Goal: Complete Application Form: Complete application form

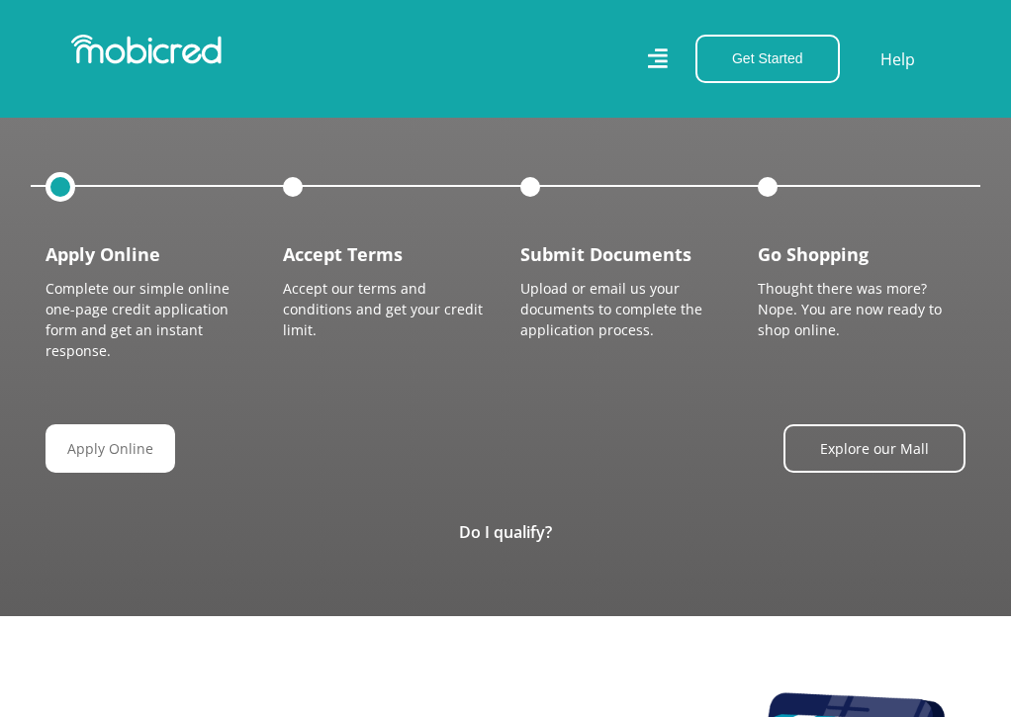
scroll to position [2307, 0]
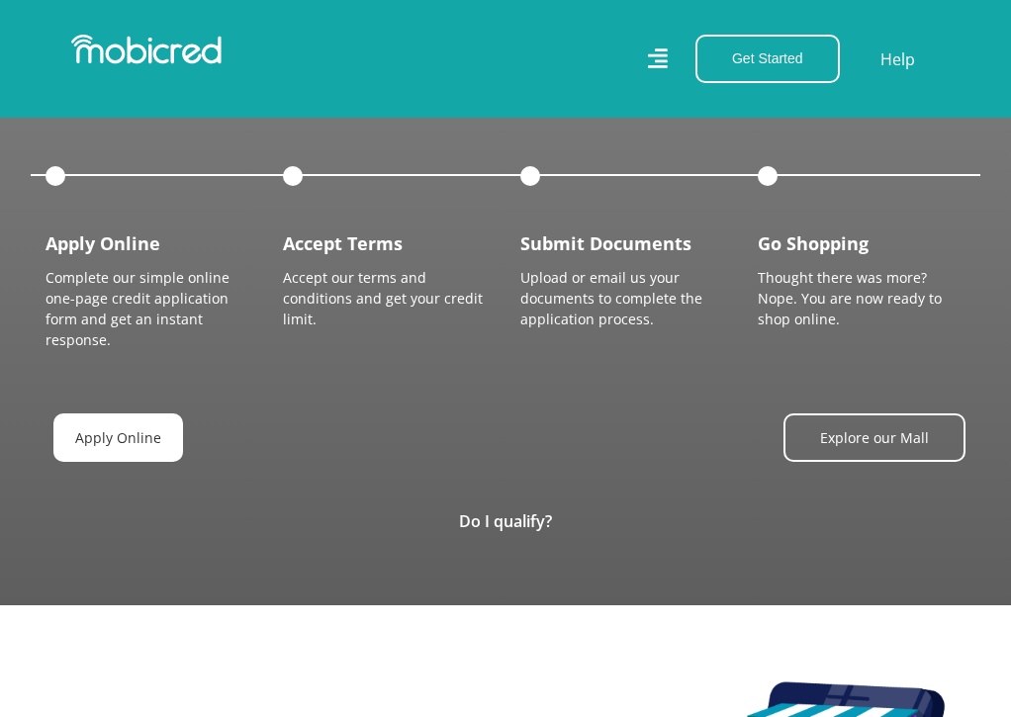
click at [111, 462] on link "Apply Online" at bounding box center [118, 437] width 130 height 48
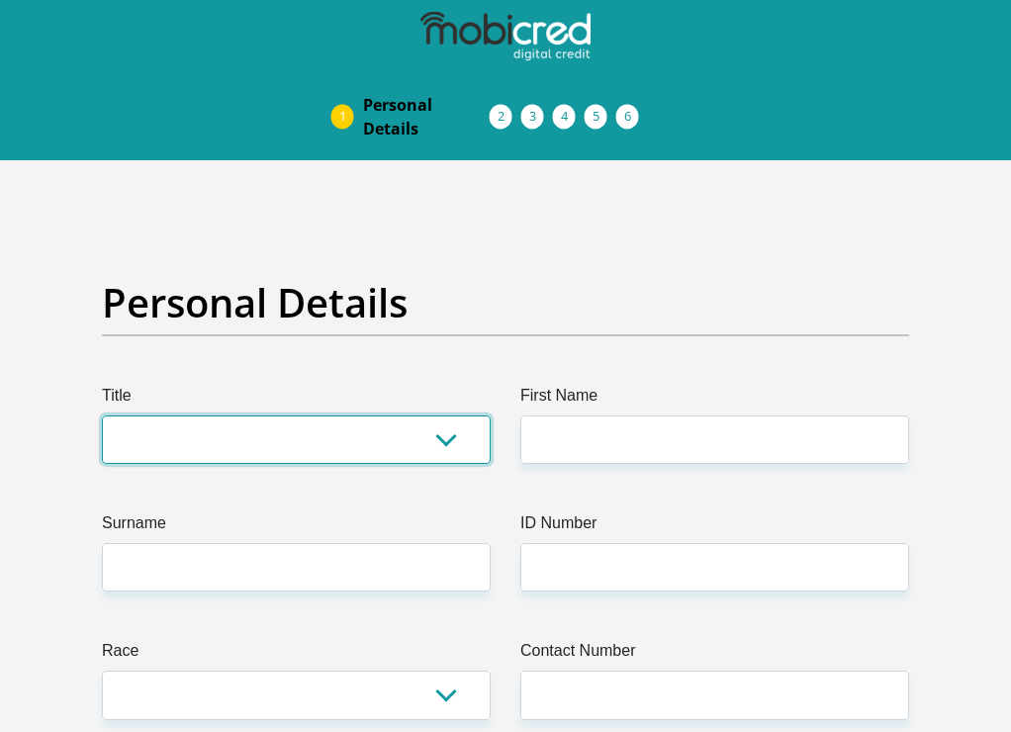
click at [298, 424] on select "Mr Ms Mrs Dr Other" at bounding box center [296, 439] width 389 height 48
select select "Mr"
click at [102, 415] on select "Mr Ms Mrs Dr Other" at bounding box center [296, 439] width 389 height 48
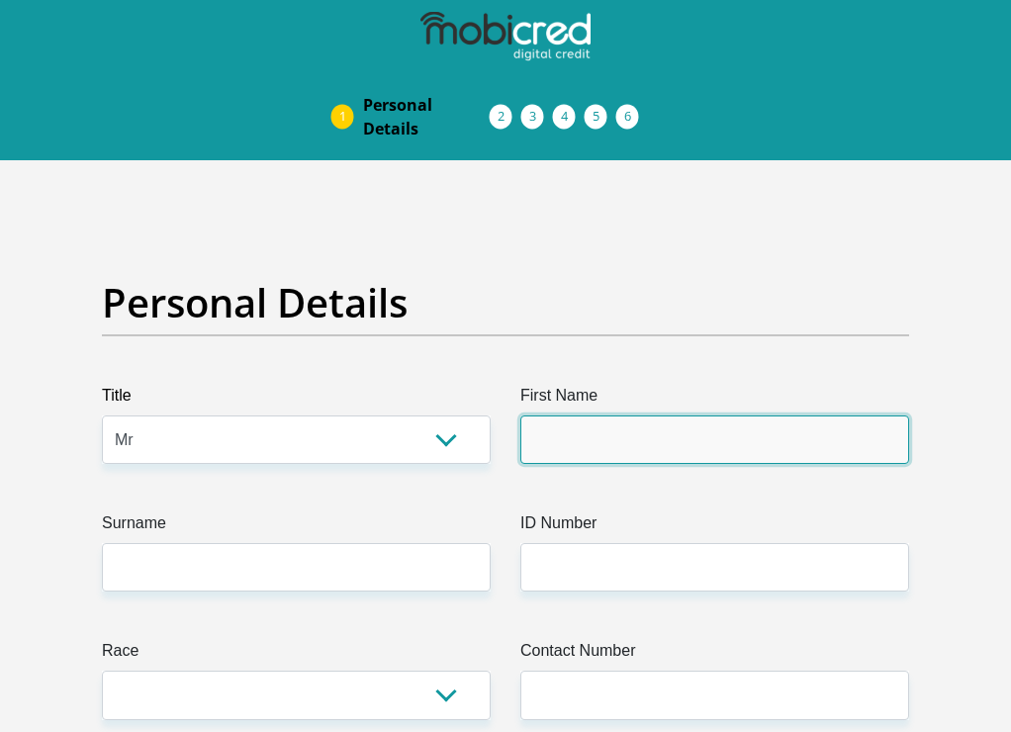
click at [564, 454] on input "First Name" at bounding box center [714, 439] width 389 height 48
type input "KAYLINRONALD"
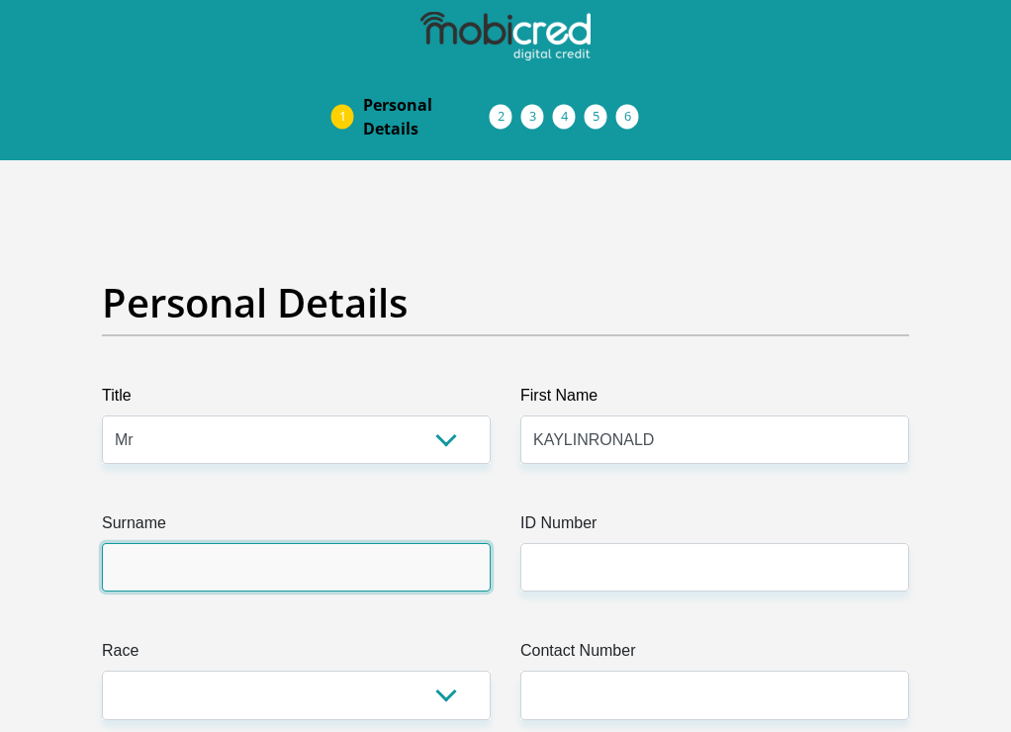
click at [334, 591] on input "Surname" at bounding box center [296, 567] width 389 height 48
type input "Naidoo"
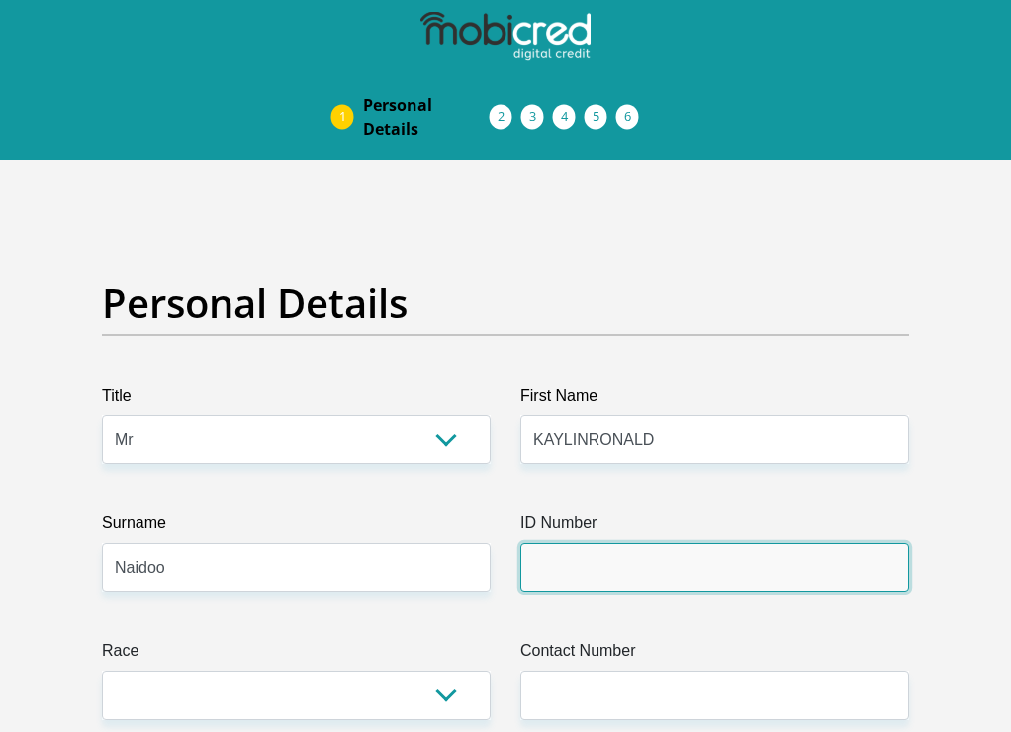
click at [631, 555] on input "ID Number" at bounding box center [714, 567] width 389 height 48
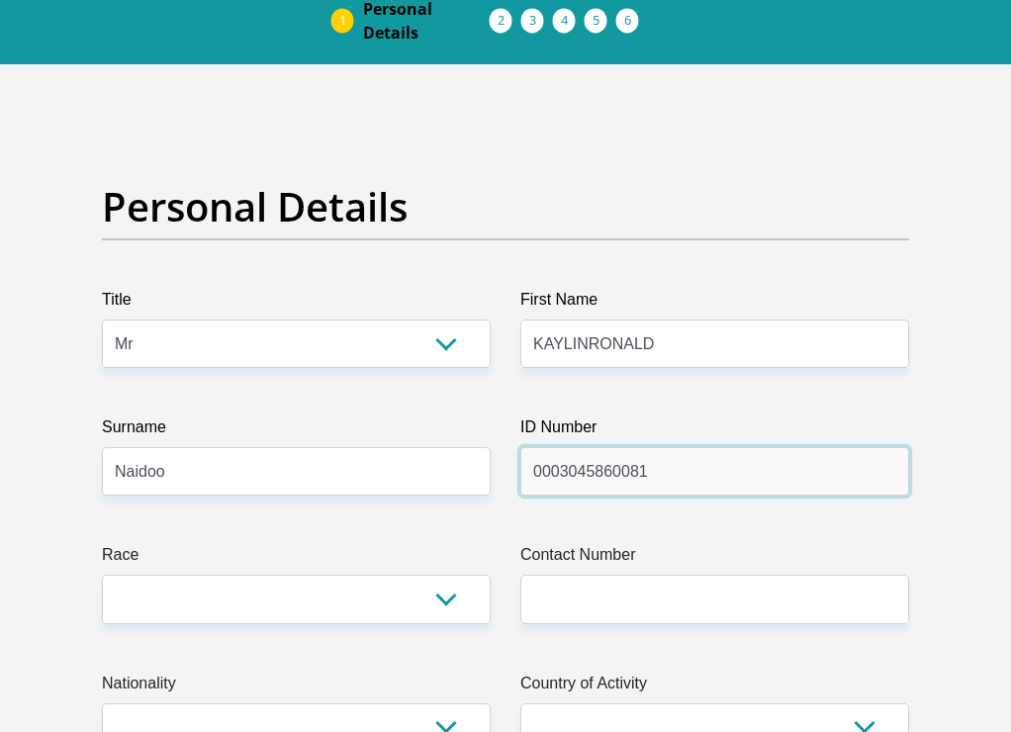
scroll to position [165, 0]
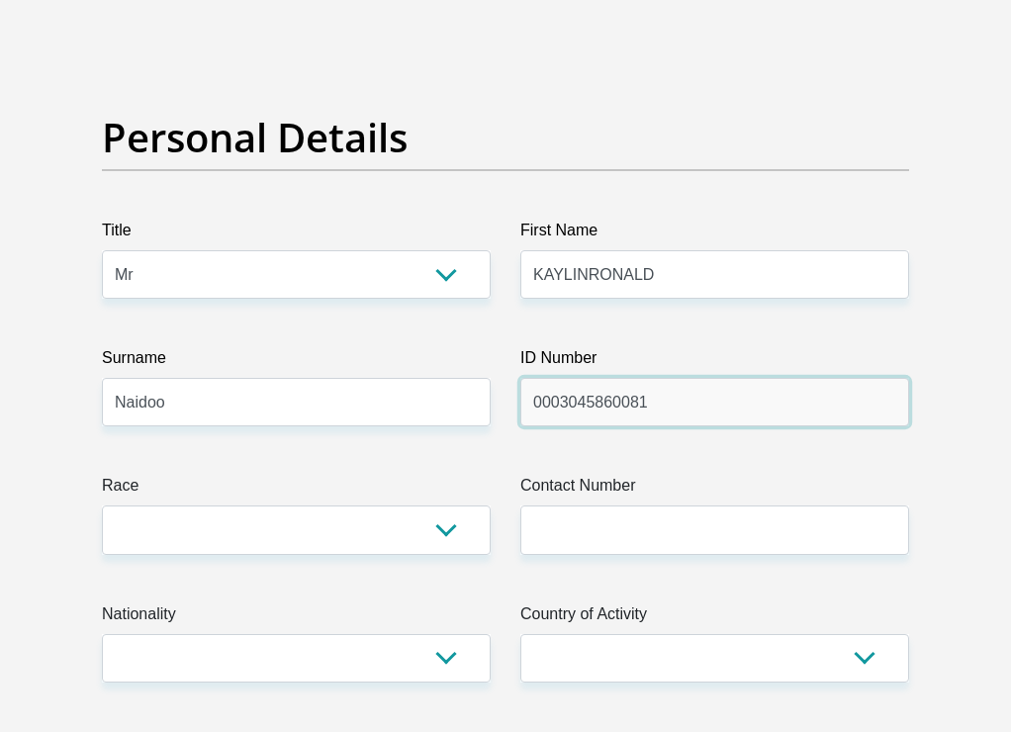
type input "0003045860081"
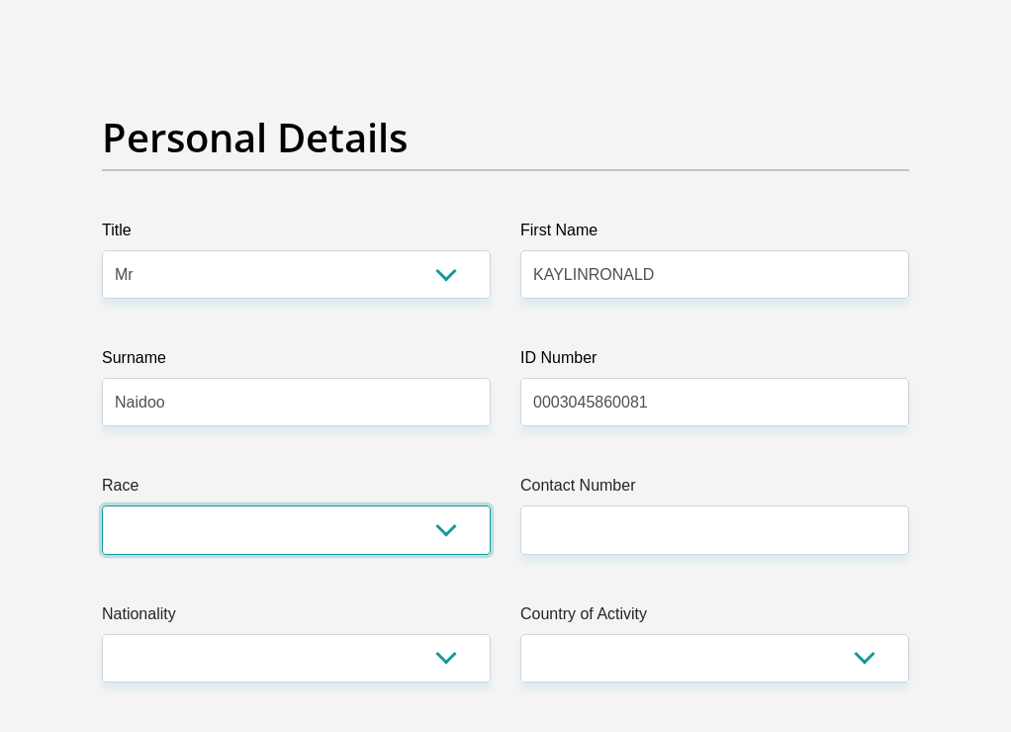
click at [464, 525] on select "Black Coloured Indian White Other" at bounding box center [296, 529] width 389 height 48
select select "3"
click at [102, 505] on select "Black Coloured Indian White Other" at bounding box center [296, 529] width 389 height 48
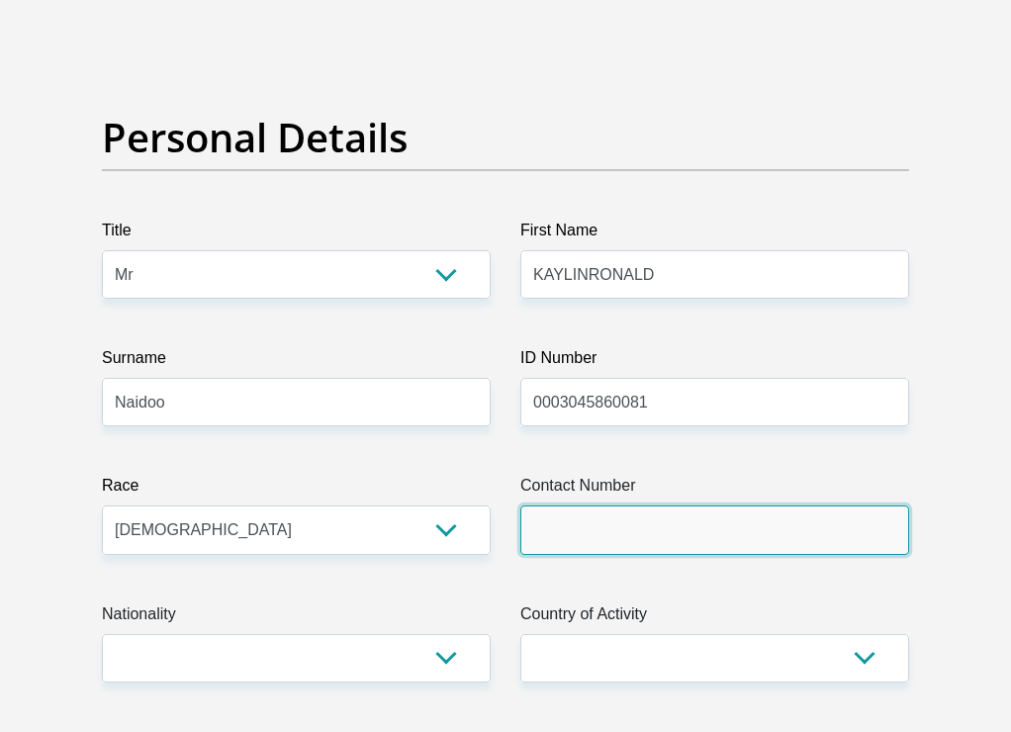
click at [584, 536] on input "Contact Number" at bounding box center [714, 529] width 389 height 48
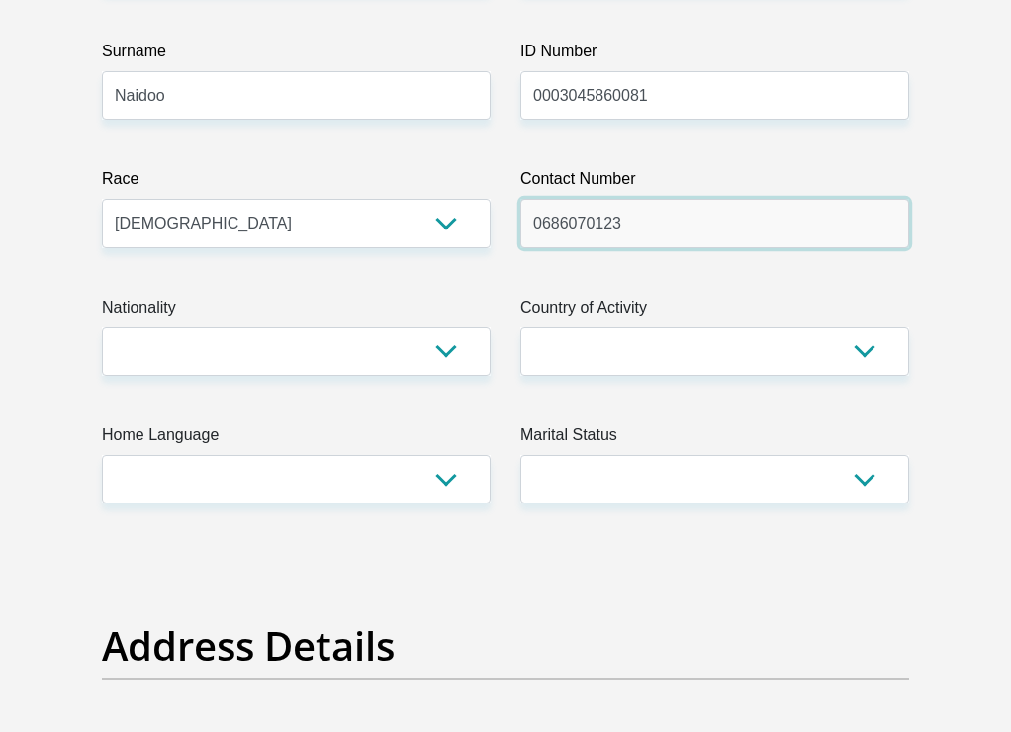
scroll to position [494, 0]
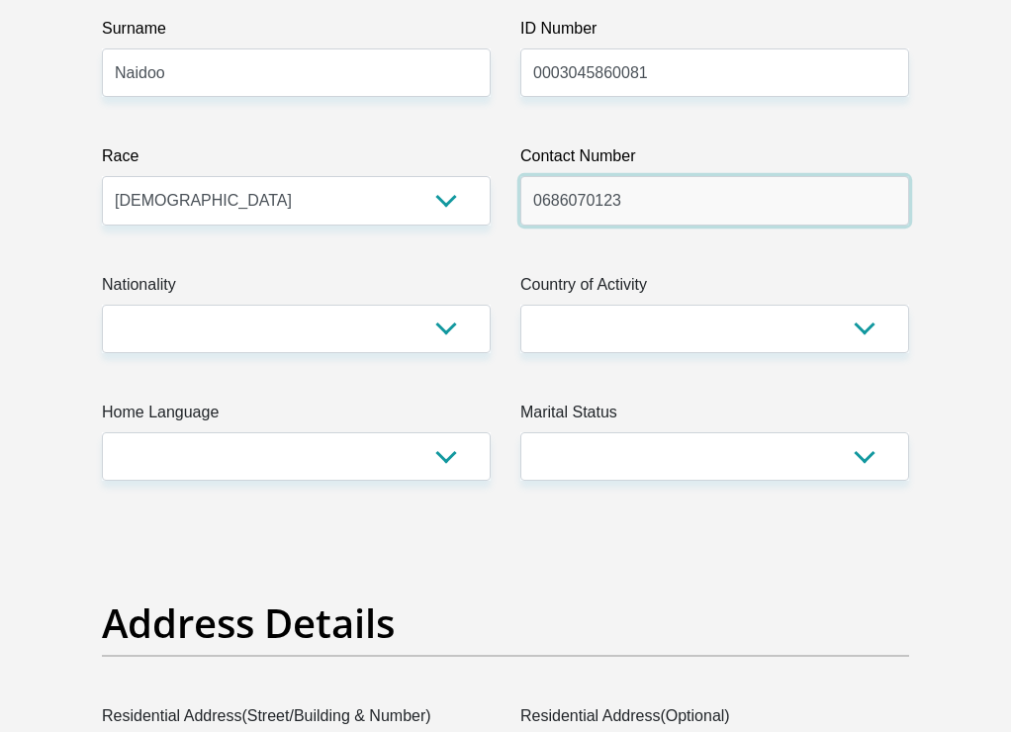
type input "0686070123"
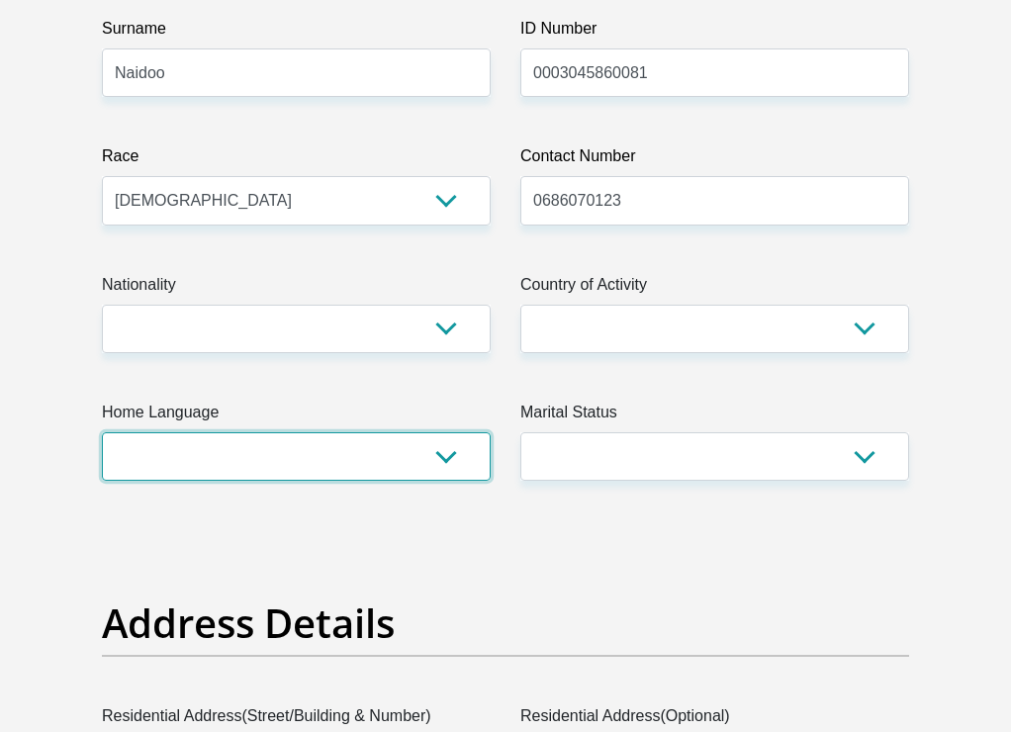
click at [449, 455] on select "Afrikaans English Sepedi South Ndebele Southern Sotho Swati Tsonga Tswana Venda…" at bounding box center [296, 456] width 389 height 48
select select "eng"
click at [102, 432] on select "Afrikaans English Sepedi South Ndebele Southern Sotho Swati Tsonga Tswana Venda…" at bounding box center [296, 456] width 389 height 48
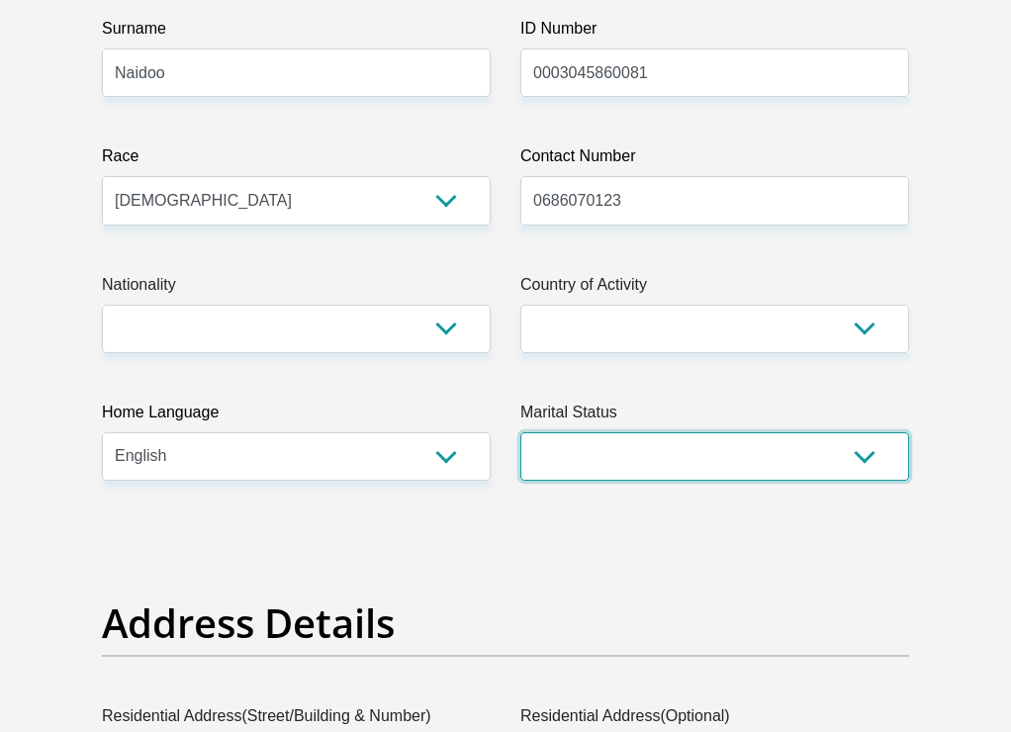
click at [855, 447] on select "Married ANC Single Divorced Widowed Married COP or Customary Law" at bounding box center [714, 456] width 389 height 48
select select "2"
click at [520, 432] on select "Married ANC Single Divorced Widowed Married COP or Customary Law" at bounding box center [714, 456] width 389 height 48
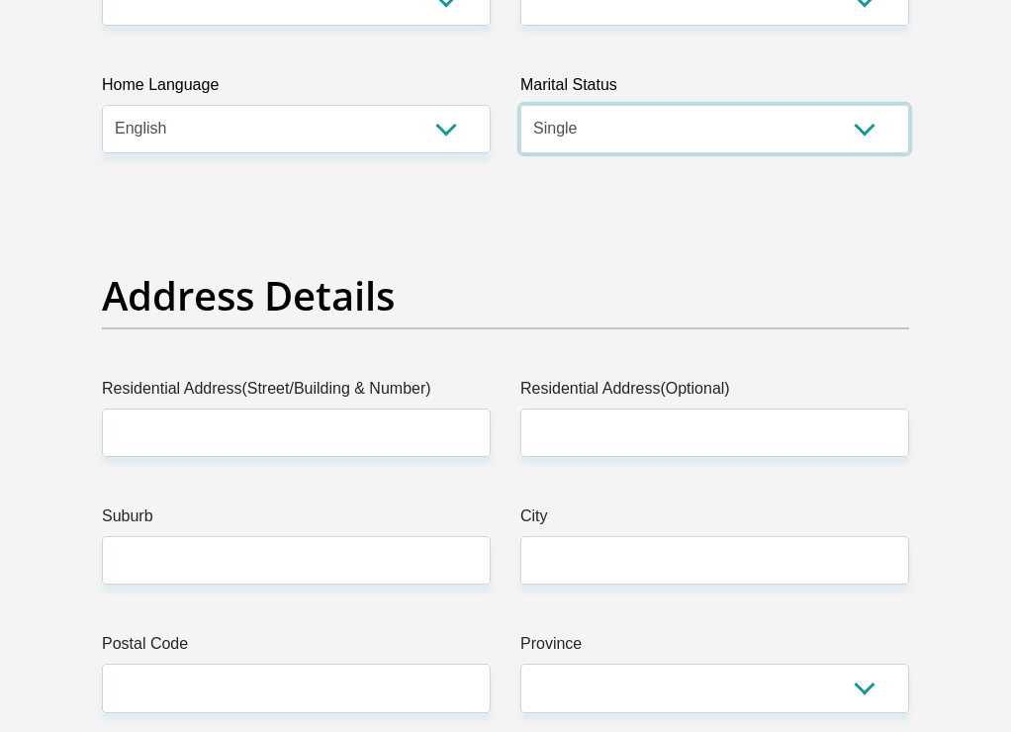
scroll to position [824, 0]
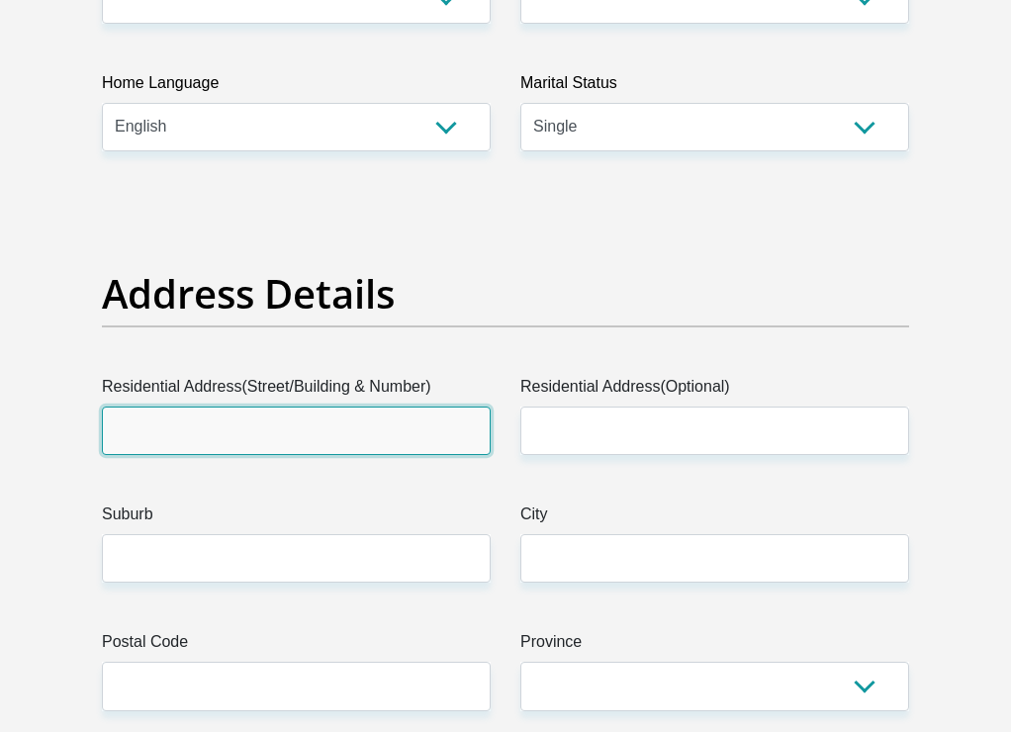
click at [283, 417] on input "Residential Address(Street/Building & Number)" at bounding box center [296, 430] width 389 height 48
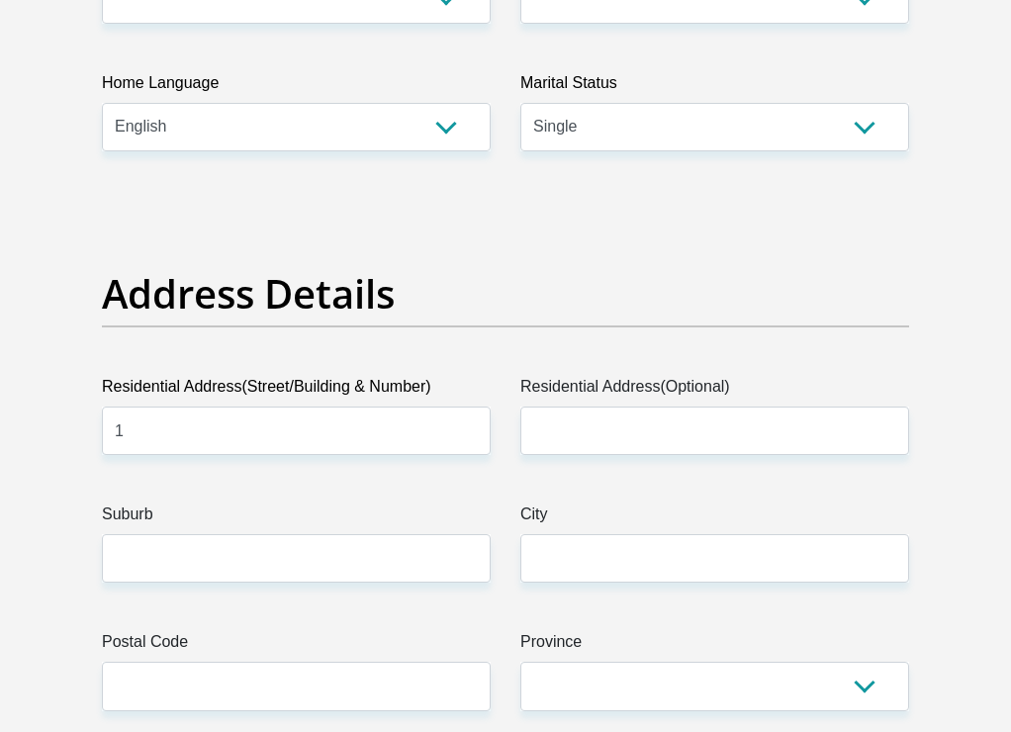
click at [313, 450] on input "1" at bounding box center [296, 430] width 389 height 48
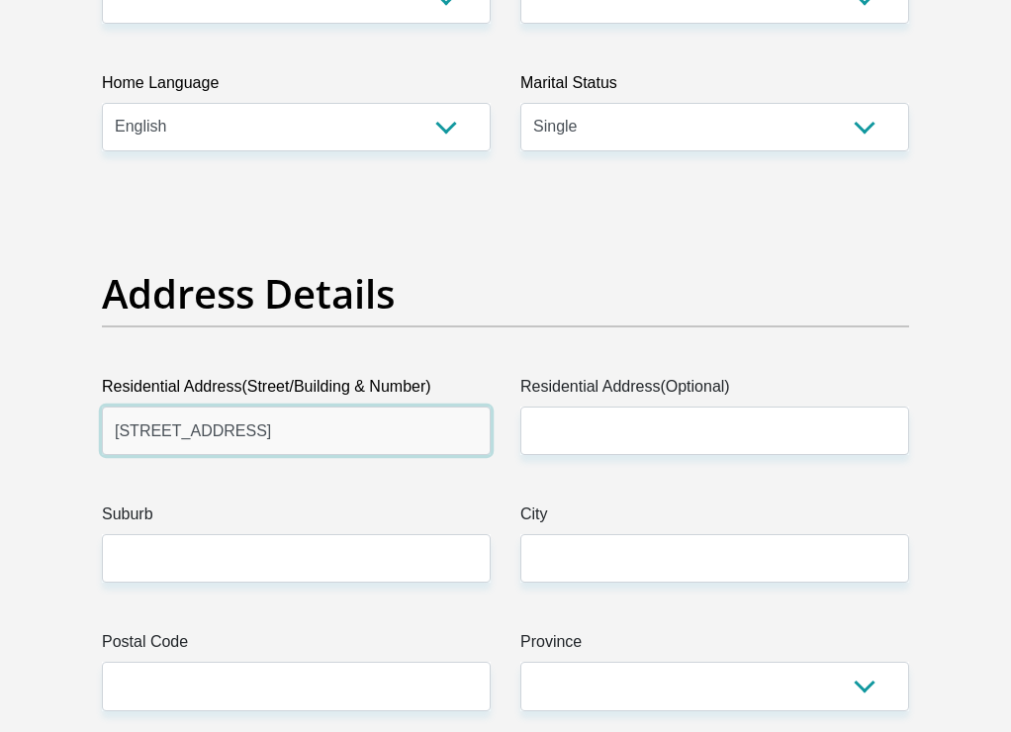
type input "1 Eglin Road"
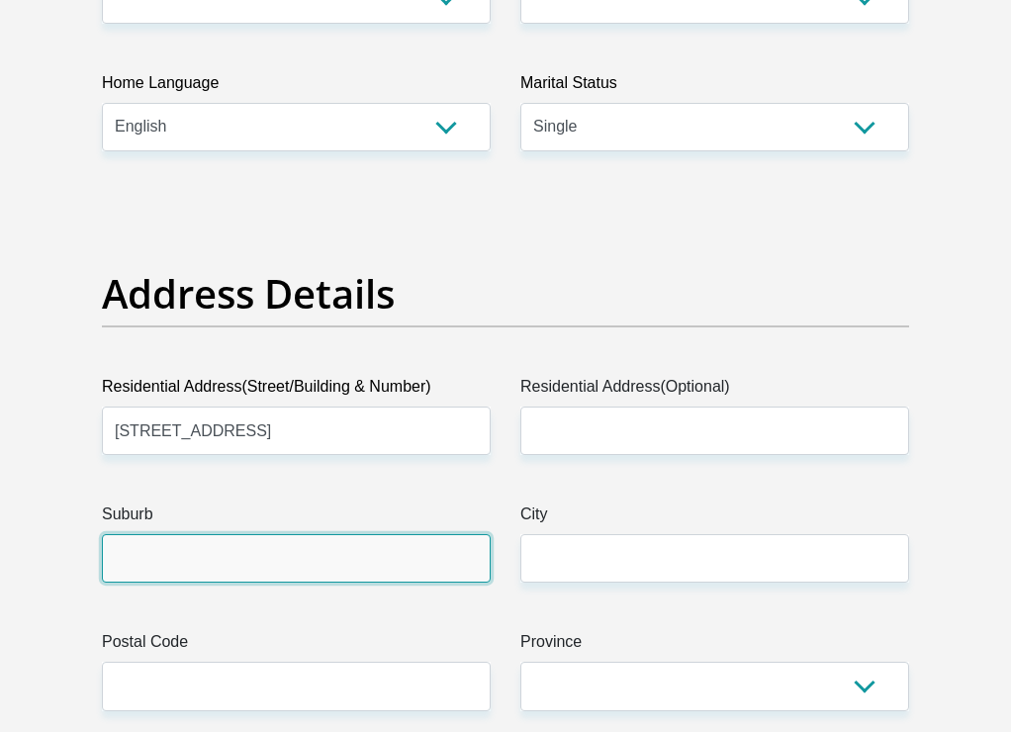
click at [324, 559] on input "Suburb" at bounding box center [296, 558] width 389 height 48
type input "s"
type input "Sunninghill"
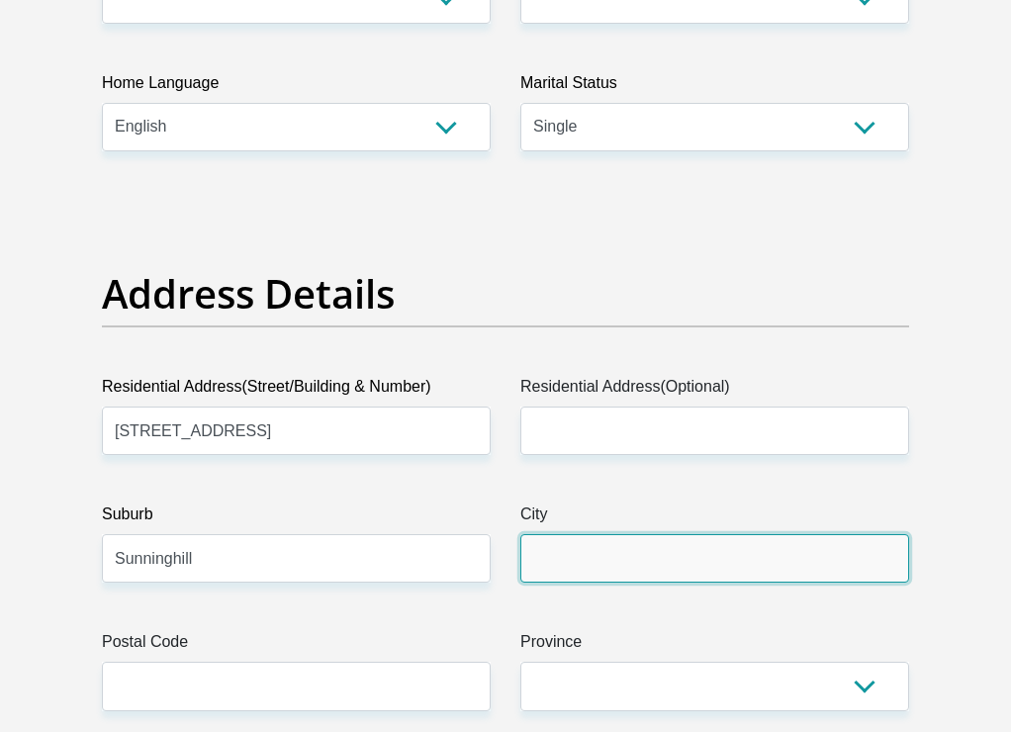
click at [589, 564] on input "City" at bounding box center [714, 558] width 389 height 48
type input "Sandton"
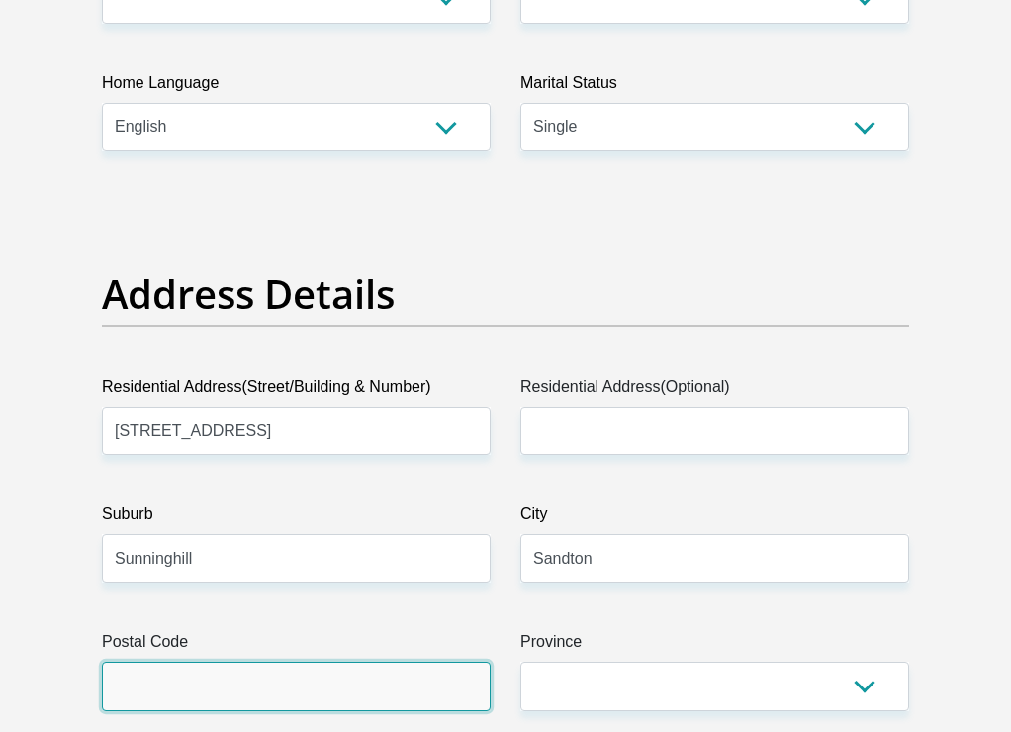
click at [229, 684] on input "Postal Code" at bounding box center [296, 686] width 389 height 48
type input "2157"
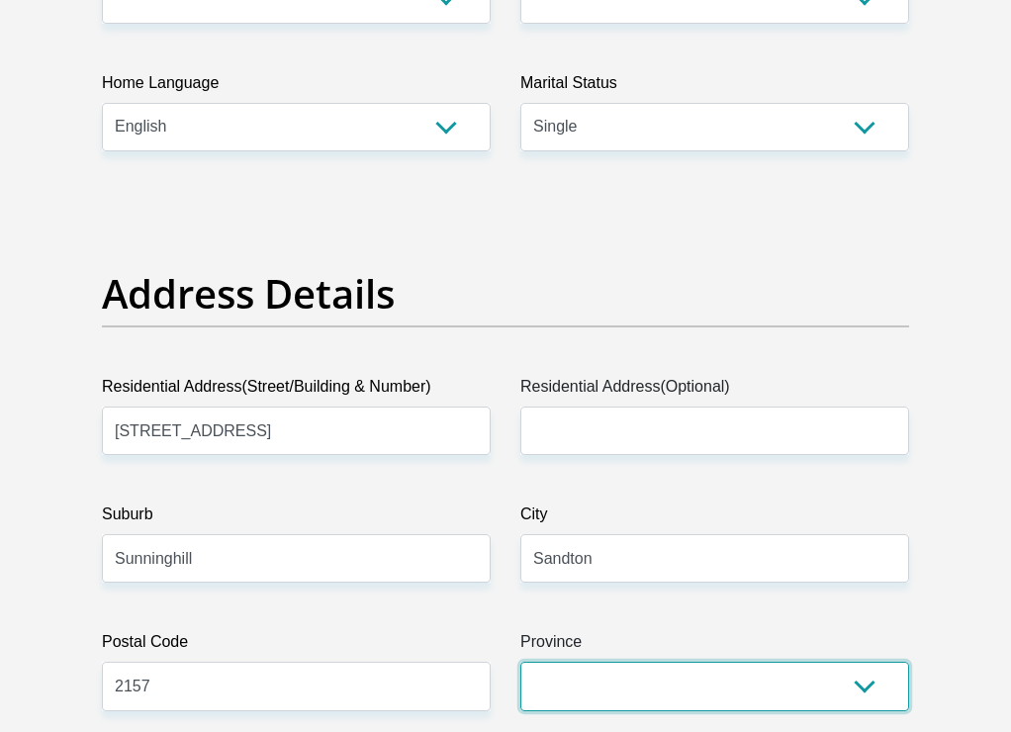
click at [585, 689] on select "Eastern Cape Free State Gauteng KwaZulu-Natal Limpopo Mpumalanga Northern Cape …" at bounding box center [714, 686] width 389 height 48
select select "Gauteng"
click at [520, 662] on select "Eastern Cape Free State Gauteng KwaZulu-Natal Limpopo Mpumalanga Northern Cape …" at bounding box center [714, 686] width 389 height 48
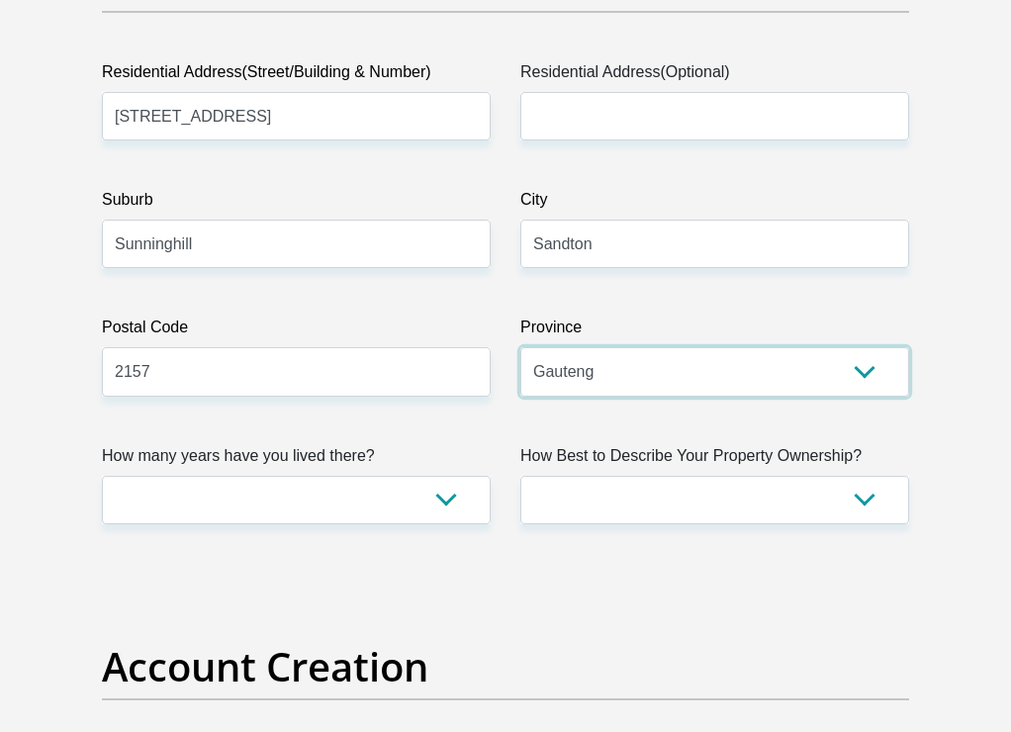
scroll to position [1154, 0]
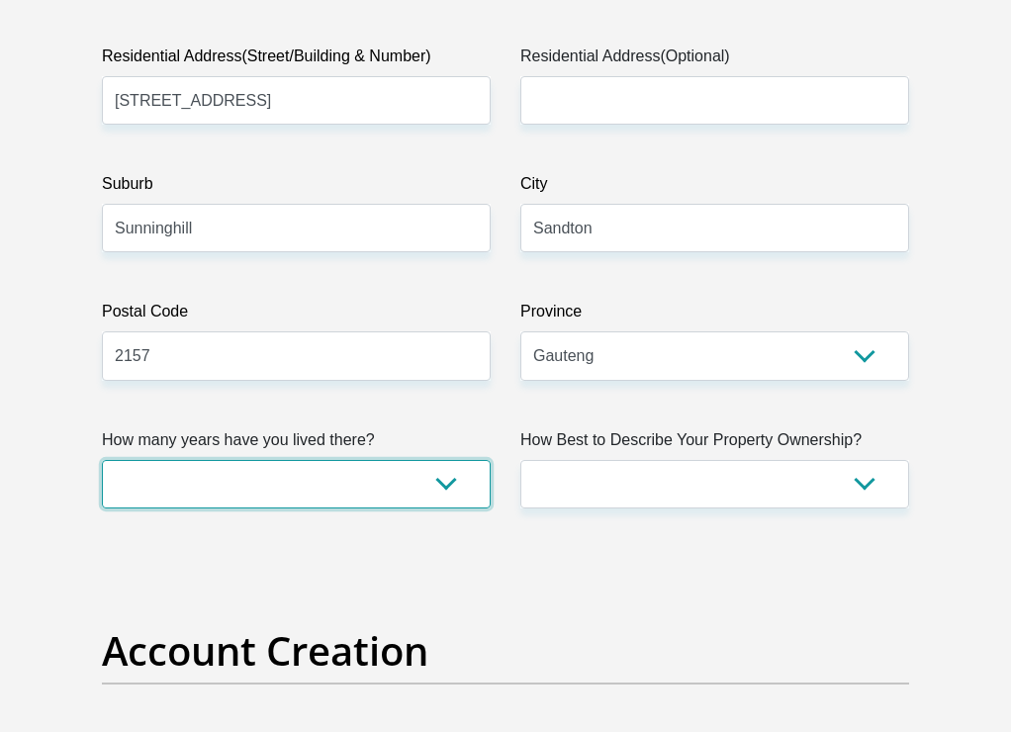
click at [472, 482] on select "less than 1 year 1-3 years 3-5 years 5+ years" at bounding box center [296, 484] width 389 height 48
select select "2"
click at [102, 460] on select "less than 1 year 1-3 years 3-5 years 5+ years" at bounding box center [296, 484] width 389 height 48
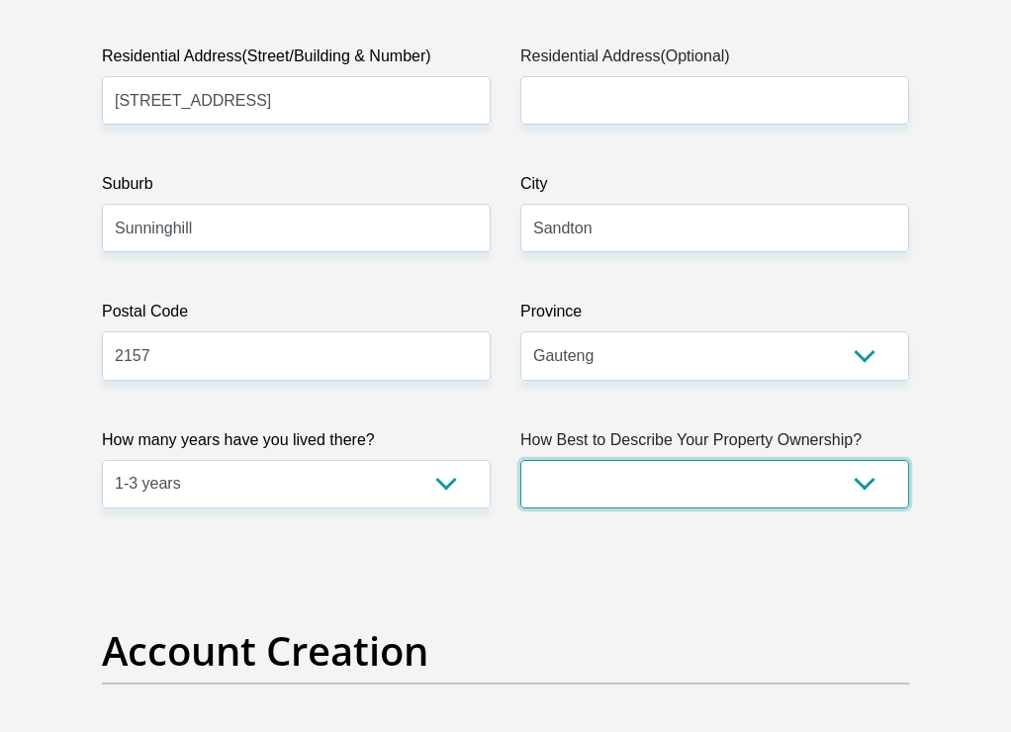
click at [674, 485] on select "Owned Rented Family Owned Company Dwelling" at bounding box center [714, 484] width 389 height 48
select select "Rented"
click at [520, 460] on select "Owned Rented Family Owned Company Dwelling" at bounding box center [714, 484] width 389 height 48
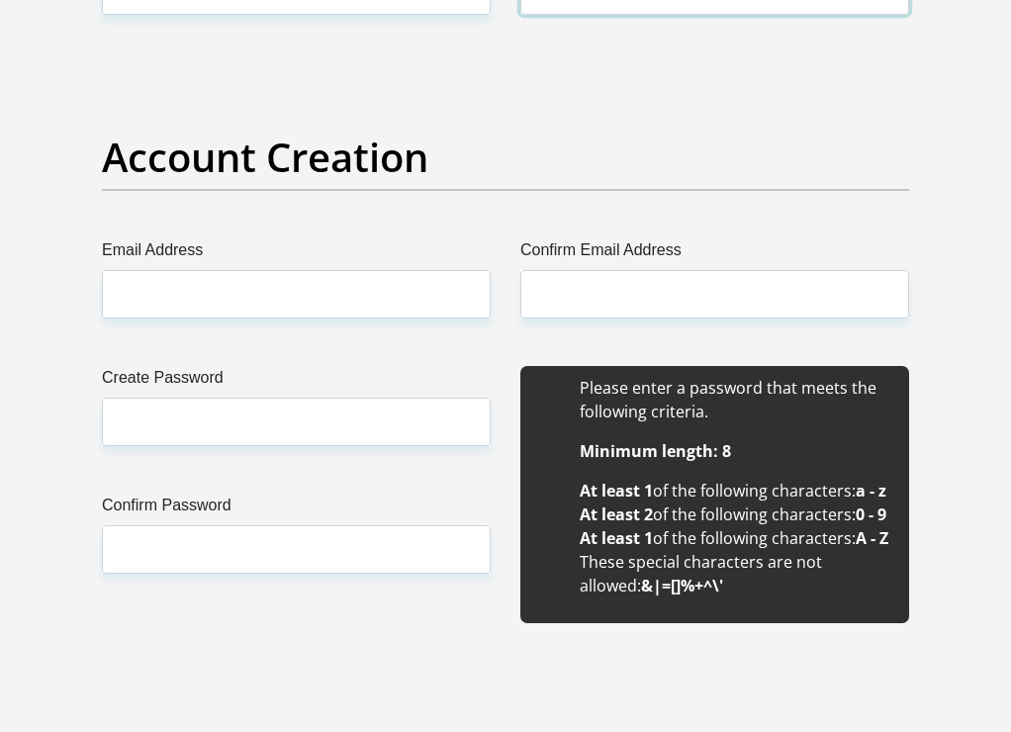
scroll to position [1649, 0]
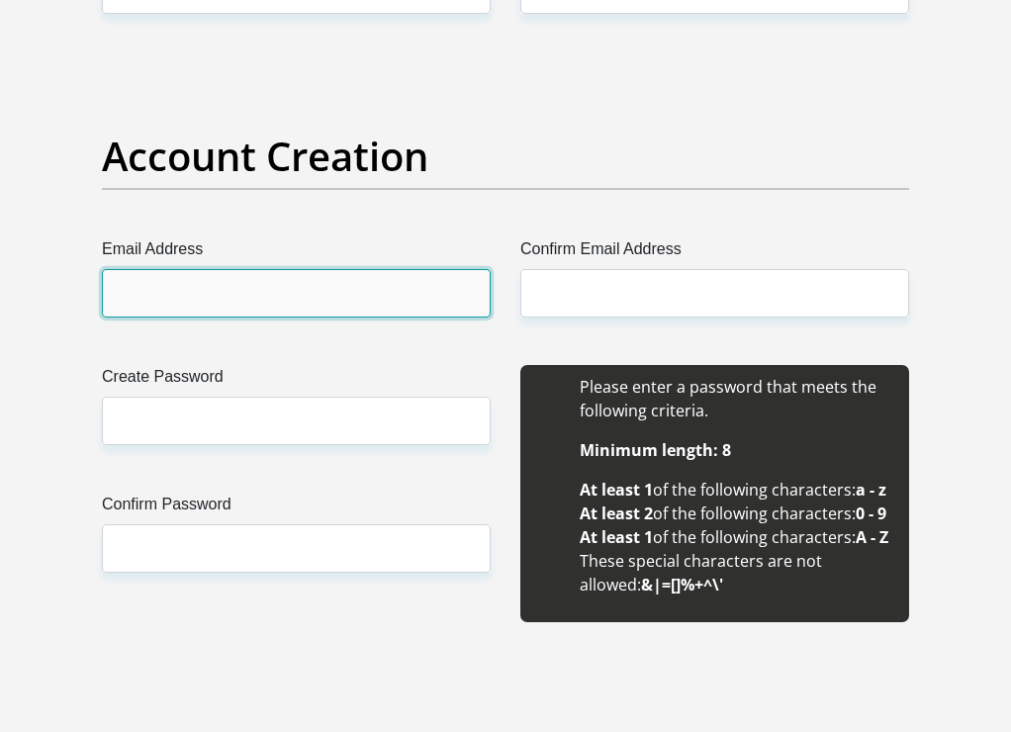
click at [334, 299] on input "Email Address" at bounding box center [296, 293] width 389 height 48
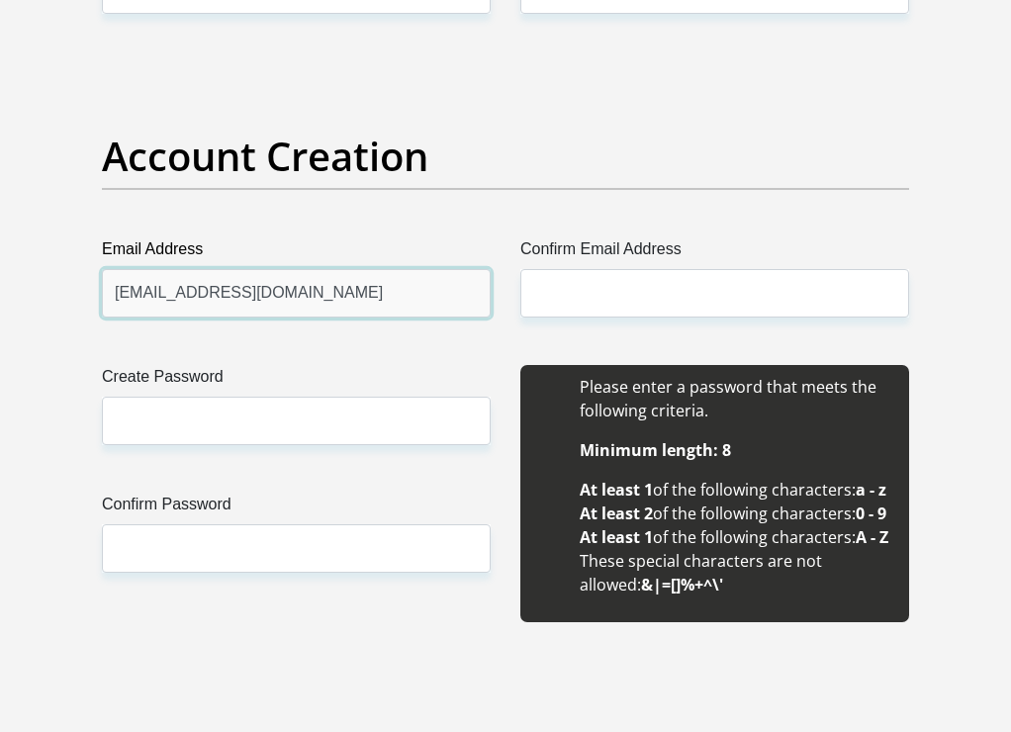
type input "Kaylronald40@gmail.com"
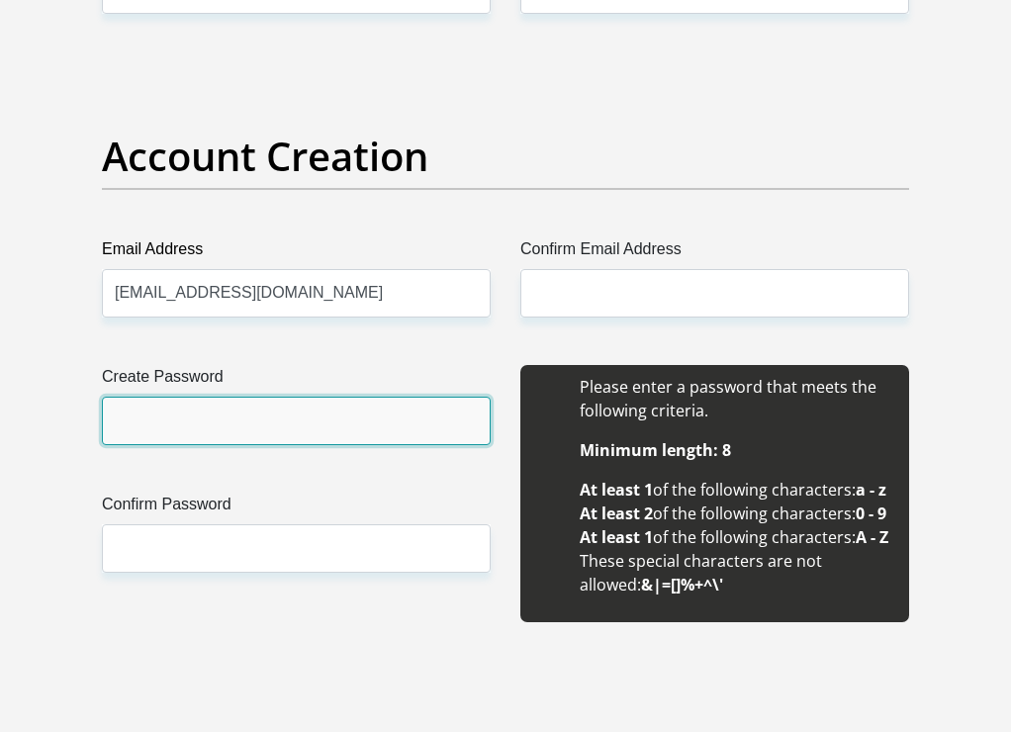
click at [245, 430] on input "Create Password" at bounding box center [296, 421] width 389 height 48
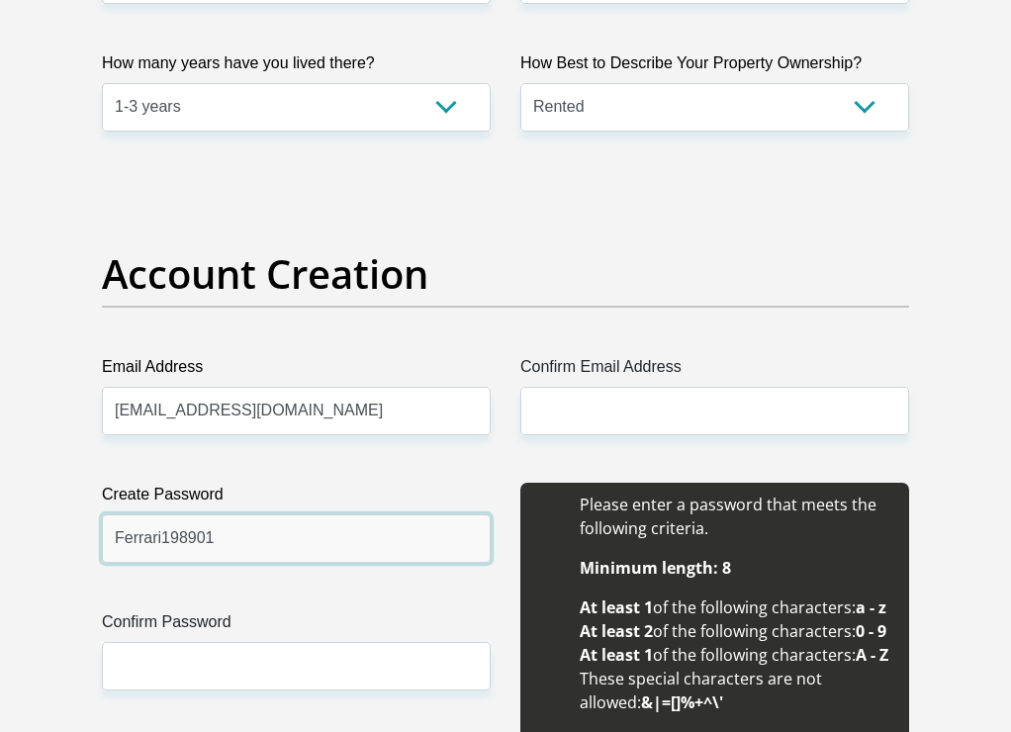
scroll to position [1483, 0]
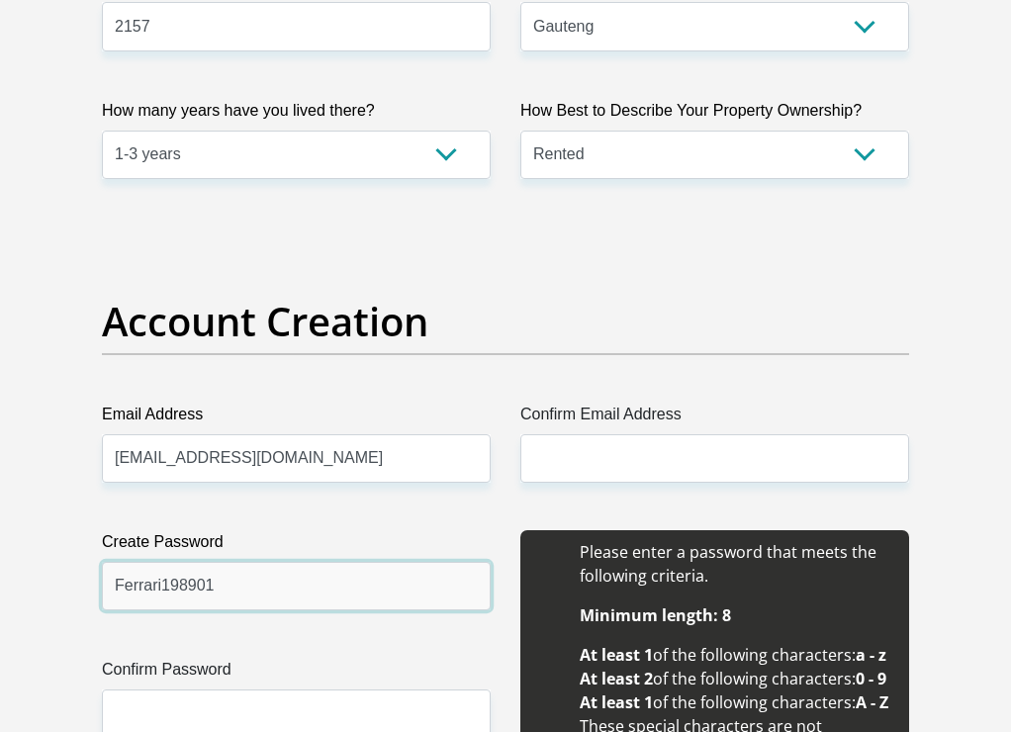
type input "Ferrari198901"
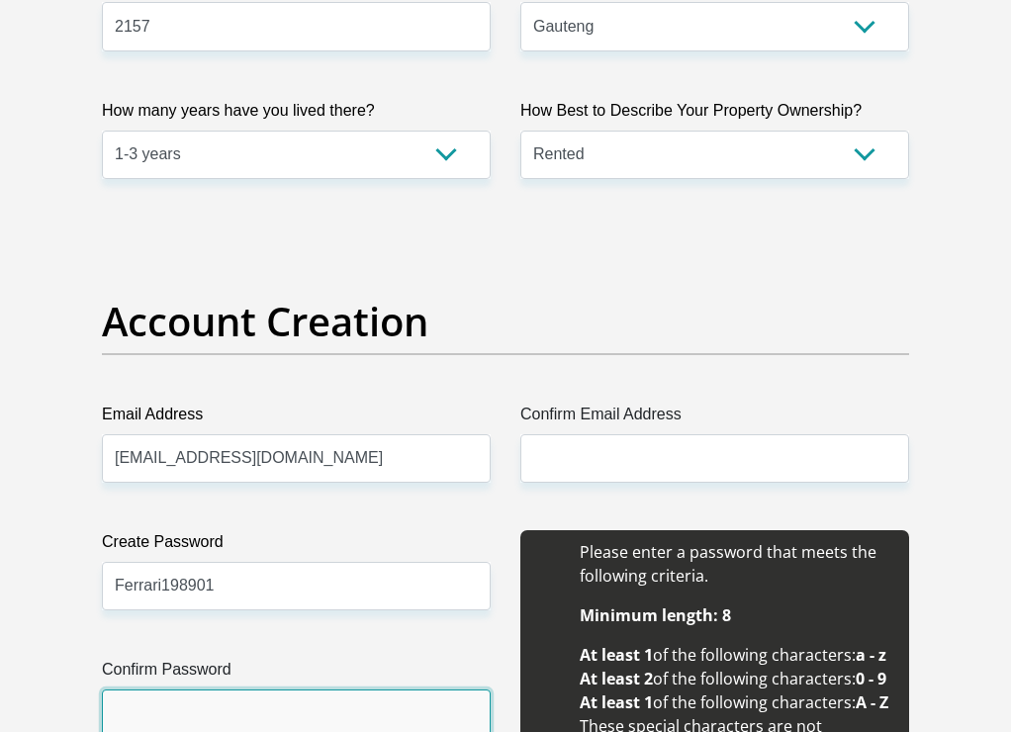
click at [211, 698] on input "Confirm Password" at bounding box center [296, 713] width 389 height 48
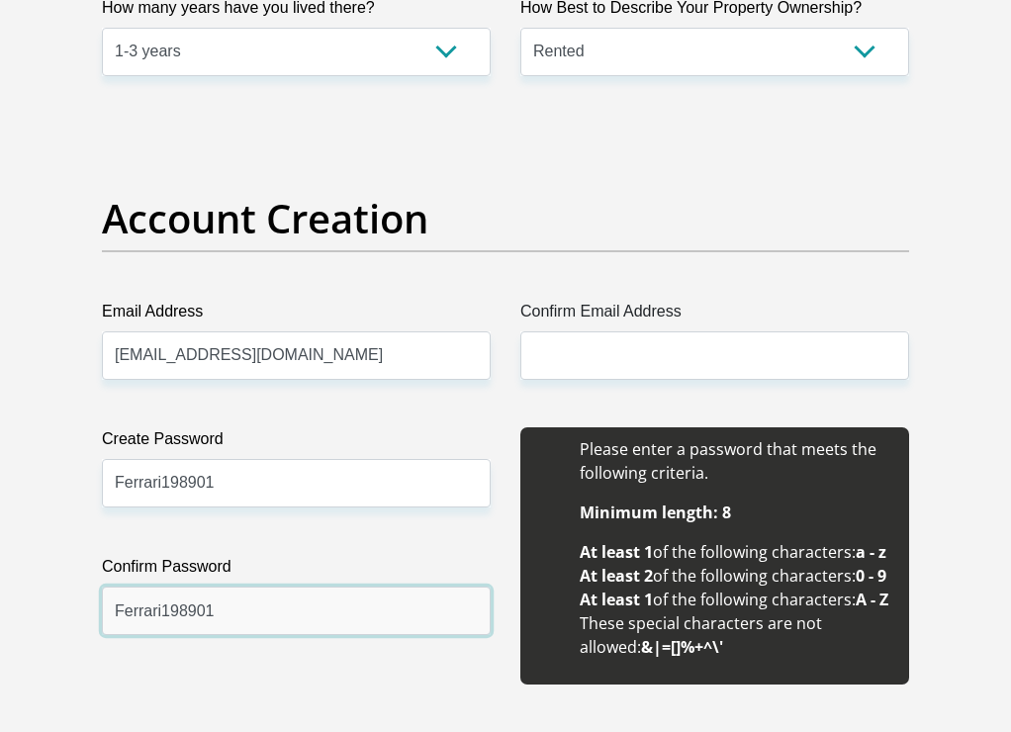
scroll to position [1649, 0]
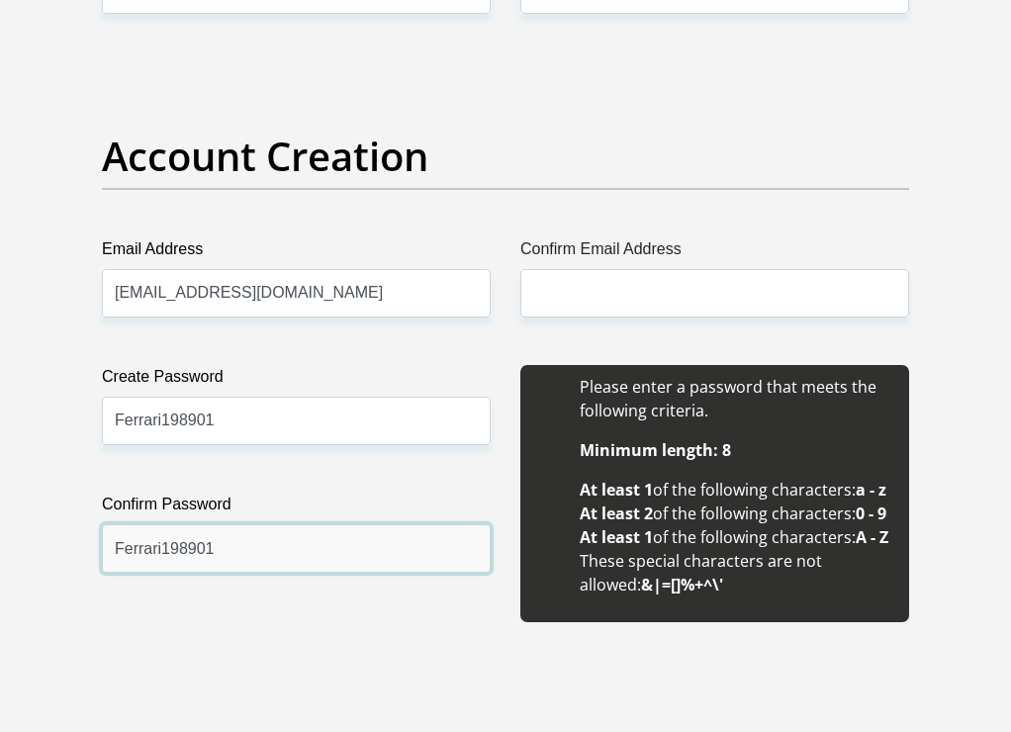
type input "Ferrari198901"
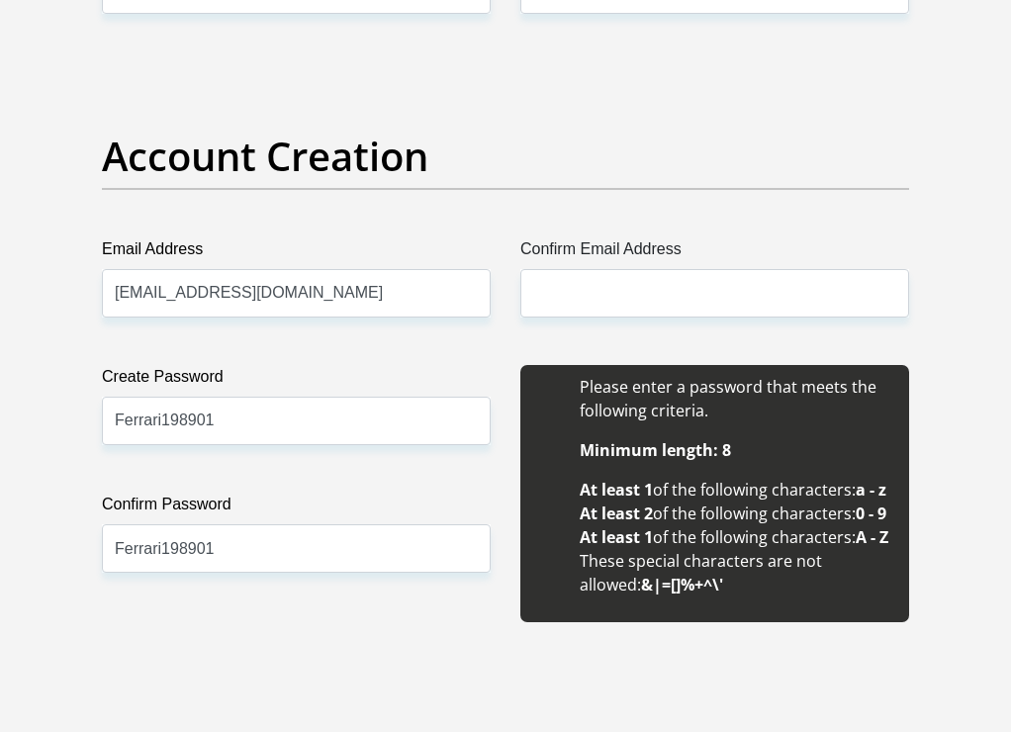
click at [493, 617] on div "Create Password Ferrari198901 Please input valid password Confirm Password Ferr…" at bounding box center [296, 493] width 418 height 257
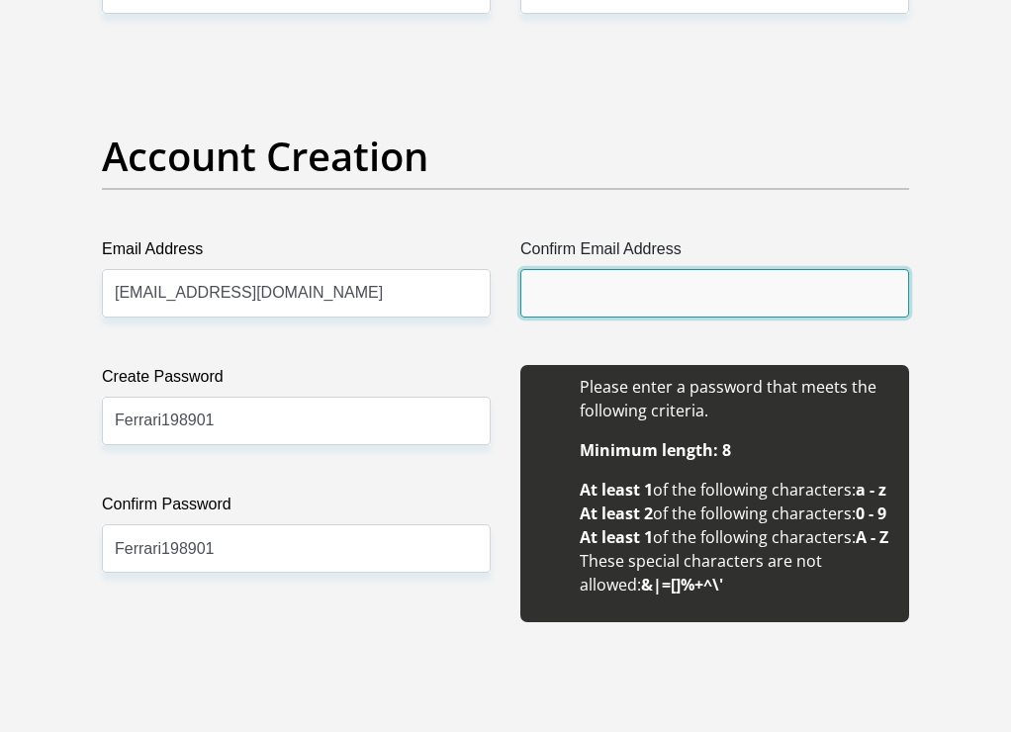
click at [660, 298] on input "Confirm Email Address" at bounding box center [714, 293] width 389 height 48
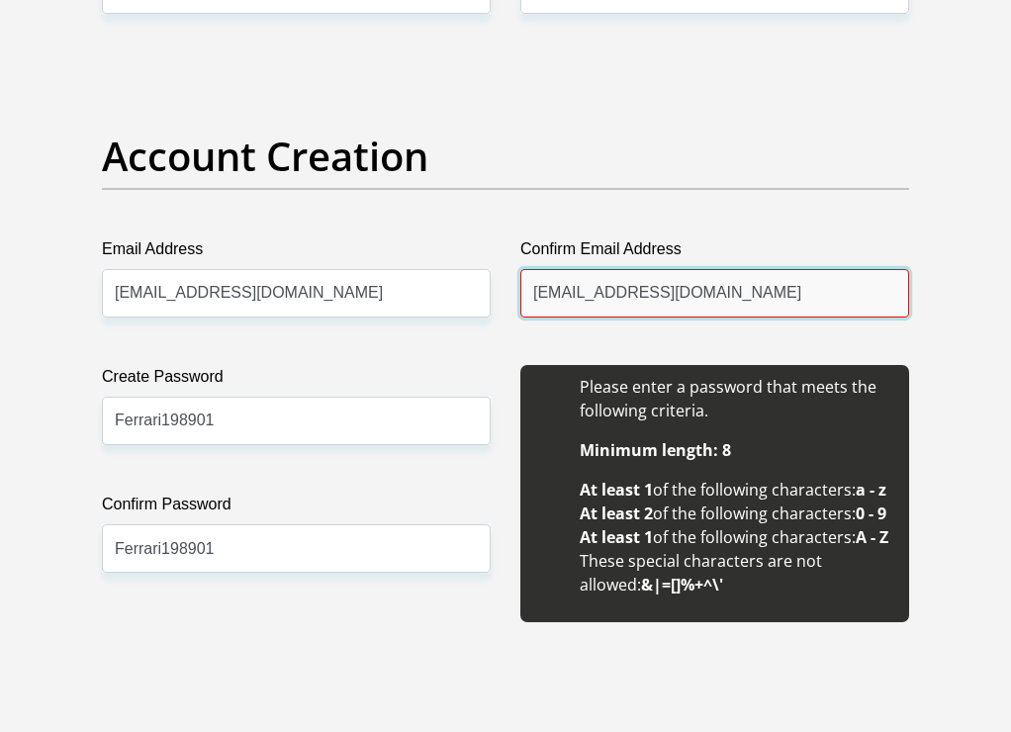
type input "kaylronald40@gmail.com"
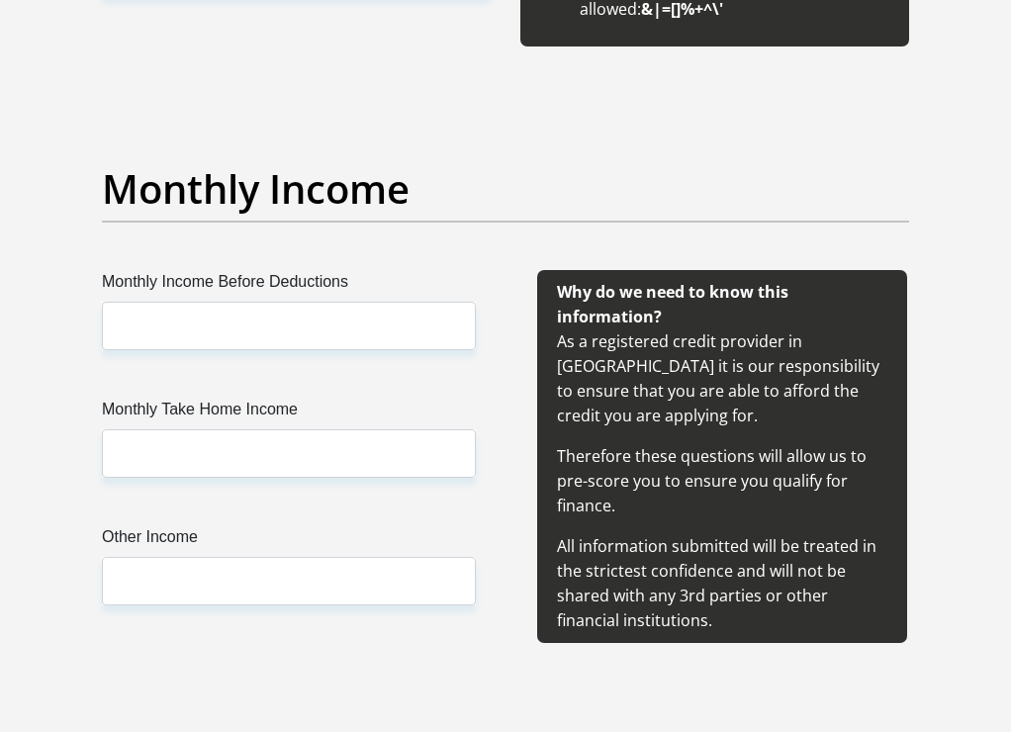
scroll to position [2235, 0]
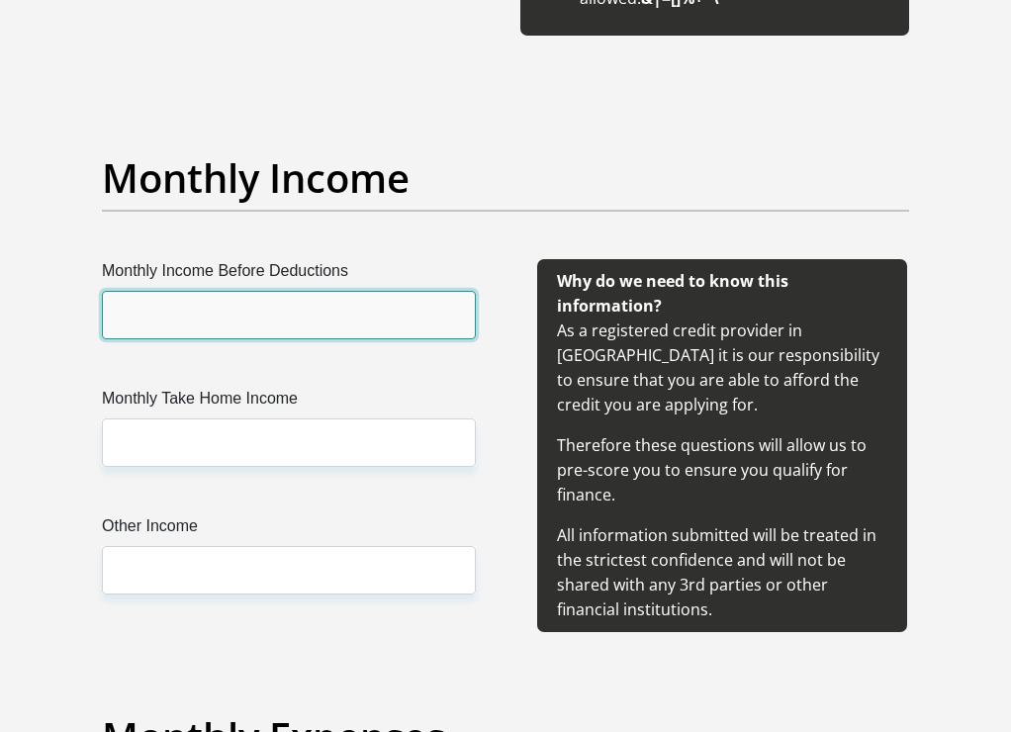
click at [358, 339] on input "Monthly Income Before Deductions" at bounding box center [289, 315] width 374 height 48
type input "17650"
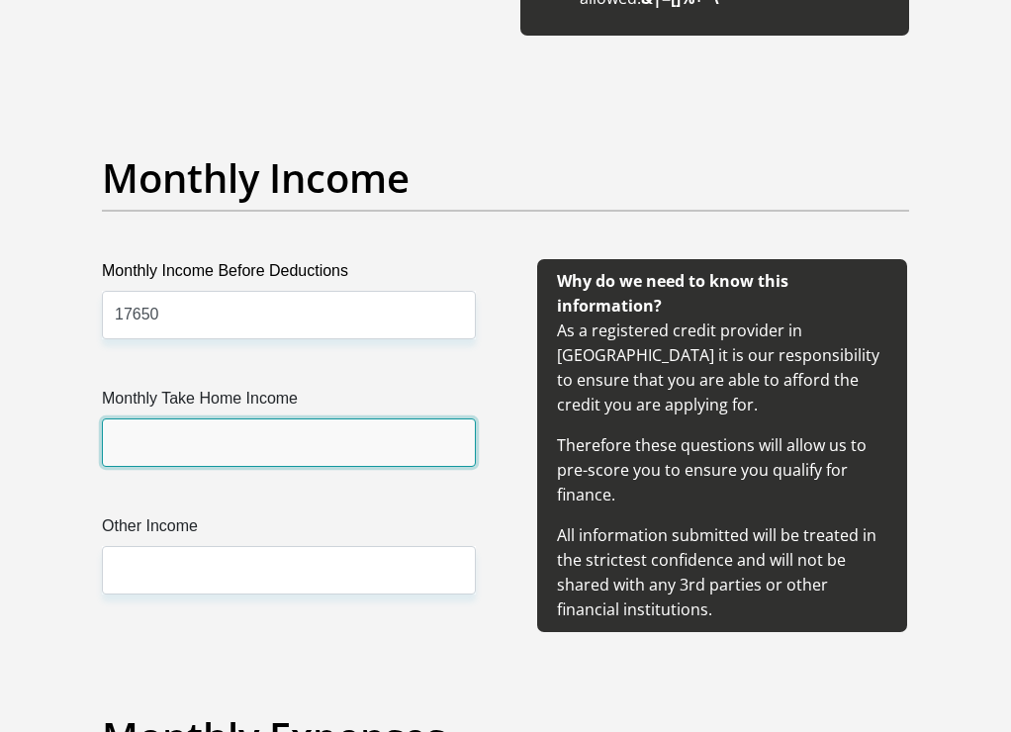
click at [289, 467] on input "Monthly Take Home Income" at bounding box center [289, 442] width 374 height 48
type input "15600"
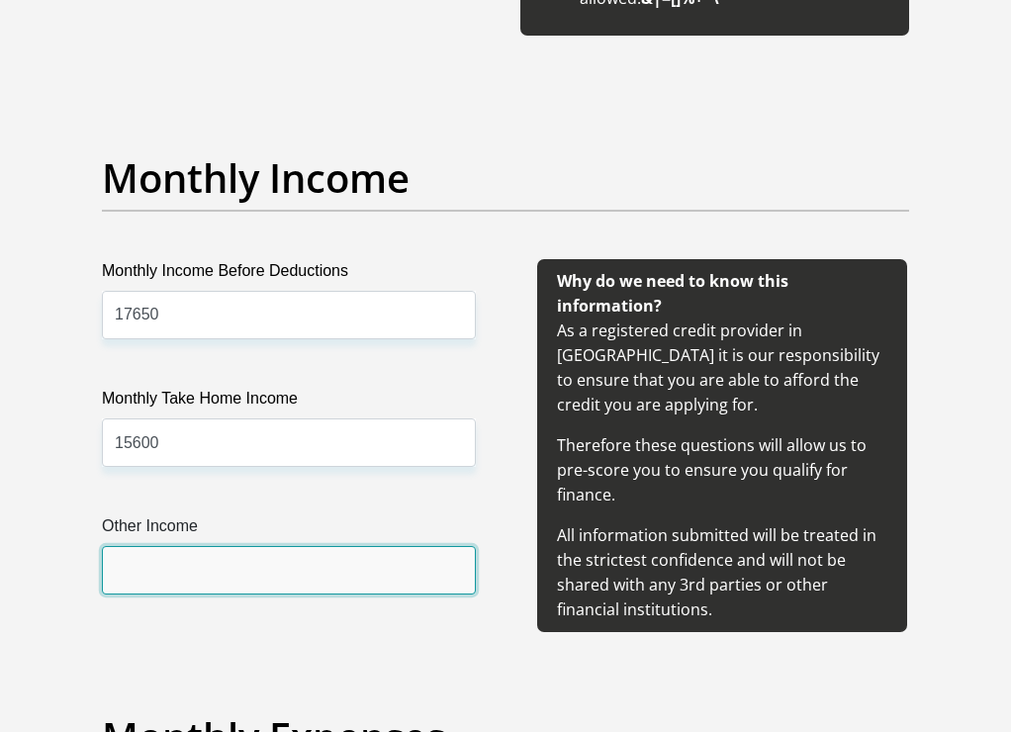
click at [224, 594] on input "Other Income" at bounding box center [289, 570] width 374 height 48
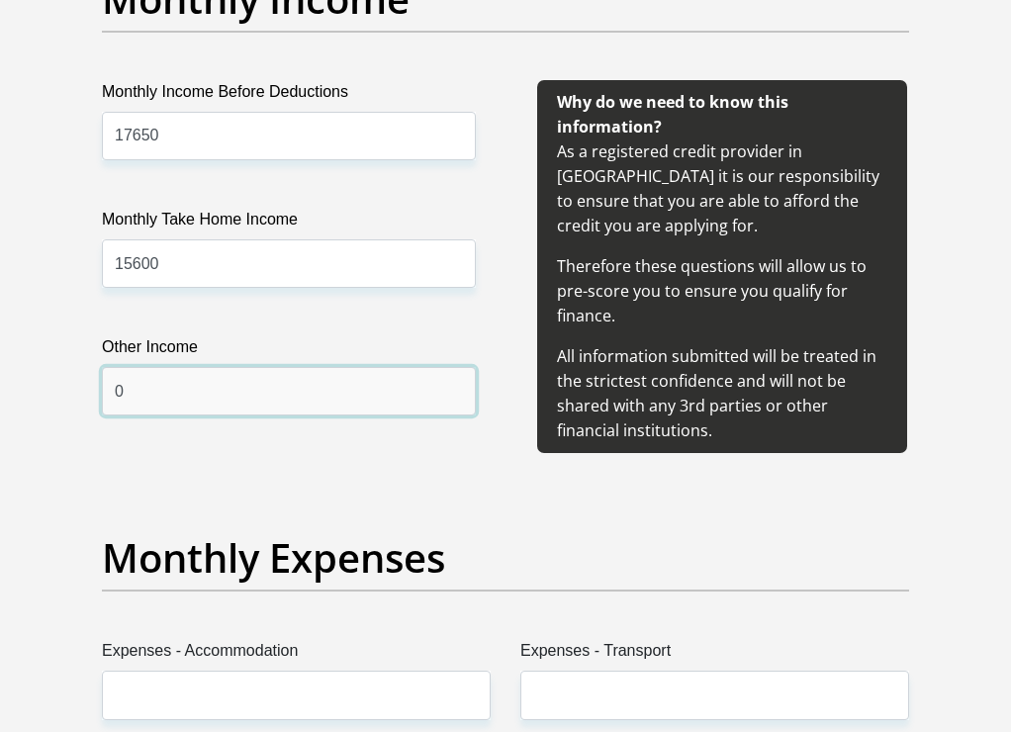
scroll to position [2564, 0]
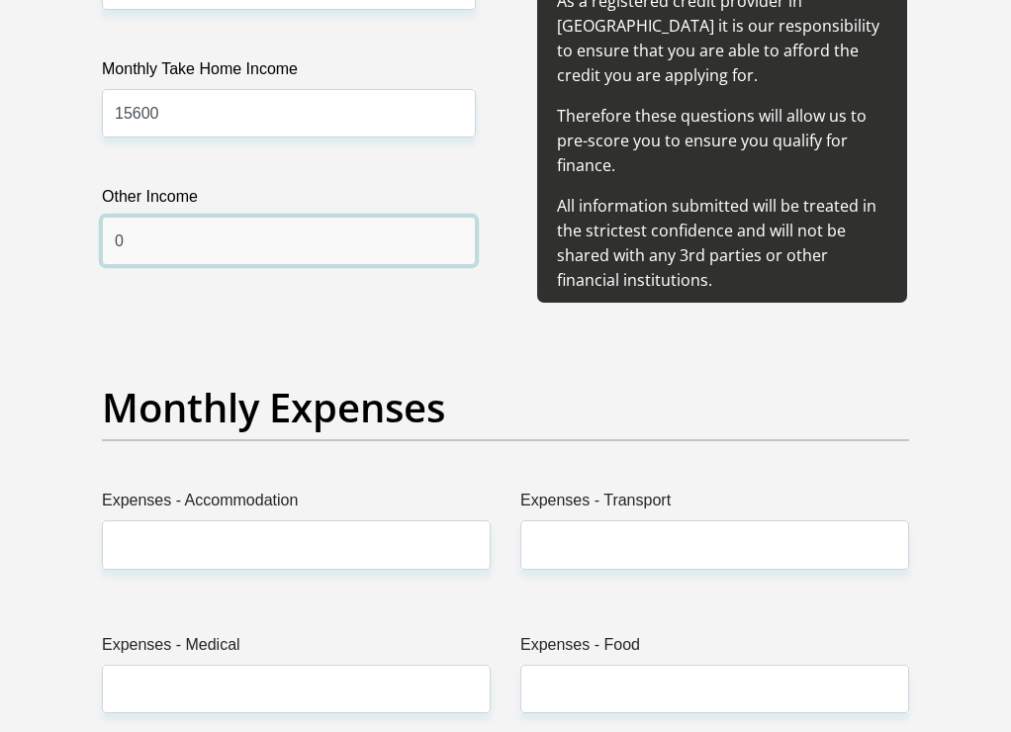
type input "0"
click at [254, 520] on label "Expenses - Accommodation" at bounding box center [296, 505] width 389 height 32
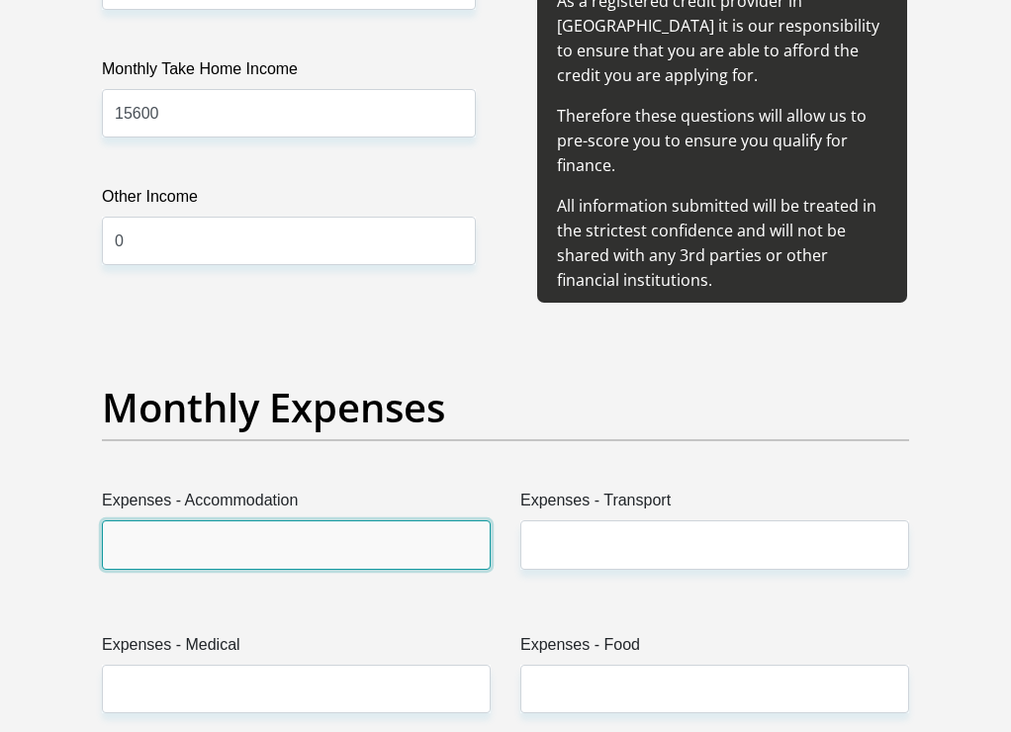
click at [254, 569] on input "Expenses - Accommodation" at bounding box center [296, 544] width 389 height 48
click at [288, 569] on input "Expenses - Accommodation" at bounding box center [296, 544] width 389 height 48
type input "5000"
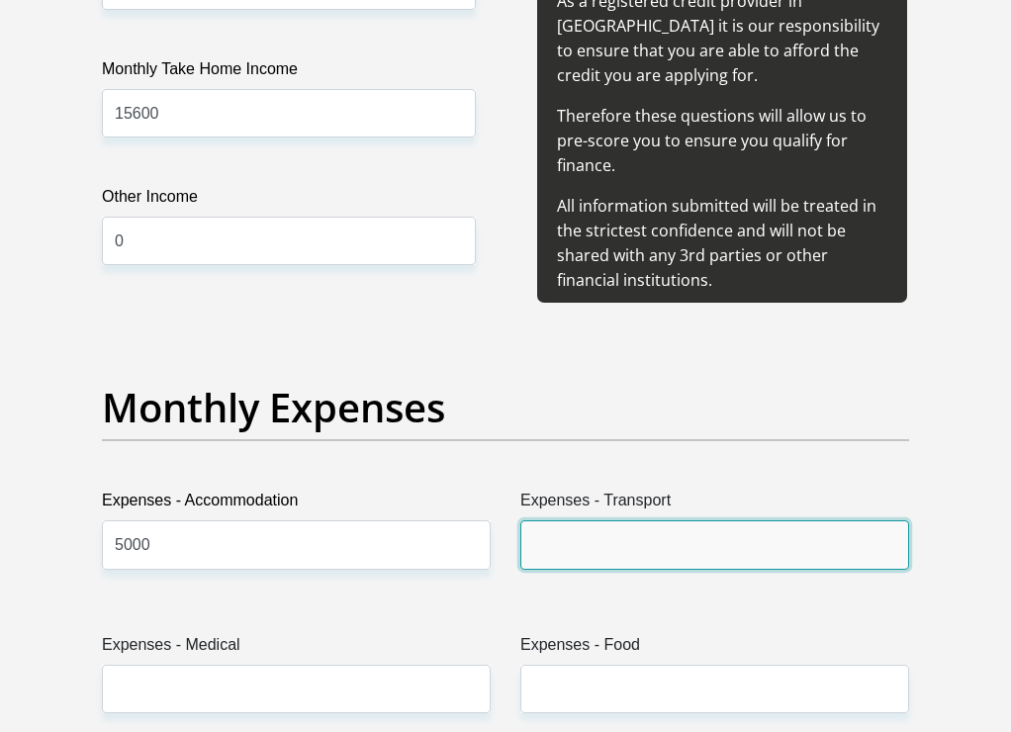
click at [565, 569] on input "Expenses - Transport" at bounding box center [714, 544] width 389 height 48
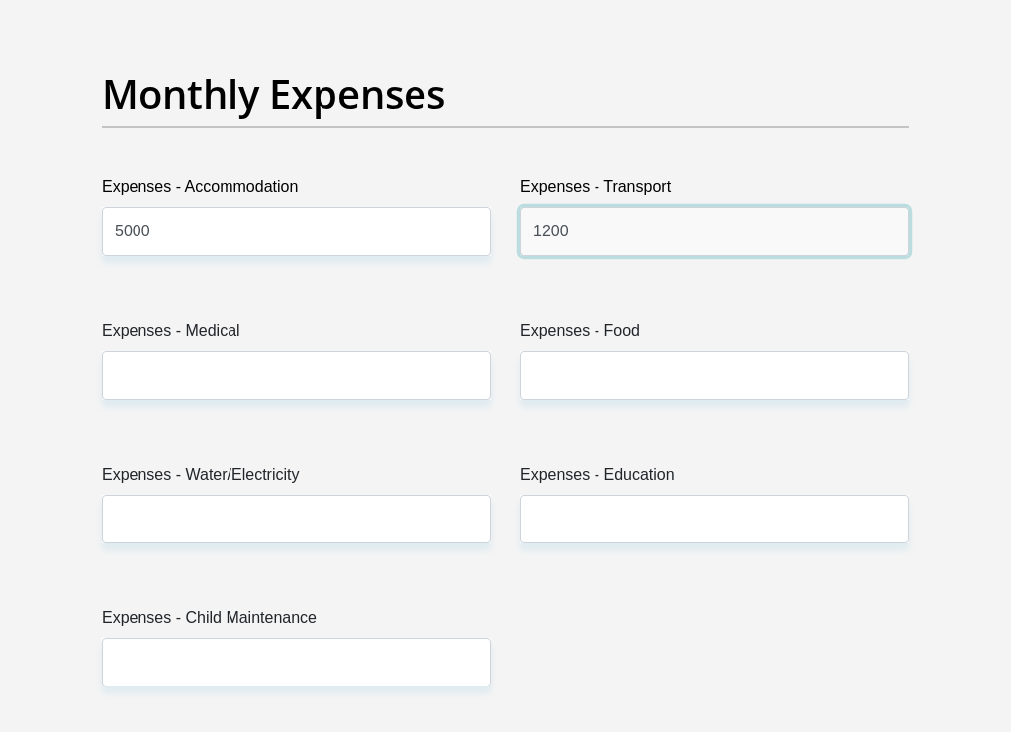
scroll to position [2895, 0]
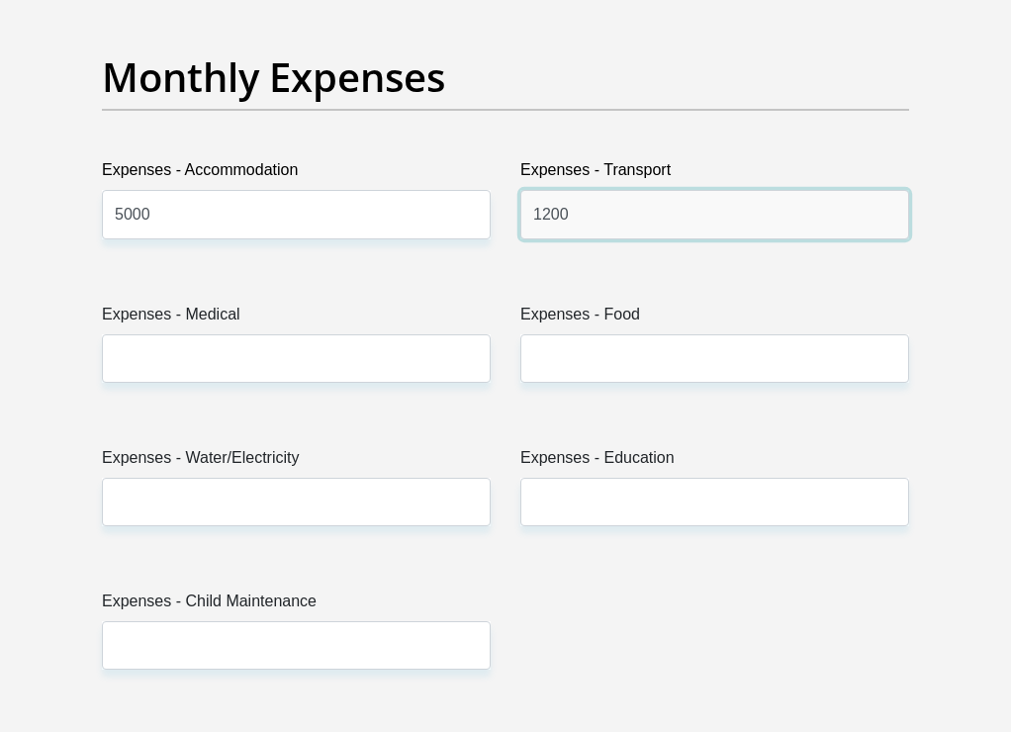
type input "1200"
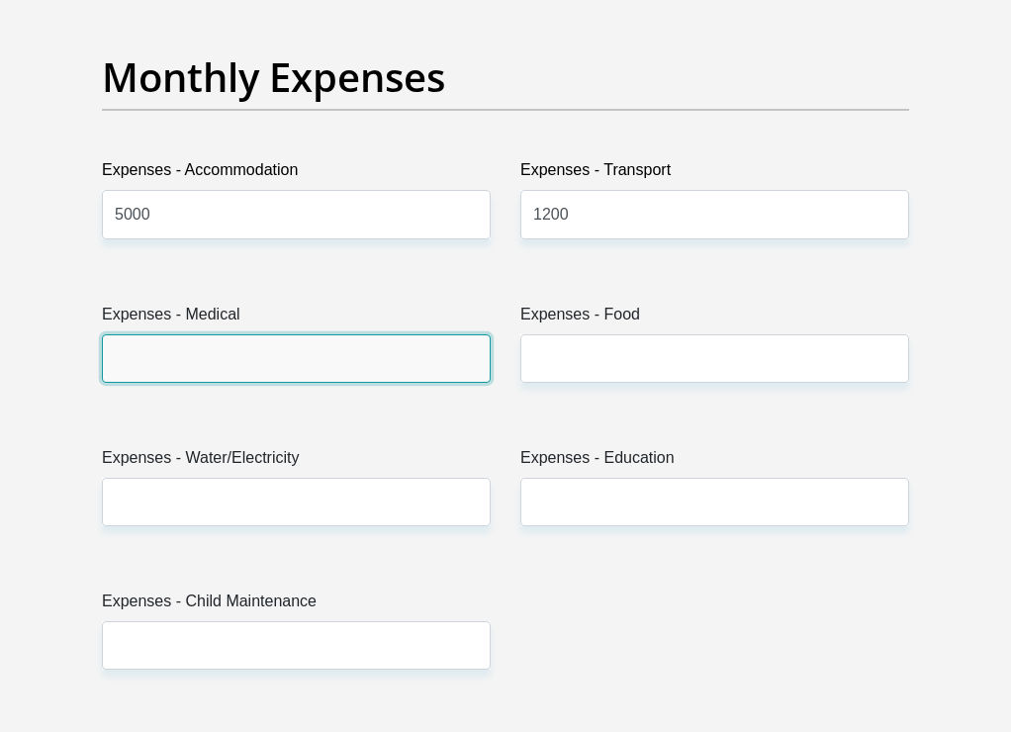
click at [219, 383] on input "Expenses - Medical" at bounding box center [296, 358] width 389 height 48
type input "0"
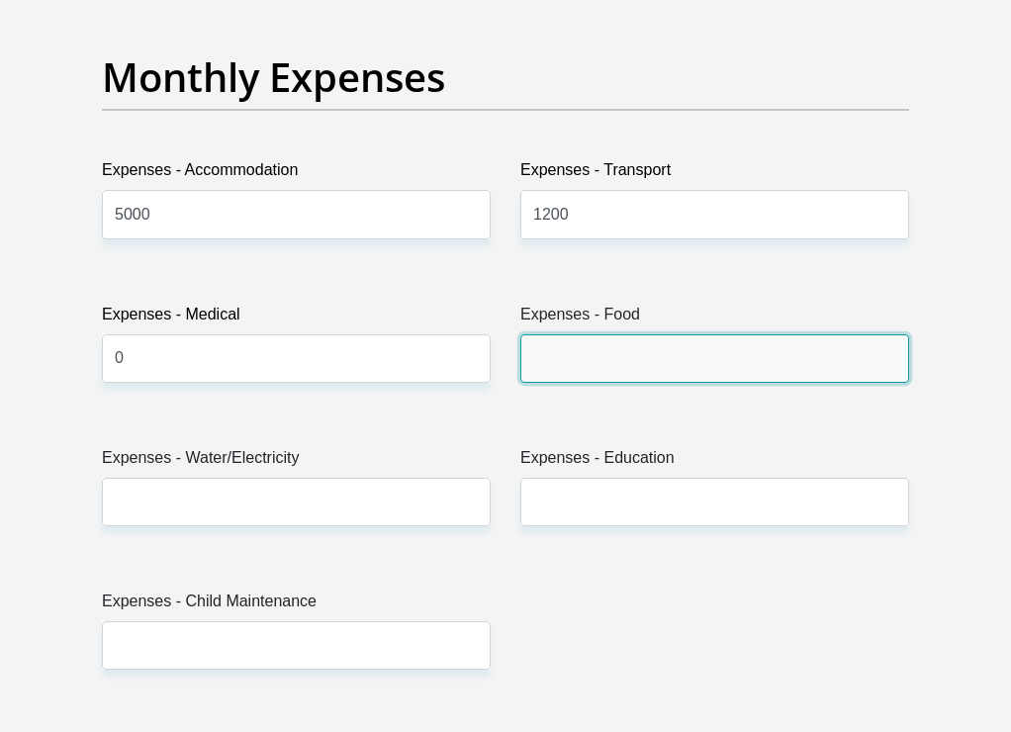
click at [582, 383] on input "Expenses - Food" at bounding box center [714, 358] width 389 height 48
type input "500"
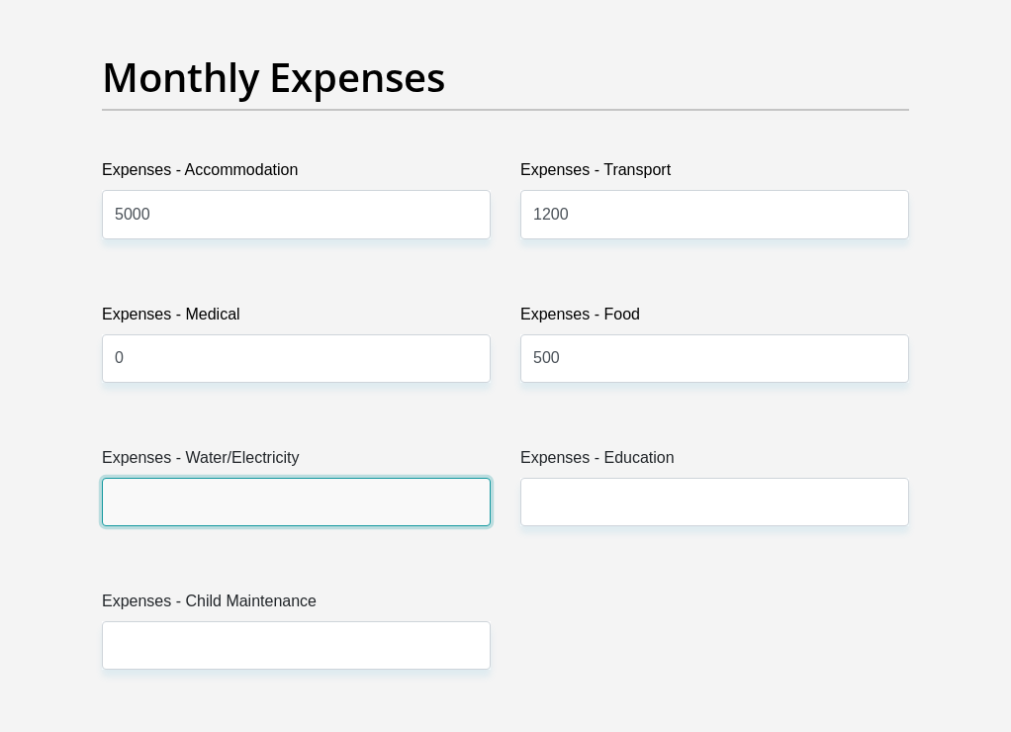
click at [380, 526] on input "Expenses - Water/Electricity" at bounding box center [296, 502] width 389 height 48
type input "250"
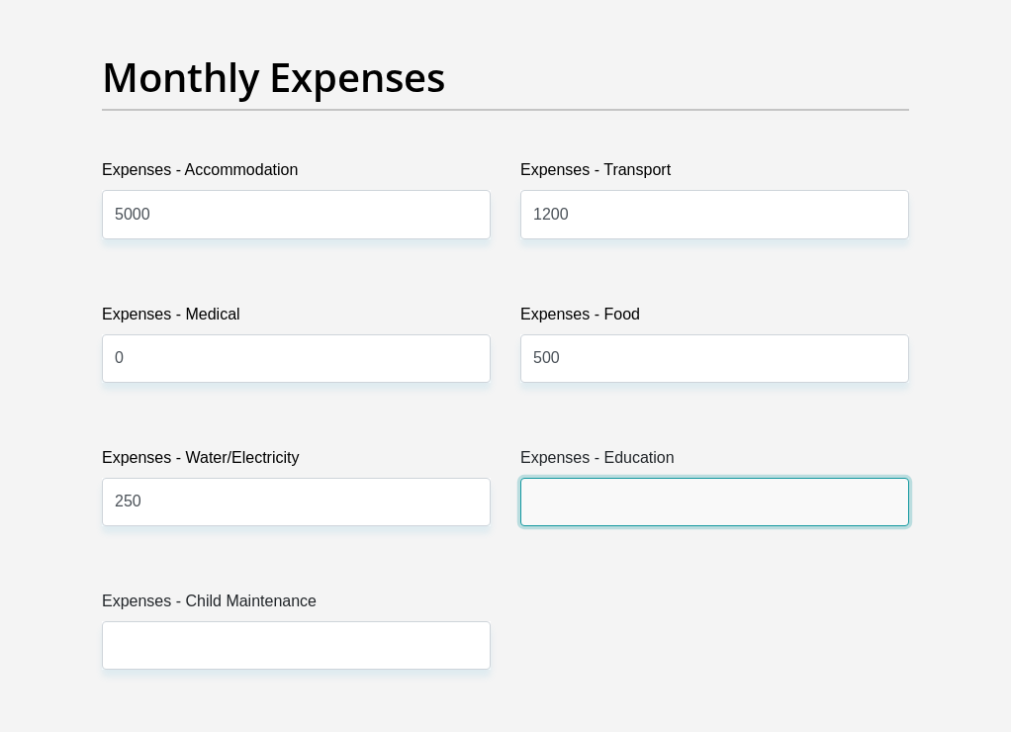
click at [563, 526] on input "Expenses - Education" at bounding box center [714, 502] width 389 height 48
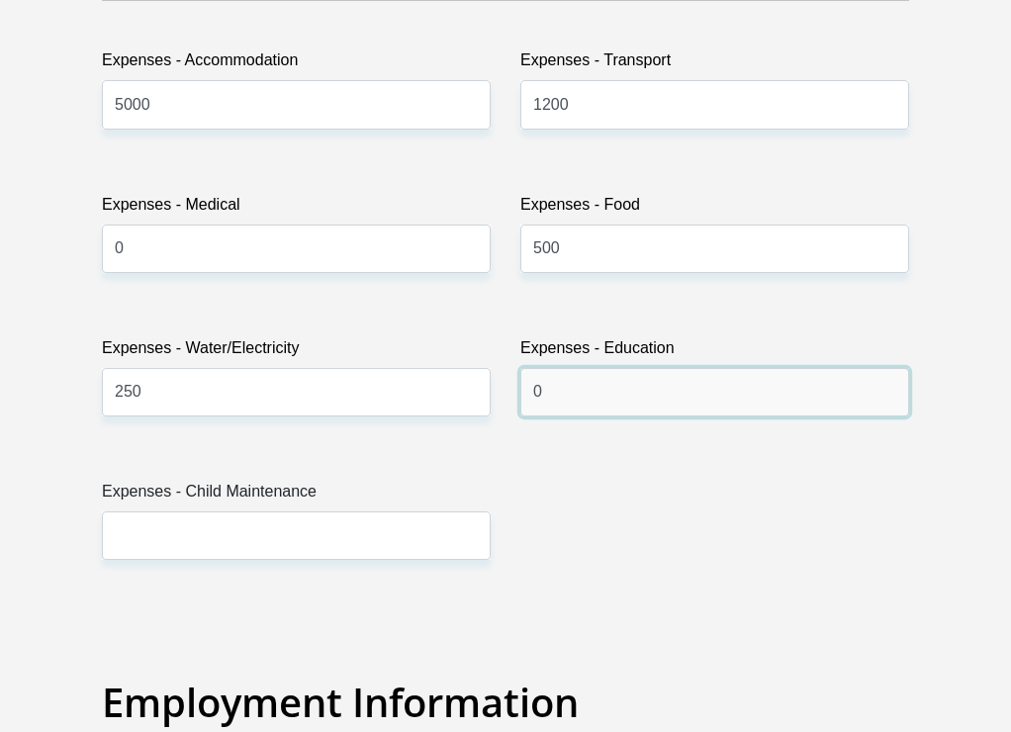
scroll to position [3224, 0]
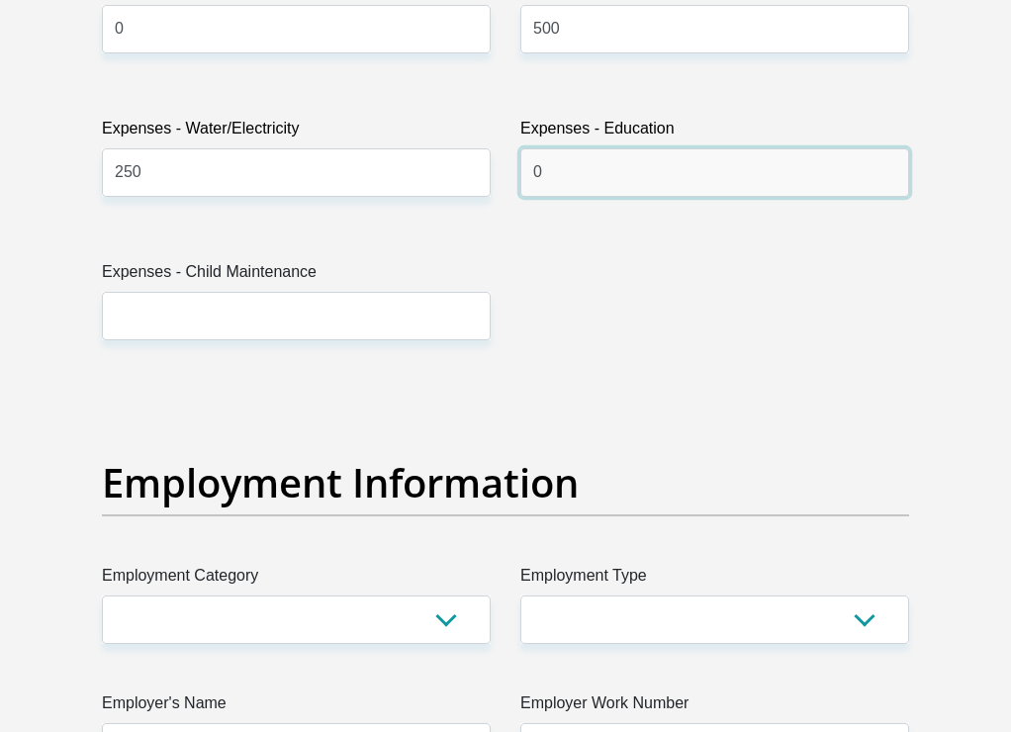
type input "0"
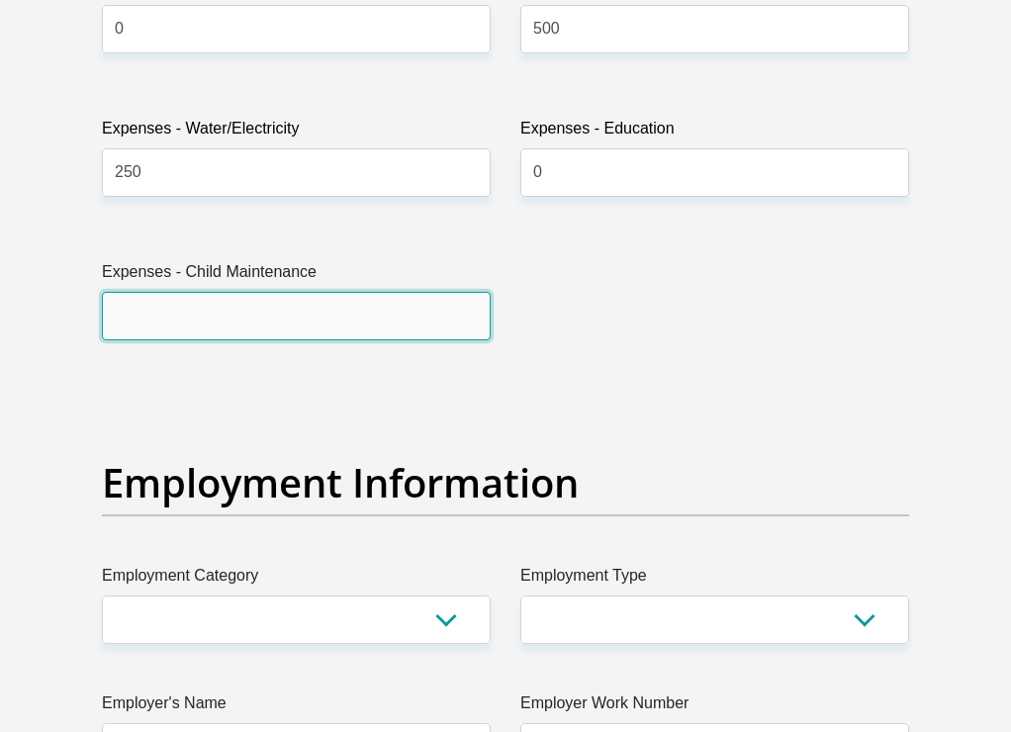
click at [410, 340] on input "Expenses - Child Maintenance" at bounding box center [296, 316] width 389 height 48
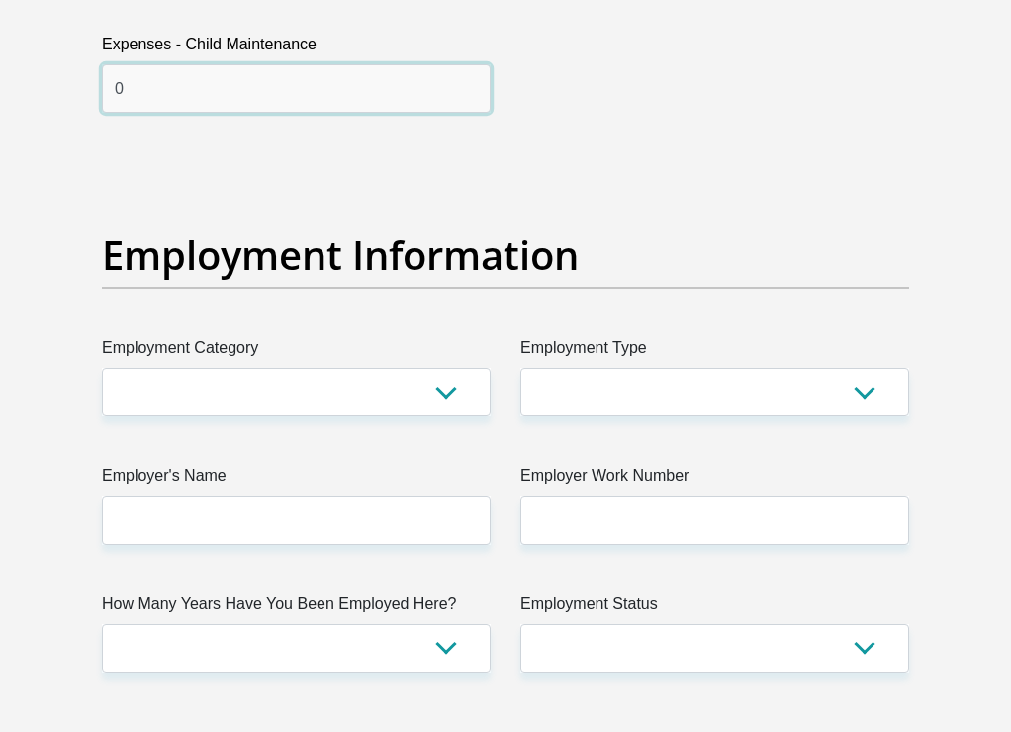
scroll to position [3553, 0]
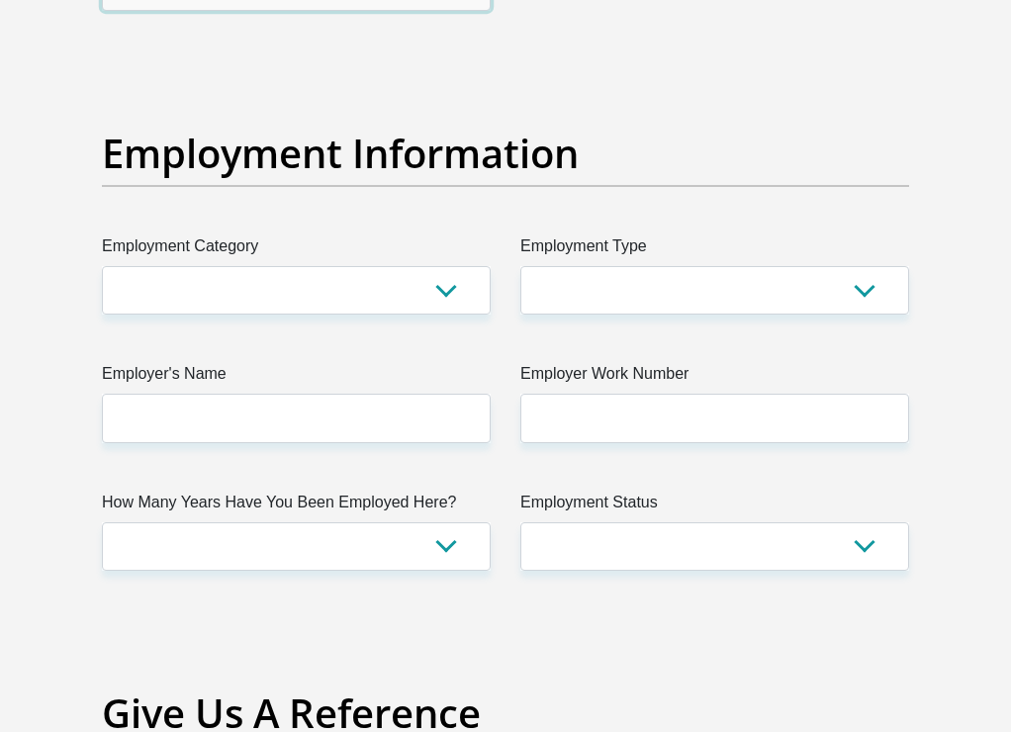
type input "0"
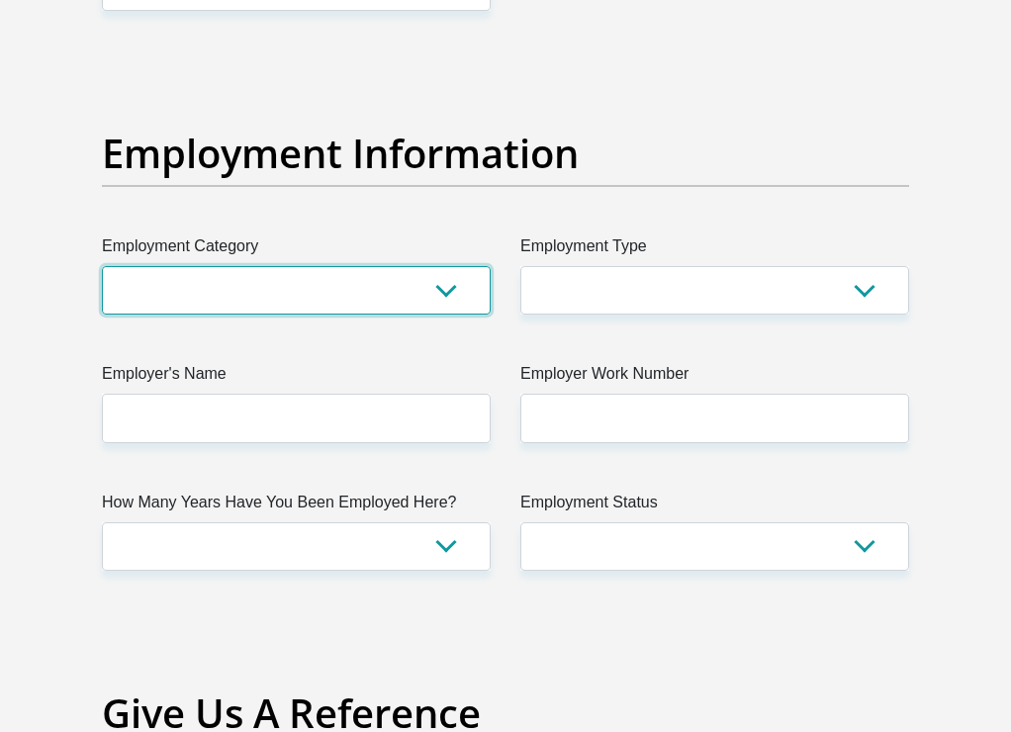
click at [452, 314] on select "AGRICULTURE ALCOHOL & TOBACCO CONSTRUCTION MATERIALS METALLURGY EQUIPMENT FOR R…" at bounding box center [296, 290] width 389 height 48
select select "28"
click at [102, 314] on select "AGRICULTURE ALCOHOL & TOBACCO CONSTRUCTION MATERIALS METALLURGY EQUIPMENT FOR R…" at bounding box center [296, 290] width 389 height 48
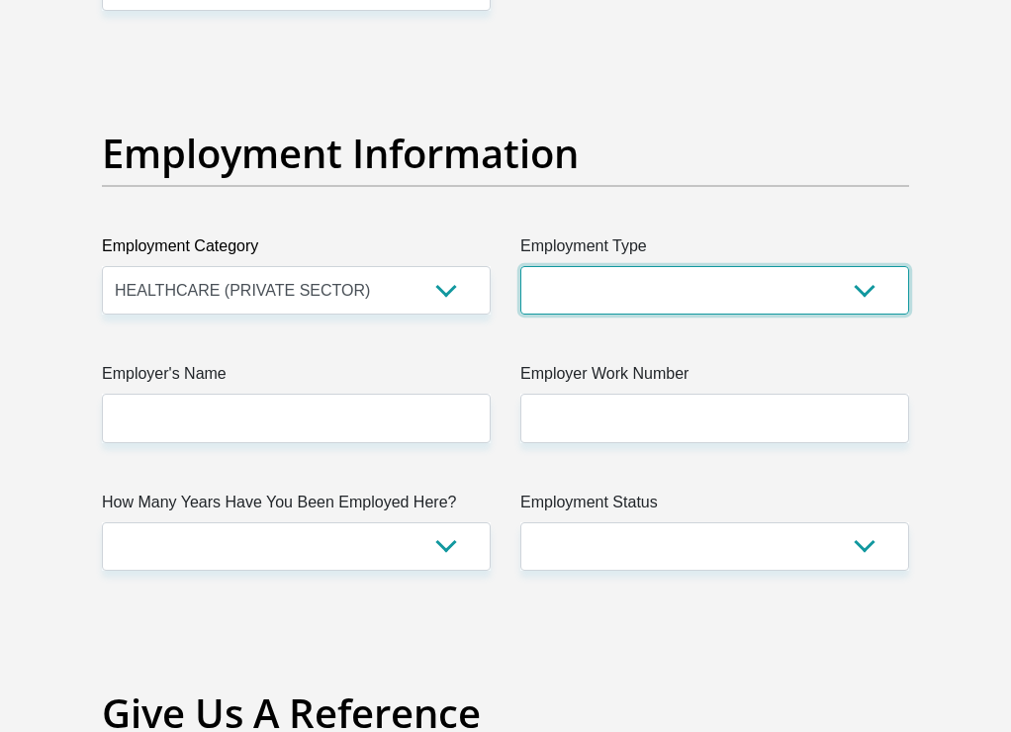
click at [661, 314] on select "College/Lecturer Craft Seller Creative Driver Executive Farmer Forces - Non Com…" at bounding box center [714, 290] width 389 height 48
select select "Unknown/Other"
click at [520, 314] on select "College/Lecturer Craft Seller Creative Driver Executive Farmer Forces - Non Com…" at bounding box center [714, 290] width 389 height 48
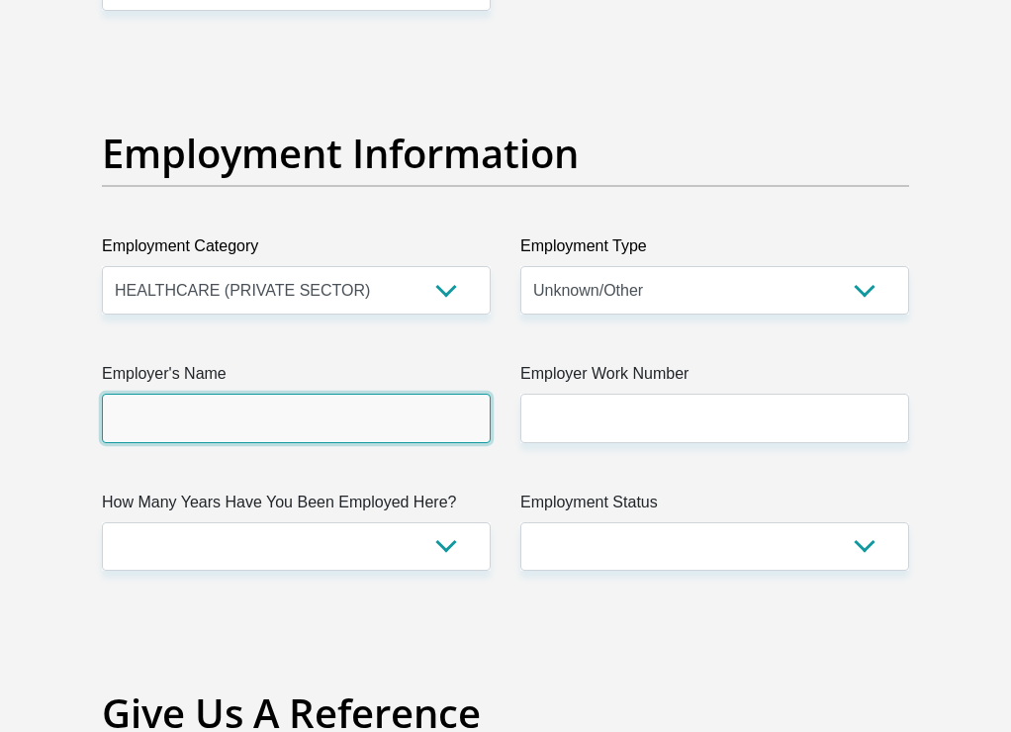
click at [343, 442] on input "Employer's Name" at bounding box center [296, 418] width 389 height 48
type input "Labcal"
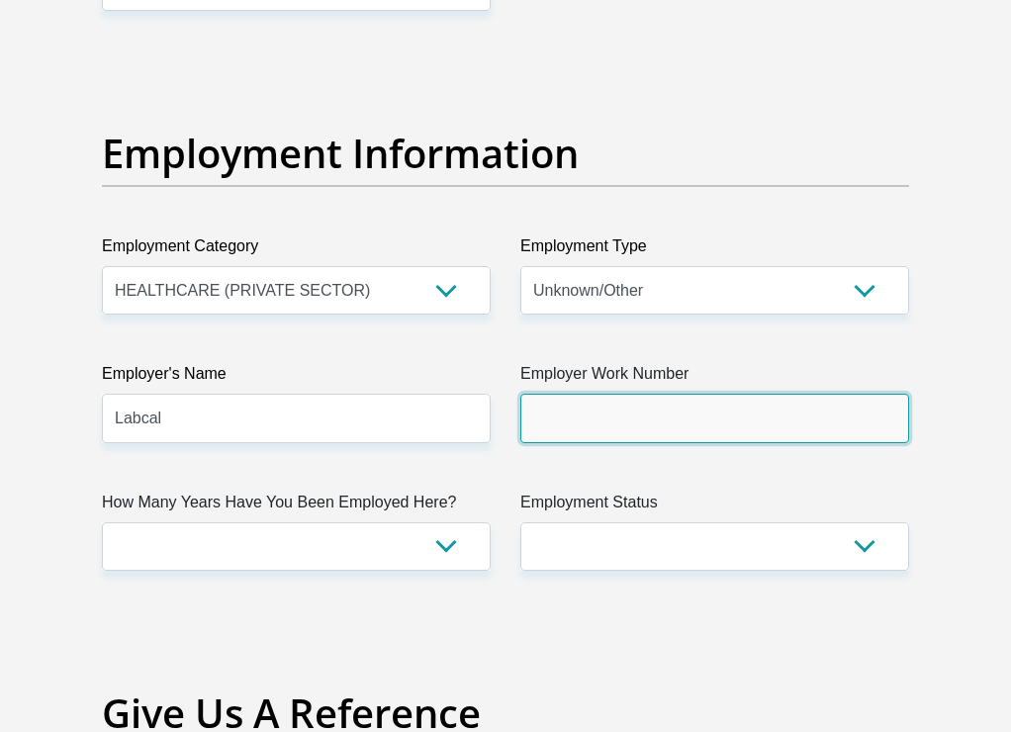
click at [721, 442] on input "Employer Work Number" at bounding box center [714, 418] width 389 height 48
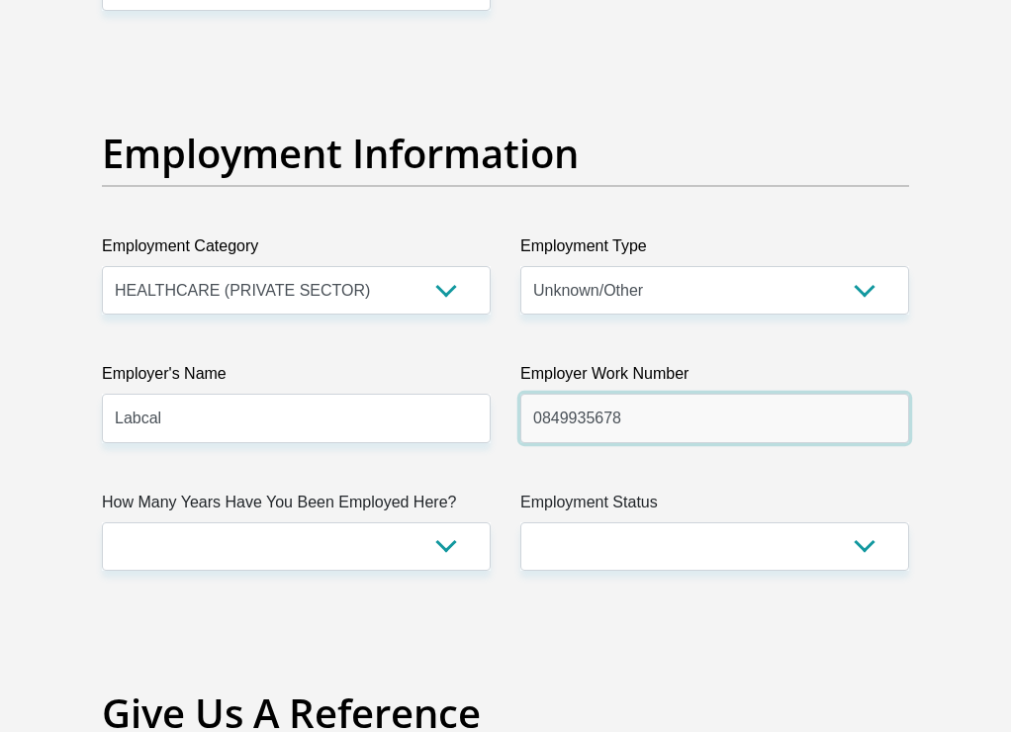
type input "0849935678"
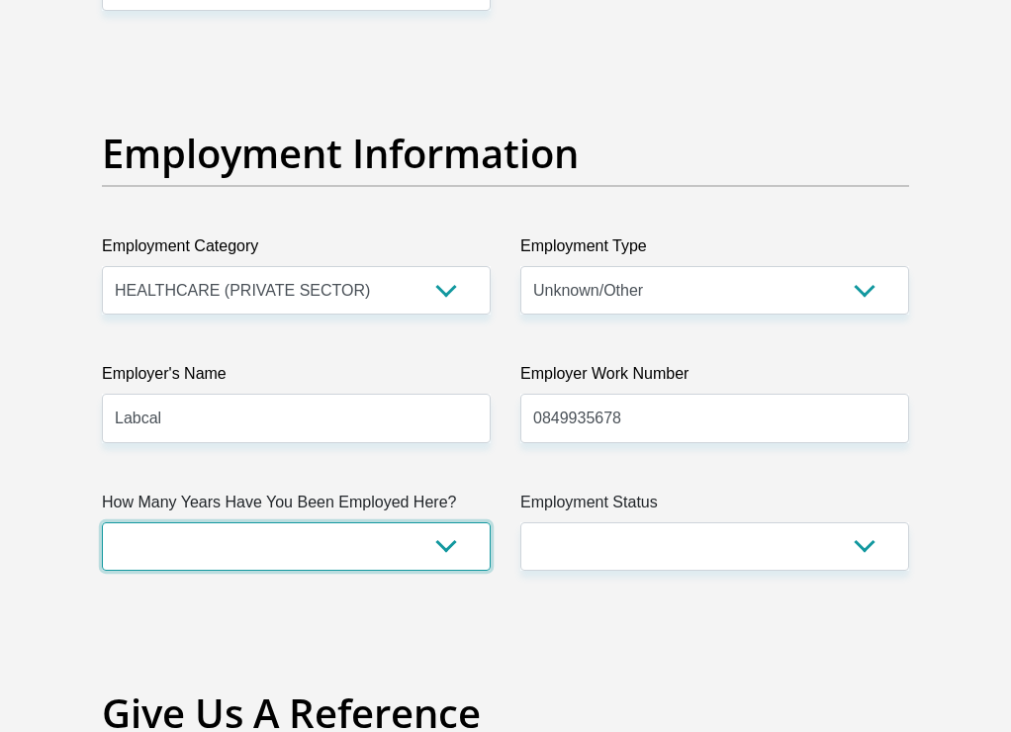
click at [320, 571] on select "less than 1 year 1-3 years 3-5 years 5+ years" at bounding box center [296, 546] width 389 height 48
select select "24"
click at [102, 571] on select "less than 1 year 1-3 years 3-5 years 5+ years" at bounding box center [296, 546] width 389 height 48
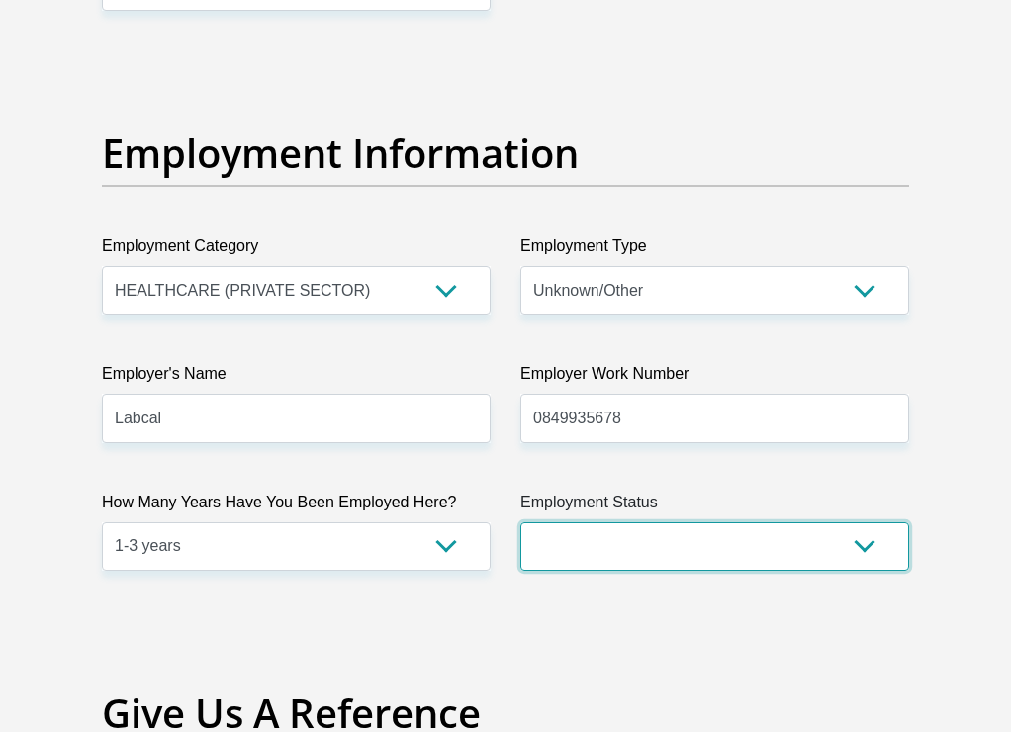
click at [690, 571] on select "Permanent/Full-time Part-time/Casual Contract Worker Self-Employed Housewife Re…" at bounding box center [714, 546] width 389 height 48
select select "1"
click at [520, 571] on select "Permanent/Full-time Part-time/Casual Contract Worker Self-Employed Housewife Re…" at bounding box center [714, 546] width 389 height 48
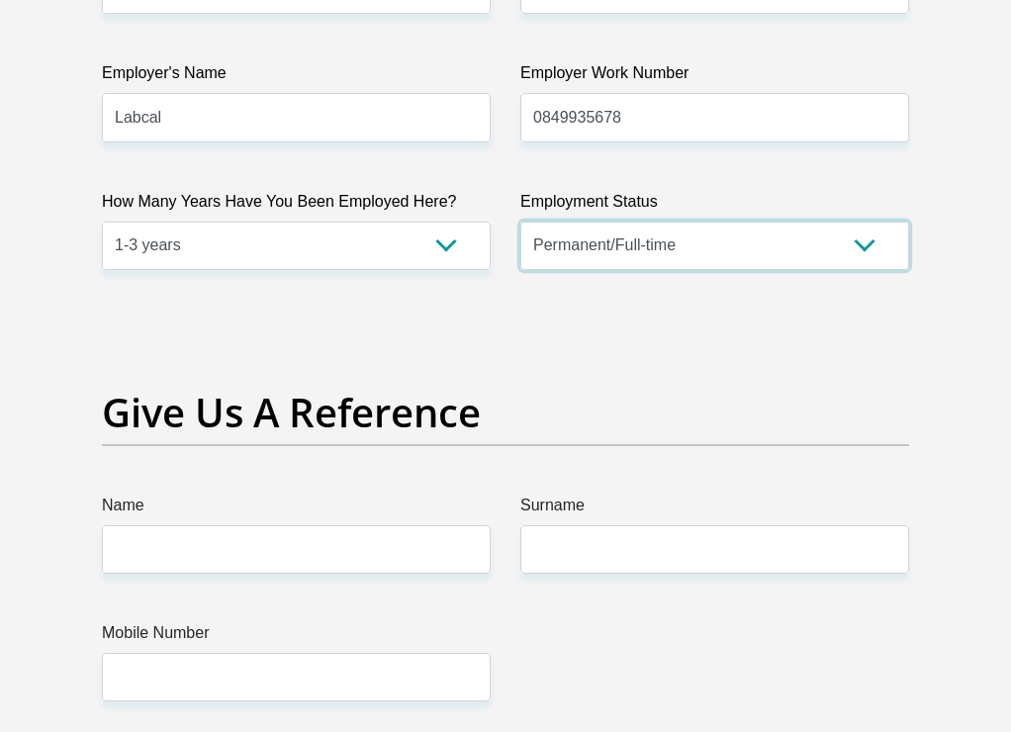
scroll to position [4048, 0]
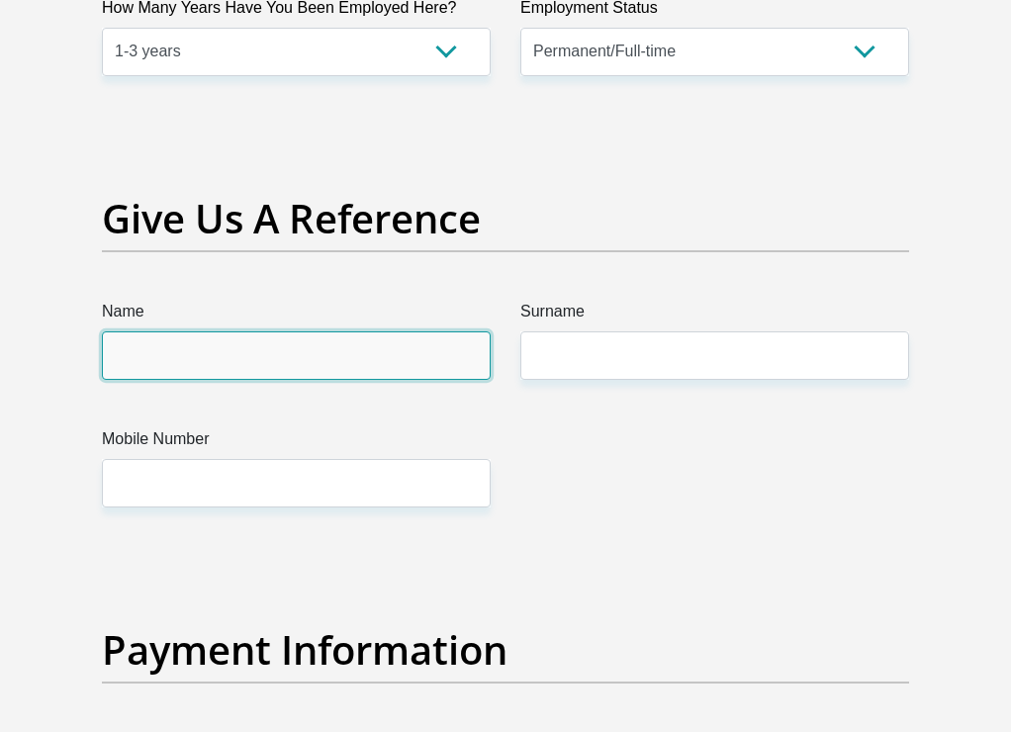
click at [434, 380] on input "Name" at bounding box center [296, 355] width 389 height 48
type input "l"
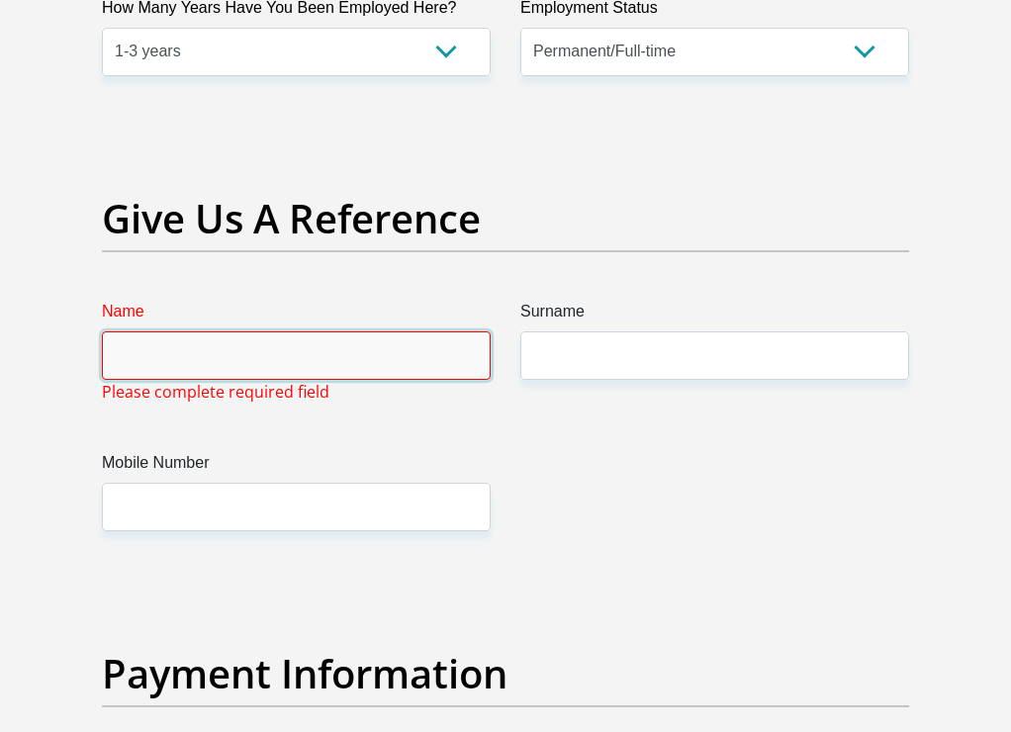
type input "L"
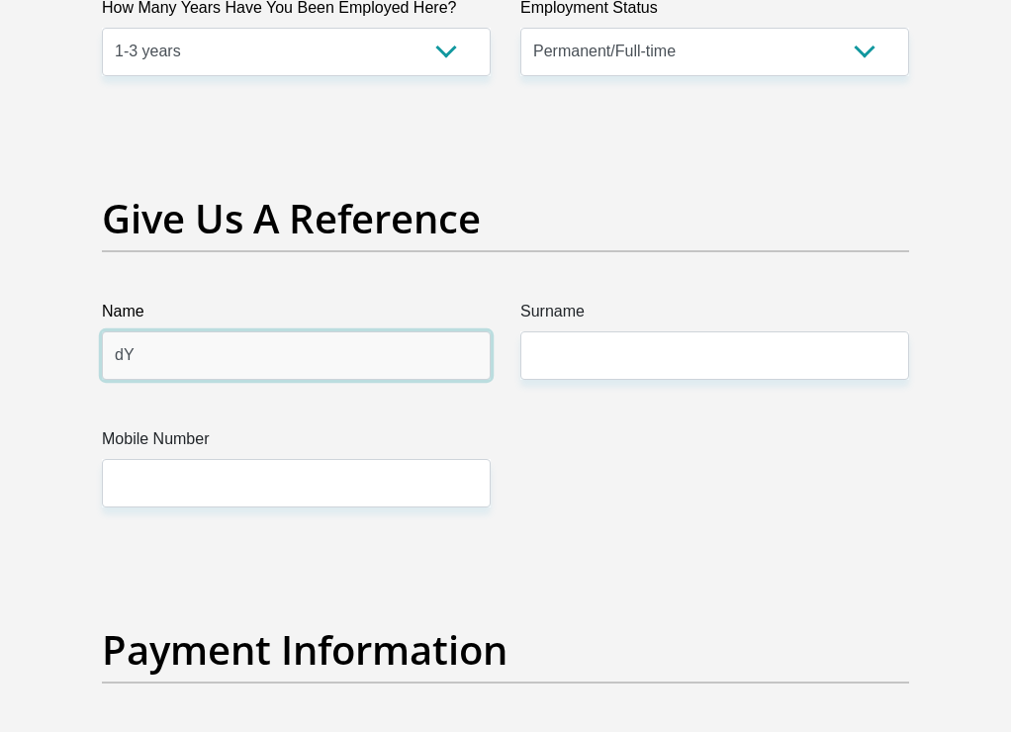
type input "d"
type input "Dylan"
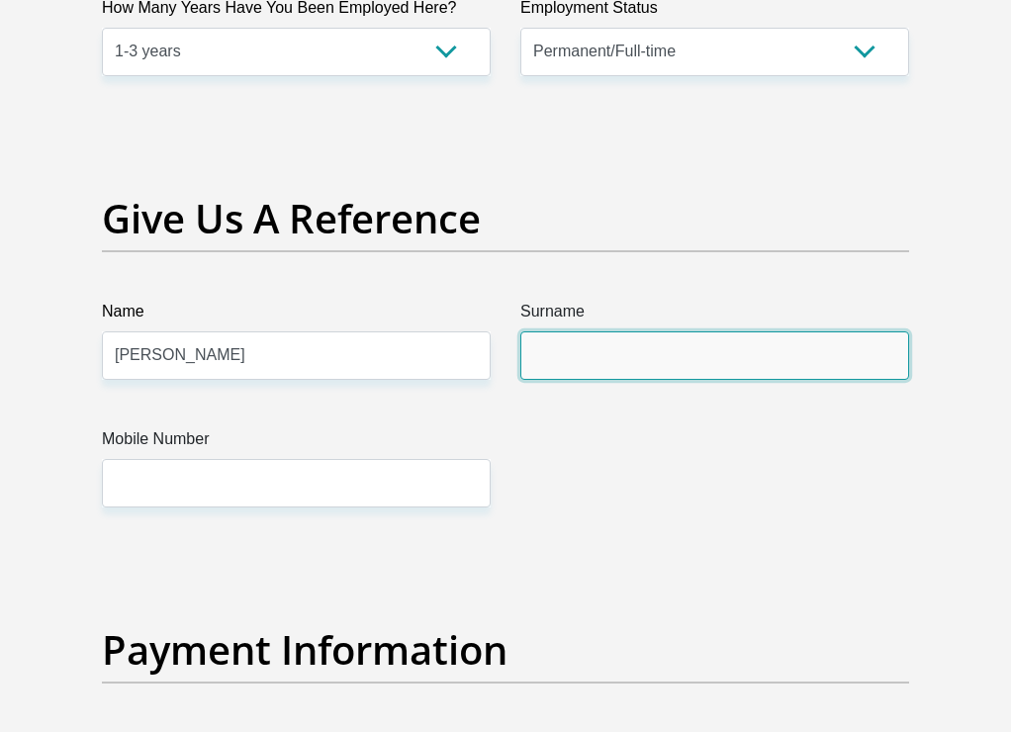
click at [673, 380] on input "Surname" at bounding box center [714, 355] width 389 height 48
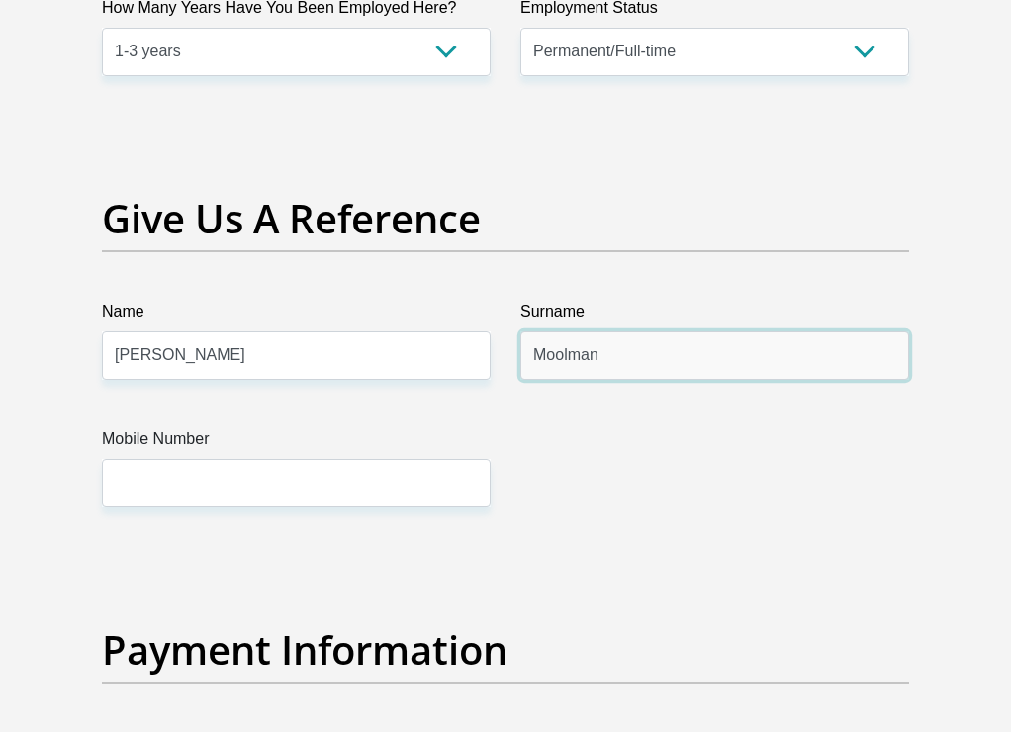
type input "Moolman"
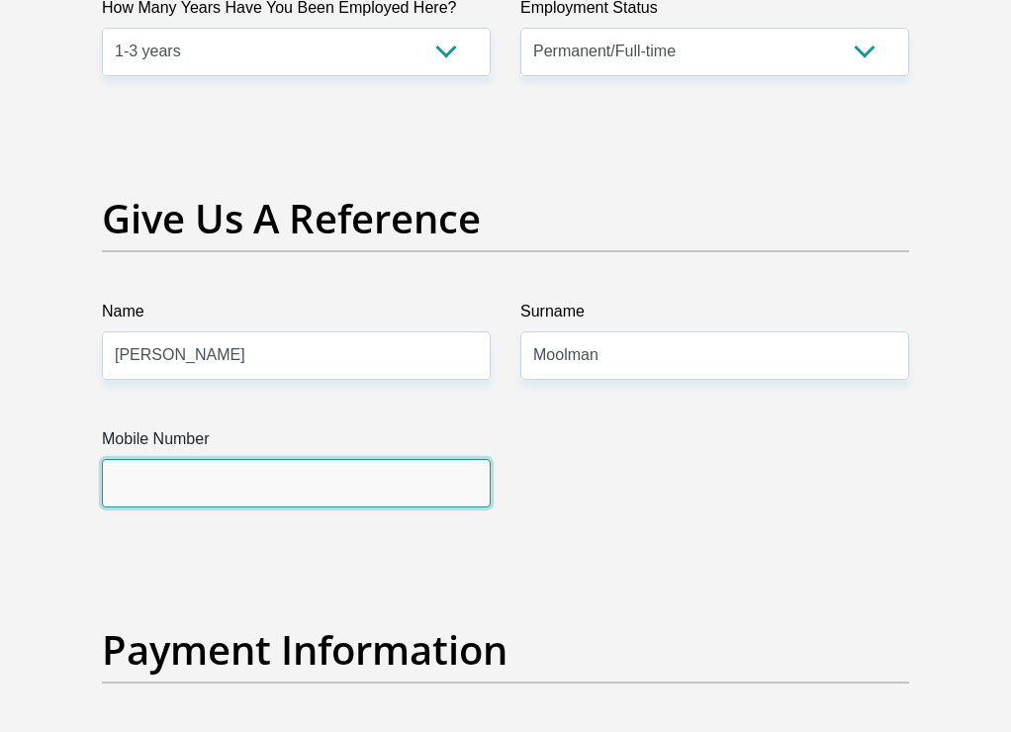
click at [241, 507] on input "Mobile Number" at bounding box center [296, 483] width 389 height 48
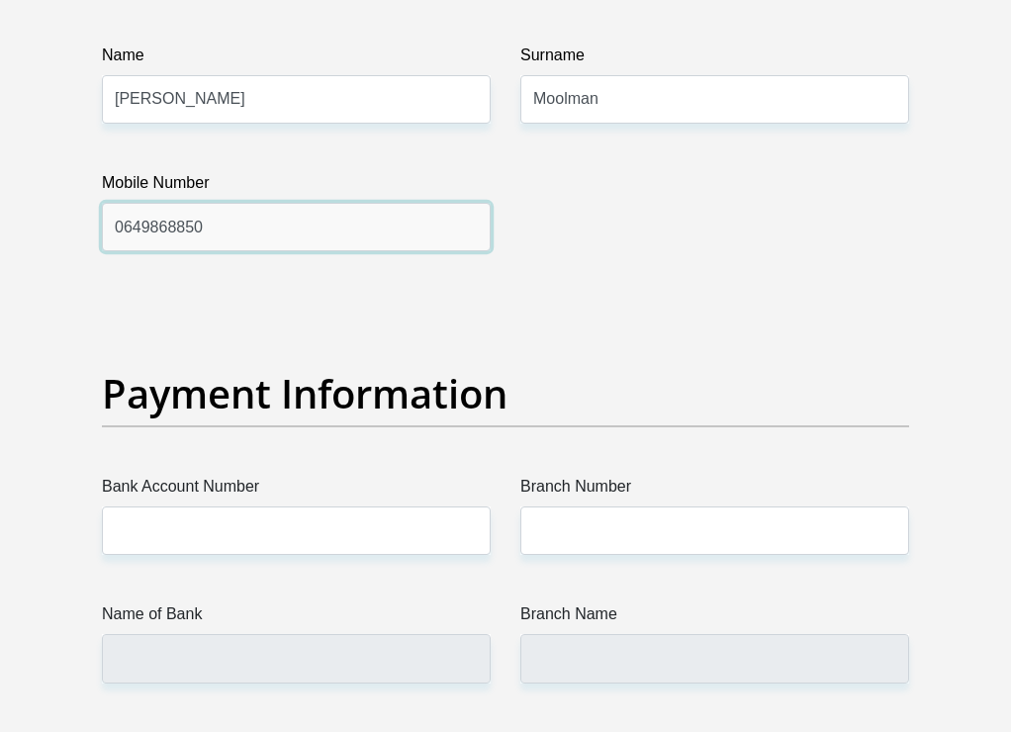
scroll to position [4378, 0]
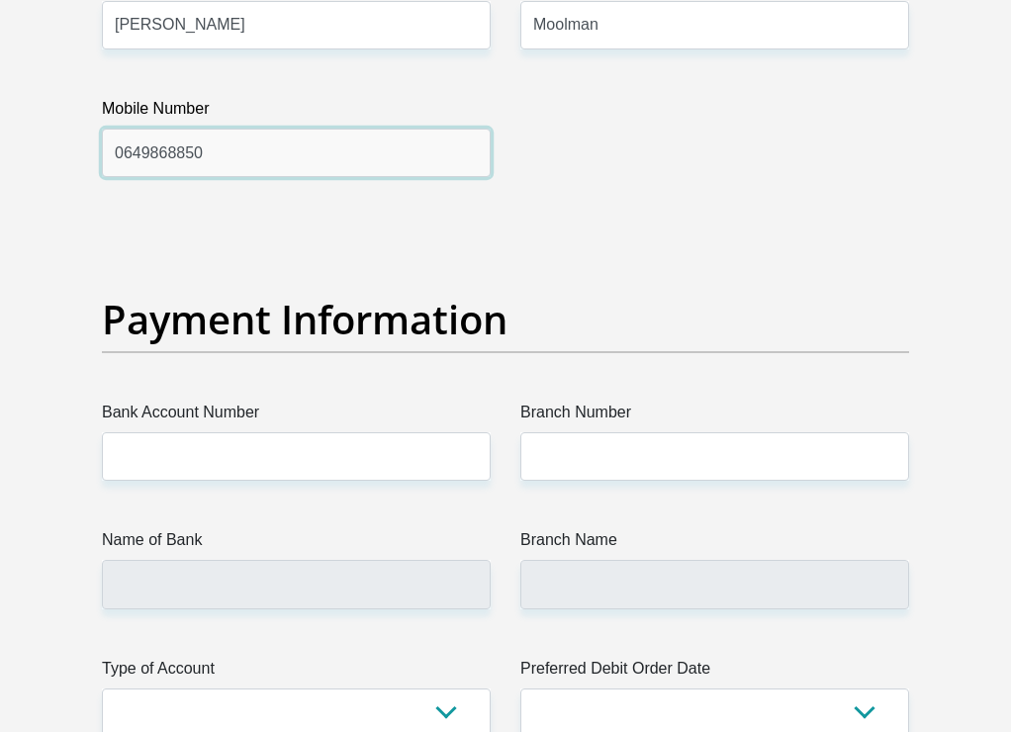
type input "0649868850"
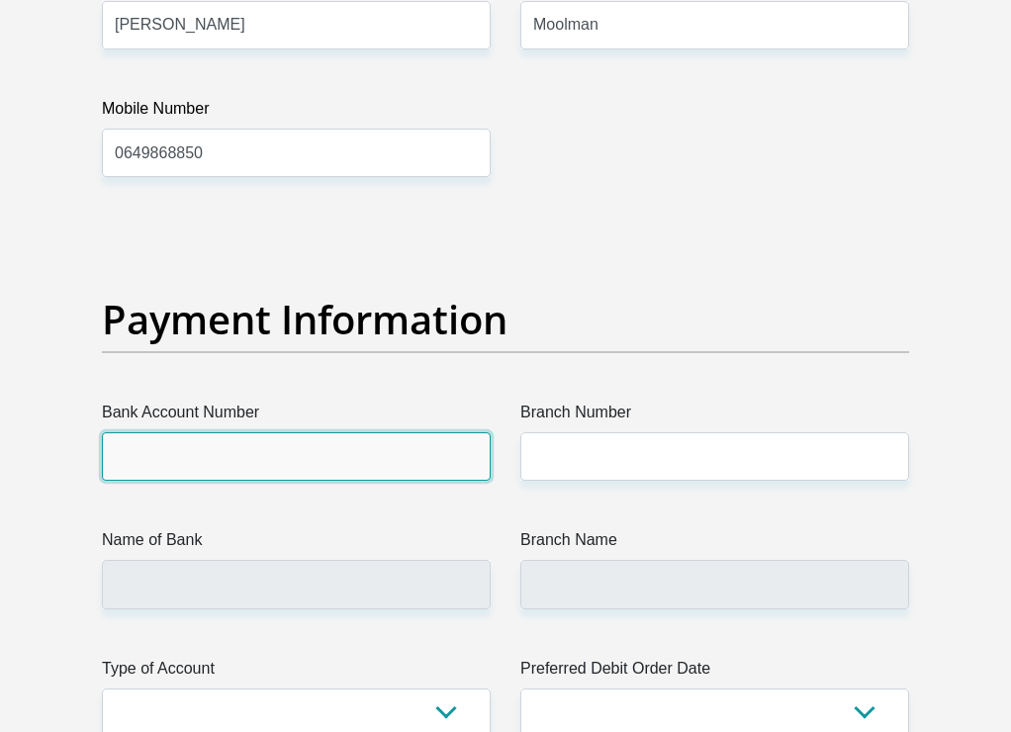
click at [382, 481] on input "Bank Account Number" at bounding box center [296, 456] width 389 height 48
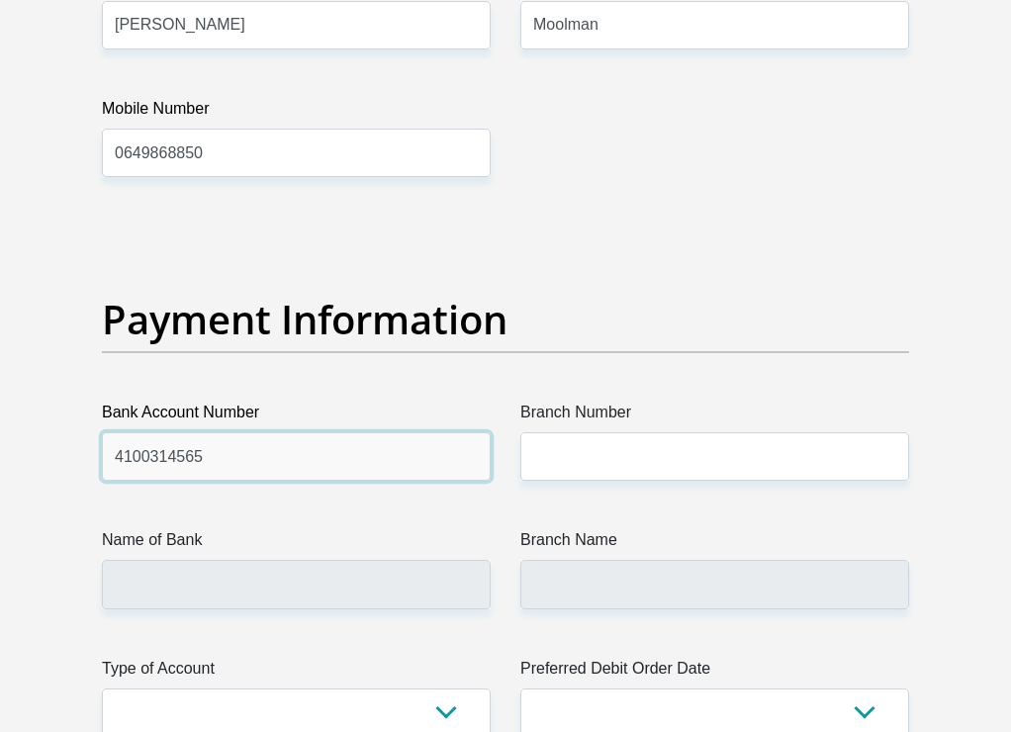
type input "4100314565"
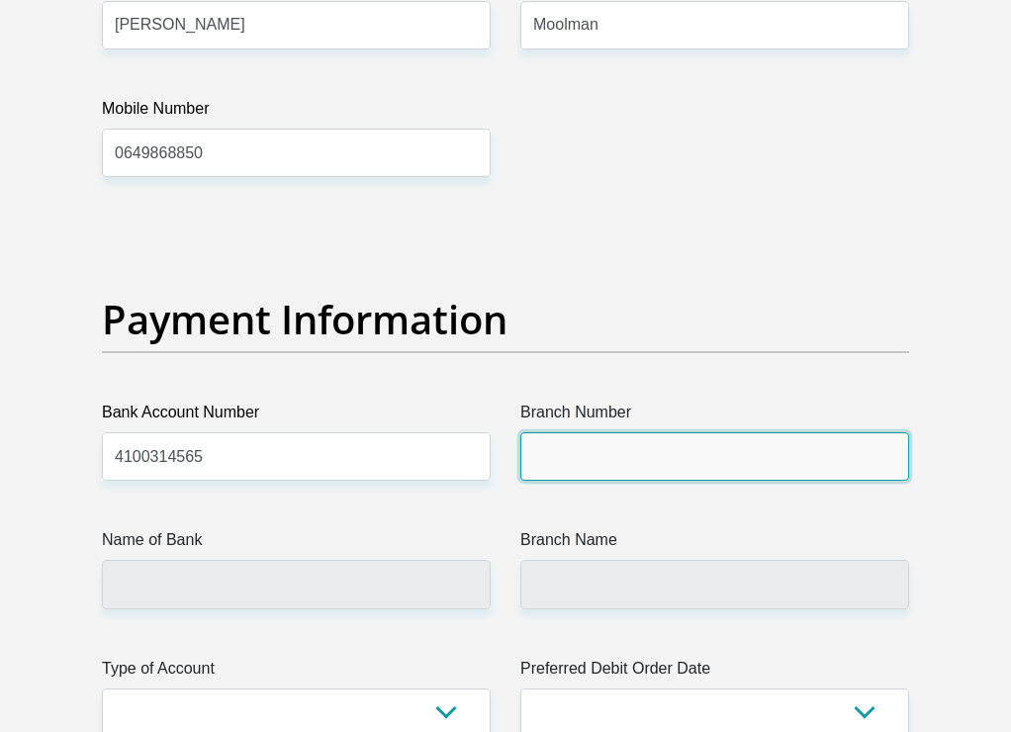
click at [541, 481] on input "Branch Number" at bounding box center [714, 456] width 389 height 48
type input "2"
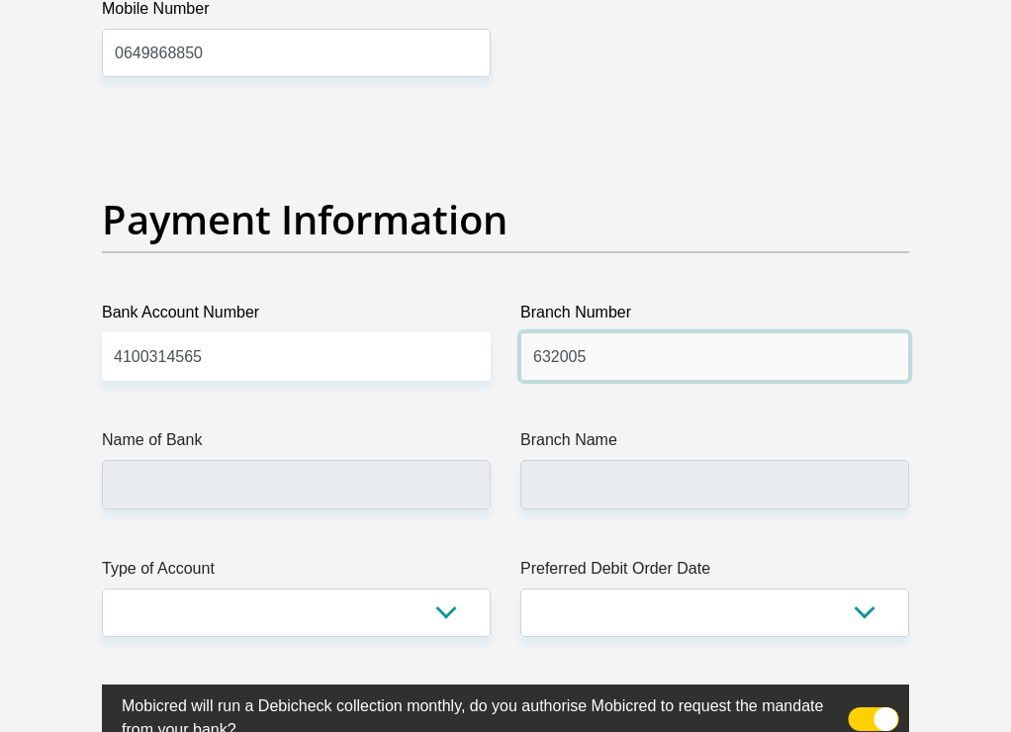
scroll to position [4707, 0]
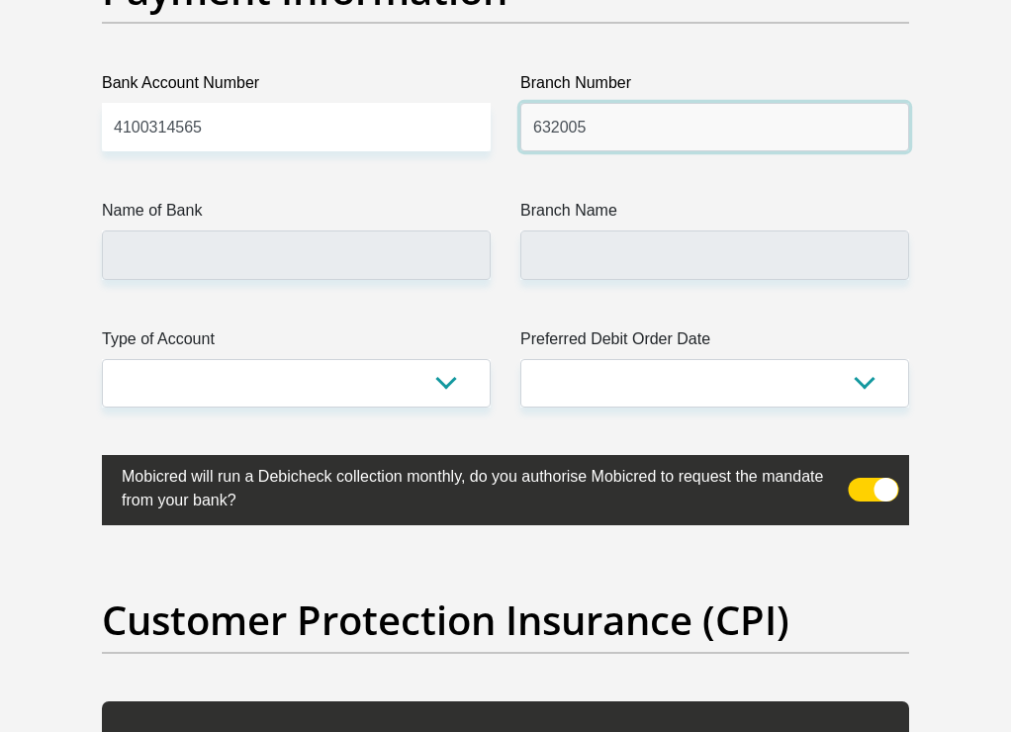
type input "632005"
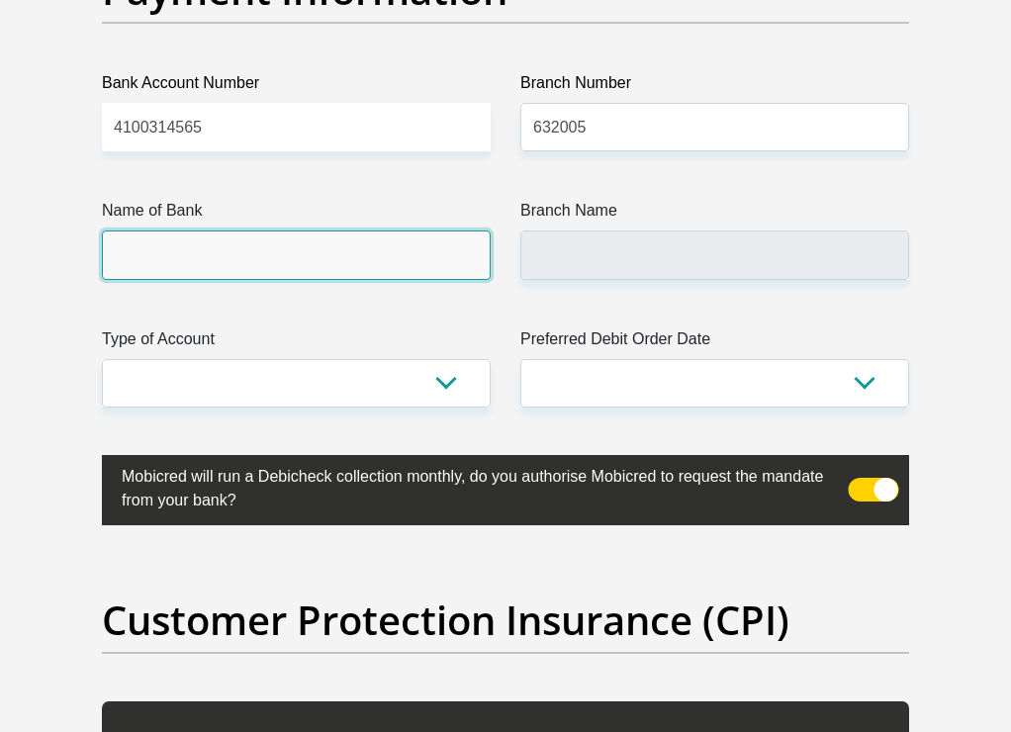
click at [250, 279] on input "Name of Bank" at bounding box center [296, 254] width 389 height 48
type input "ABSA BANK"
type input "ABSA ELECTRONIC SETTLEMENT CNT"
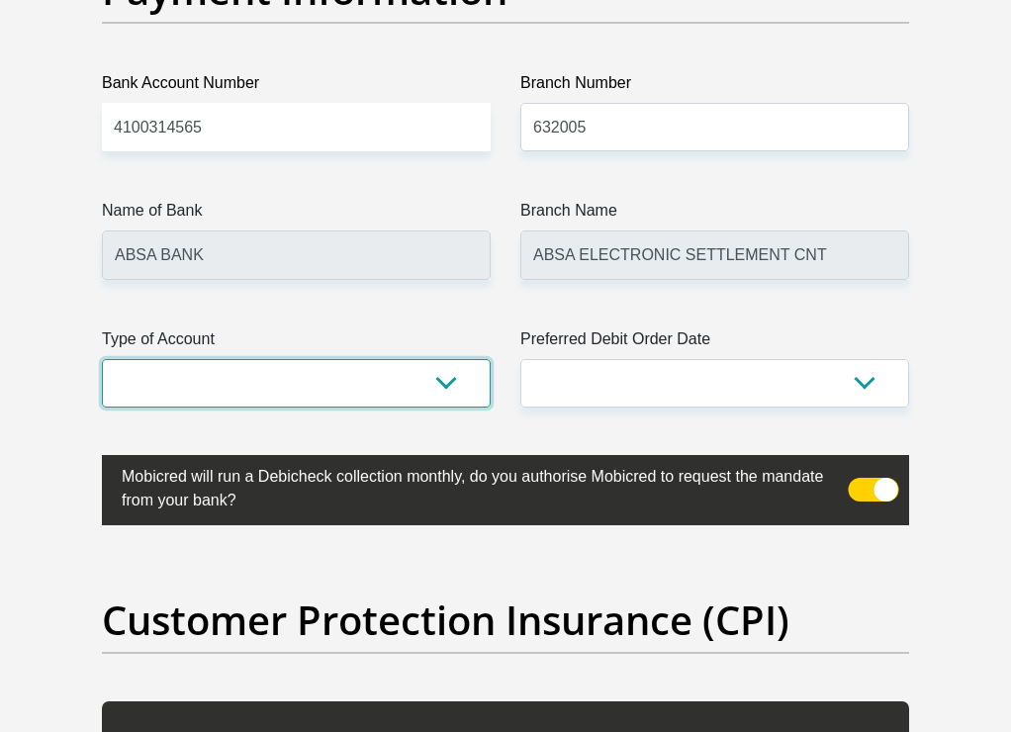
click at [413, 407] on select "Cheque Savings" at bounding box center [296, 383] width 389 height 48
select select "CUR"
click at [102, 407] on select "Cheque Savings" at bounding box center [296, 383] width 389 height 48
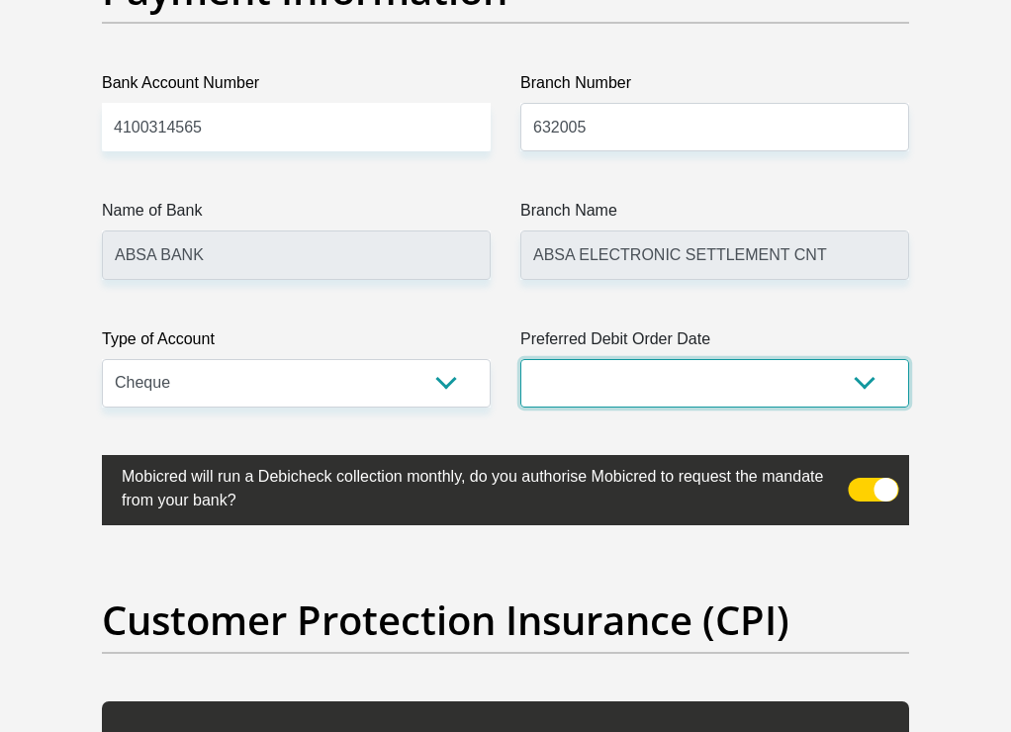
click at [763, 407] on select "1st 2nd 3rd 4th 5th 7th 18th 19th 20th 21st 22nd 23rd 24th 25th 26th 27th 28th …" at bounding box center [714, 383] width 389 height 48
select select "30"
click at [520, 407] on select "1st 2nd 3rd 4th 5th 7th 18th 19th 20th 21st 22nd 23rd 24th 25th 26th 27th 28th …" at bounding box center [714, 383] width 389 height 48
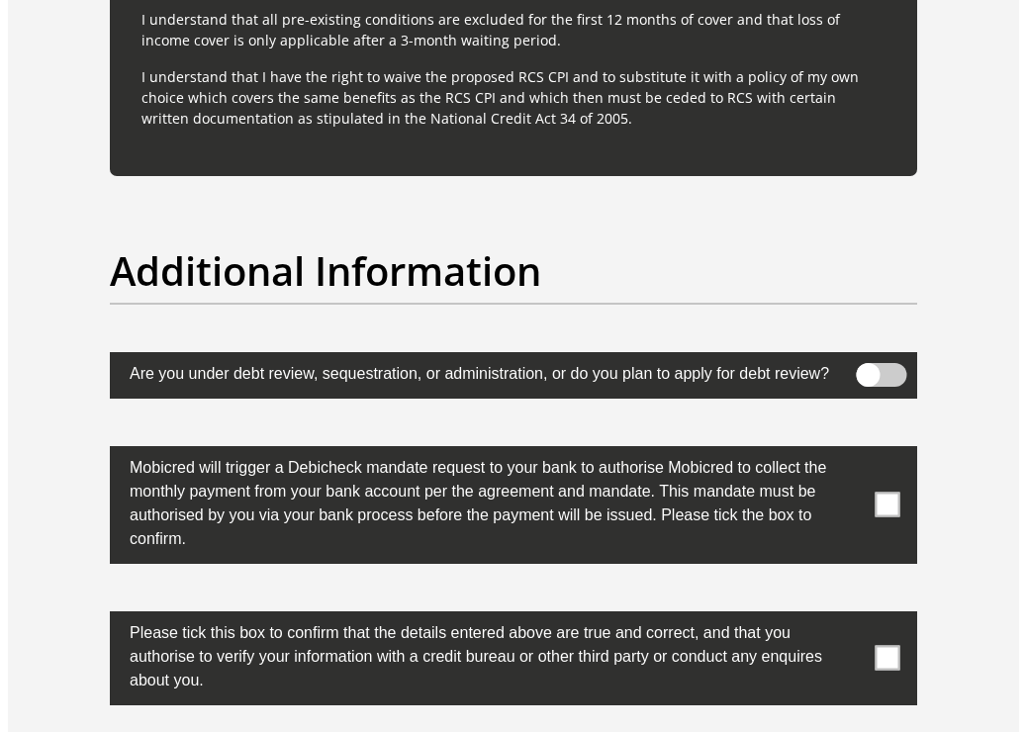
scroll to position [6191, 0]
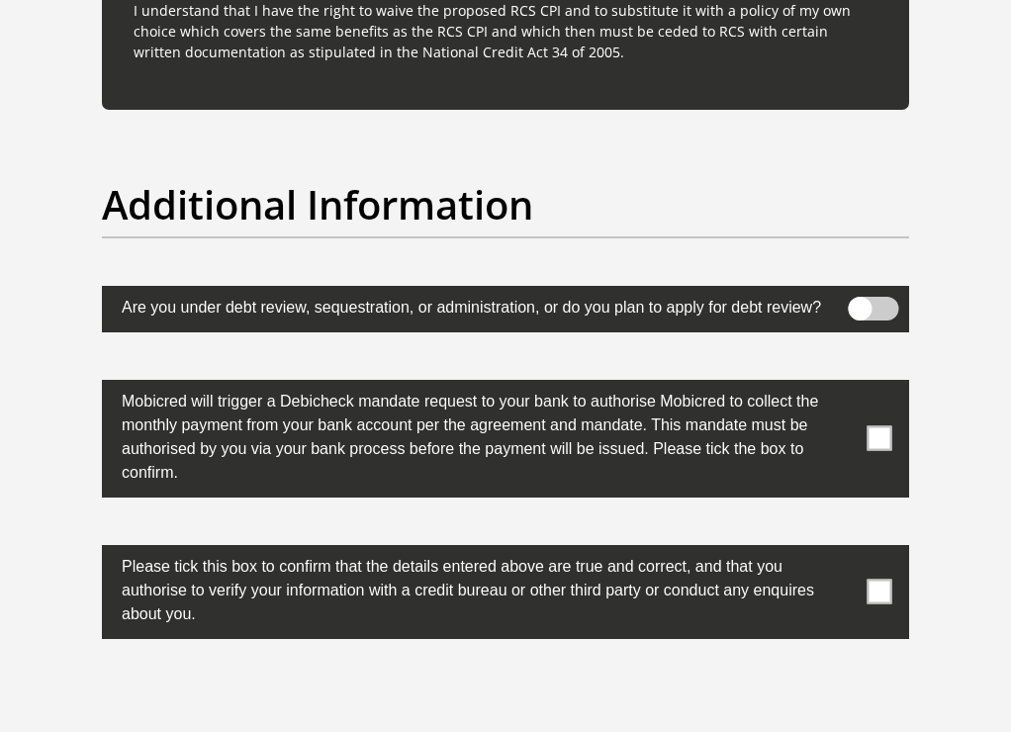
click at [882, 320] on span at bounding box center [874, 309] width 50 height 24
click at [868, 303] on input "checkbox" at bounding box center [868, 303] width 0 height 0
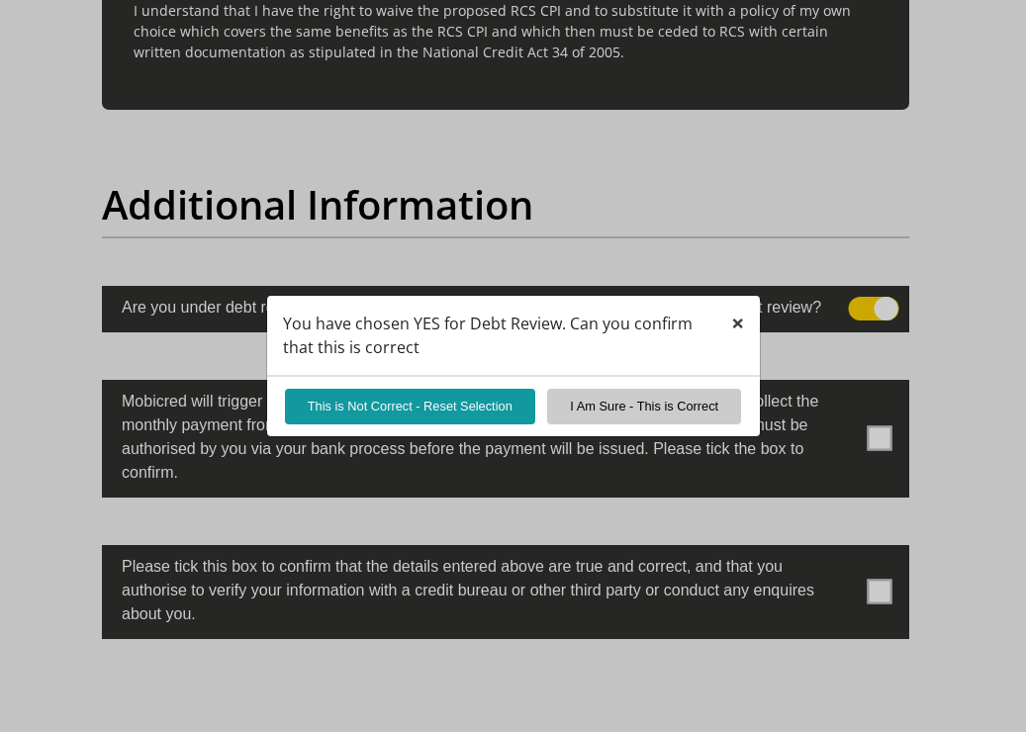
click at [736, 333] on span "×" at bounding box center [737, 323] width 13 height 32
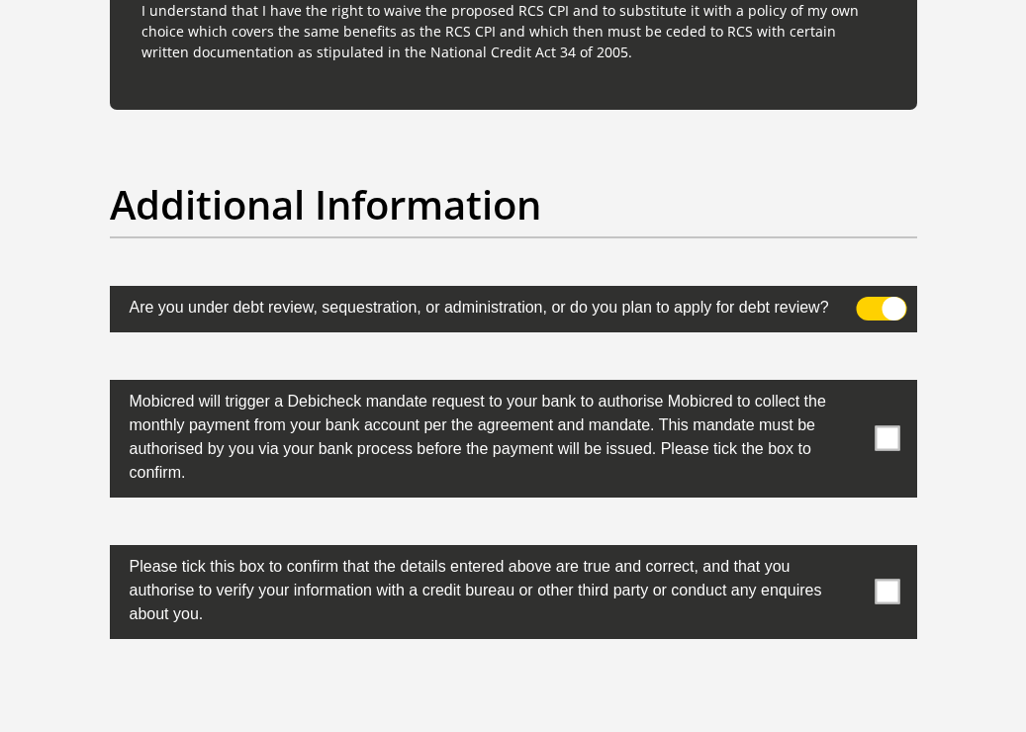
click at [897, 332] on label at bounding box center [513, 309] width 807 height 46
click at [876, 303] on input "checkbox" at bounding box center [876, 303] width 0 height 0
click at [884, 451] on span at bounding box center [886, 438] width 25 height 25
click at [856, 384] on input "checkbox" at bounding box center [856, 384] width 0 height 0
click at [889, 604] on span at bounding box center [886, 592] width 25 height 25
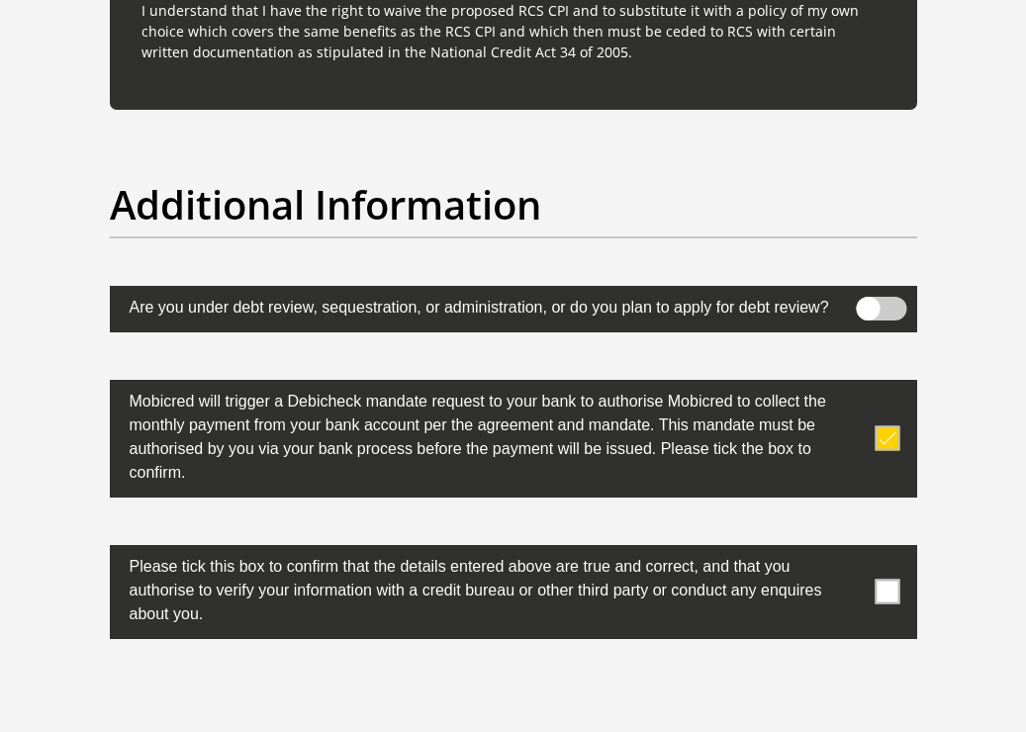
click at [856, 549] on input "checkbox" at bounding box center [856, 549] width 0 height 0
click at [898, 604] on span at bounding box center [886, 592] width 25 height 25
click at [856, 549] on input "checkbox" at bounding box center [856, 549] width 0 height 0
click at [882, 497] on label at bounding box center [513, 439] width 807 height 118
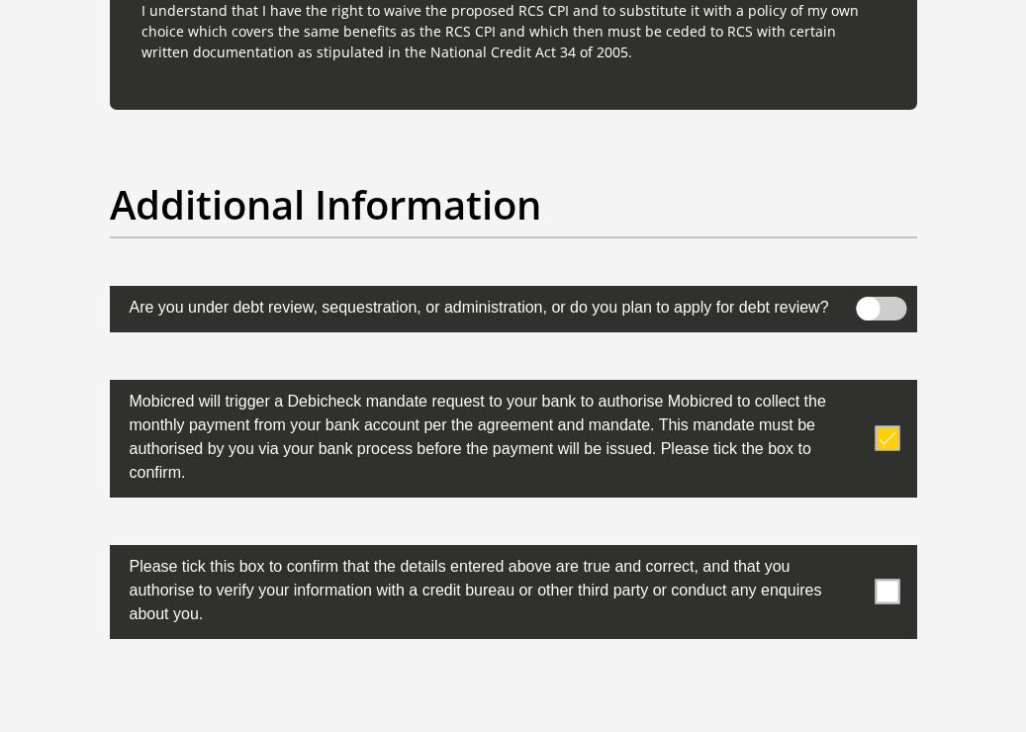
click at [856, 384] on input "checkbox" at bounding box center [856, 384] width 0 height 0
click at [883, 451] on span at bounding box center [886, 438] width 25 height 25
click at [856, 384] on input "checkbox" at bounding box center [856, 384] width 0 height 0
click at [875, 604] on span at bounding box center [886, 592] width 25 height 25
click at [856, 549] on input "checkbox" at bounding box center [856, 549] width 0 height 0
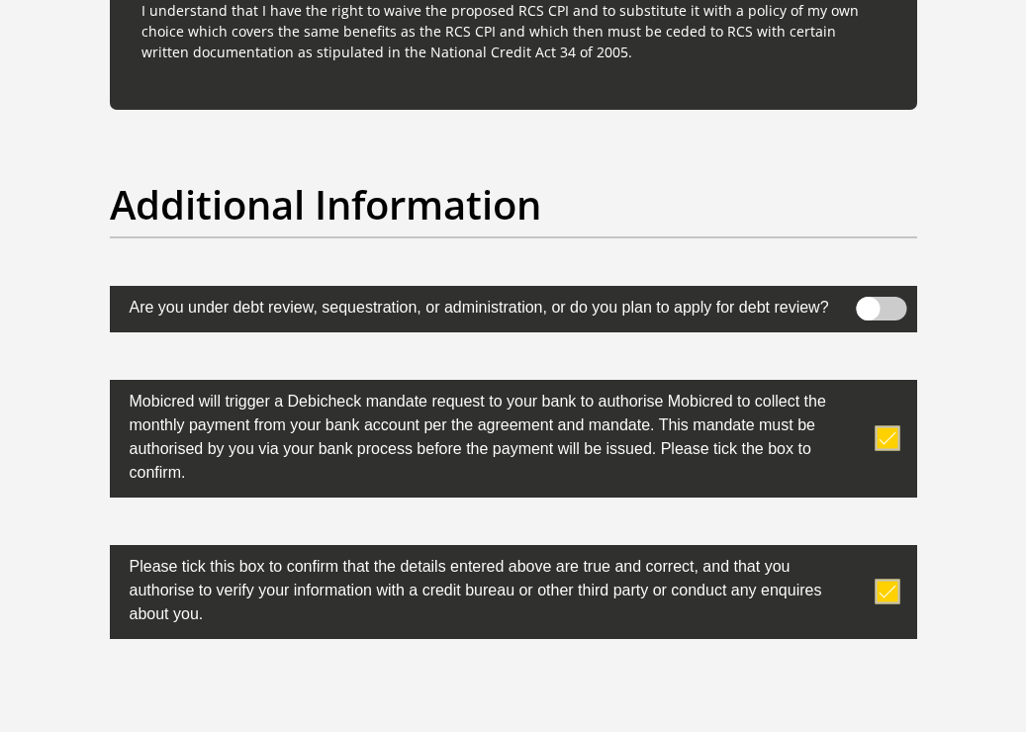
click at [872, 332] on label at bounding box center [513, 309] width 807 height 46
click at [876, 303] on input "checkbox" at bounding box center [876, 303] width 0 height 0
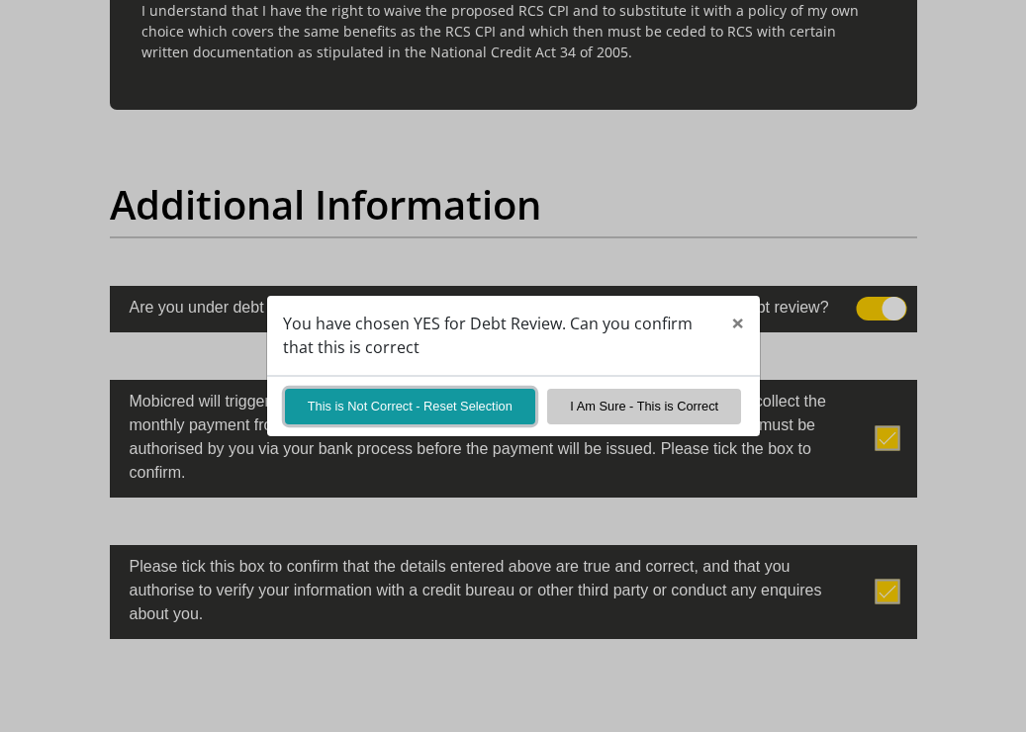
click at [463, 421] on button "This is Not Correct - Reset Selection" at bounding box center [410, 406] width 250 height 35
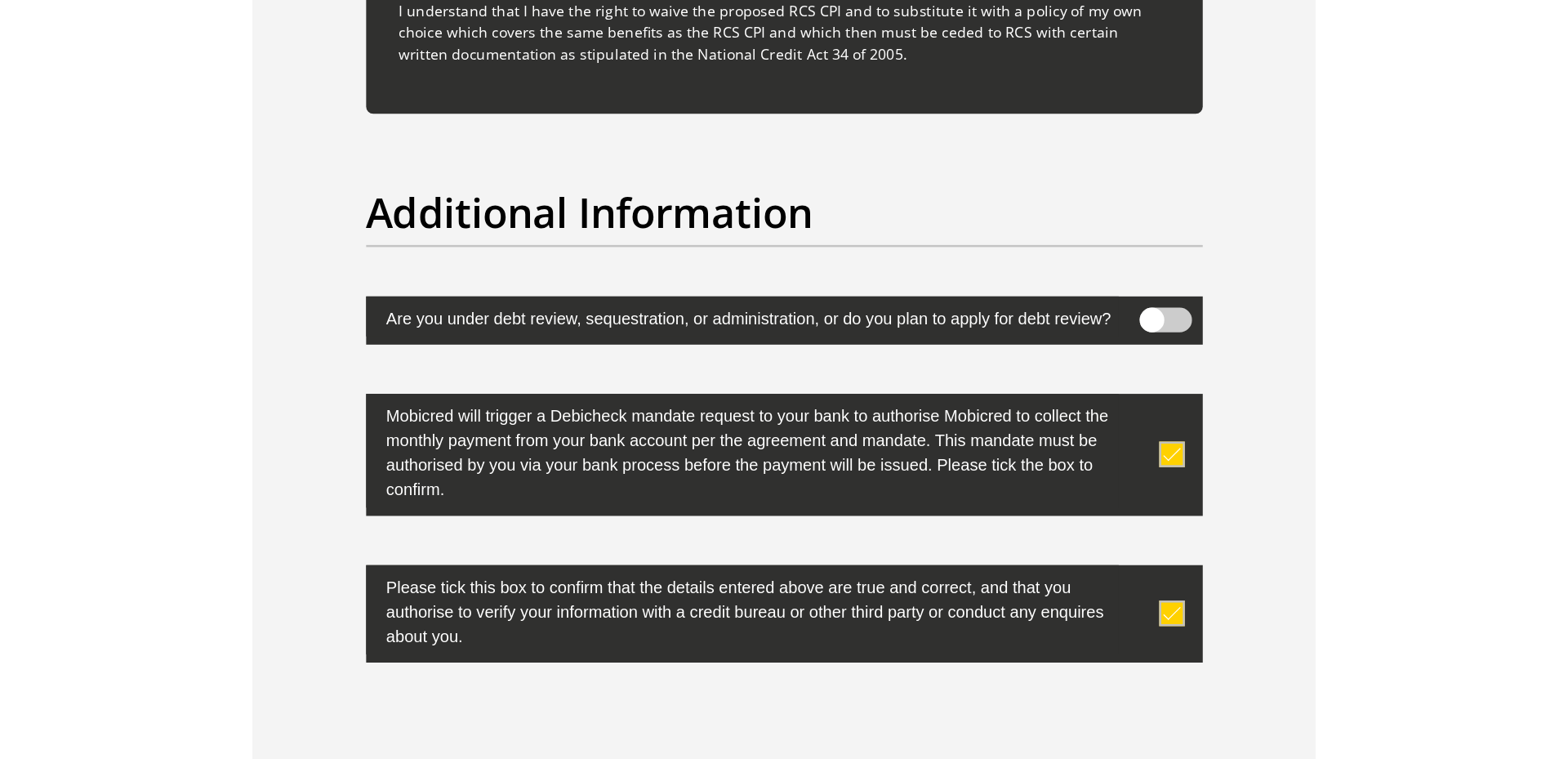
scroll to position [5102, 0]
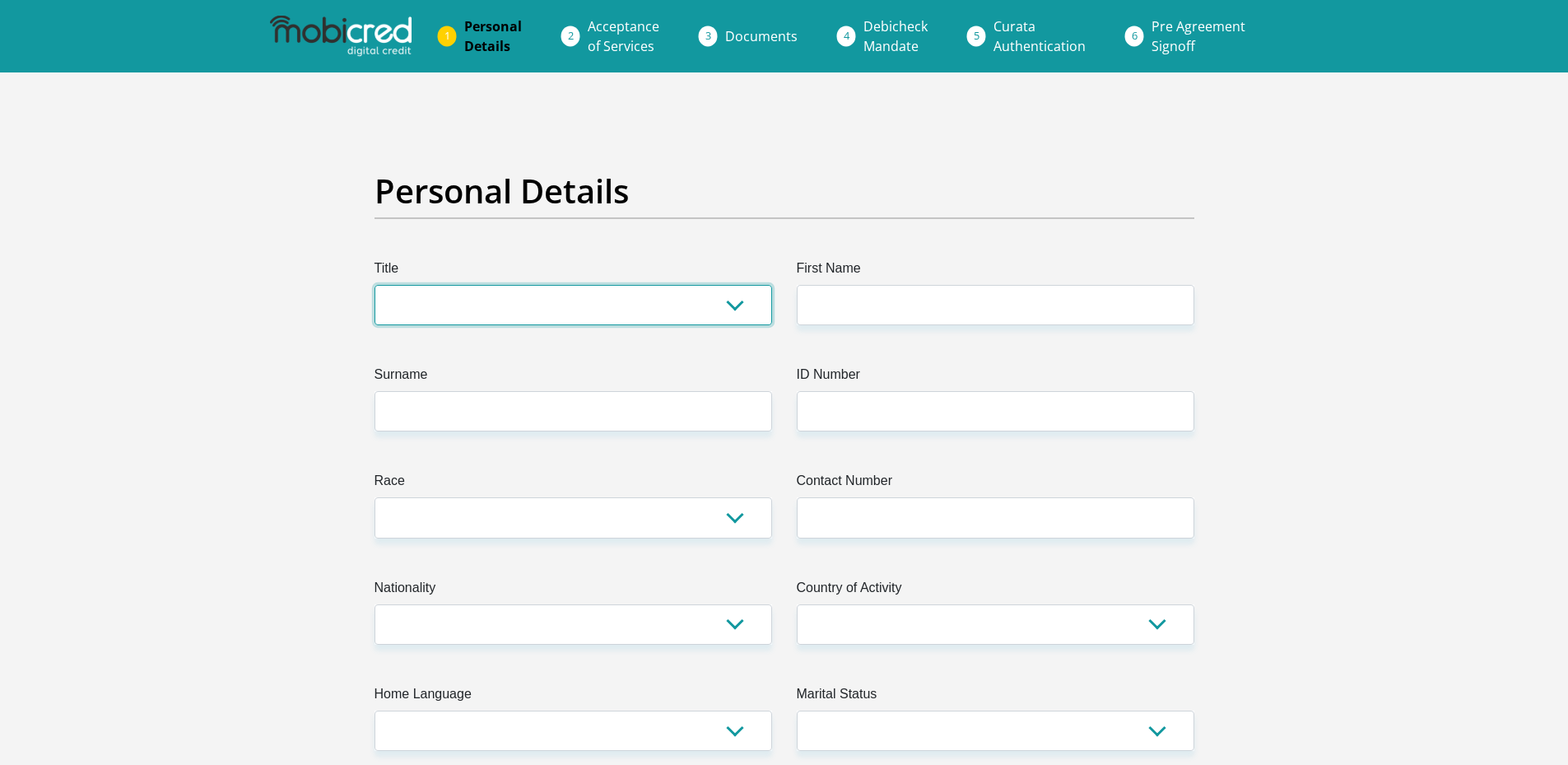
click at [667, 320] on select "Mr Ms Mrs Dr Other" at bounding box center [573, 305] width 398 height 40
select select "Mr"
click at [375, 285] on select "Mr Ms Mrs Dr Other" at bounding box center [573, 305] width 398 height 40
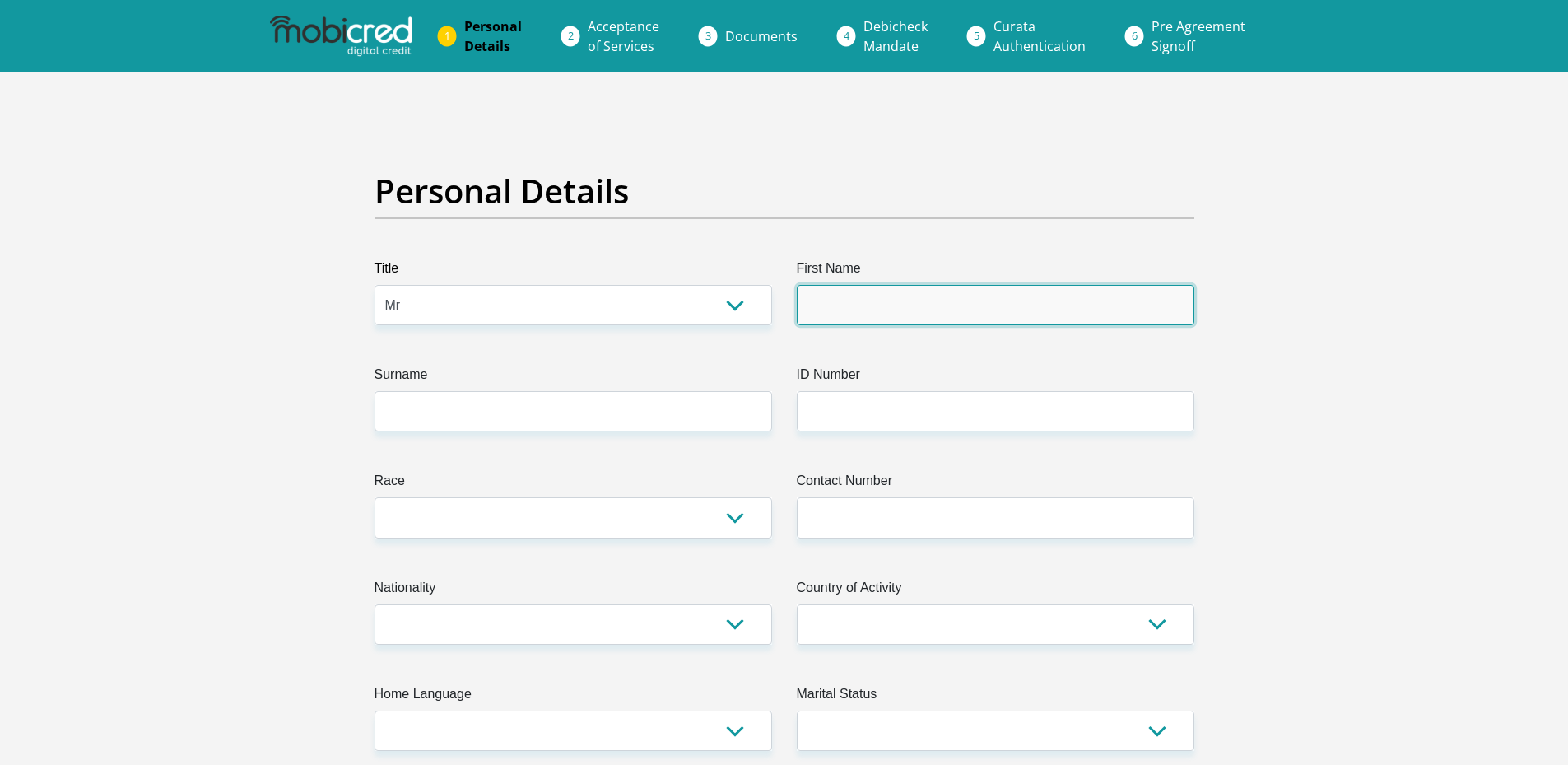
click at [911, 309] on input "First Name" at bounding box center [995, 305] width 398 height 40
type input "KAYLINRONALD"
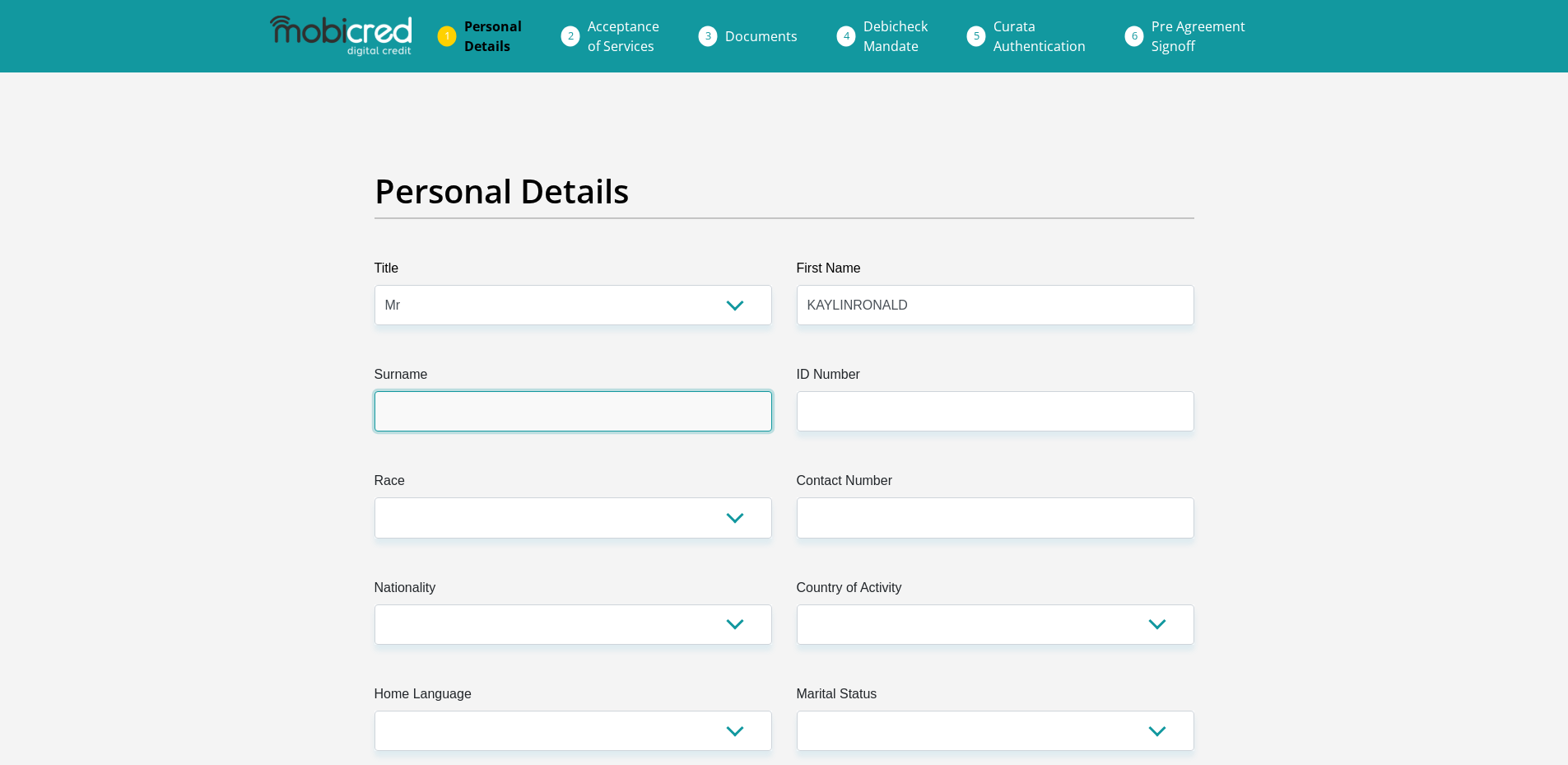
click at [712, 400] on input "Surname" at bounding box center [573, 411] width 398 height 40
type input "Naidoo"
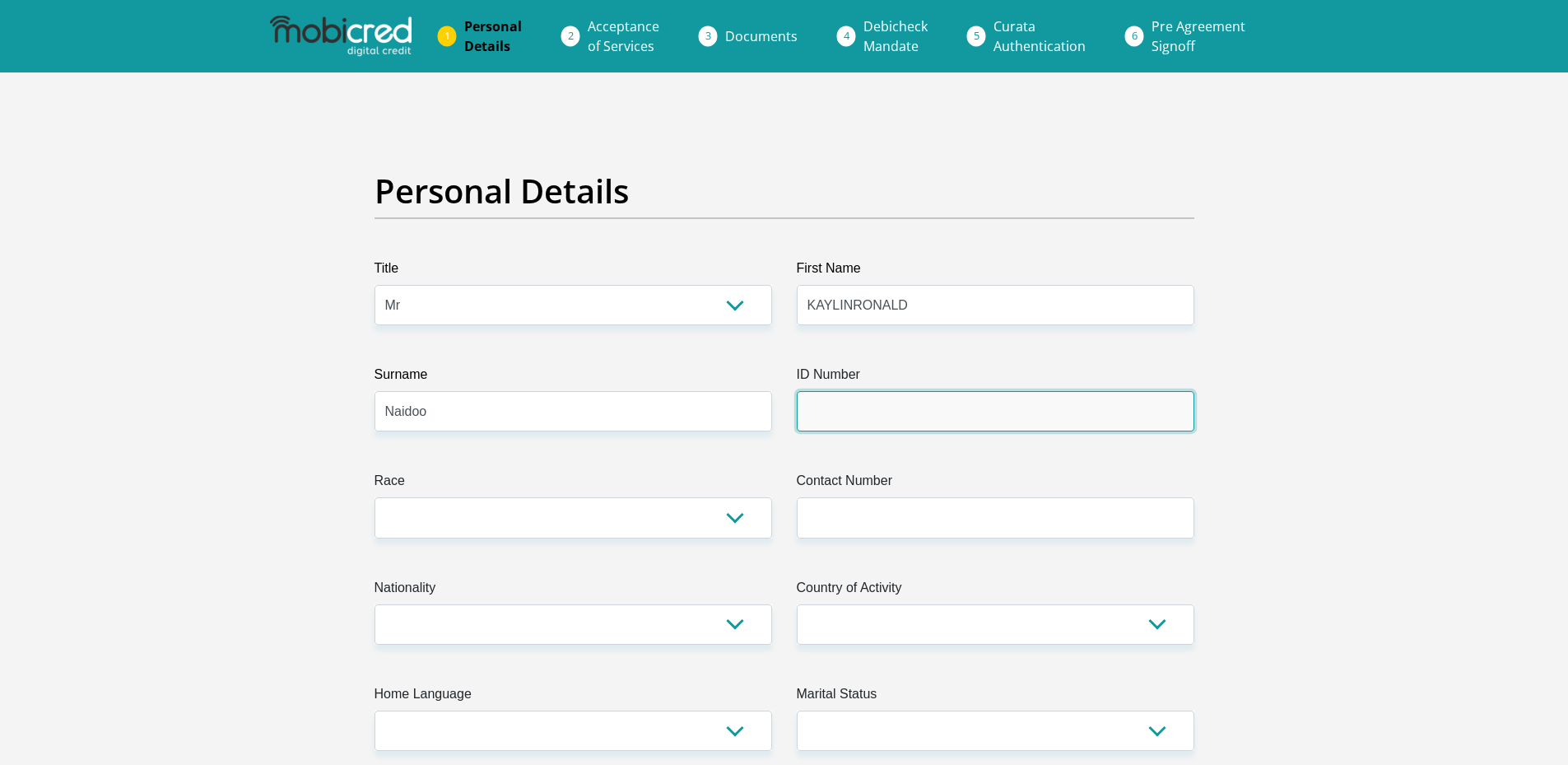
click at [949, 395] on input "ID Number" at bounding box center [995, 411] width 398 height 40
type input "0003045860081"
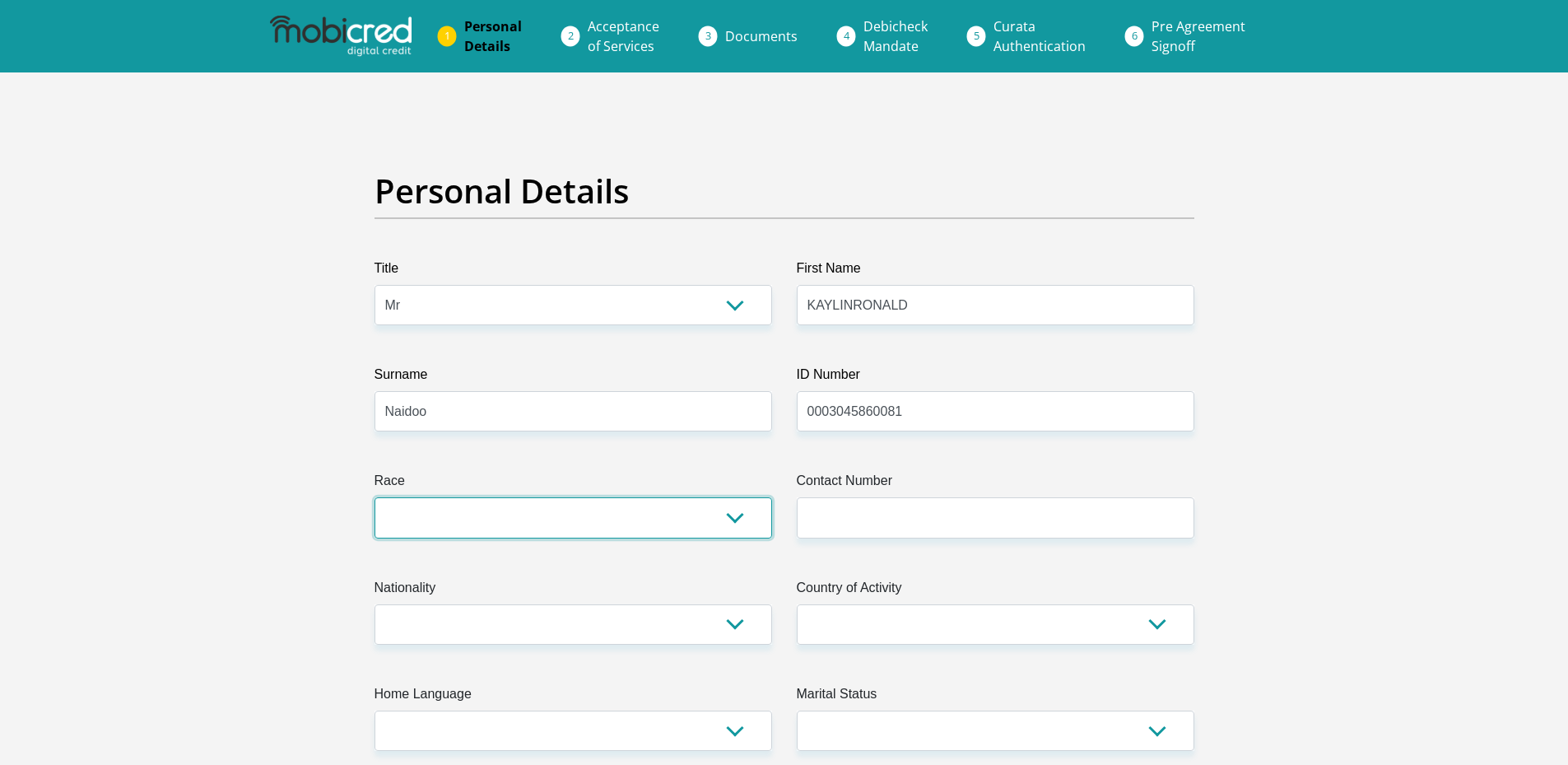
drag, startPoint x: 538, startPoint y: 527, endPoint x: 490, endPoint y: 520, distance: 48.5
click at [538, 527] on select "Black Coloured Indian White Other" at bounding box center [573, 517] width 398 height 40
select select "3"
click at [375, 497] on select "Black Coloured Indian White Other" at bounding box center [573, 517] width 398 height 40
click at [791, 535] on div "Contact Number Please input valid contact number" at bounding box center [995, 504] width 422 height 67
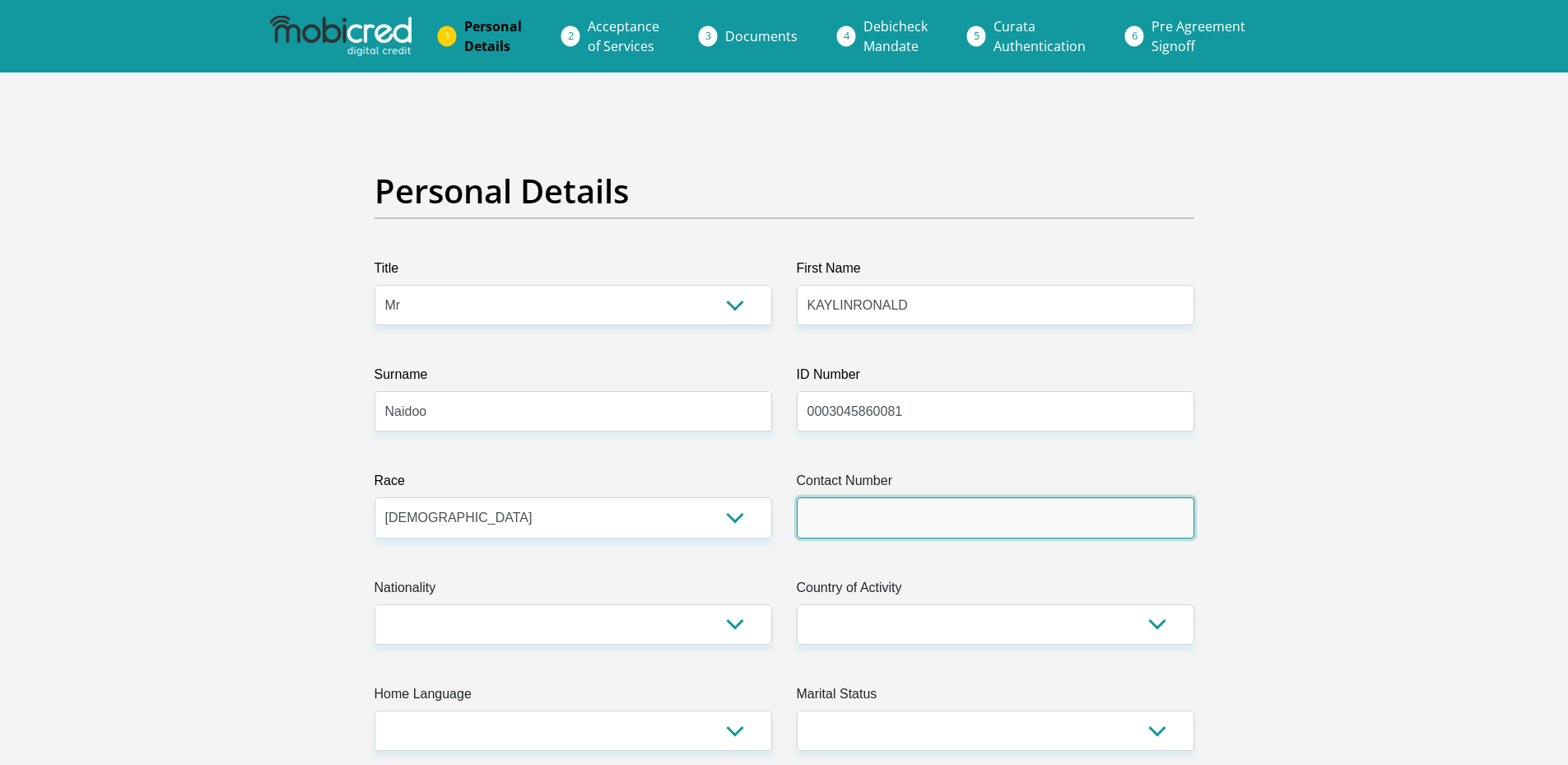
click at [811, 529] on input "Contact Number" at bounding box center [995, 517] width 398 height 40
type input "0686070123"
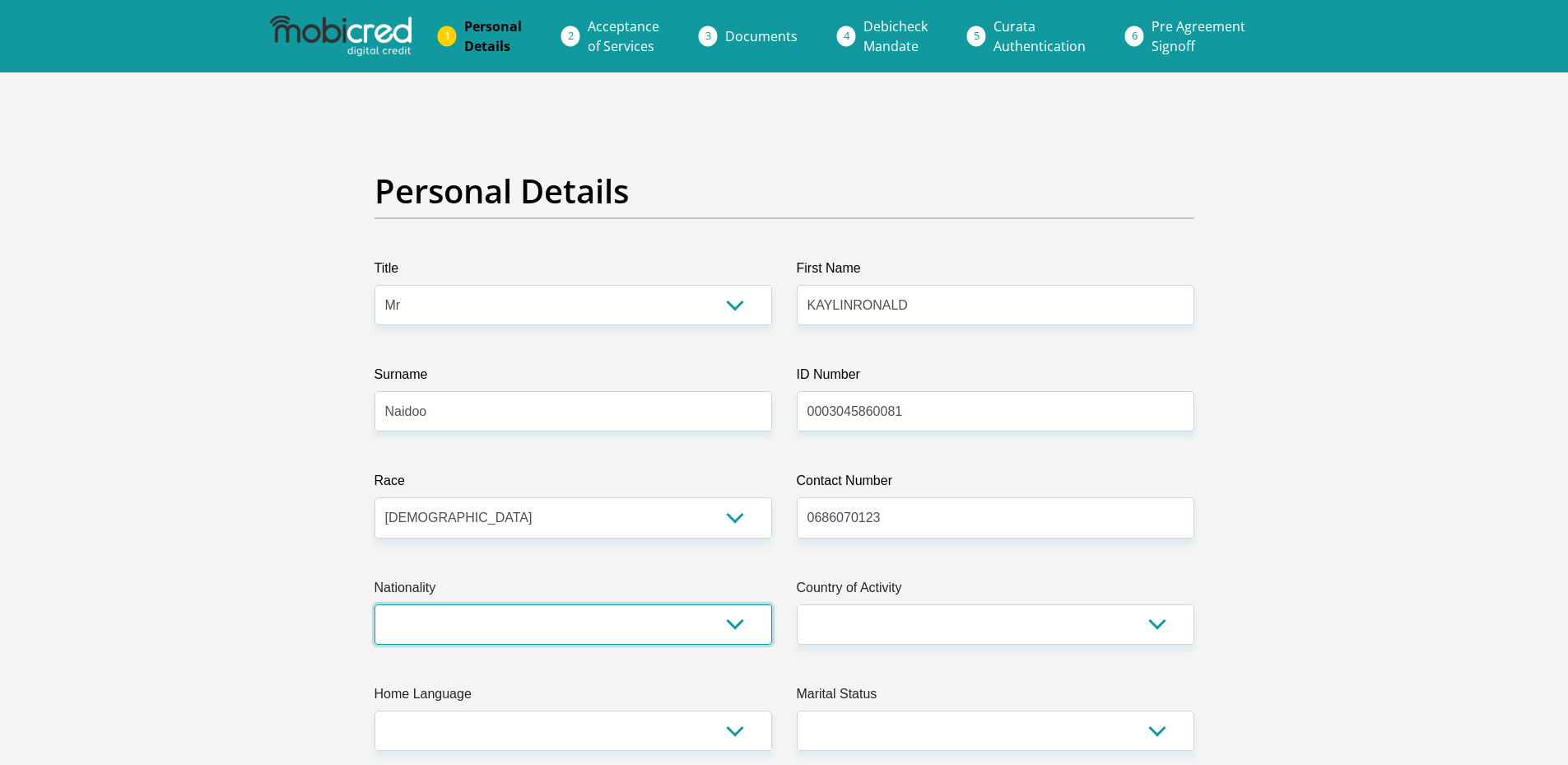
click at [714, 610] on select "South Africa Afghanistan Aland Islands Albania Algeria America Samoa American V…" at bounding box center [573, 624] width 398 height 40
select select "ZAF"
click at [375, 604] on select "South Africa Afghanistan Aland Islands Albania Algeria America Samoa American V…" at bounding box center [573, 624] width 398 height 40
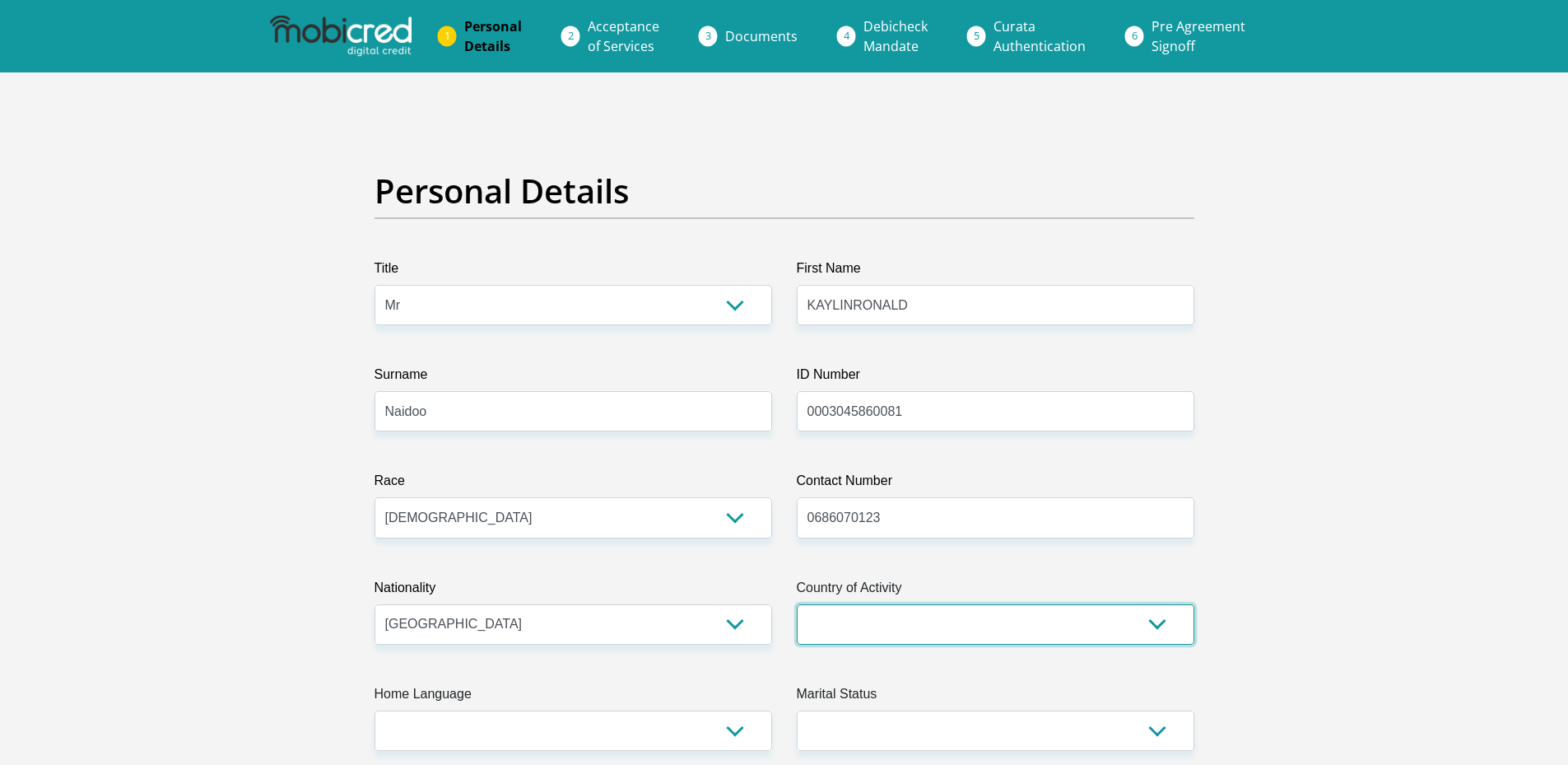
click at [939, 627] on select "South Africa Afghanistan Aland Islands Albania Algeria America Samoa American V…" at bounding box center [995, 624] width 398 height 40
select select "ZAF"
click at [796, 604] on select "South Africa Afghanistan Aland Islands Albania Algeria America Samoa American V…" at bounding box center [995, 624] width 398 height 40
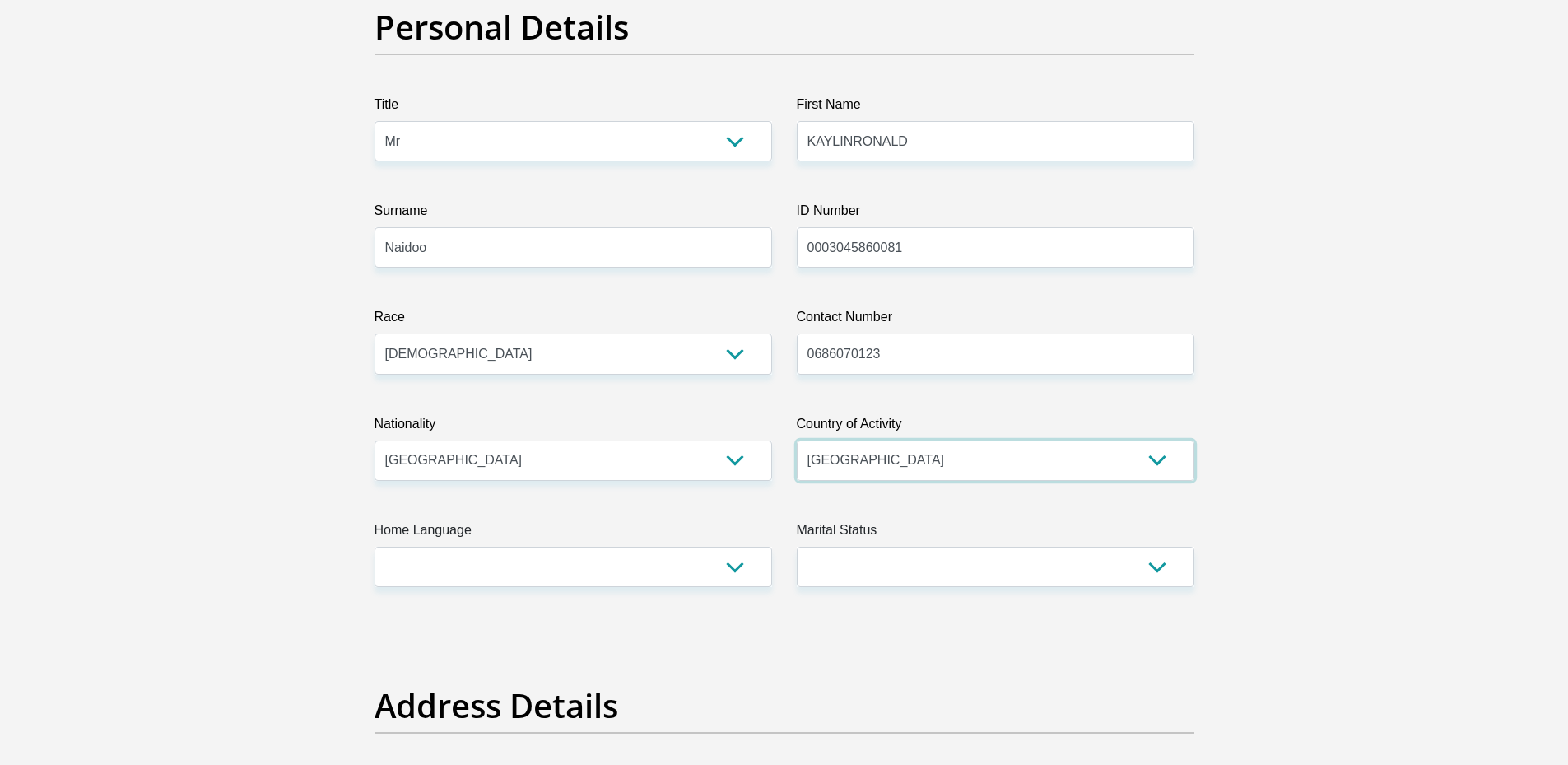
scroll to position [274, 0]
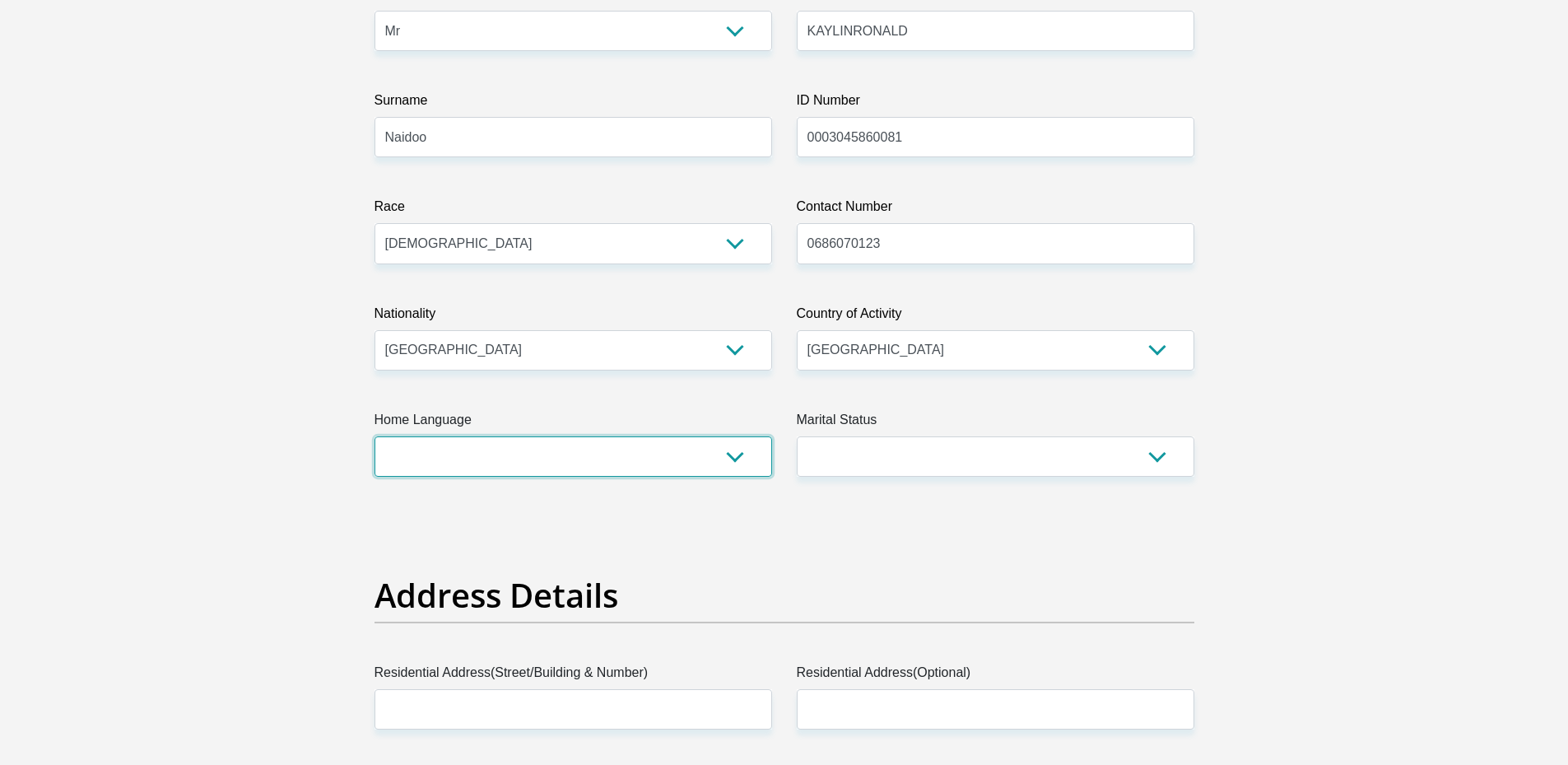
click at [724, 452] on select "Afrikaans English Sepedi South Ndebele Southern Sotho Swati Tsonga Tswana Venda…" at bounding box center [573, 456] width 398 height 40
select select "eng"
click at [375, 436] on select "Afrikaans English Sepedi South Ndebele Southern Sotho Swati Tsonga Tswana Venda…" at bounding box center [573, 456] width 398 height 40
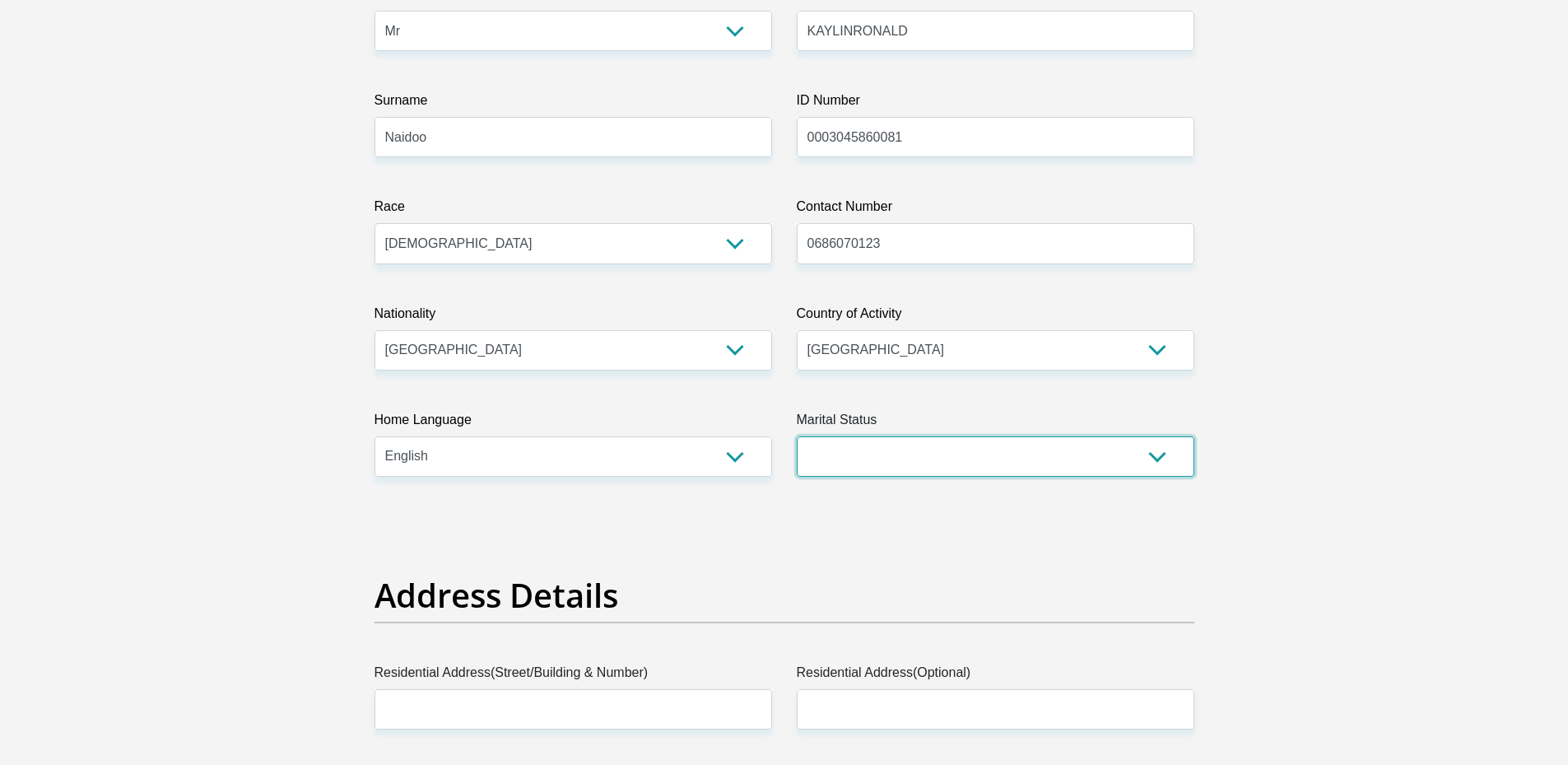
click at [925, 459] on select "Married ANC Single Divorced Widowed Married COP or Customary Law" at bounding box center [995, 456] width 398 height 40
select select "2"
click at [796, 436] on select "Married ANC Single Divorced Widowed Married COP or Customary Law" at bounding box center [995, 456] width 398 height 40
drag, startPoint x: 618, startPoint y: 686, endPoint x: 641, endPoint y: 691, distance: 23.5
click at [618, 686] on label "Residential Address(Street/Building & Number)" at bounding box center [573, 676] width 398 height 27
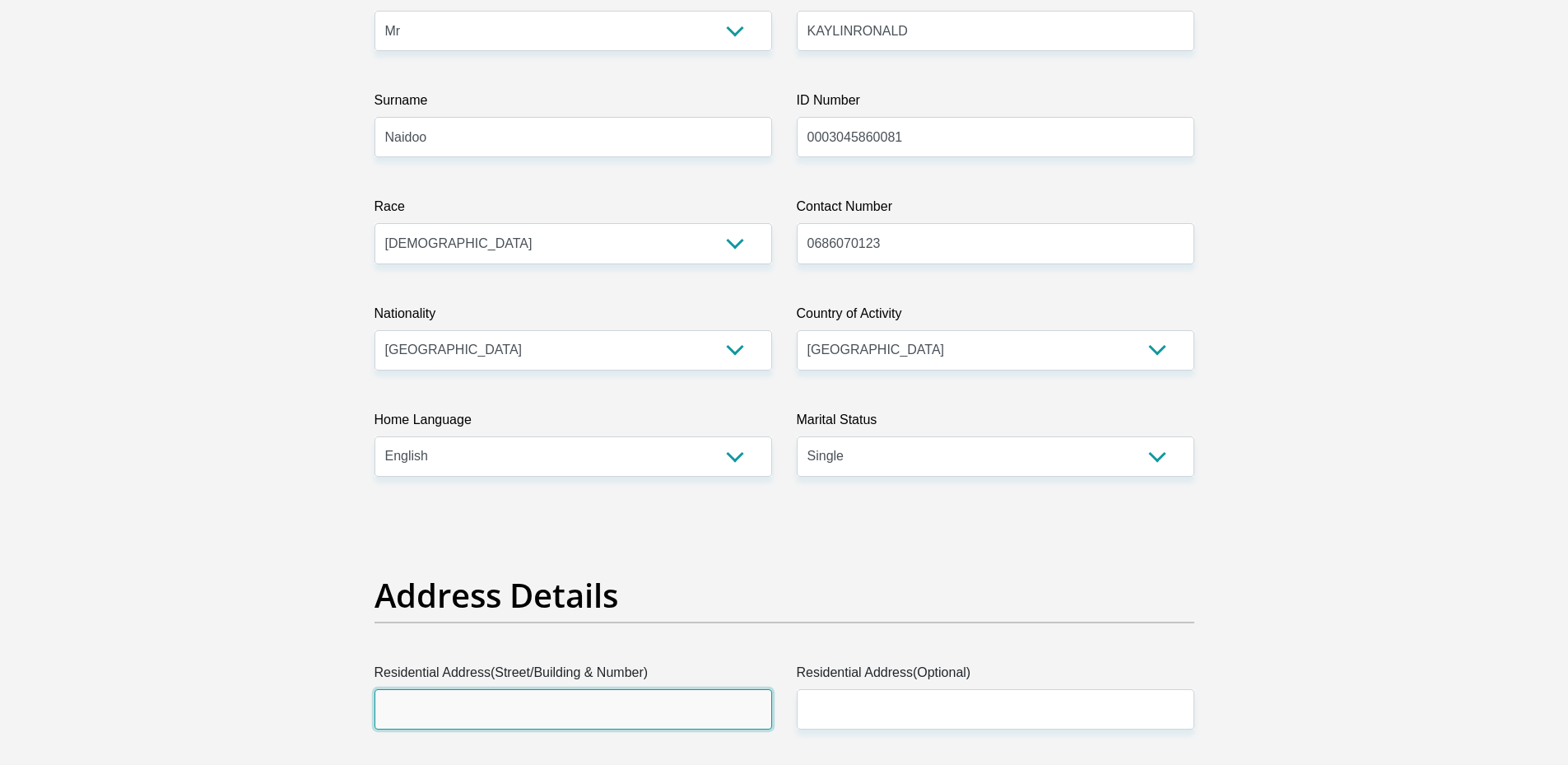
click at [618, 689] on input "Residential Address(Street/Building & Number)" at bounding box center [573, 709] width 398 height 40
type input "The Alpha Apartments"
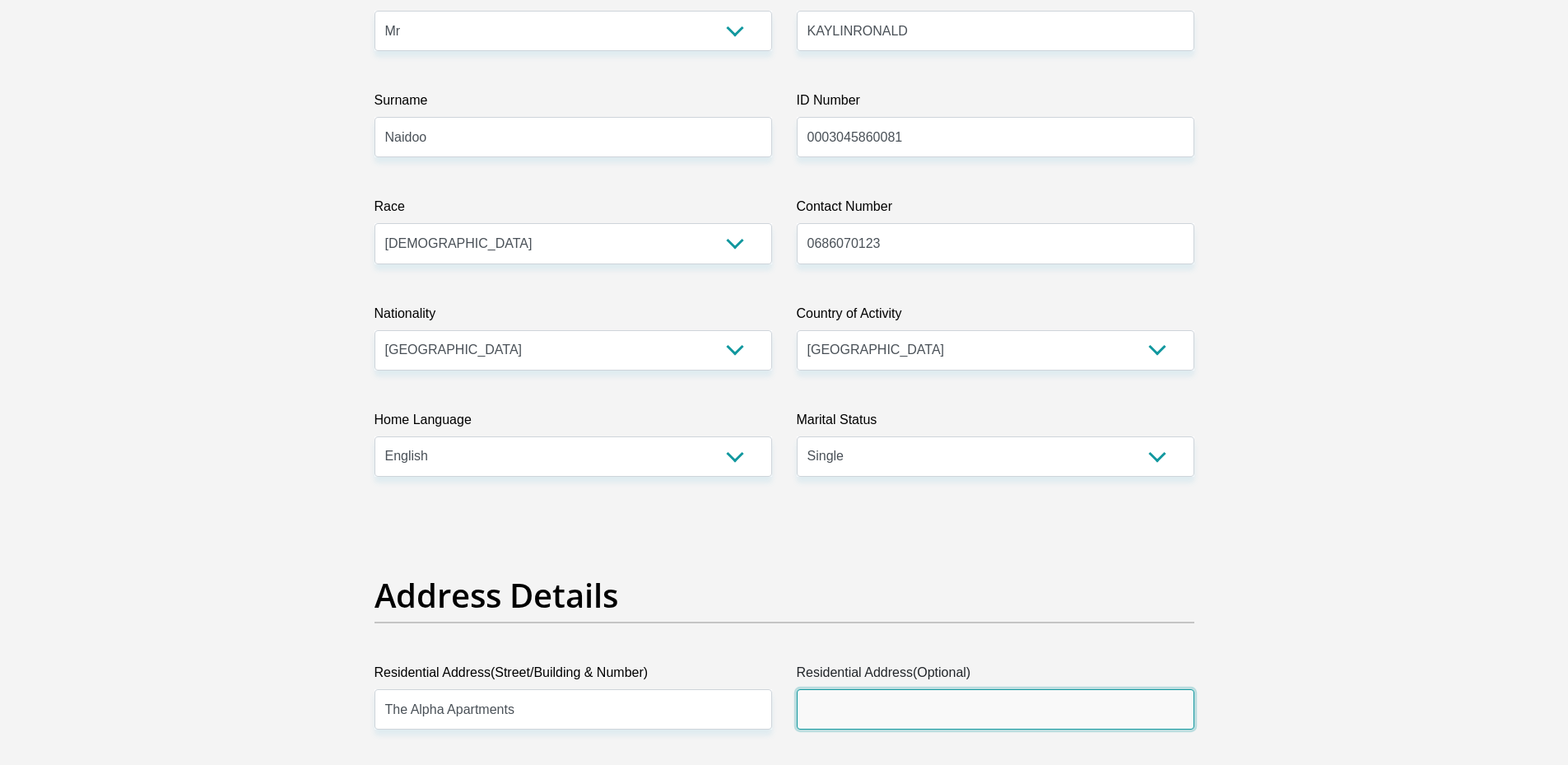
click at [941, 721] on input "Residential Address(Optional)" at bounding box center [995, 709] width 398 height 40
type input "Q"
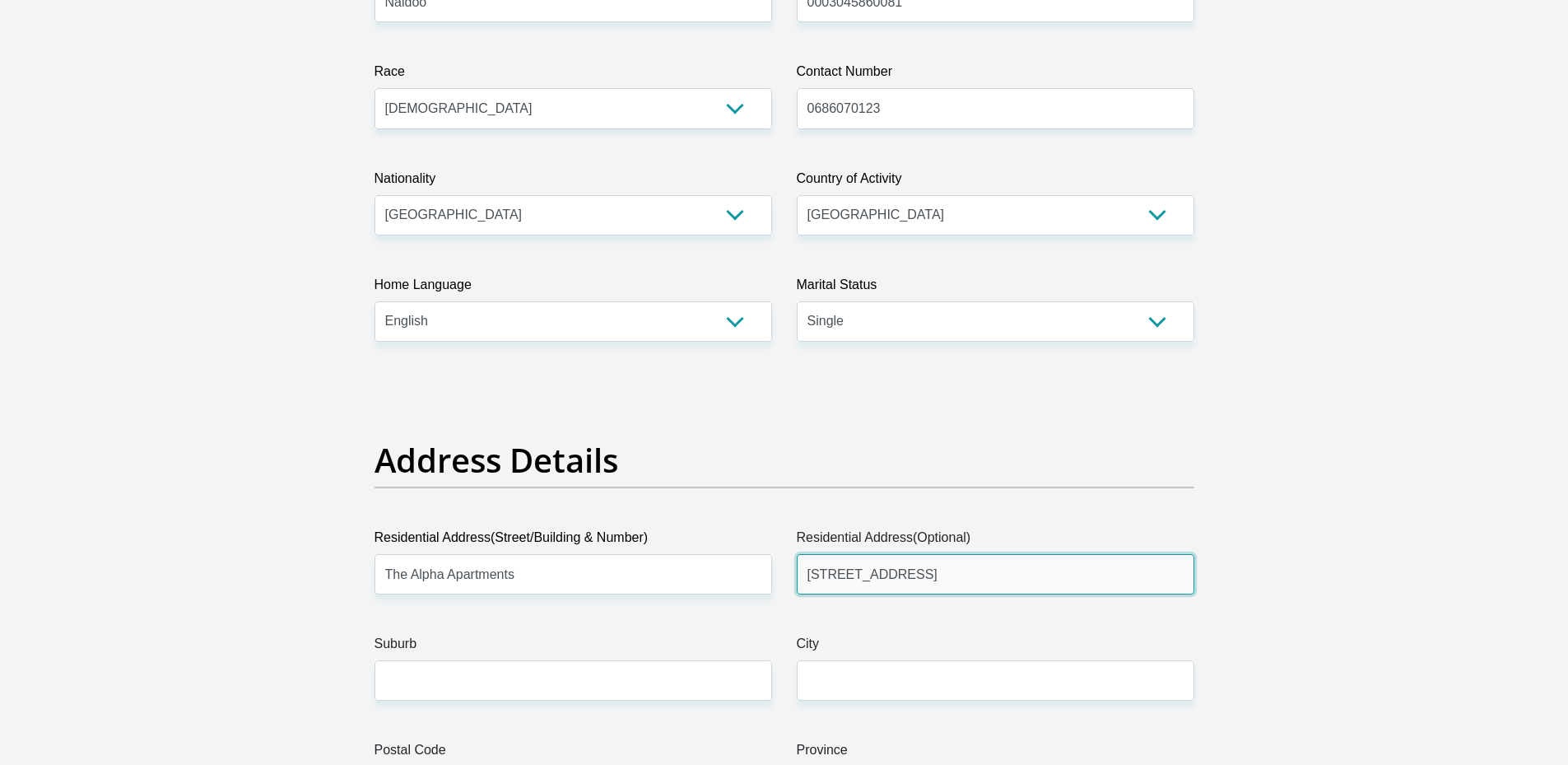
scroll to position [686, 0]
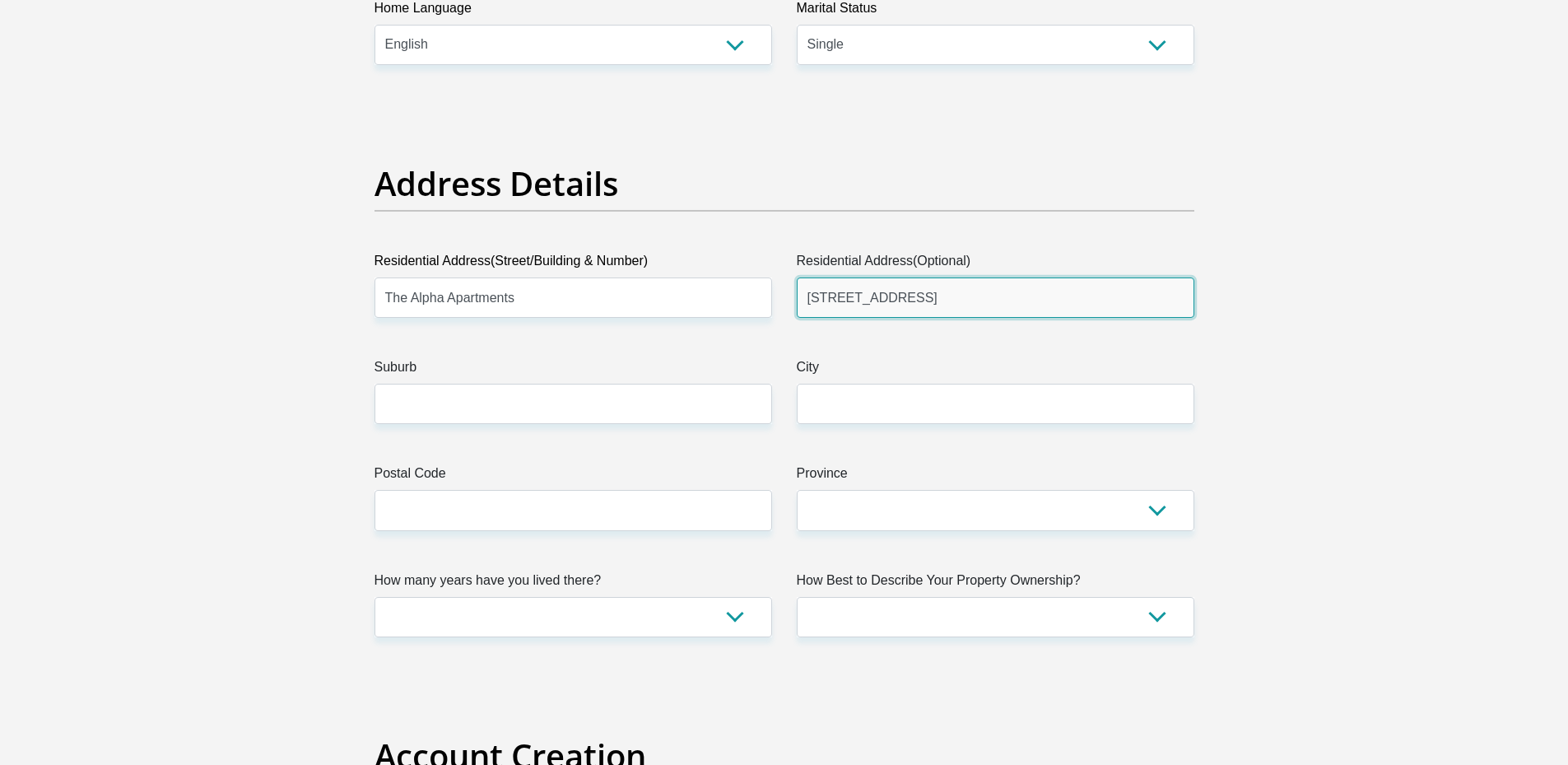
type input "1 Eglin Road"
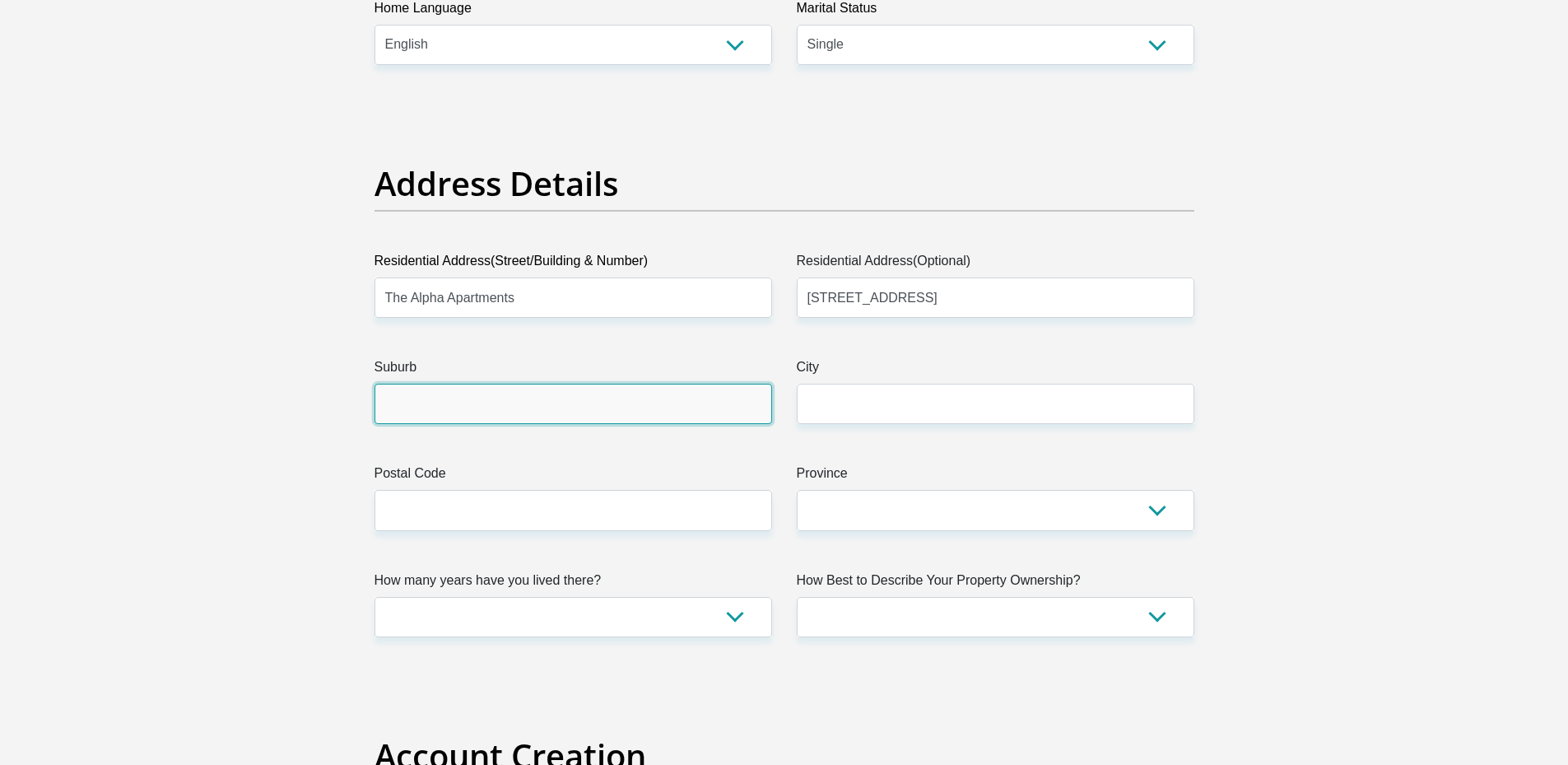
click at [521, 410] on input "Suburb" at bounding box center [573, 404] width 398 height 40
click at [521, 407] on input "Suburb" at bounding box center [573, 404] width 398 height 40
type input "s"
type input "Sunninghill"
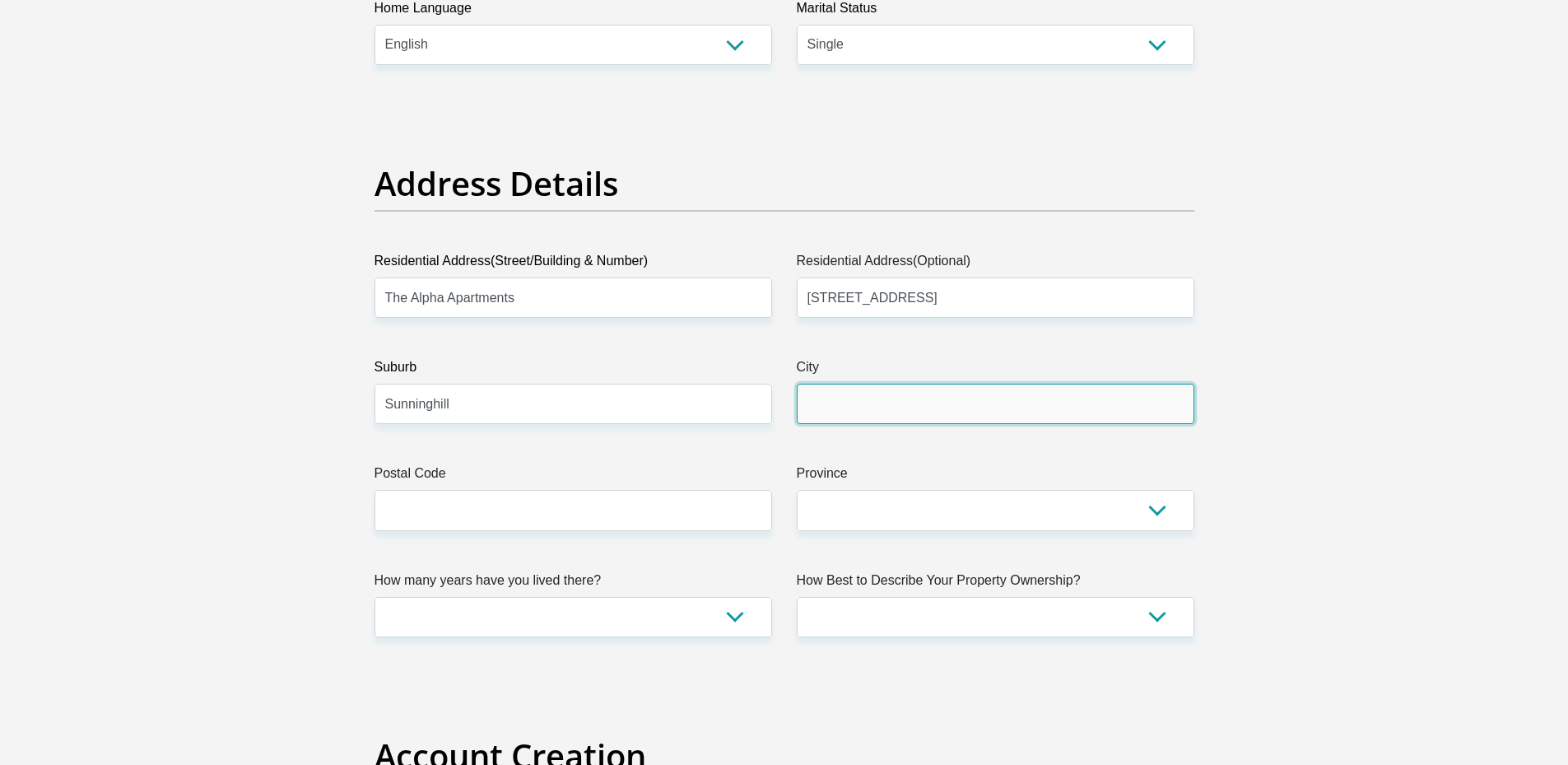
click at [806, 395] on input "City" at bounding box center [995, 404] width 398 height 40
type input "Sandton"
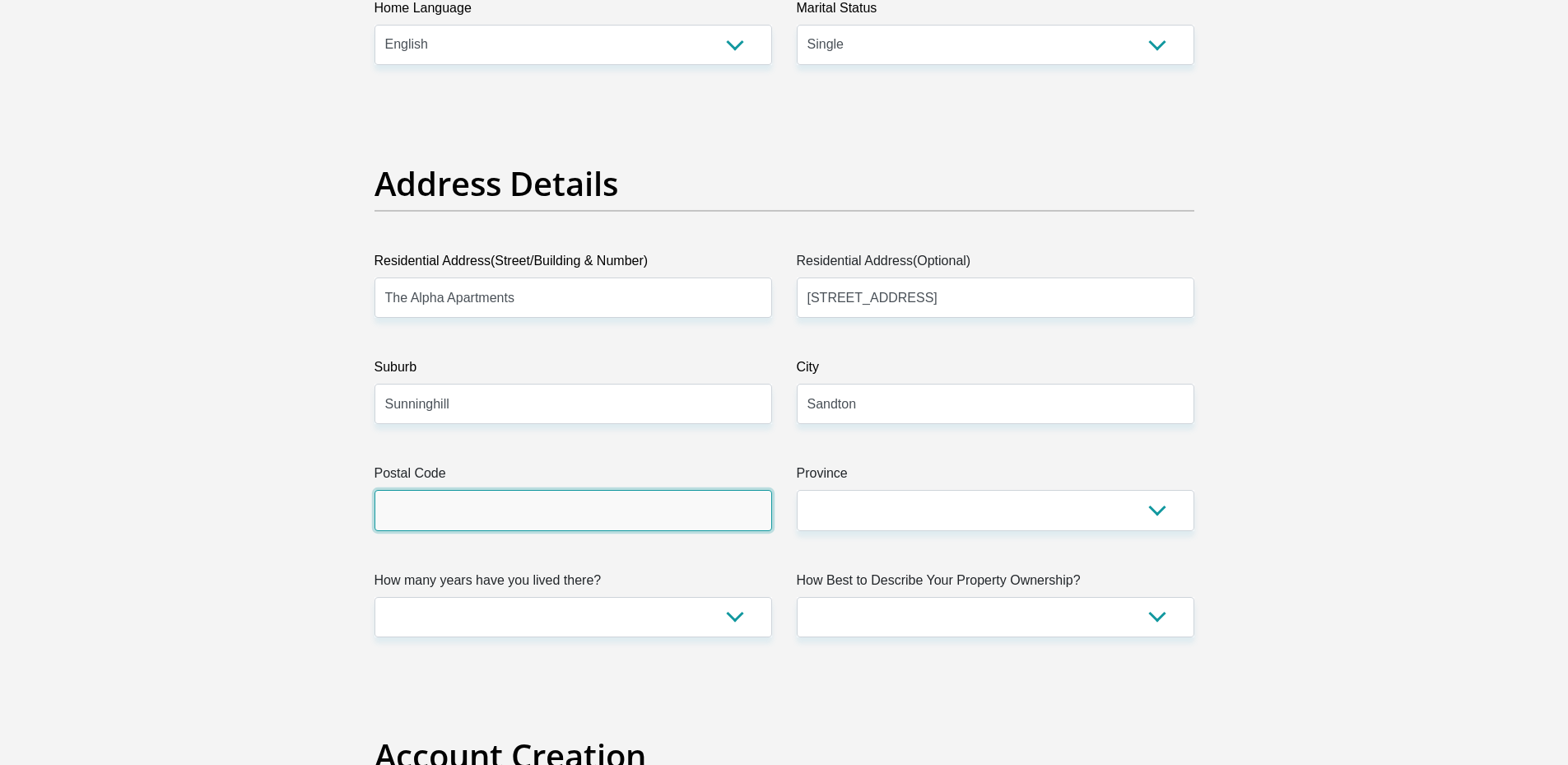
click at [643, 497] on input "Postal Code" at bounding box center [573, 509] width 398 height 40
type input "2157"
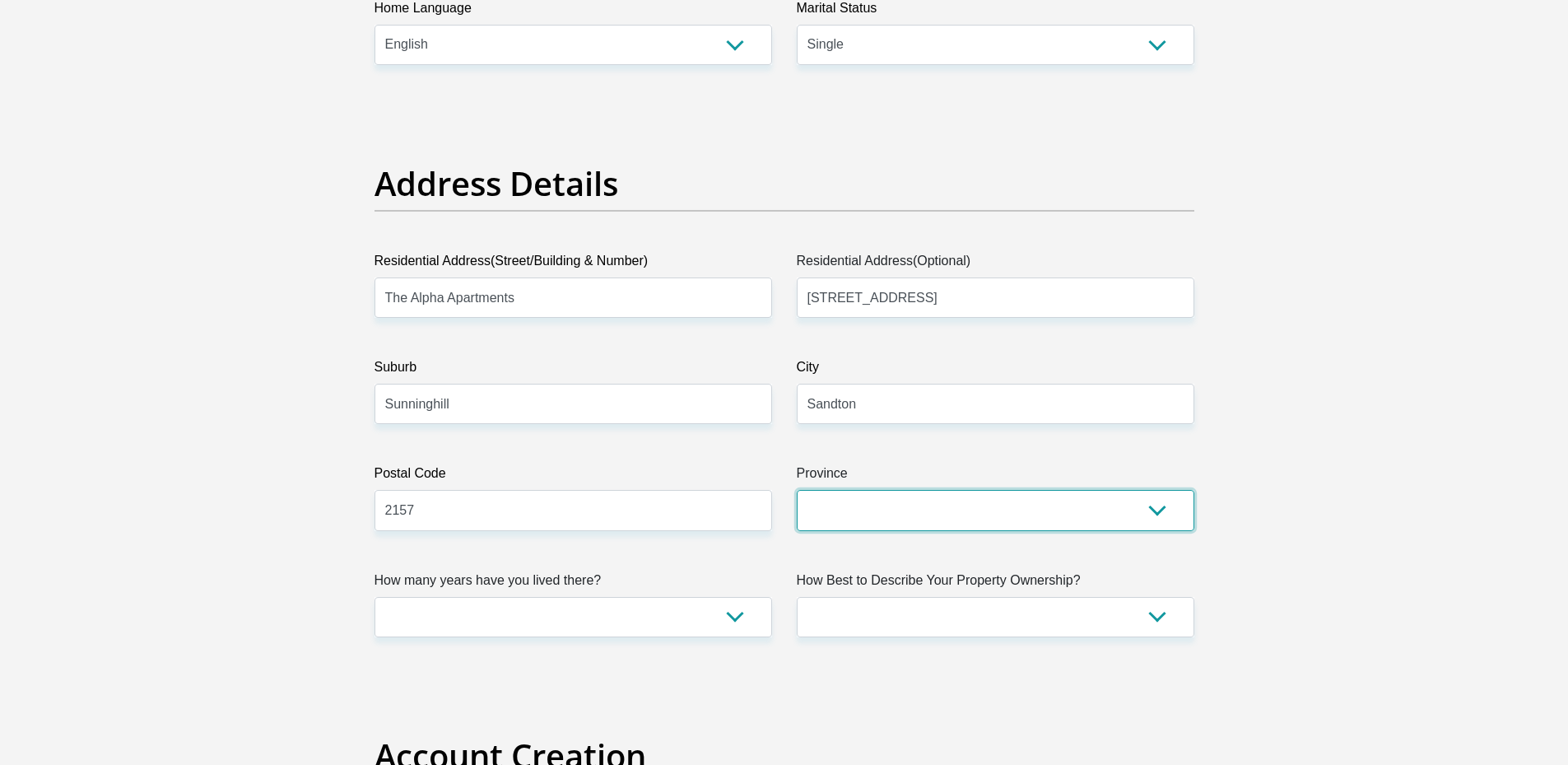
click at [846, 521] on select "Eastern Cape Free State Gauteng KwaZulu-Natal Limpopo Mpumalanga Northern Cape …" at bounding box center [995, 509] width 398 height 40
select select "Gauteng"
click at [796, 489] on select "Eastern Cape Free State Gauteng KwaZulu-Natal Limpopo Mpumalanga Northern Cape …" at bounding box center [995, 509] width 398 height 40
click at [610, 586] on label "How many years have you lived there?" at bounding box center [573, 584] width 398 height 27
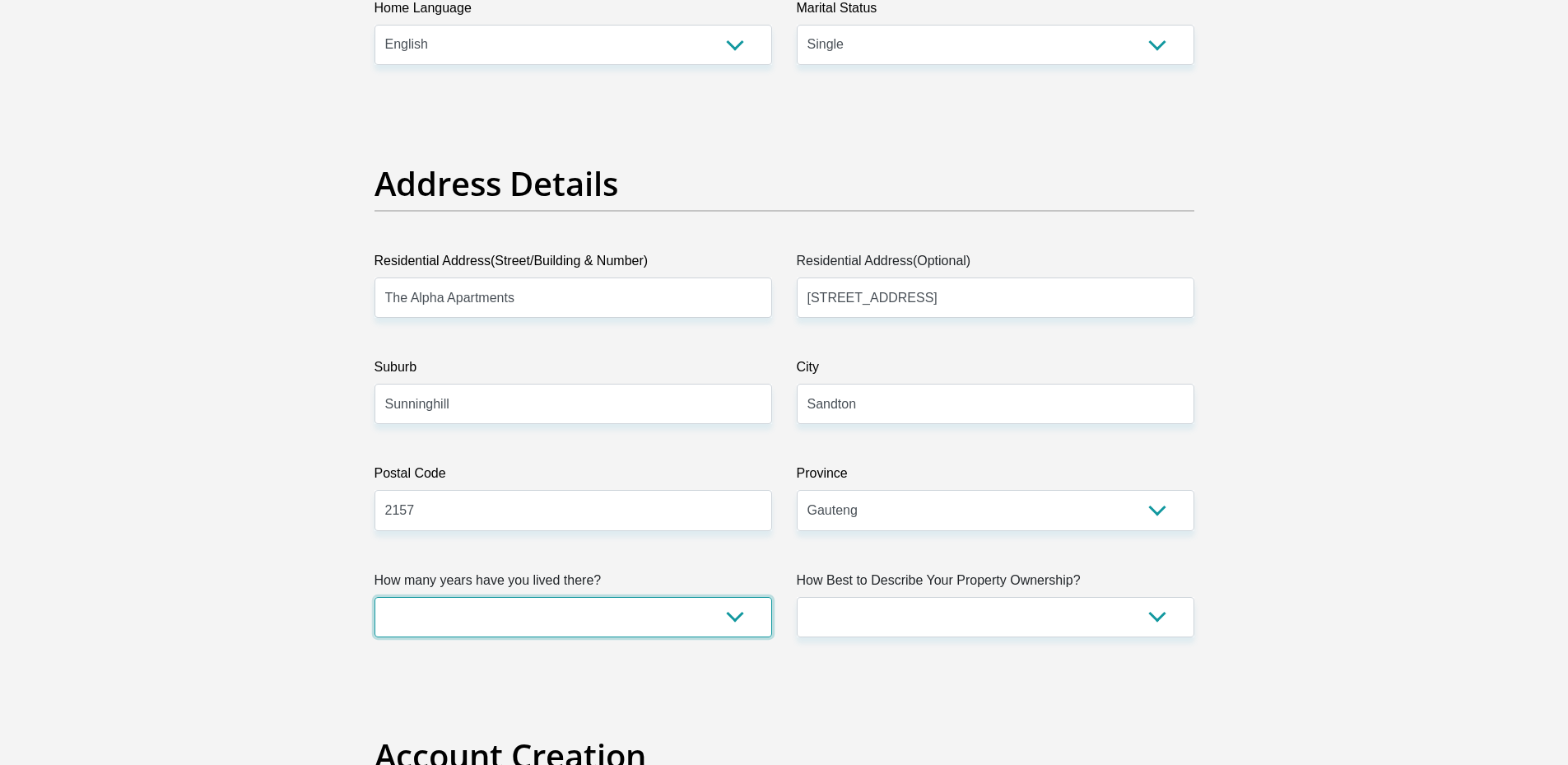
click at [610, 597] on select "less than 1 year 1-3 years 3-5 years 5+ years" at bounding box center [573, 617] width 398 height 40
drag, startPoint x: 615, startPoint y: 621, endPoint x: 597, endPoint y: 618, distance: 18.2
click at [615, 621] on select "less than 1 year 1-3 years 3-5 years 5+ years" at bounding box center [573, 617] width 398 height 40
select select "2"
click at [375, 597] on select "less than 1 year 1-3 years 3-5 years 5+ years" at bounding box center [573, 617] width 398 height 40
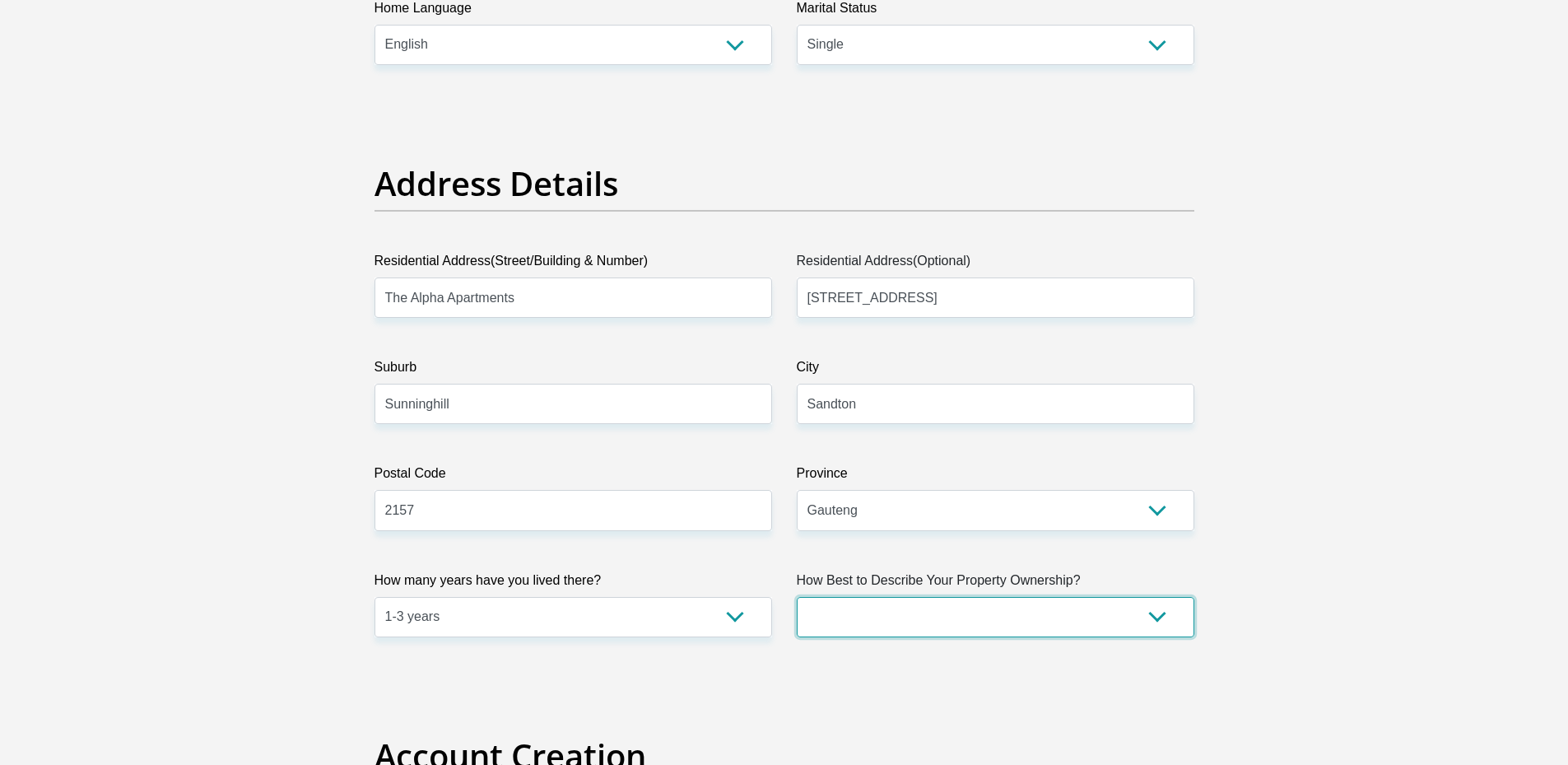
click at [856, 621] on select "Owned Rented Family Owned Company Dwelling" at bounding box center [995, 617] width 398 height 40
select select "Rented"
click at [796, 597] on select "Owned Rented Family Owned Company Dwelling" at bounding box center [995, 617] width 398 height 40
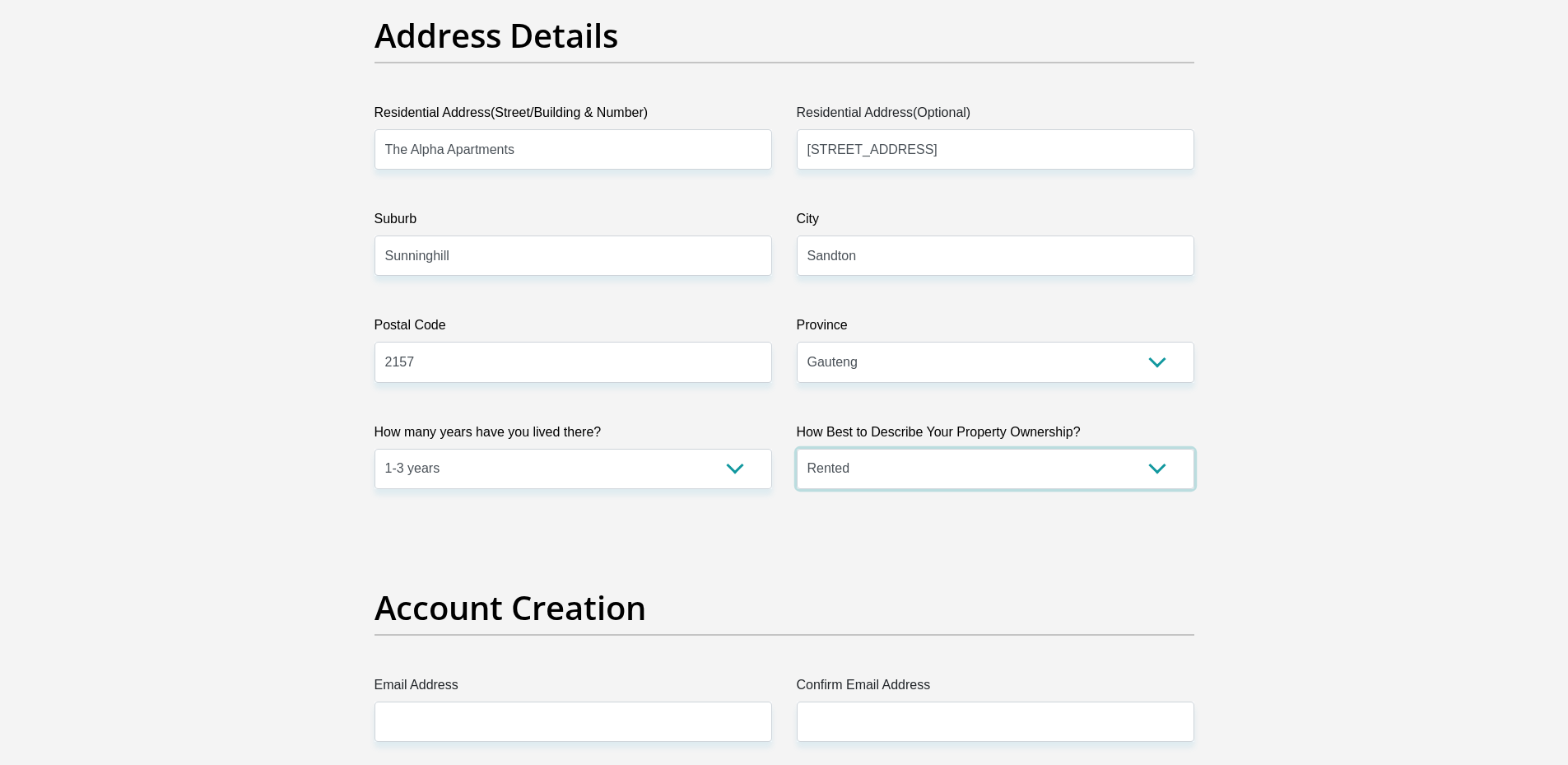
scroll to position [1234, 0]
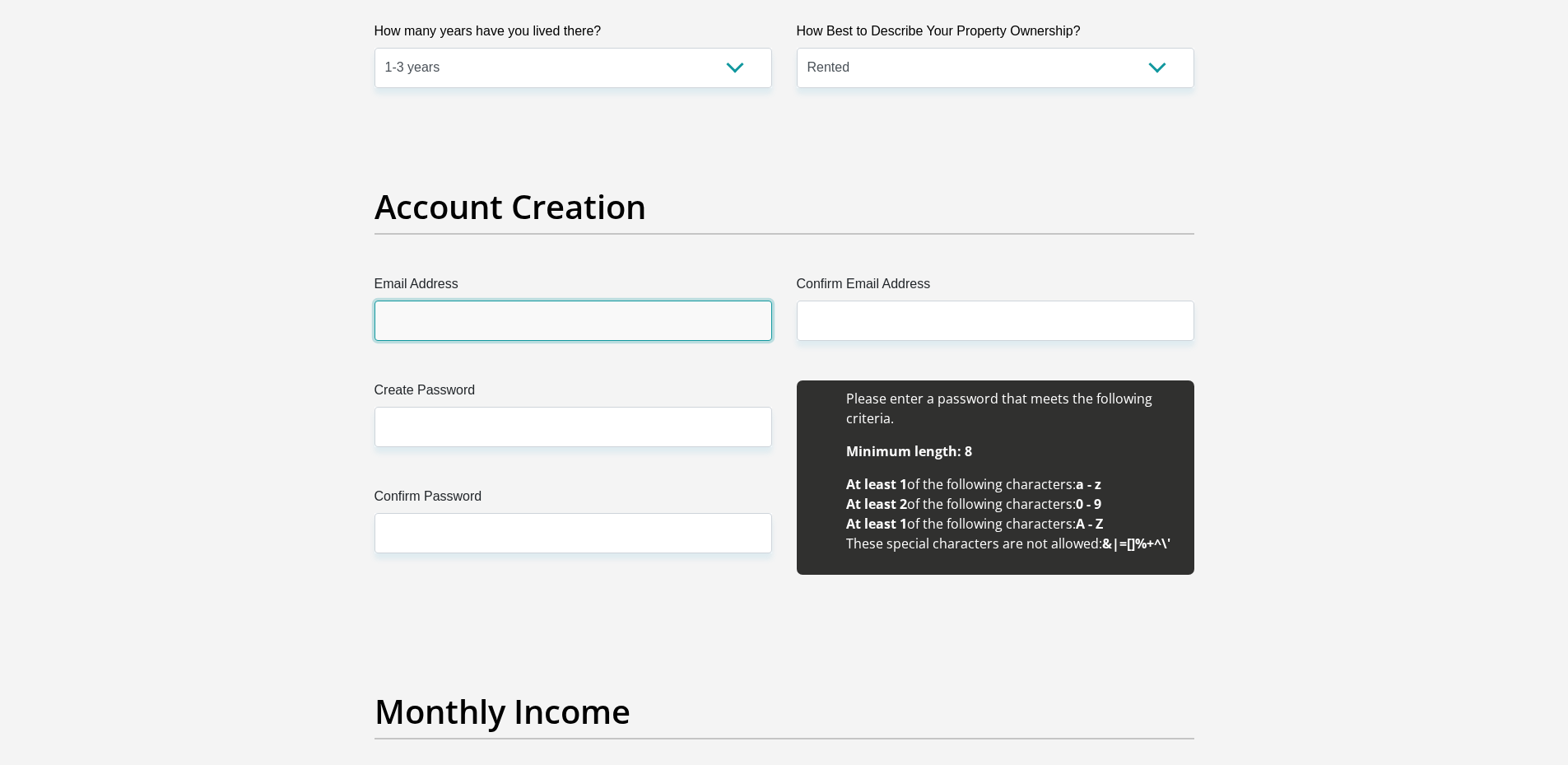
click at [537, 332] on input "Email Address" at bounding box center [573, 320] width 398 height 40
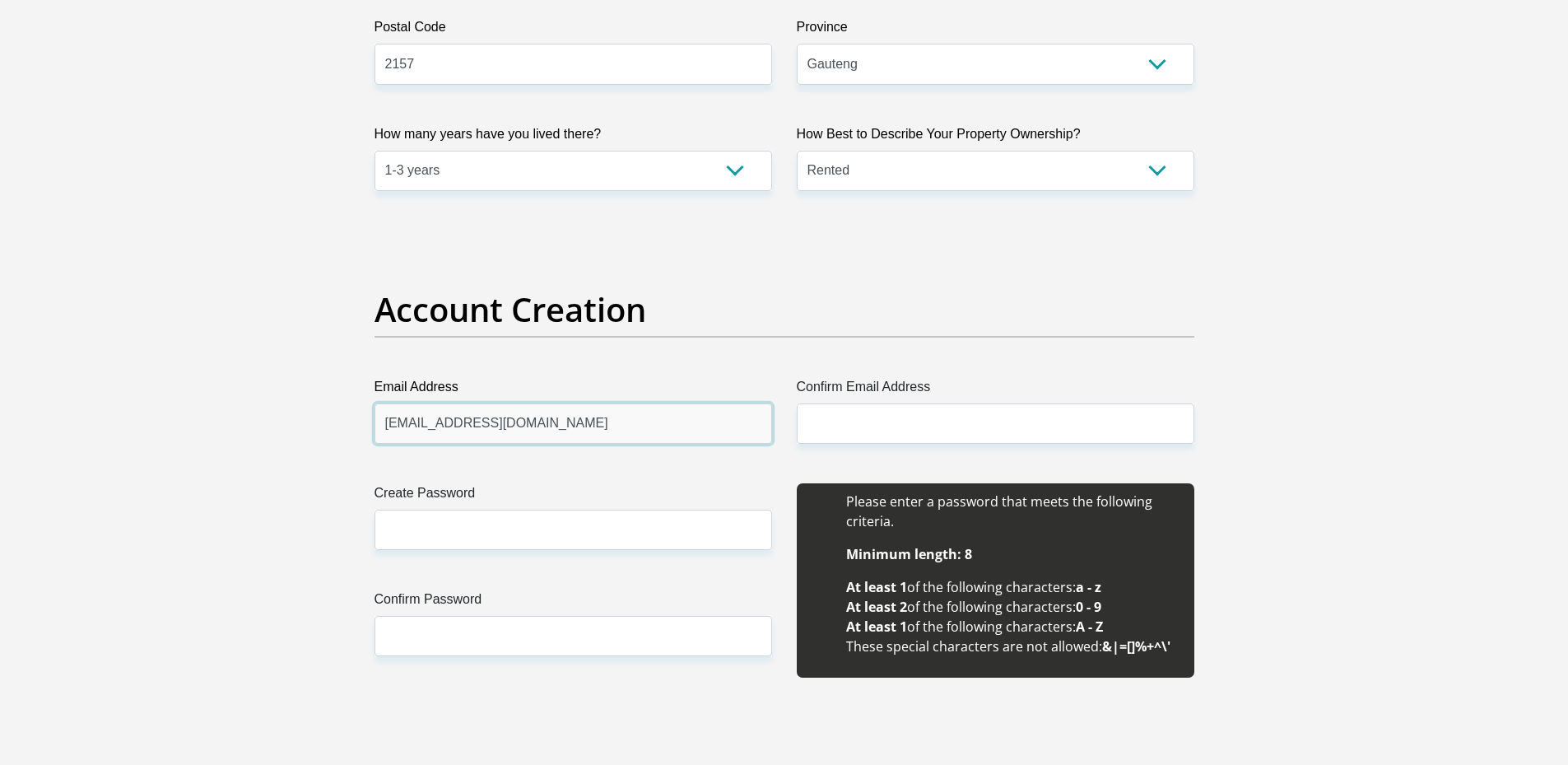
scroll to position [1097, 0]
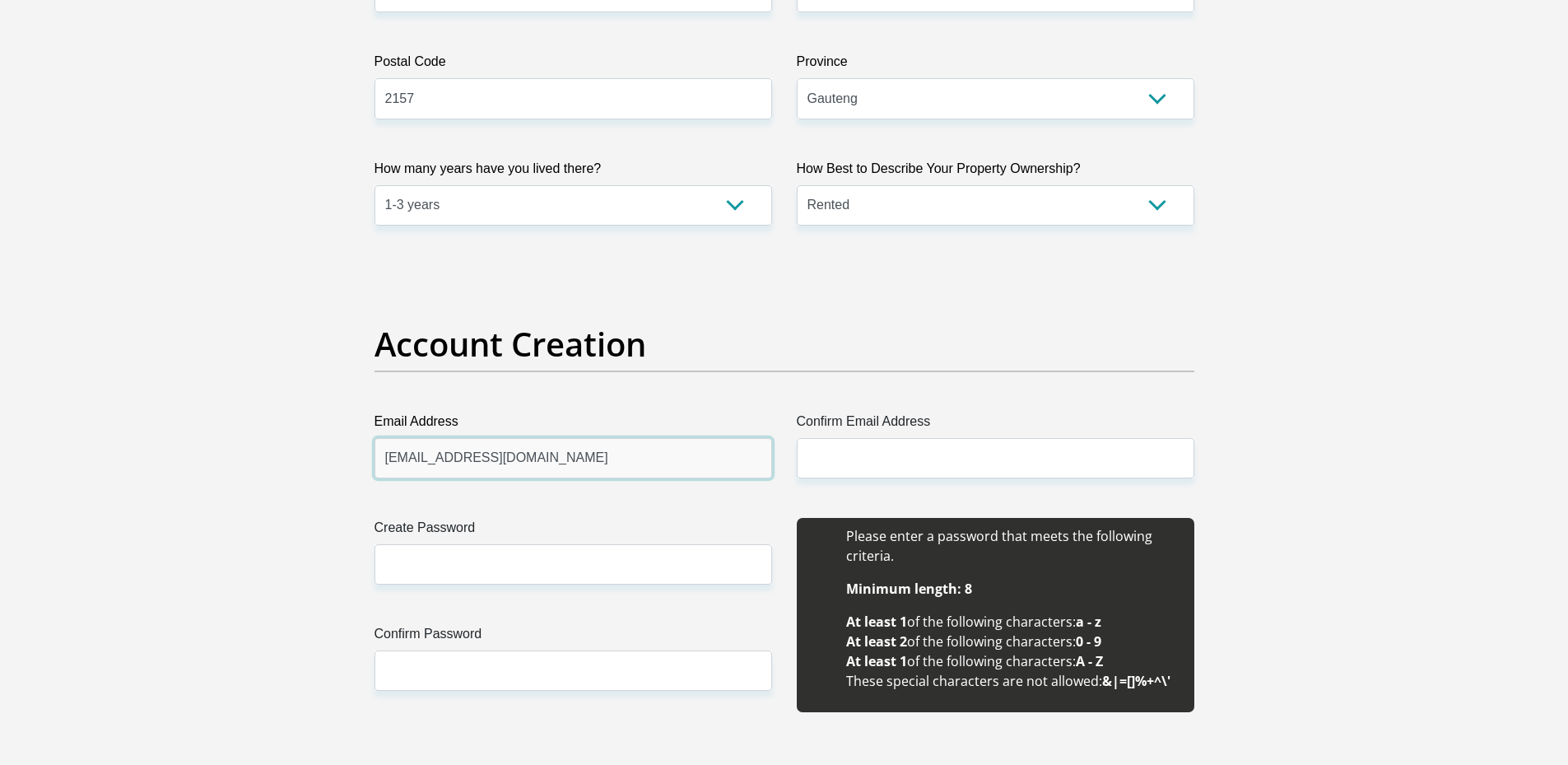
drag, startPoint x: 539, startPoint y: 465, endPoint x: 415, endPoint y: 458, distance: 124.2
click at [370, 465] on div "Email Address kaylronald40@gmail.com Please input valid email address" at bounding box center [573, 445] width 422 height 67
type input "kaylronald40@gmail.com"
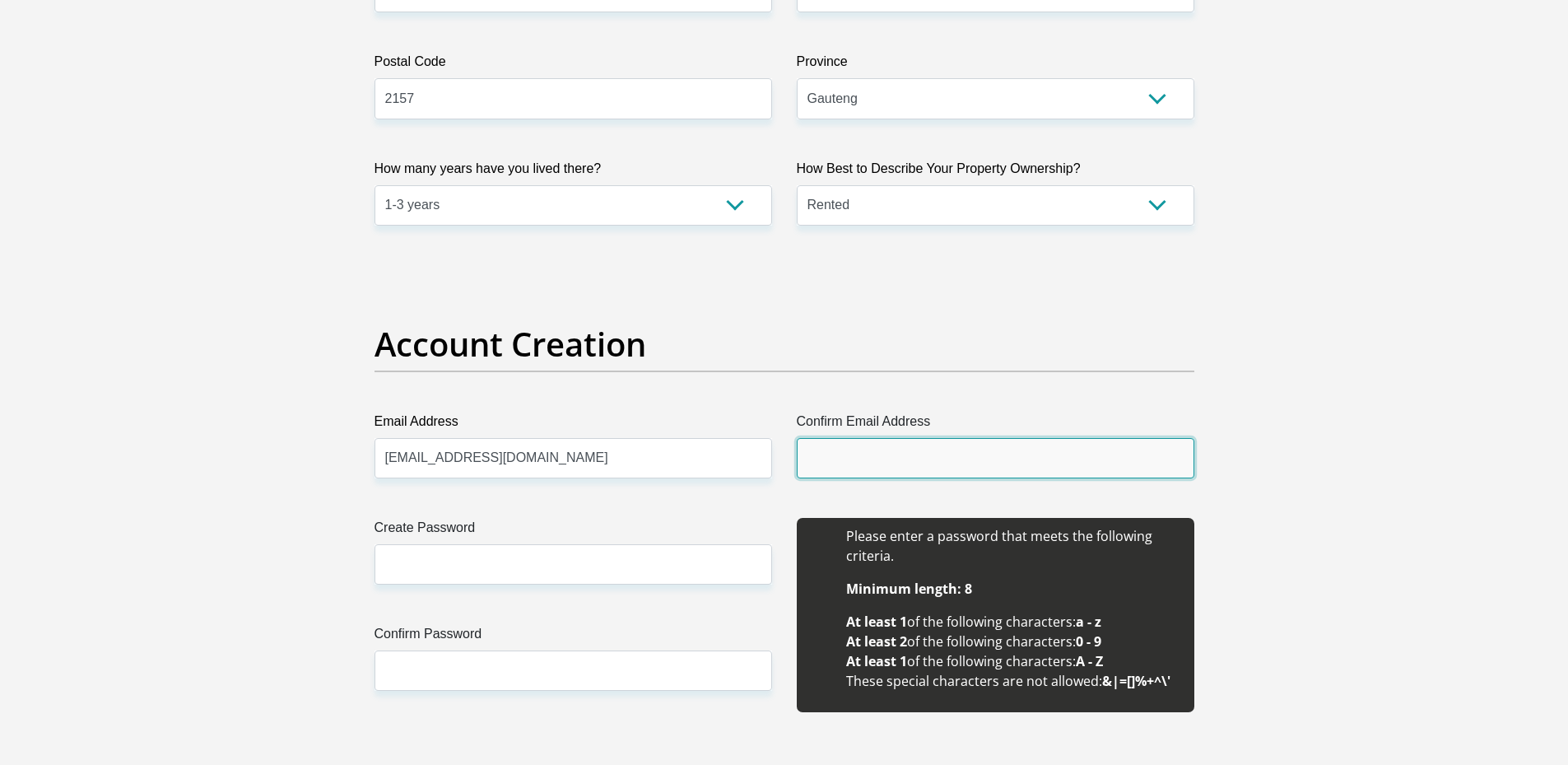
click at [831, 449] on input "Confirm Email Address" at bounding box center [995, 458] width 398 height 40
paste input "kaylronald40@gmail.com"
type input "kaylronald40@gmail.com"
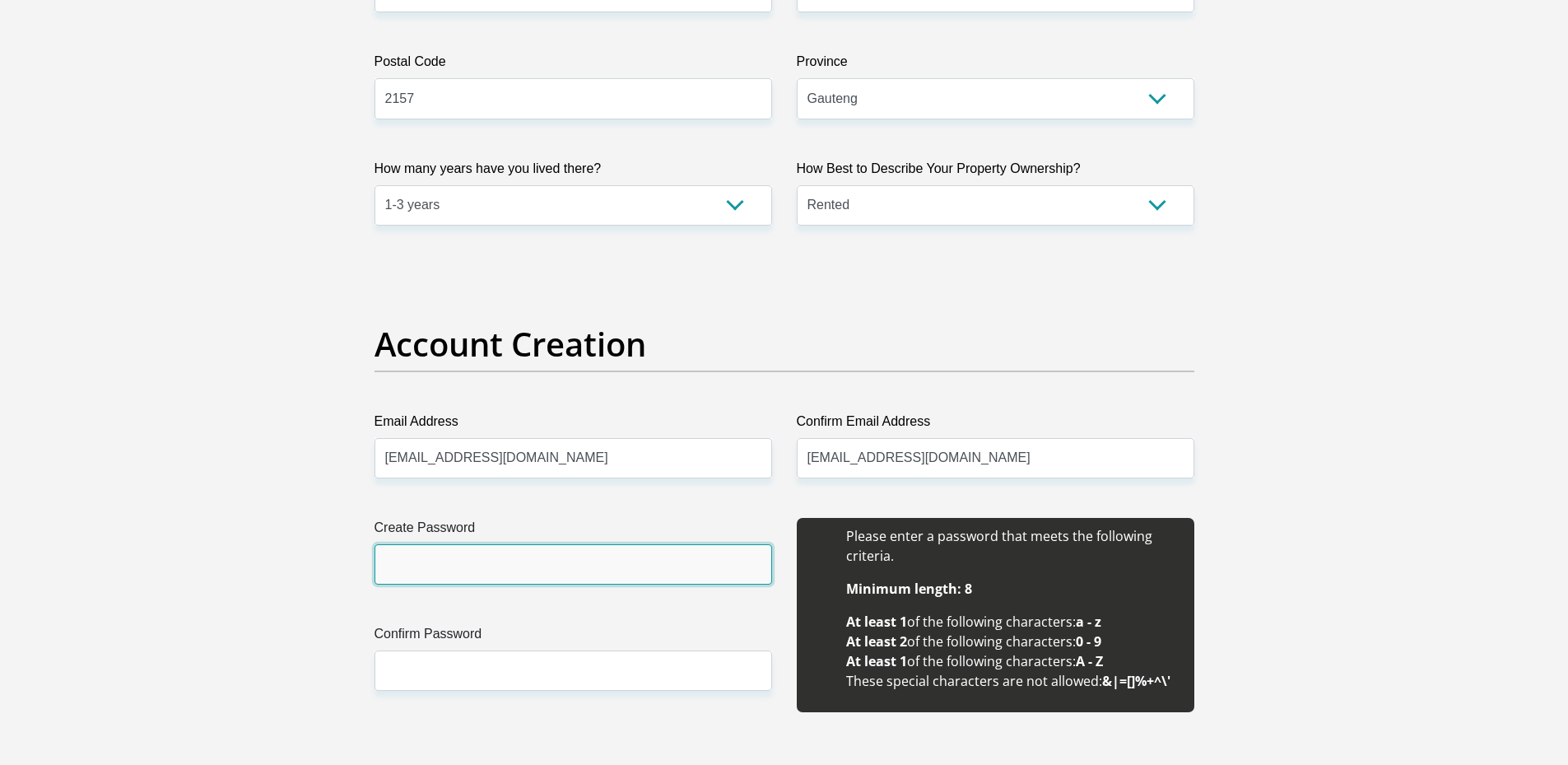
click at [486, 569] on input "Create Password" at bounding box center [573, 564] width 398 height 40
drag, startPoint x: 469, startPoint y: 568, endPoint x: 391, endPoint y: 565, distance: 78.1
click at [378, 565] on input "Ferrari198901" at bounding box center [573, 564] width 398 height 40
paste input "kaylronald40@gmail.com"
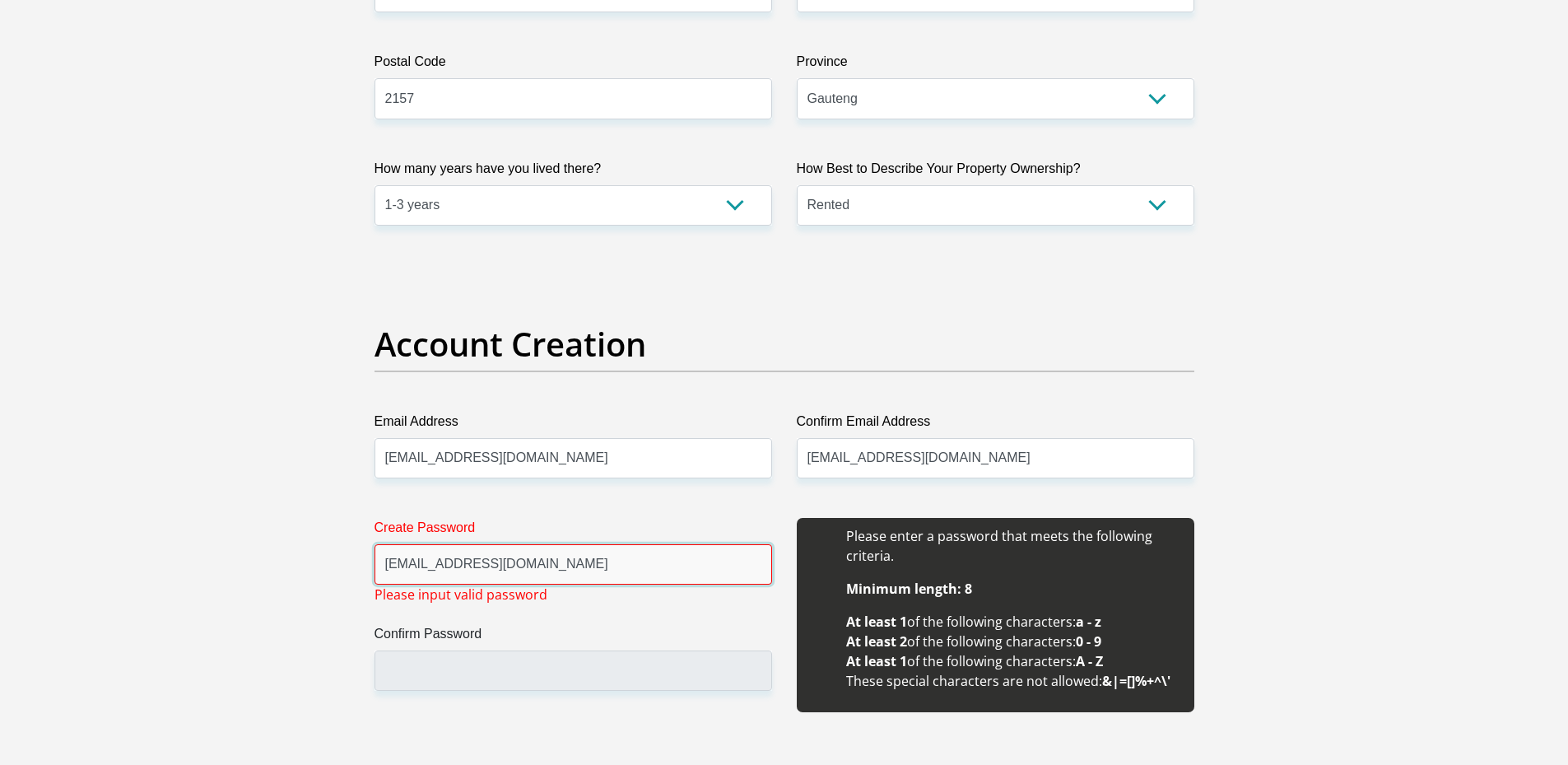
drag, startPoint x: 538, startPoint y: 565, endPoint x: 375, endPoint y: 564, distance: 163.0
click at [375, 564] on input "kaylronald40@gmail.com" at bounding box center [573, 564] width 398 height 40
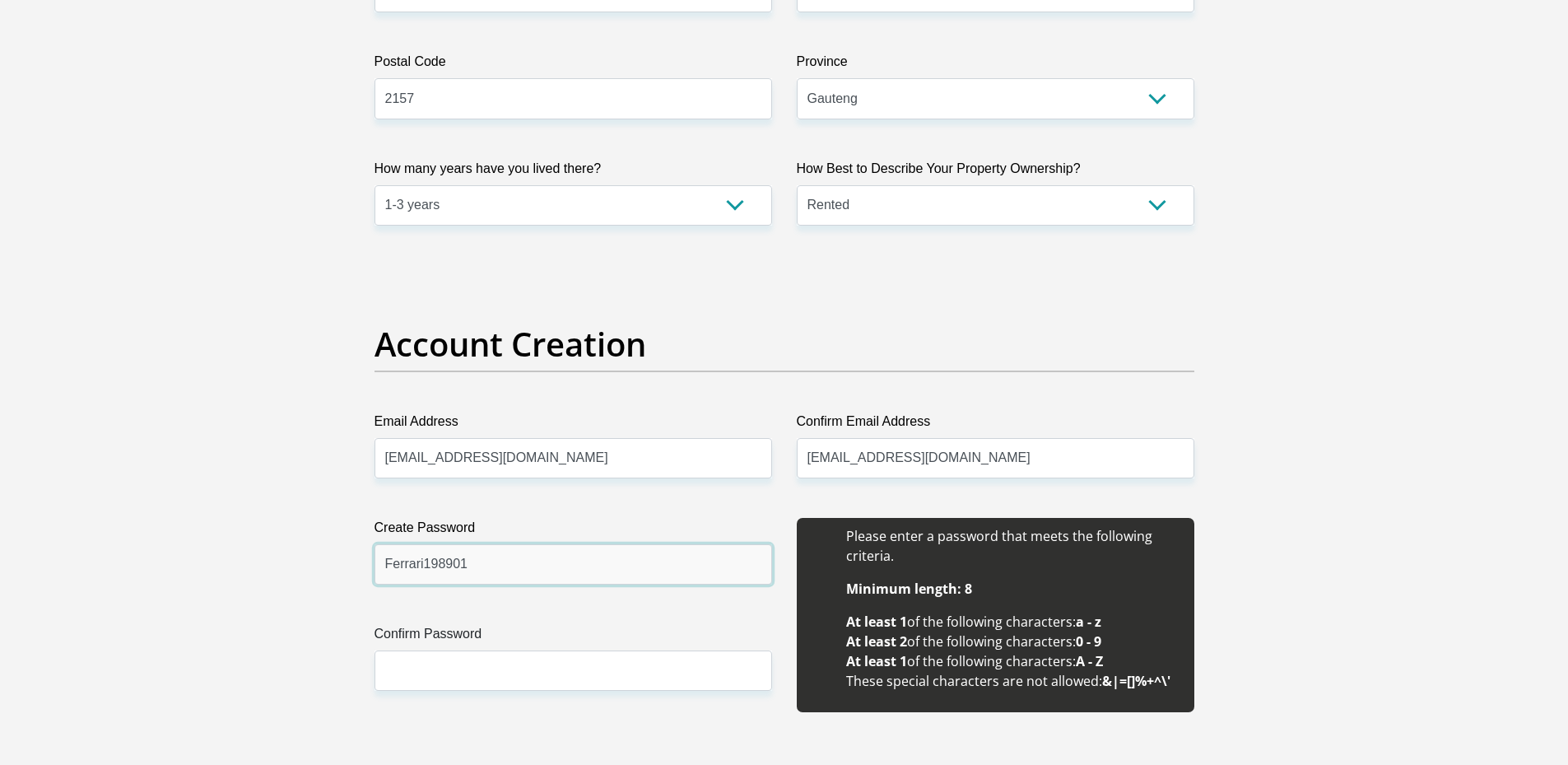
click at [395, 563] on input "Ferrari198901" at bounding box center [573, 564] width 398 height 40
type input "Ferrari198901"
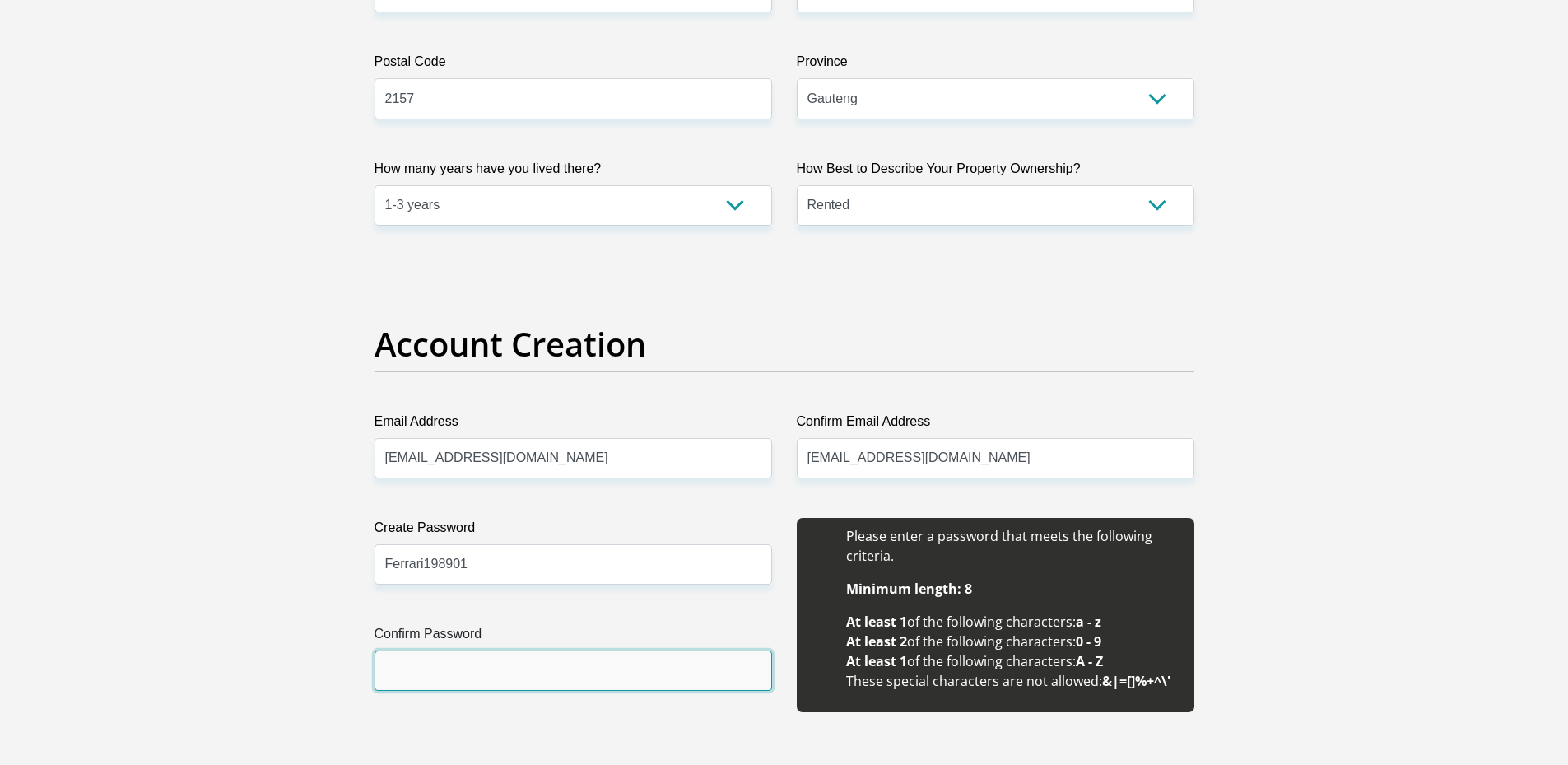
click at [428, 674] on input "Confirm Password" at bounding box center [573, 670] width 398 height 40
paste input "Ferrari198901"
type input "Ferrari198901"
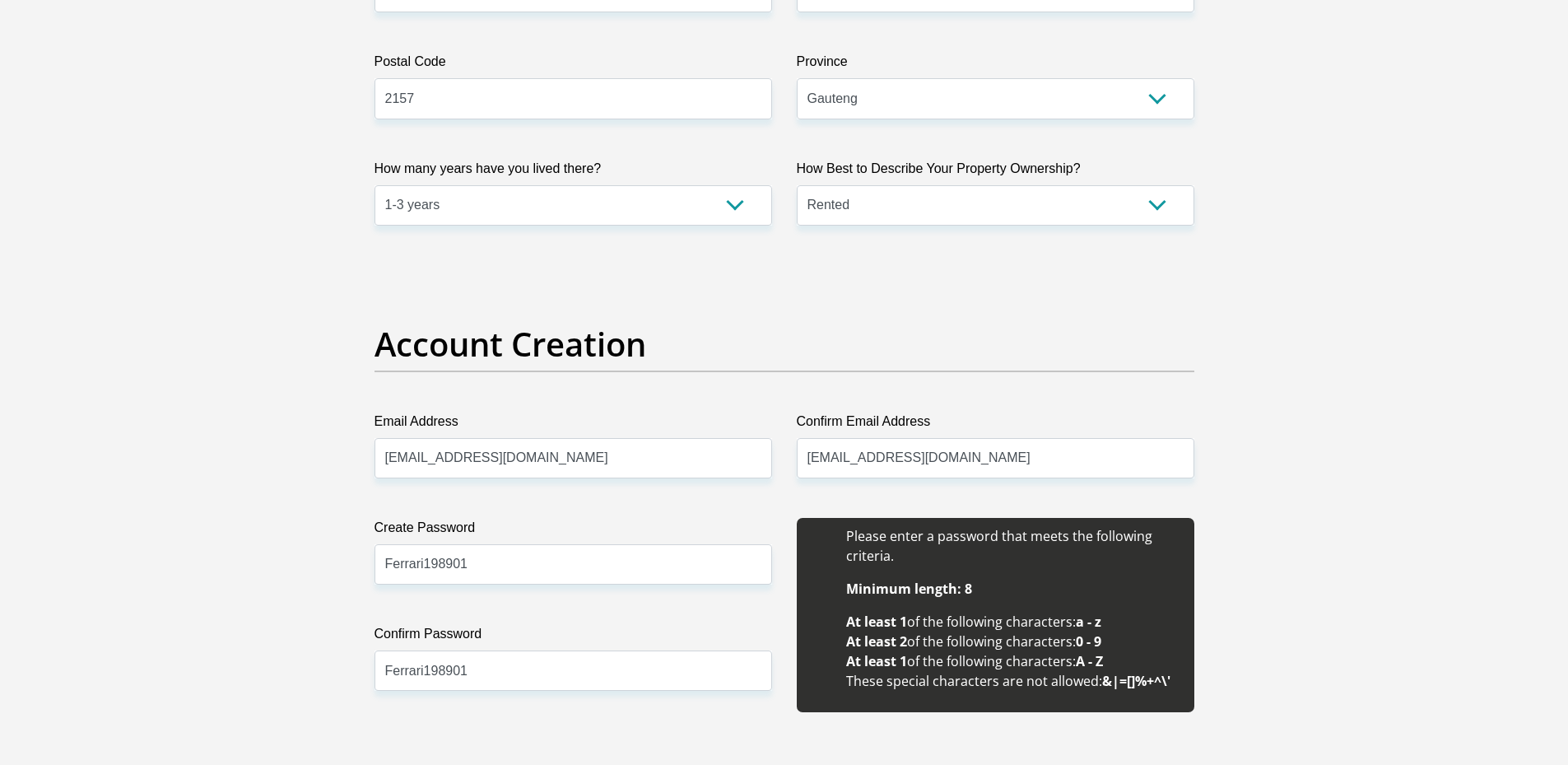
click at [607, 591] on div "Create Password Ferrari198901 Please input valid password Confirm Password Ferr…" at bounding box center [573, 623] width 422 height 212
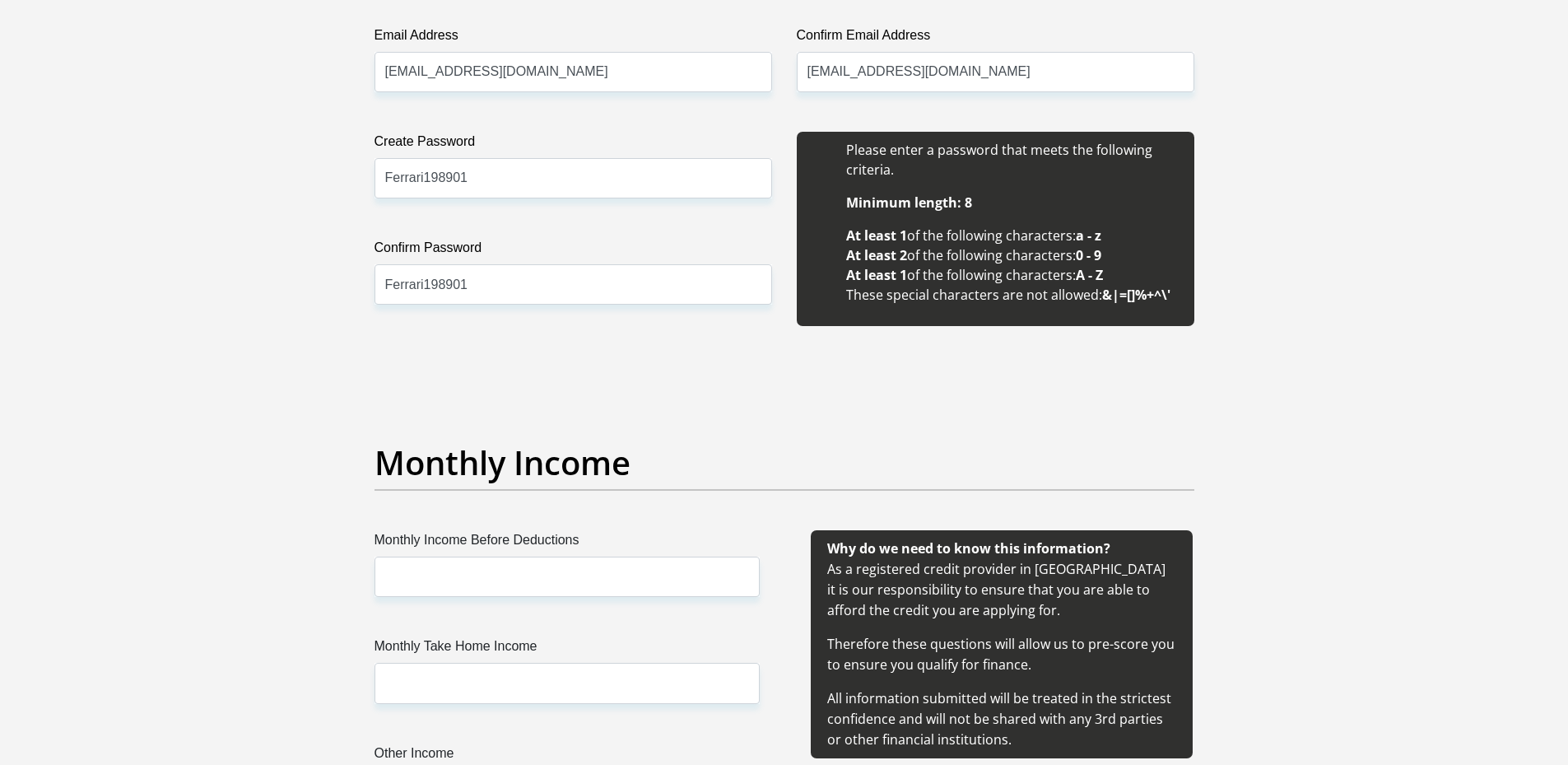
scroll to position [1647, 0]
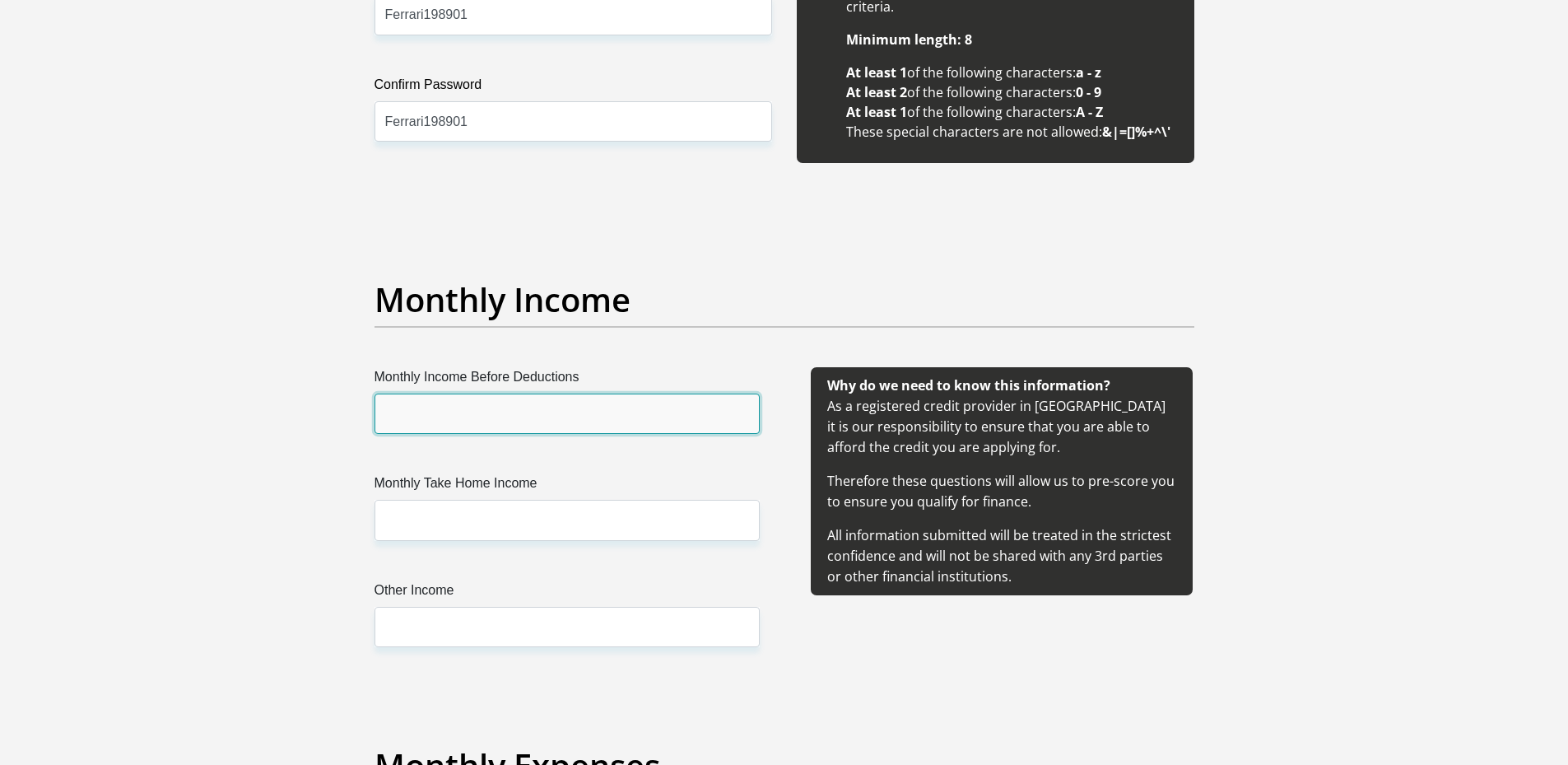
click at [573, 396] on input "Monthly Income Before Deductions" at bounding box center [567, 414] width 385 height 40
type input "17650"
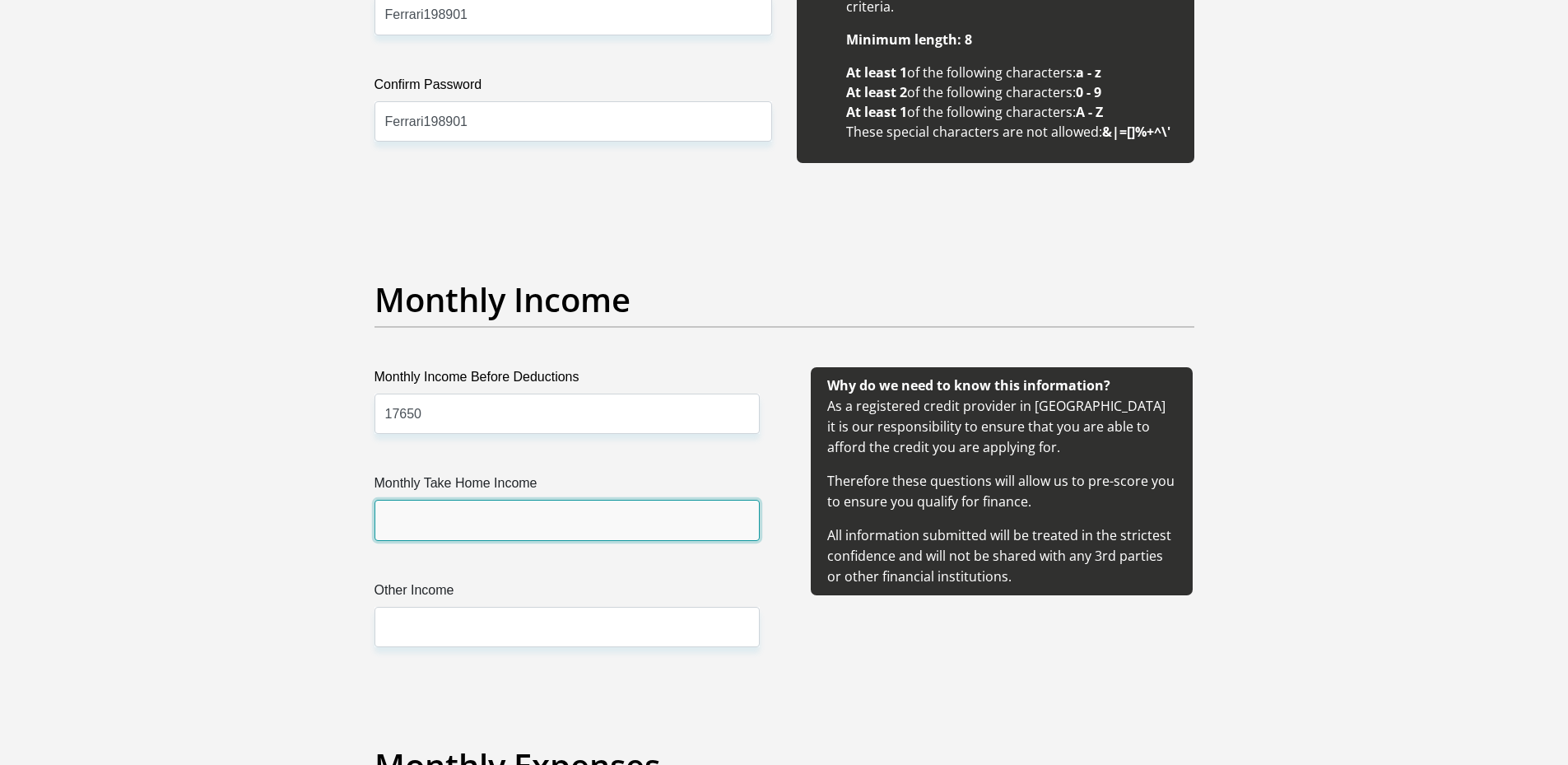
click at [568, 514] on input "Monthly Take Home Income" at bounding box center [567, 519] width 385 height 40
type input "15600"
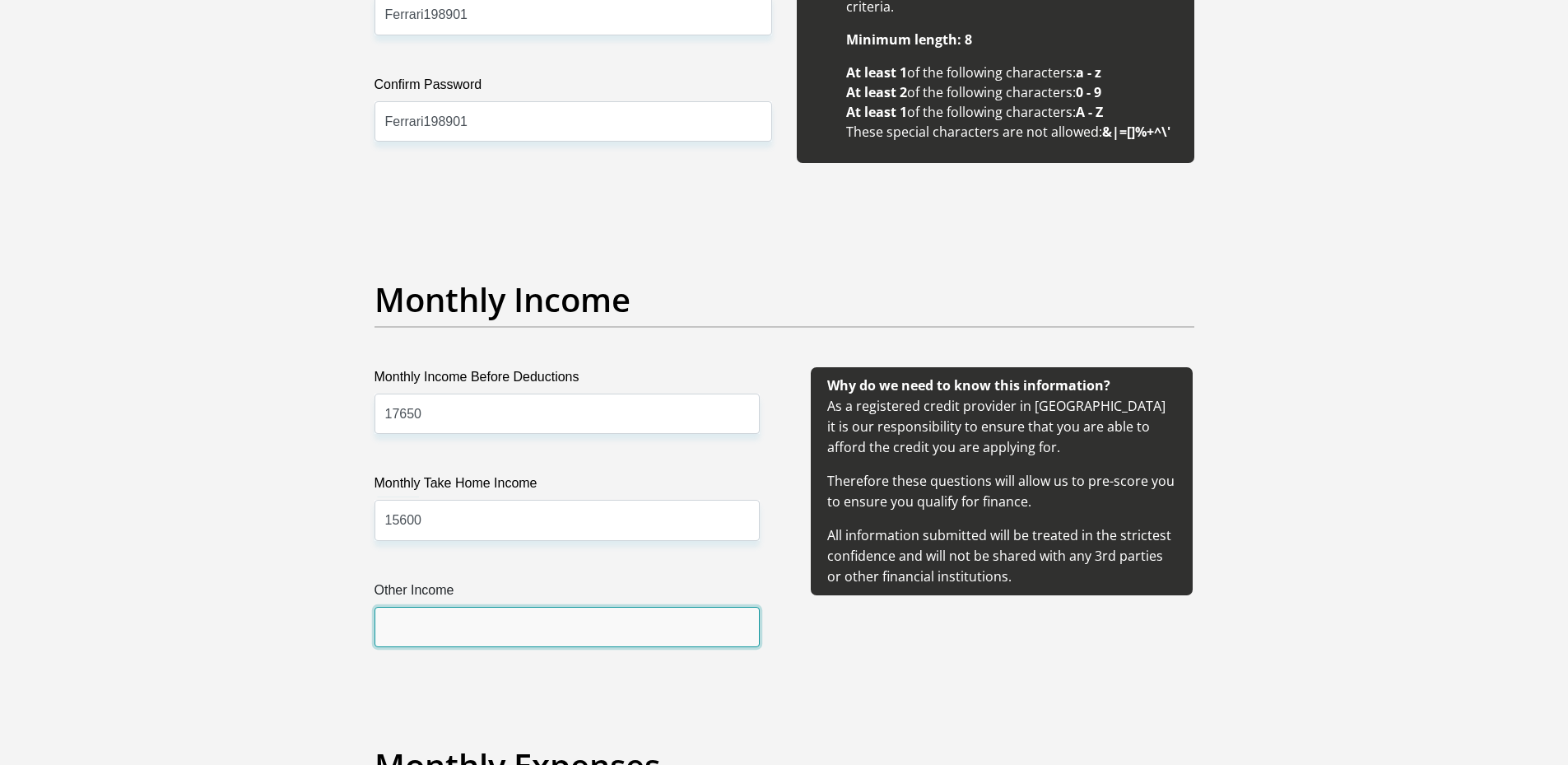
click at [409, 637] on input "Other Income" at bounding box center [567, 627] width 385 height 40
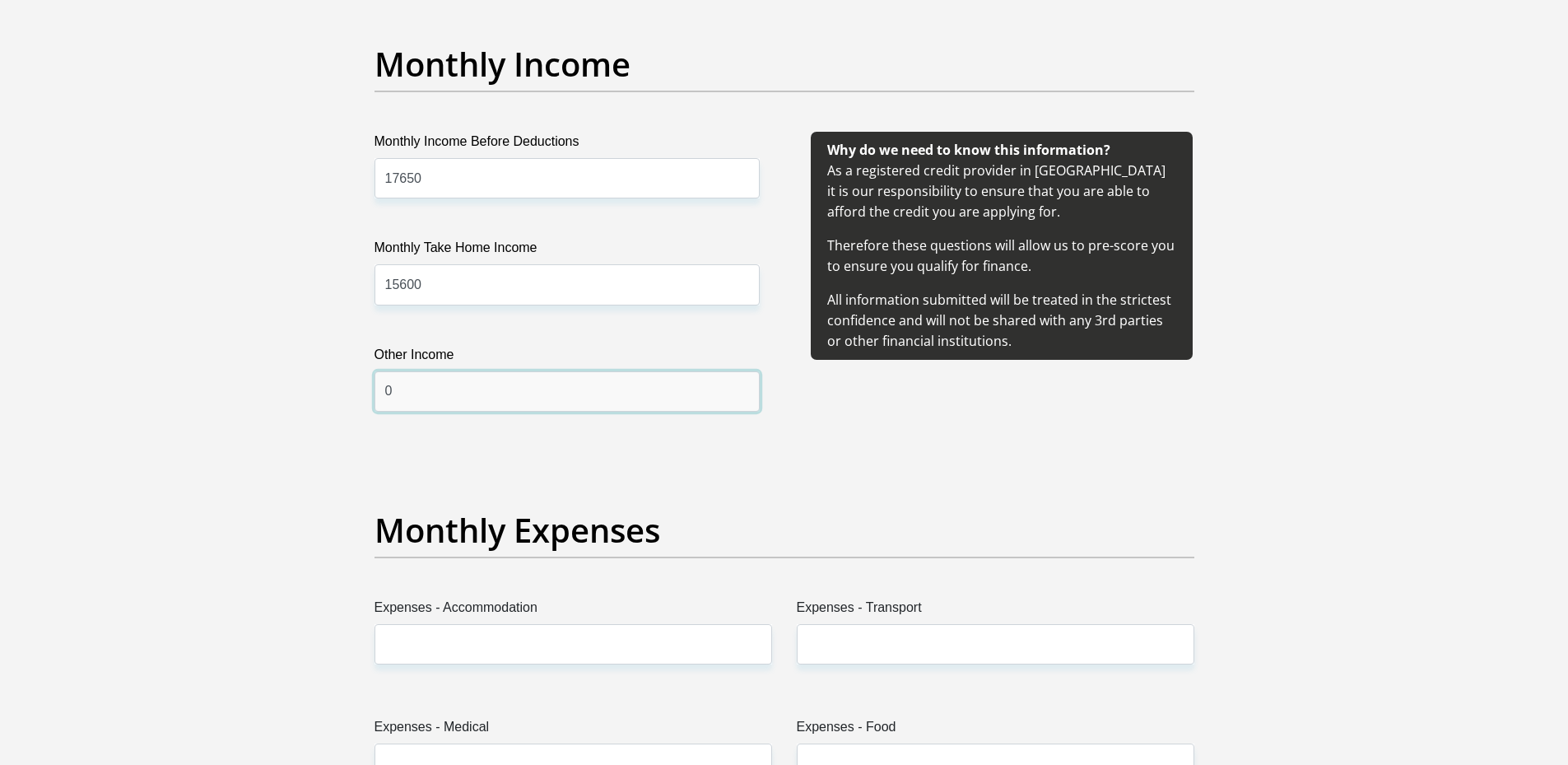
scroll to position [2195, 0]
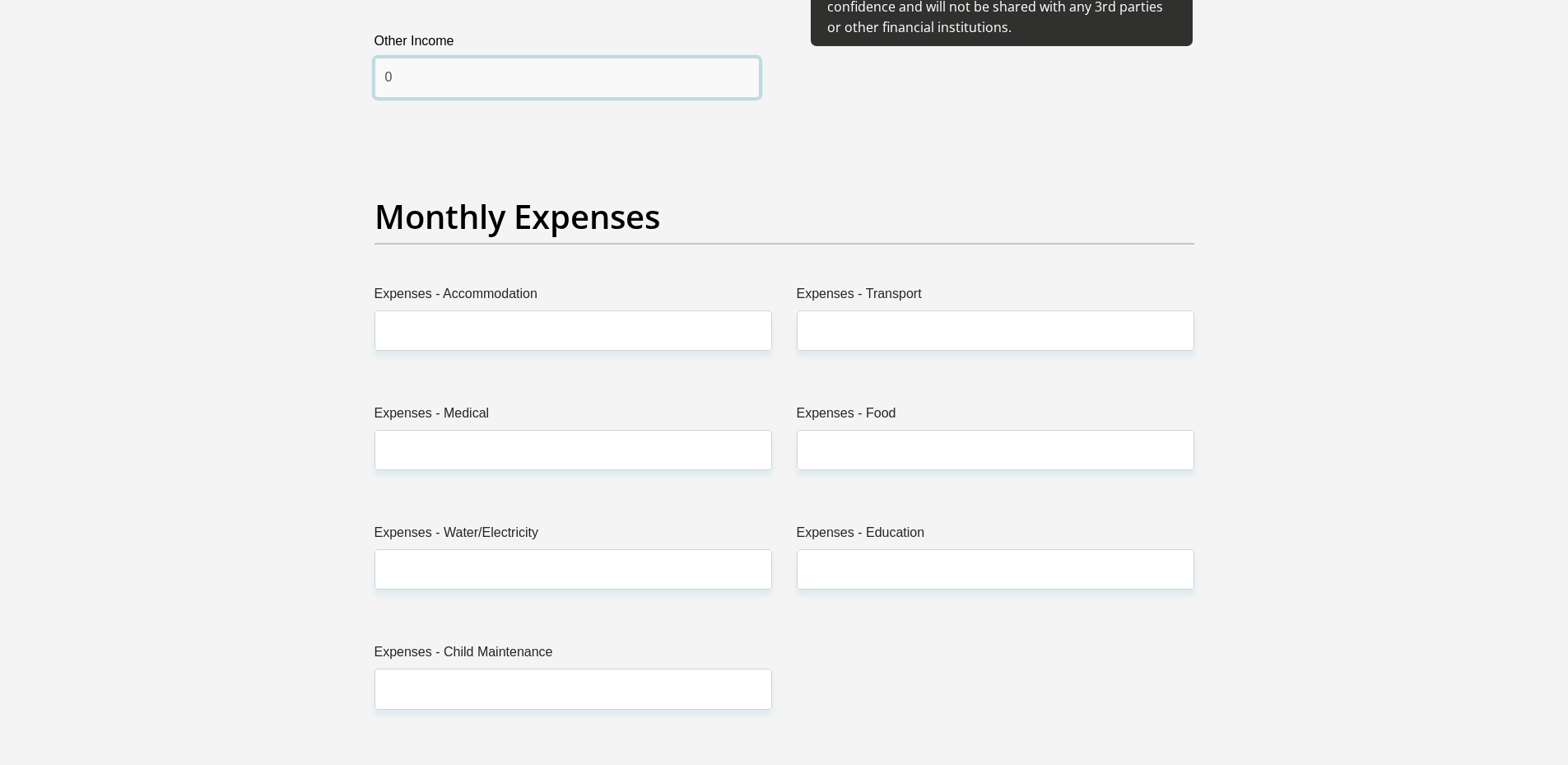
type input "0"
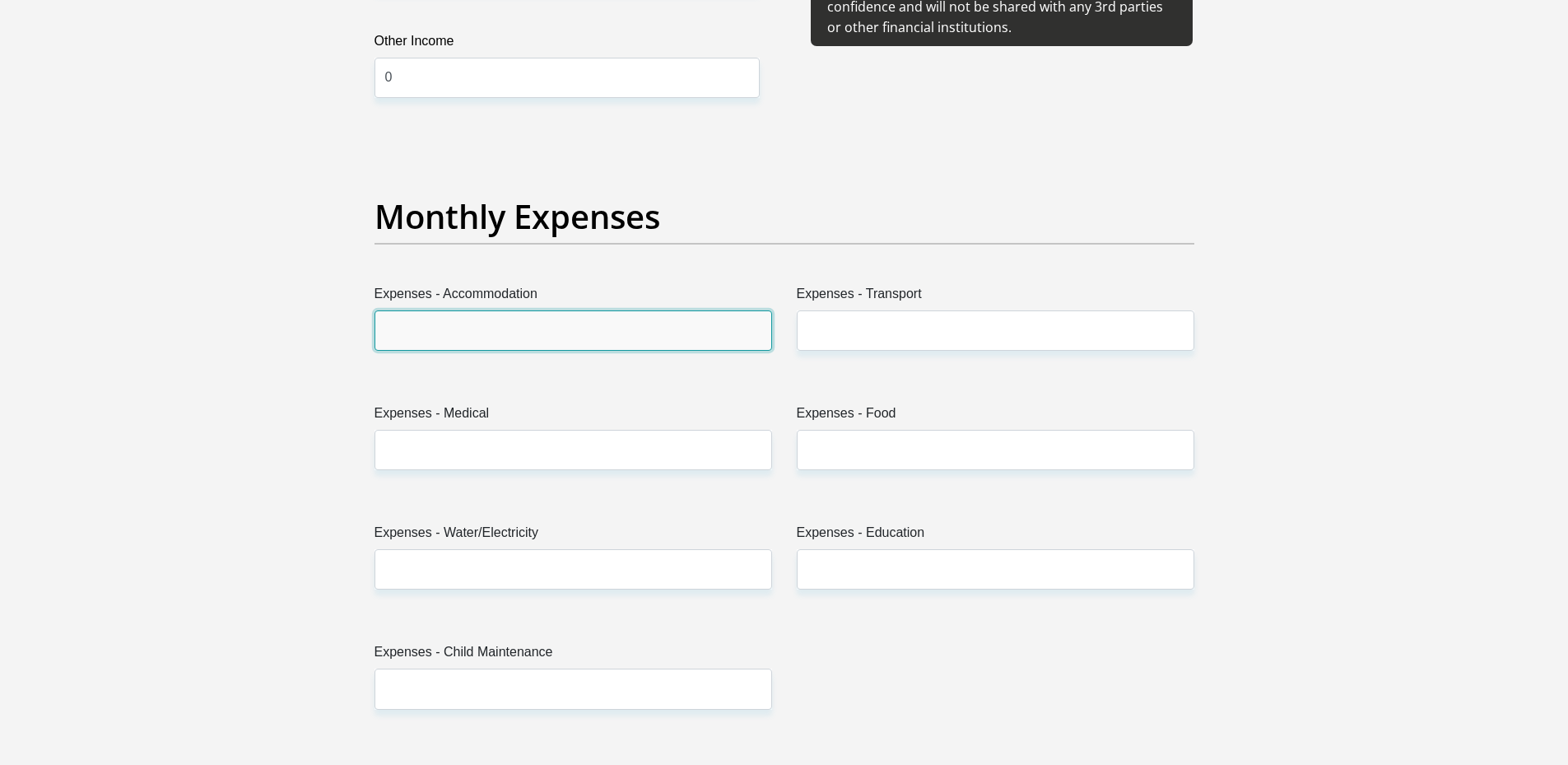
click at [466, 320] on input "Expenses - Accommodation" at bounding box center [573, 330] width 398 height 40
type input "5000"
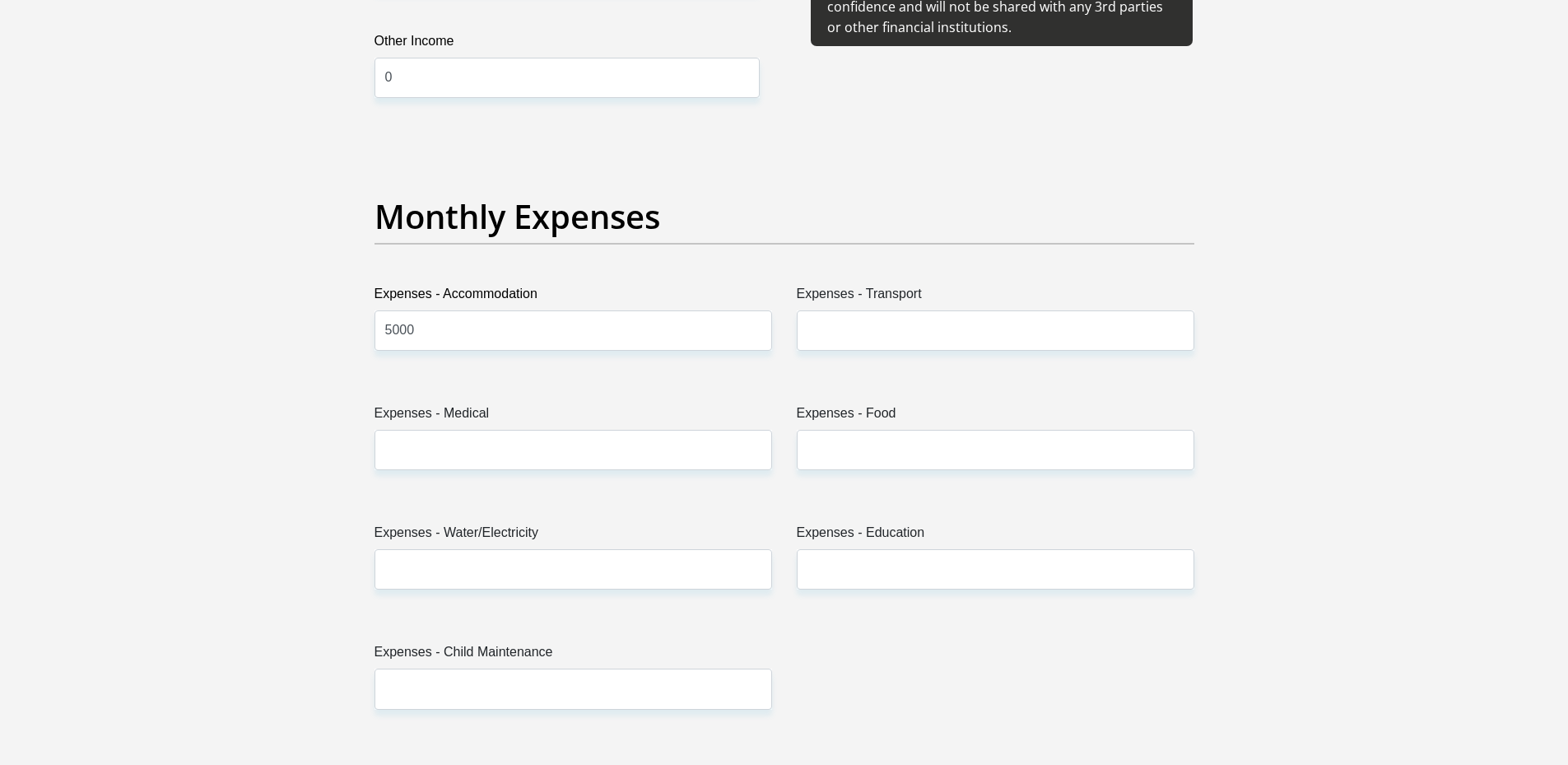
click at [784, 336] on div "Expenses - Transport" at bounding box center [995, 324] width 422 height 80
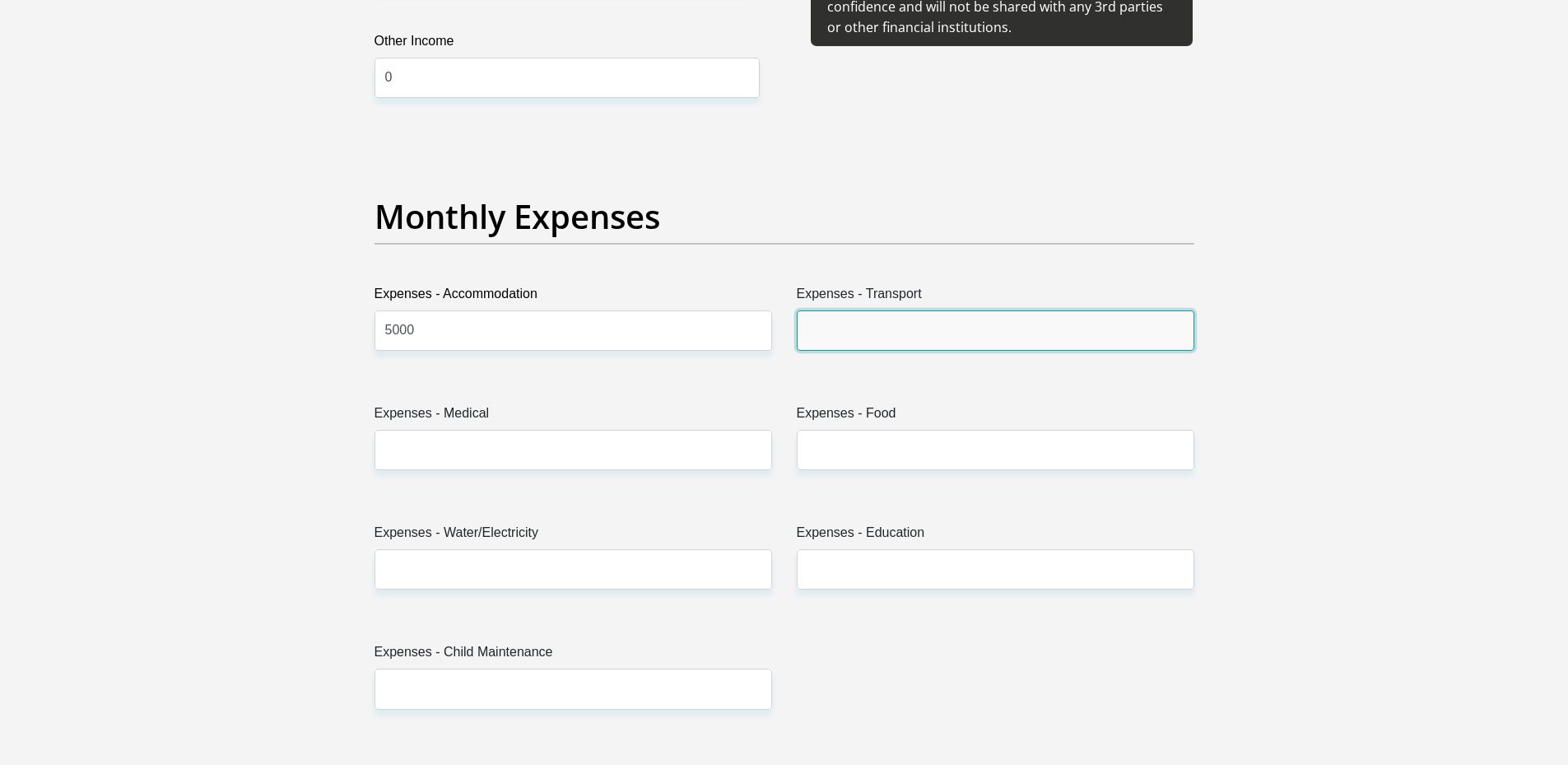
click at [812, 334] on input "Expenses - Transport" at bounding box center [995, 330] width 398 height 40
type input "1200"
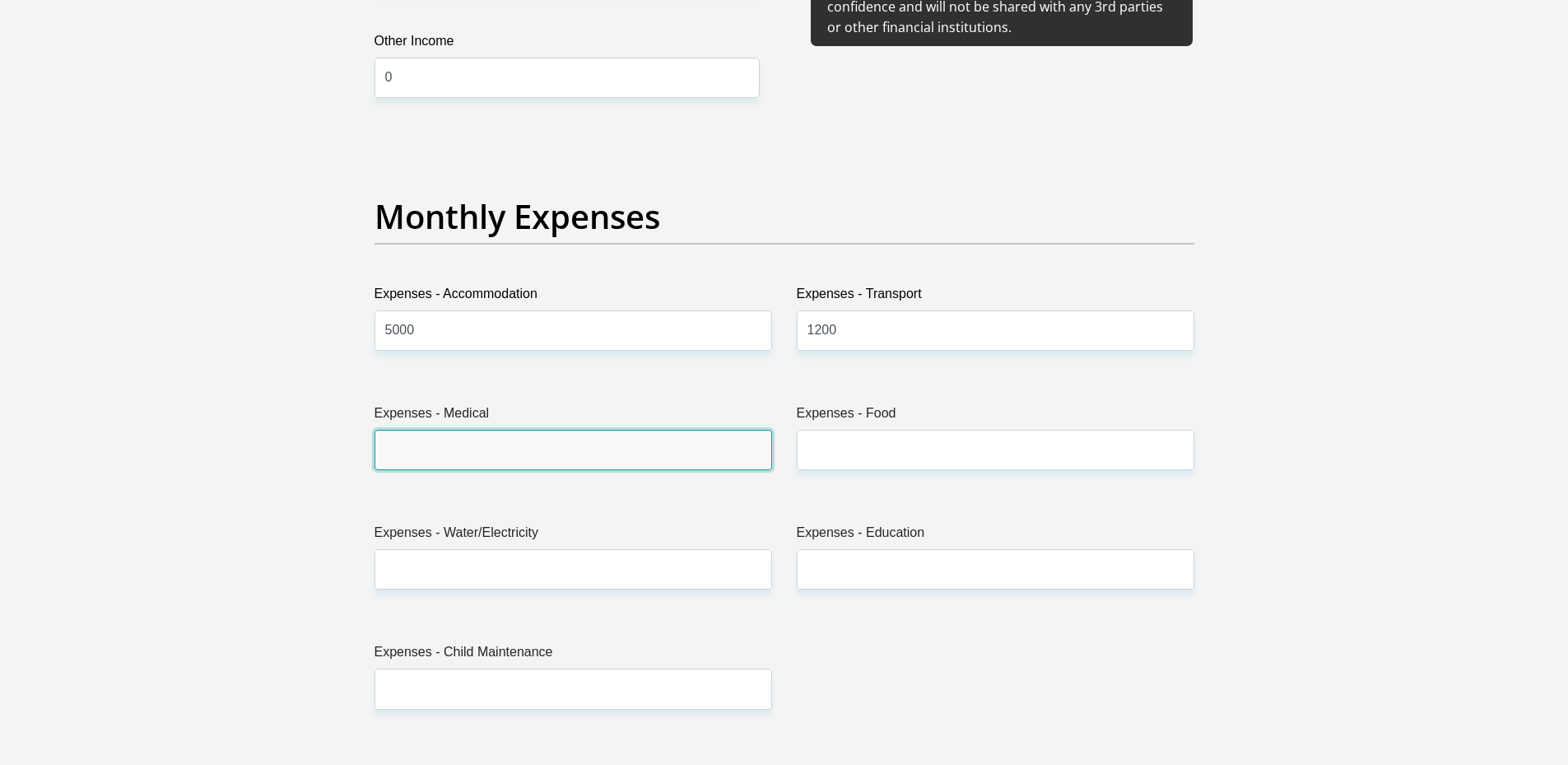
click at [484, 463] on input "Expenses - Medical" at bounding box center [573, 450] width 398 height 40
type input "0"
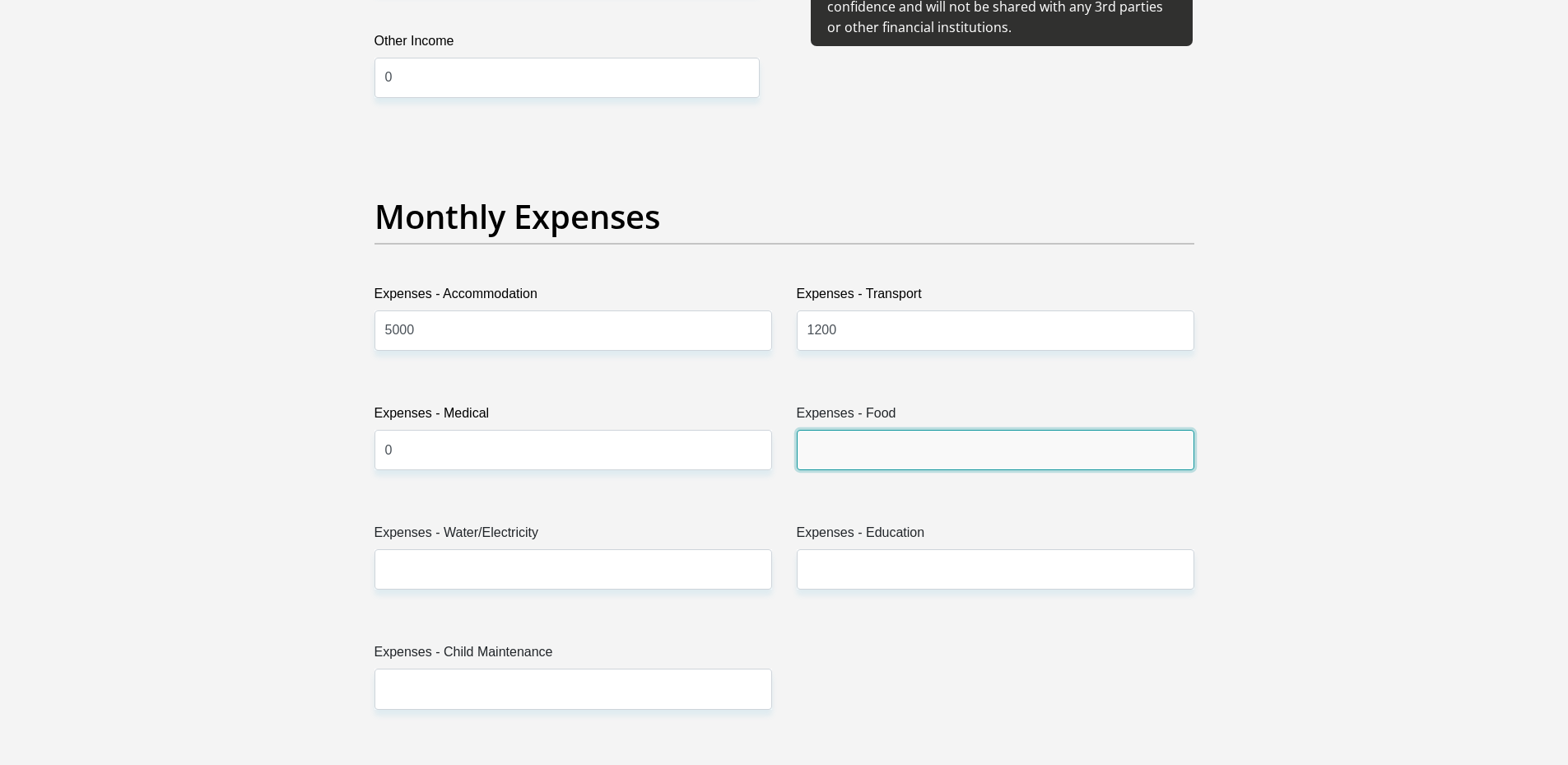
click at [921, 449] on input "Expenses - Food" at bounding box center [995, 450] width 398 height 40
type input "500"
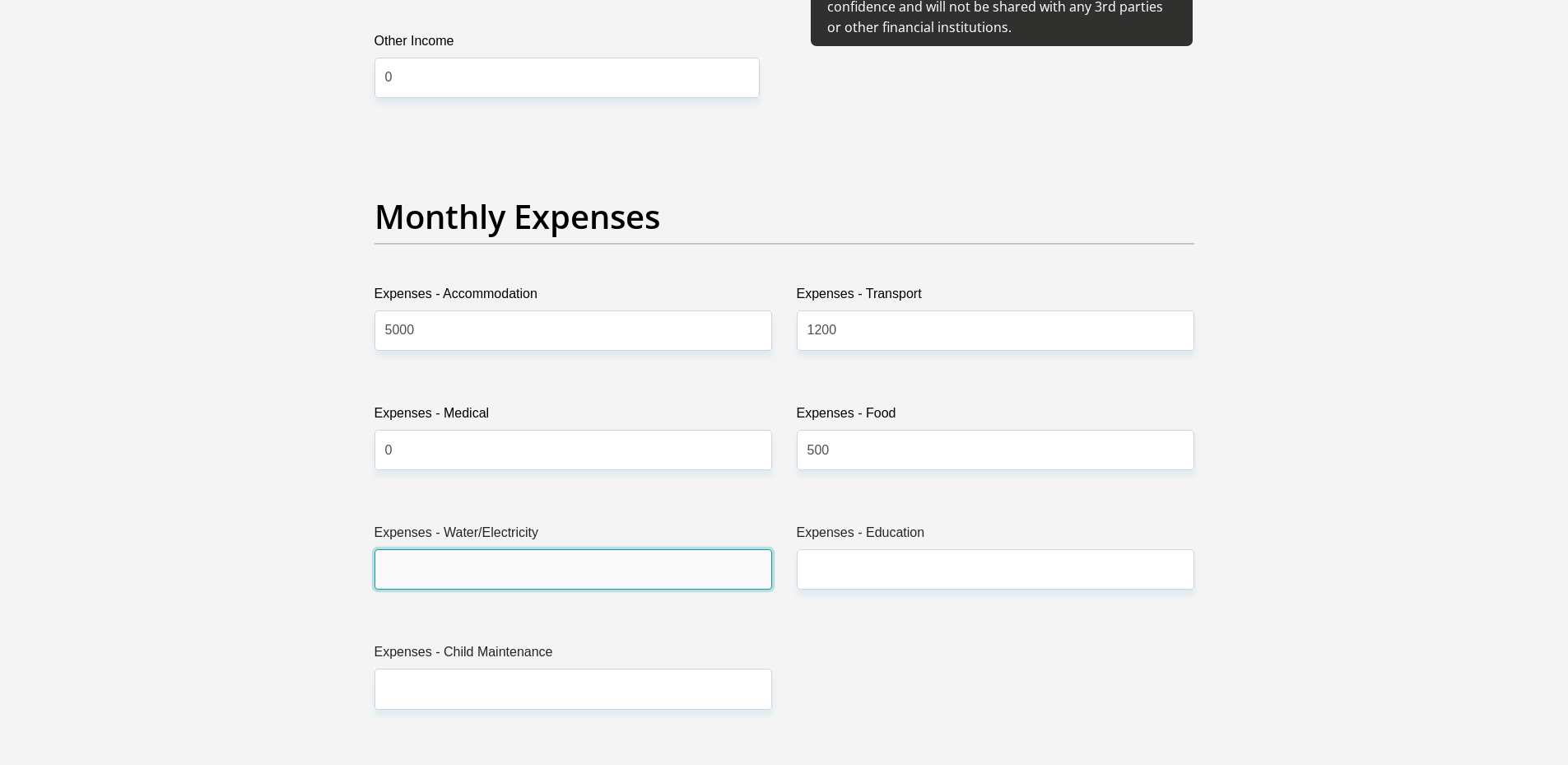
click at [662, 568] on input "Expenses - Water/Electricity" at bounding box center [573, 569] width 398 height 40
type input "250"
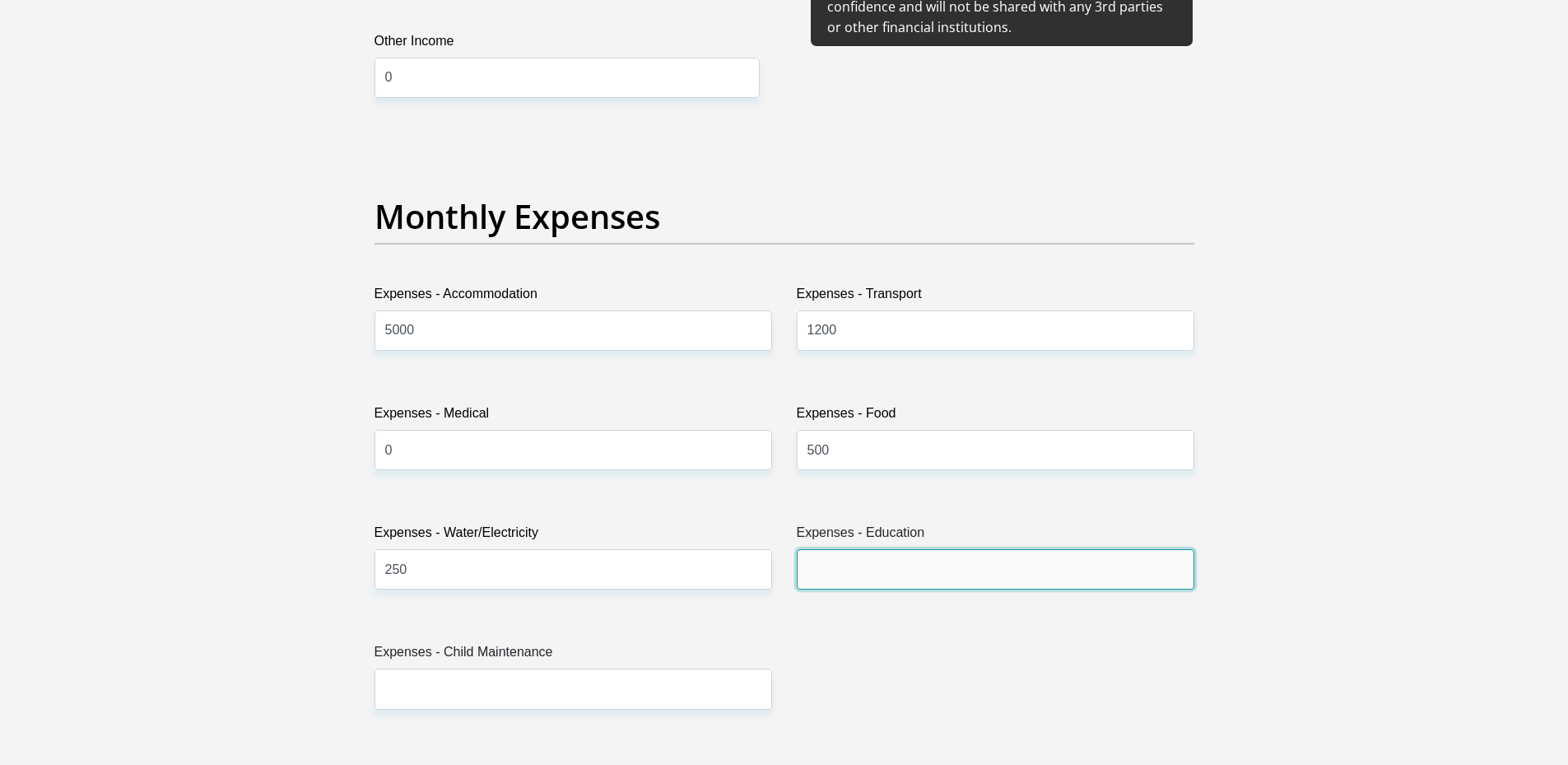
click at [862, 575] on input "Expenses - Education" at bounding box center [995, 569] width 398 height 40
type input "0"
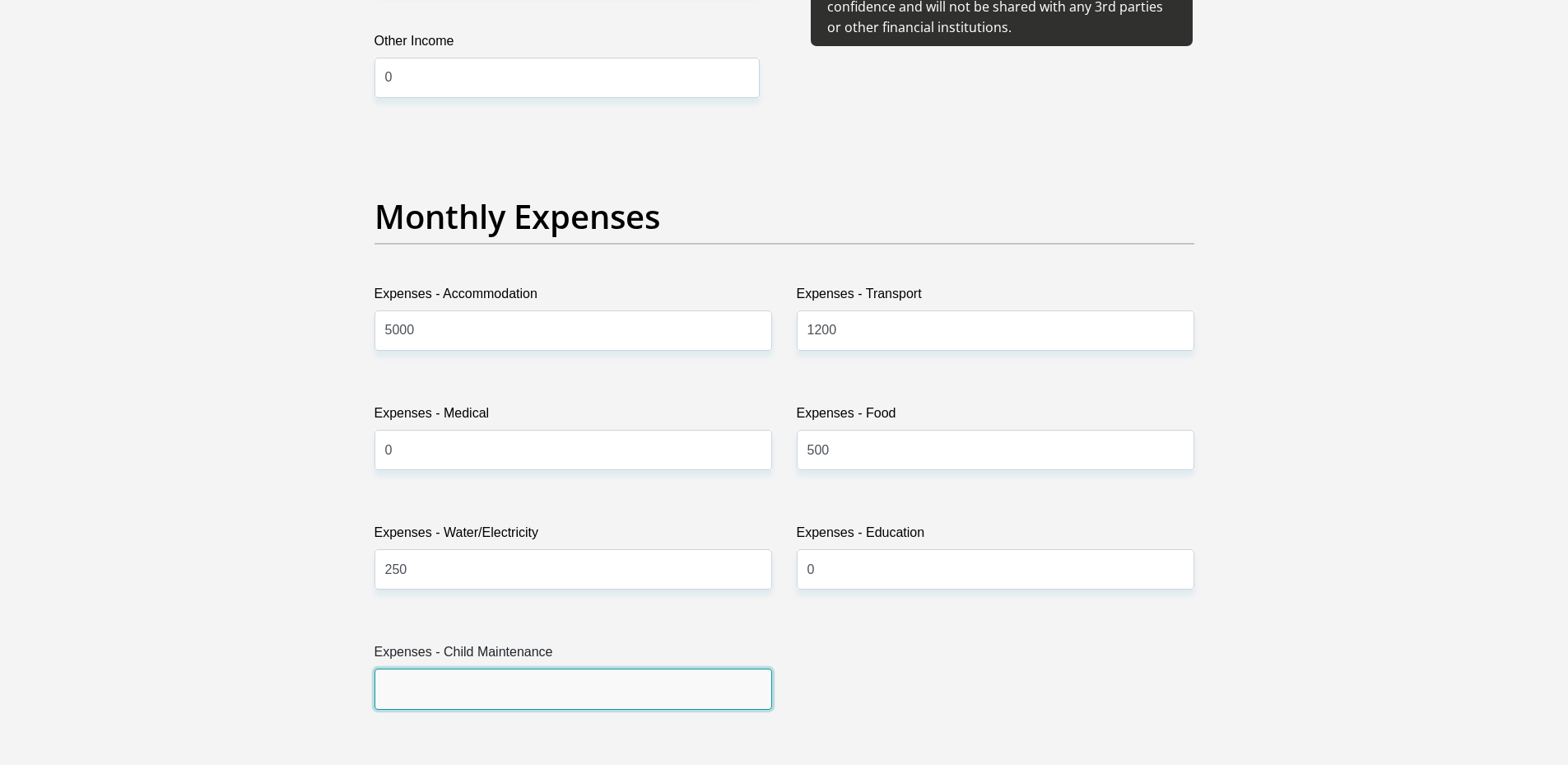
click at [667, 700] on input "Expenses - Child Maintenance" at bounding box center [573, 688] width 398 height 40
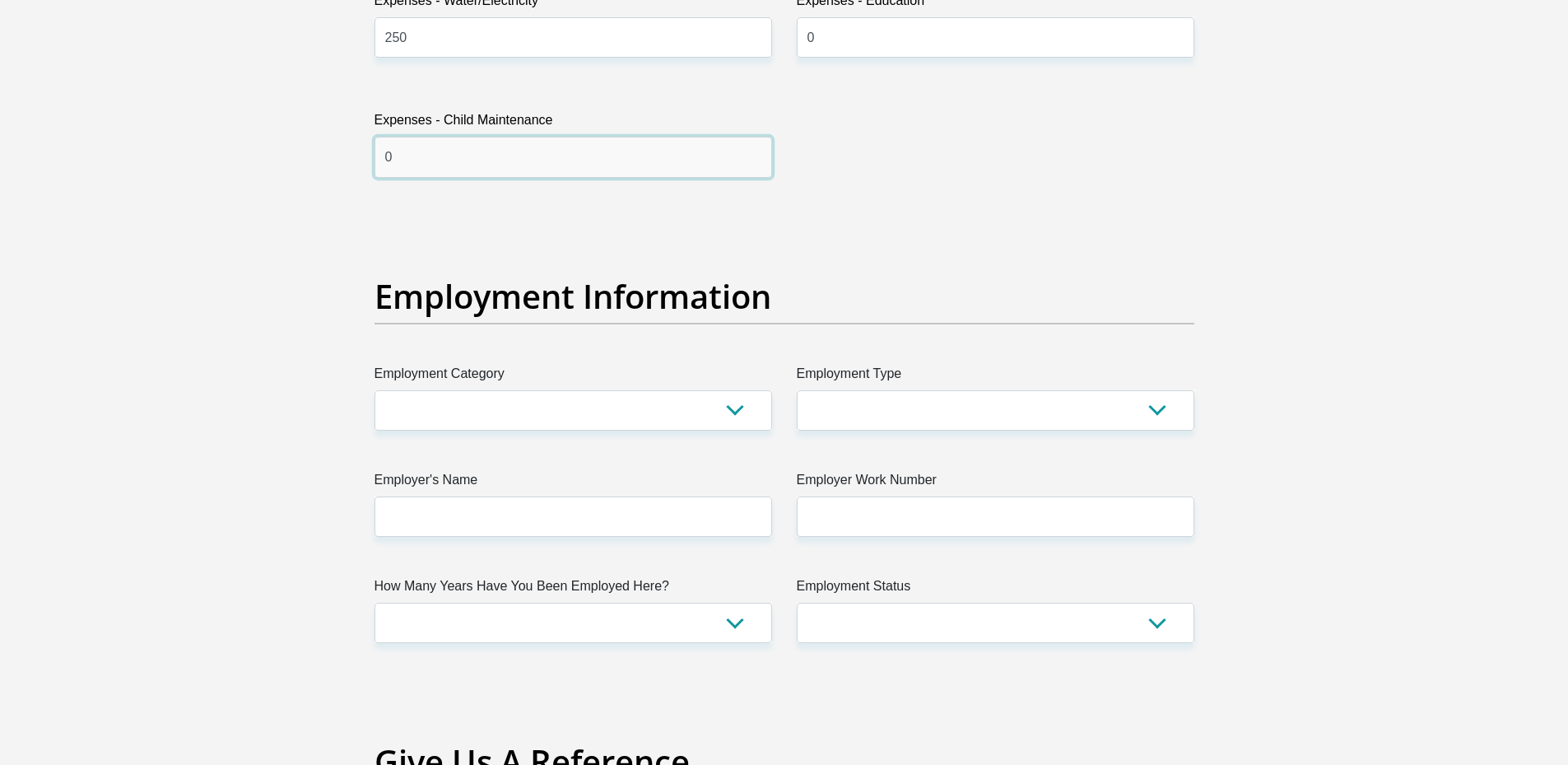
scroll to position [2744, 0]
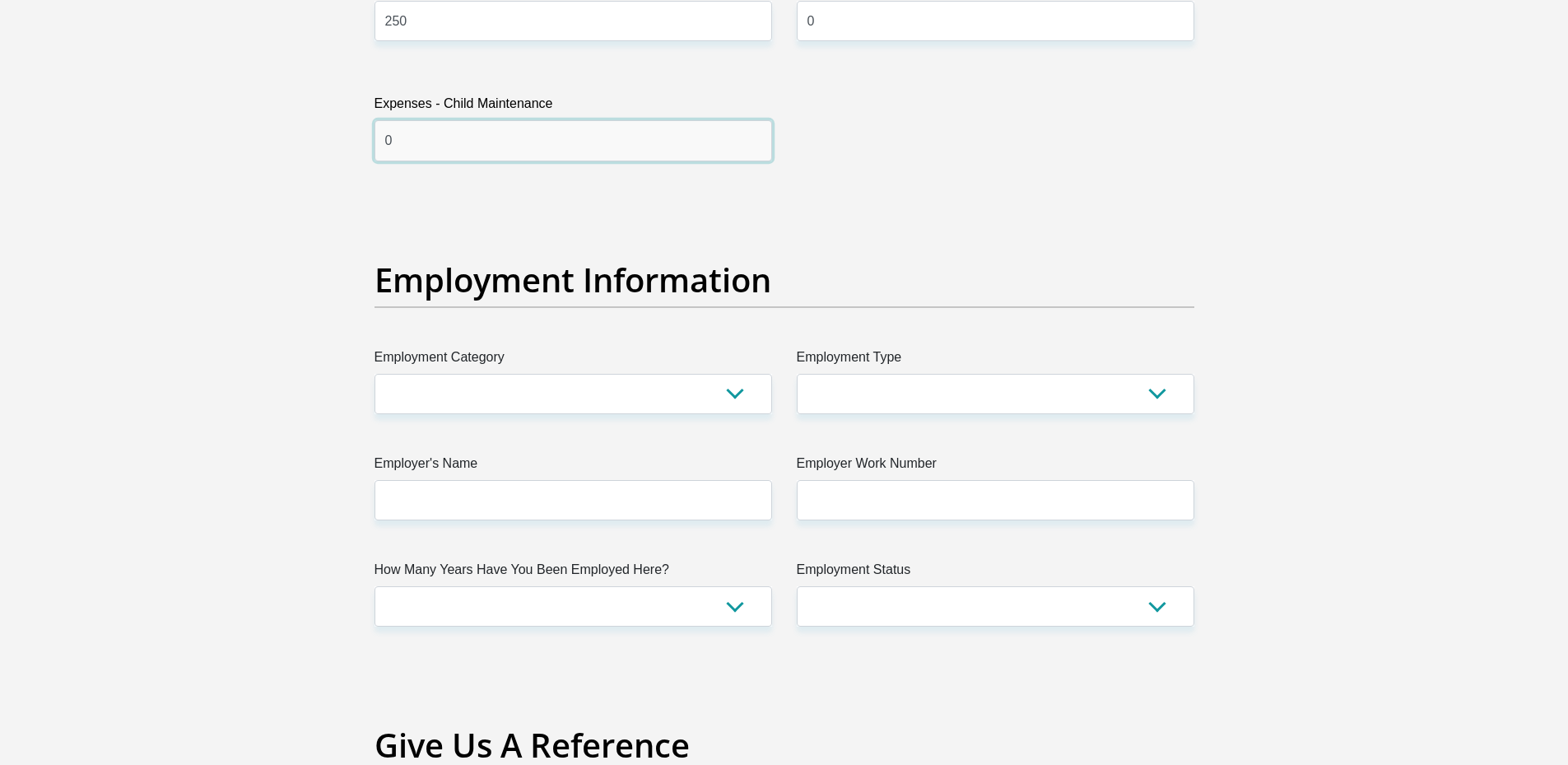
type input "0"
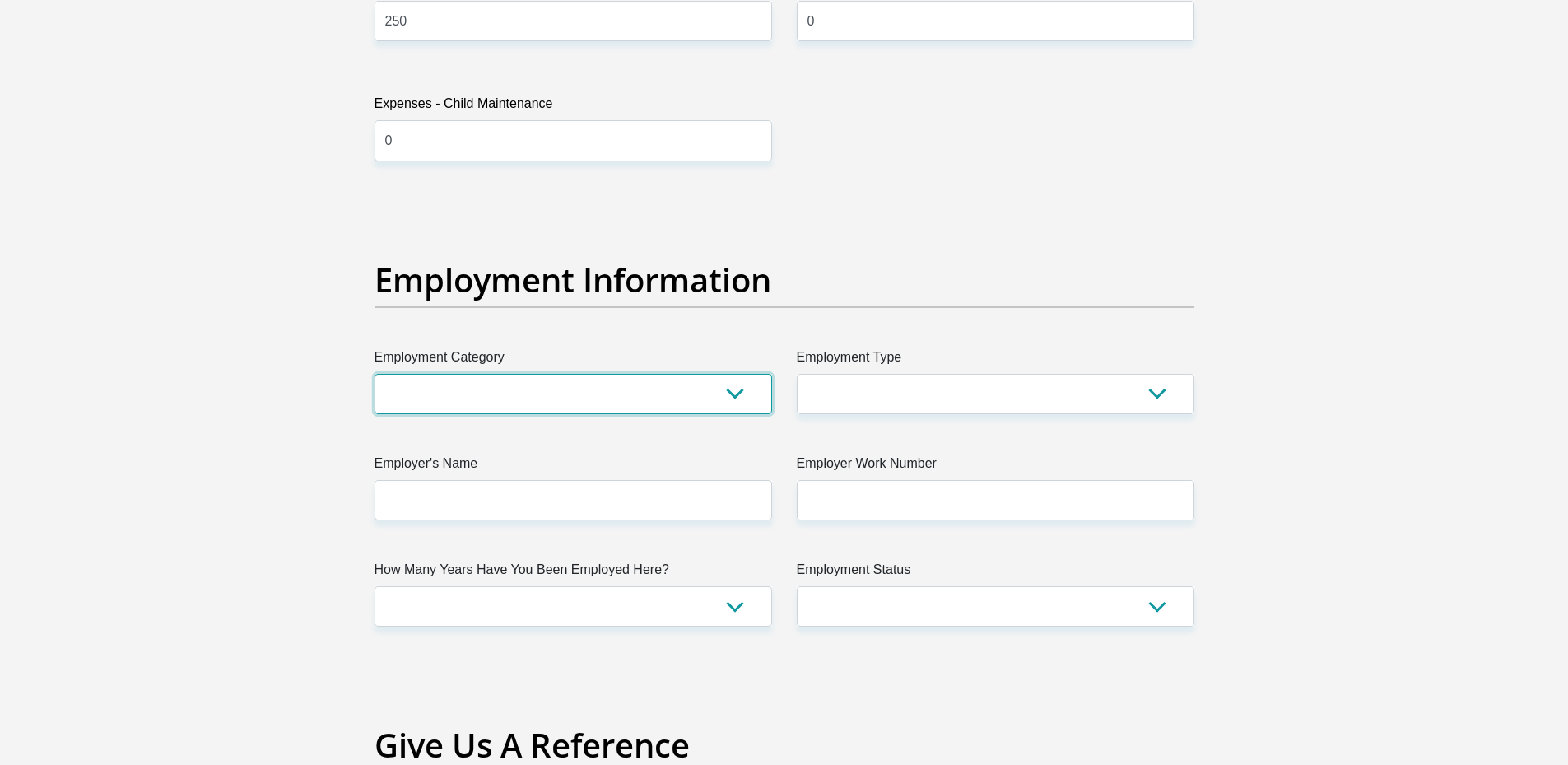
click at [722, 395] on select "AGRICULTURE ALCOHOL & TOBACCO CONSTRUCTION MATERIALS METALLURGY EQUIPMENT FOR R…" at bounding box center [573, 394] width 398 height 40
select select "28"
click at [375, 374] on select "AGRICULTURE ALCOHOL & TOBACCO CONSTRUCTION MATERIALS METALLURGY EQUIPMENT FOR R…" at bounding box center [573, 394] width 398 height 40
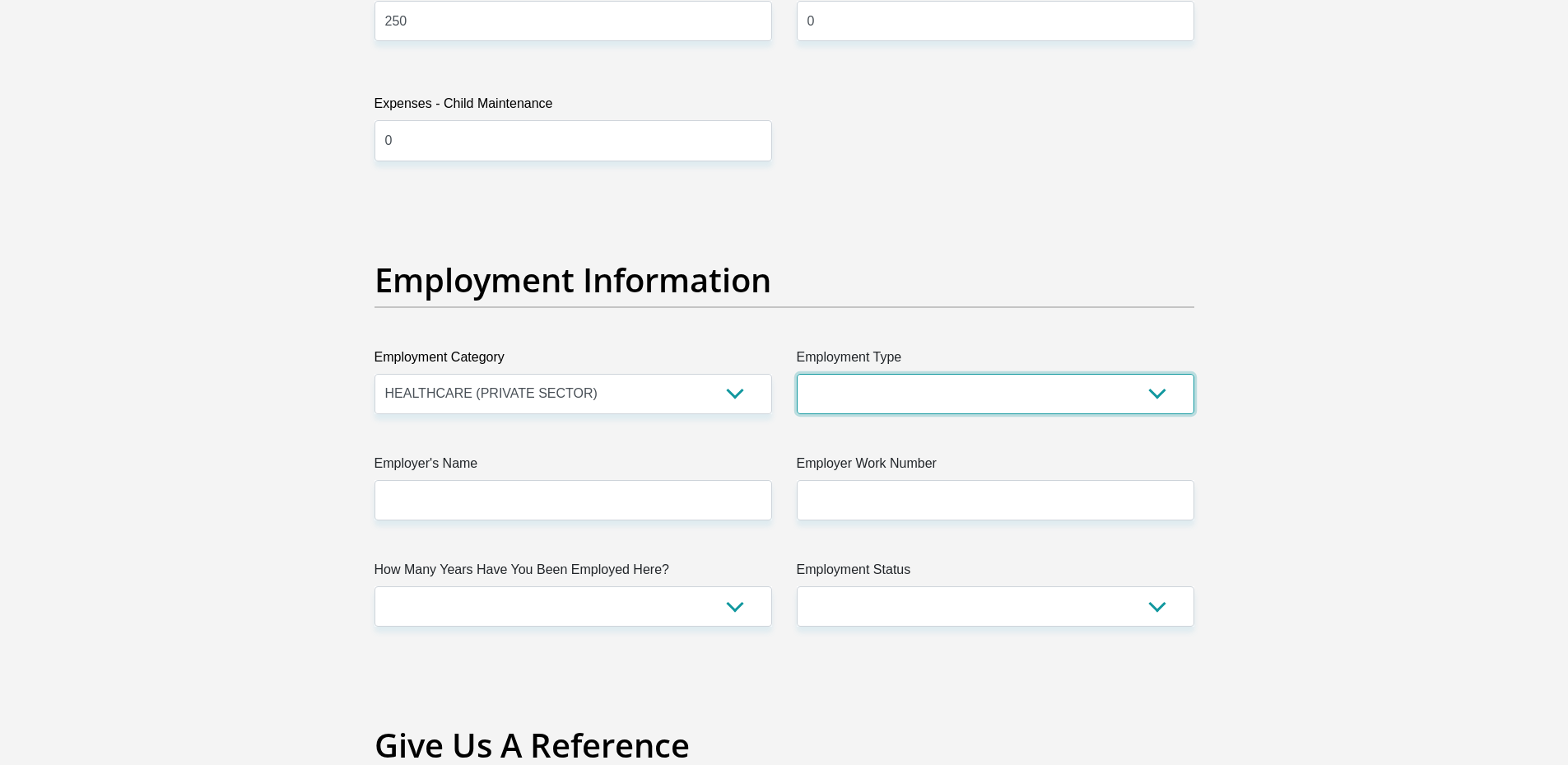
click at [833, 394] on select "College/Lecturer Craft Seller Creative Driver Executive Farmer Forces - Non Com…" at bounding box center [995, 394] width 398 height 40
select select "Unknown/Other"
click at [796, 374] on select "College/Lecturer Craft Seller Creative Driver Executive Farmer Forces - Non Com…" at bounding box center [995, 394] width 398 height 40
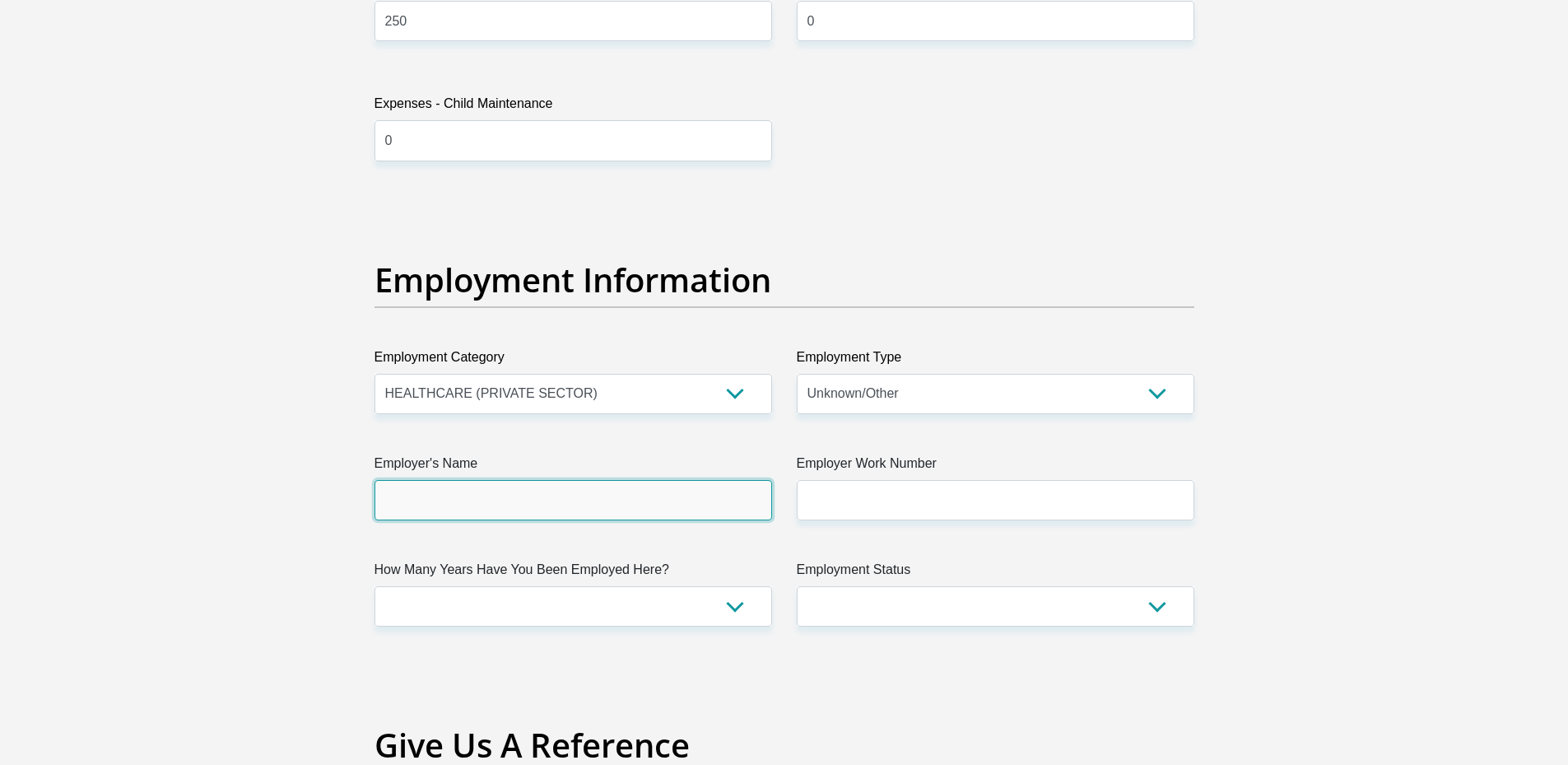
click at [671, 494] on input "Employer's Name" at bounding box center [573, 500] width 398 height 40
type input "Labcal"
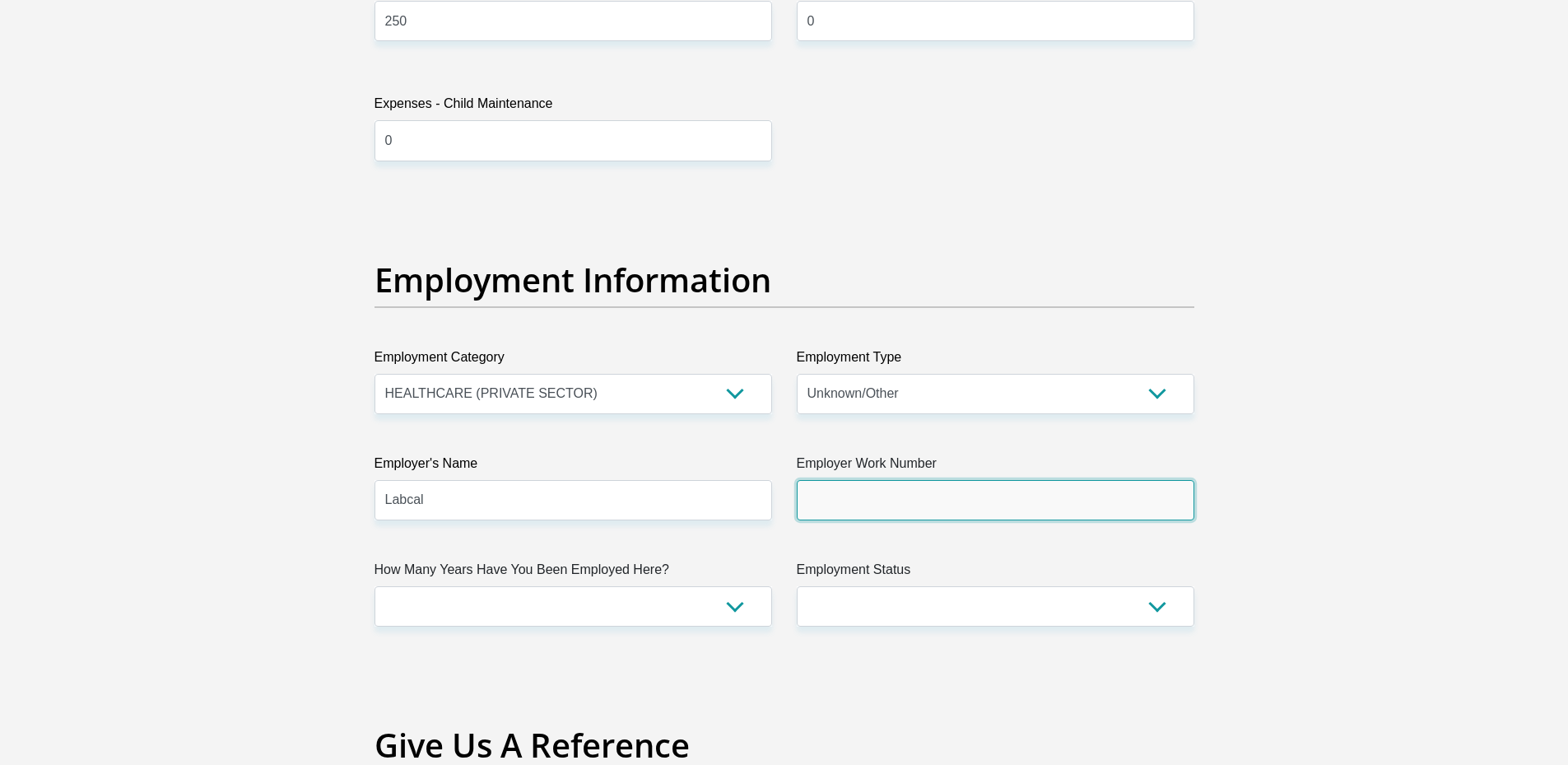
click at [905, 484] on input "Employer Work Number" at bounding box center [995, 500] width 398 height 40
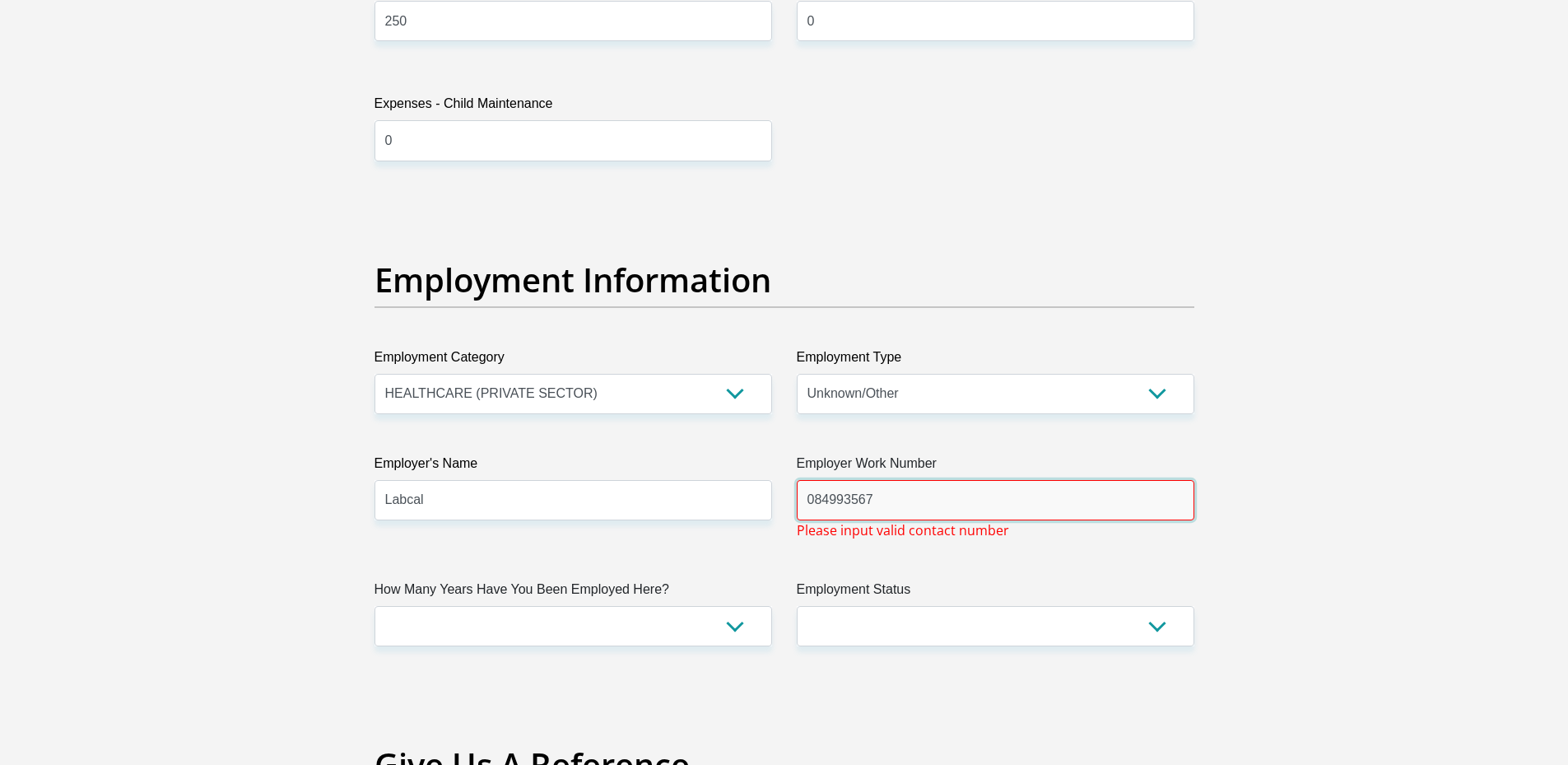
type input "0849935678"
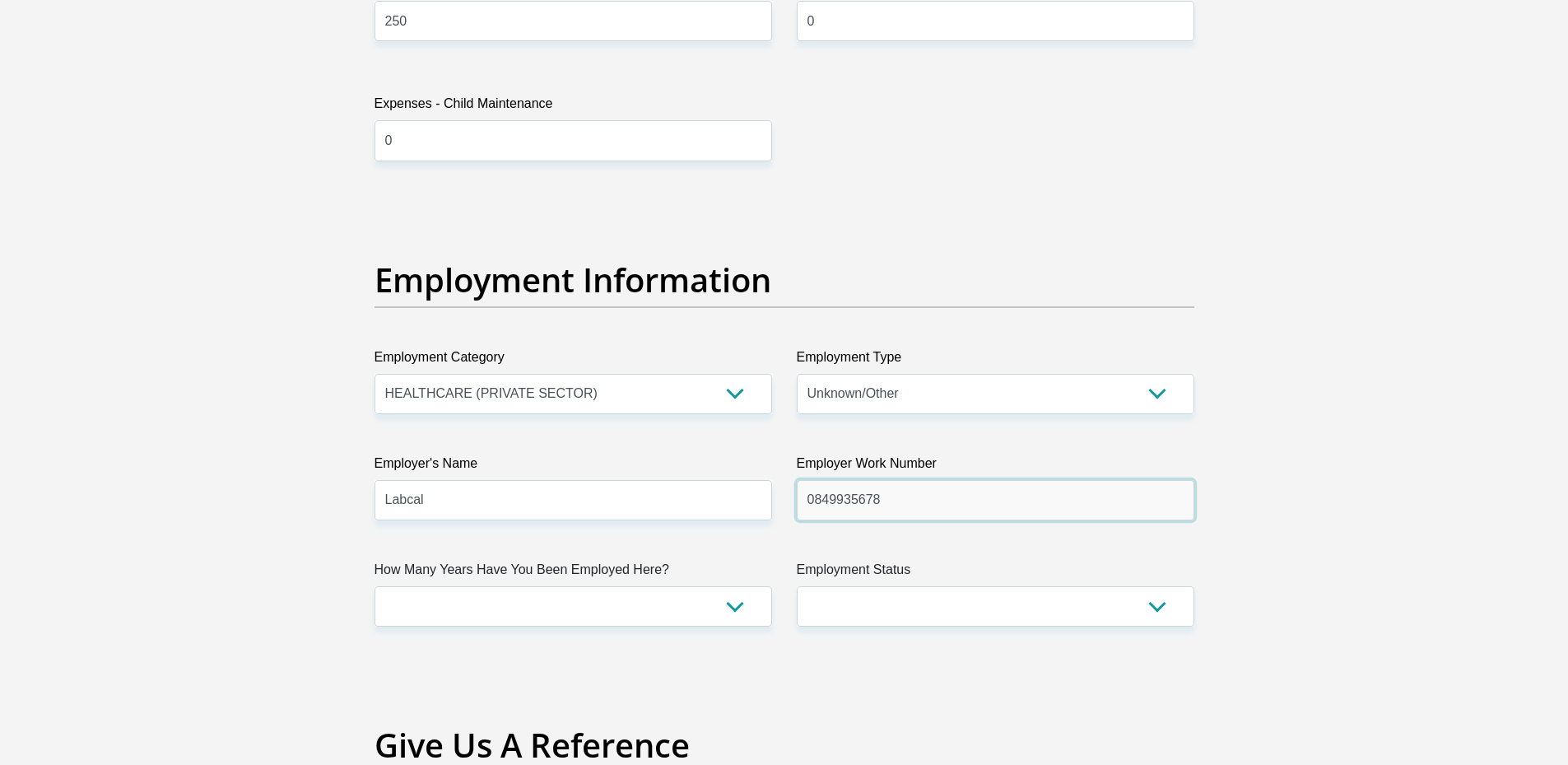
drag, startPoint x: 906, startPoint y: 484, endPoint x: 792, endPoint y: 498, distance: 114.9
click at [792, 498] on div "Employer Work Number 0849935678 Please input valid contact number" at bounding box center [995, 487] width 422 height 67
type input "0692412998"
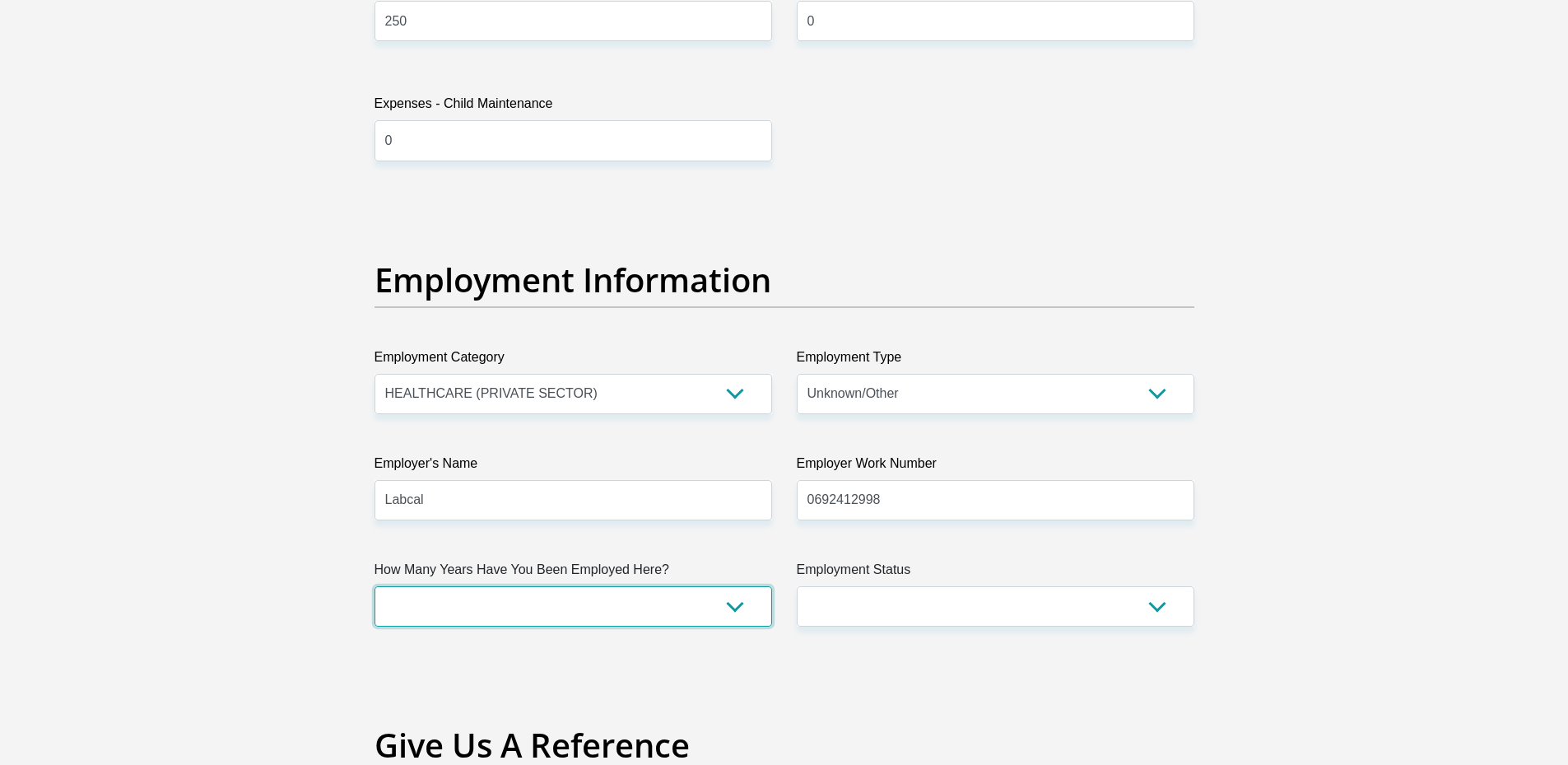
click at [719, 610] on select "less than 1 year 1-3 years 3-5 years 5+ years" at bounding box center [573, 606] width 398 height 40
select select "24"
click at [375, 586] on select "less than 1 year 1-3 years 3-5 years 5+ years" at bounding box center [573, 606] width 398 height 40
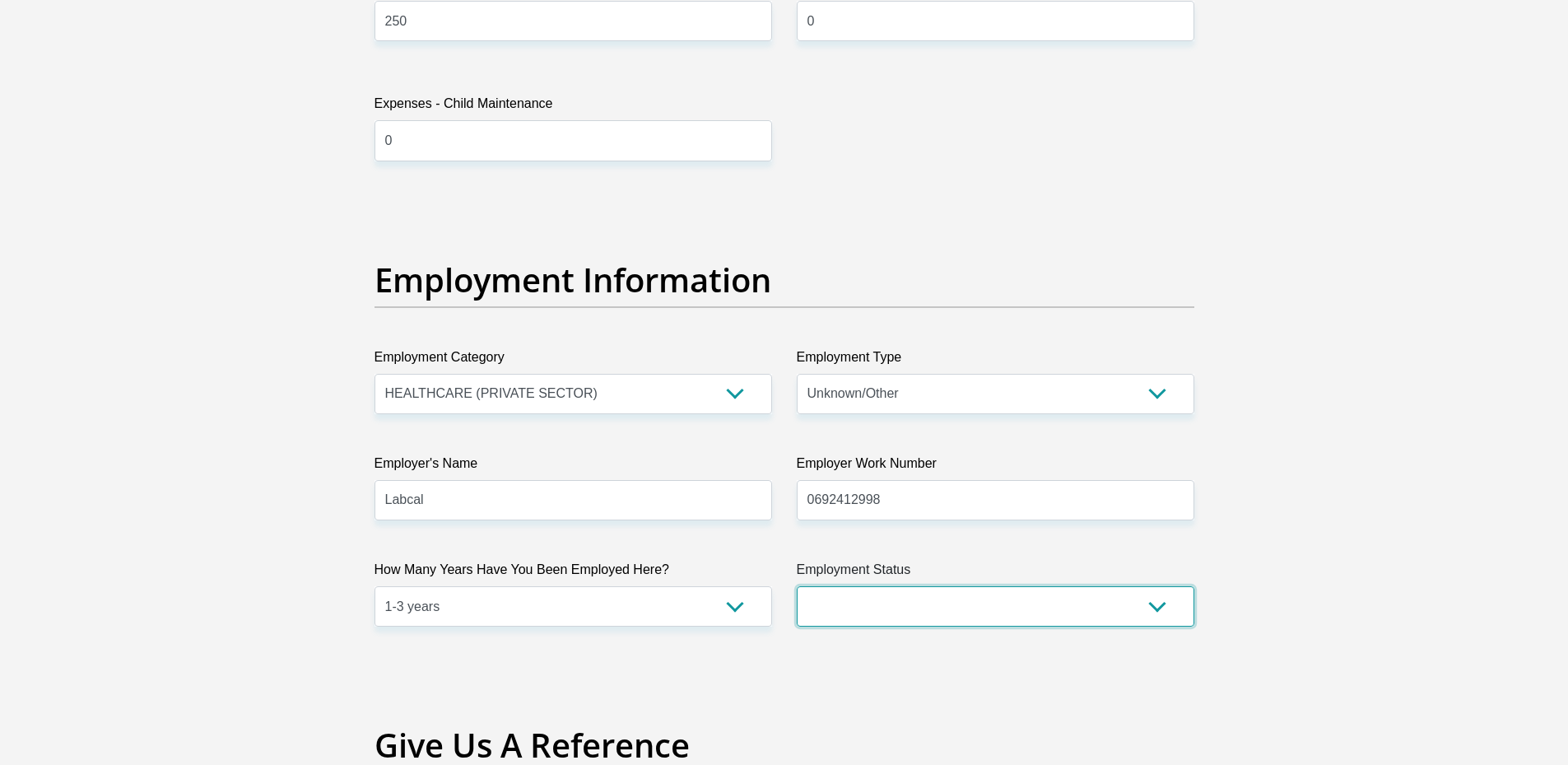
click at [952, 606] on select "Permanent/Full-time Part-time/Casual Contract Worker Self-Employed Housewife Re…" at bounding box center [995, 606] width 398 height 40
select select "1"
click at [796, 586] on select "Permanent/Full-time Part-time/Casual Contract Worker Self-Employed Housewife Re…" at bounding box center [995, 606] width 398 height 40
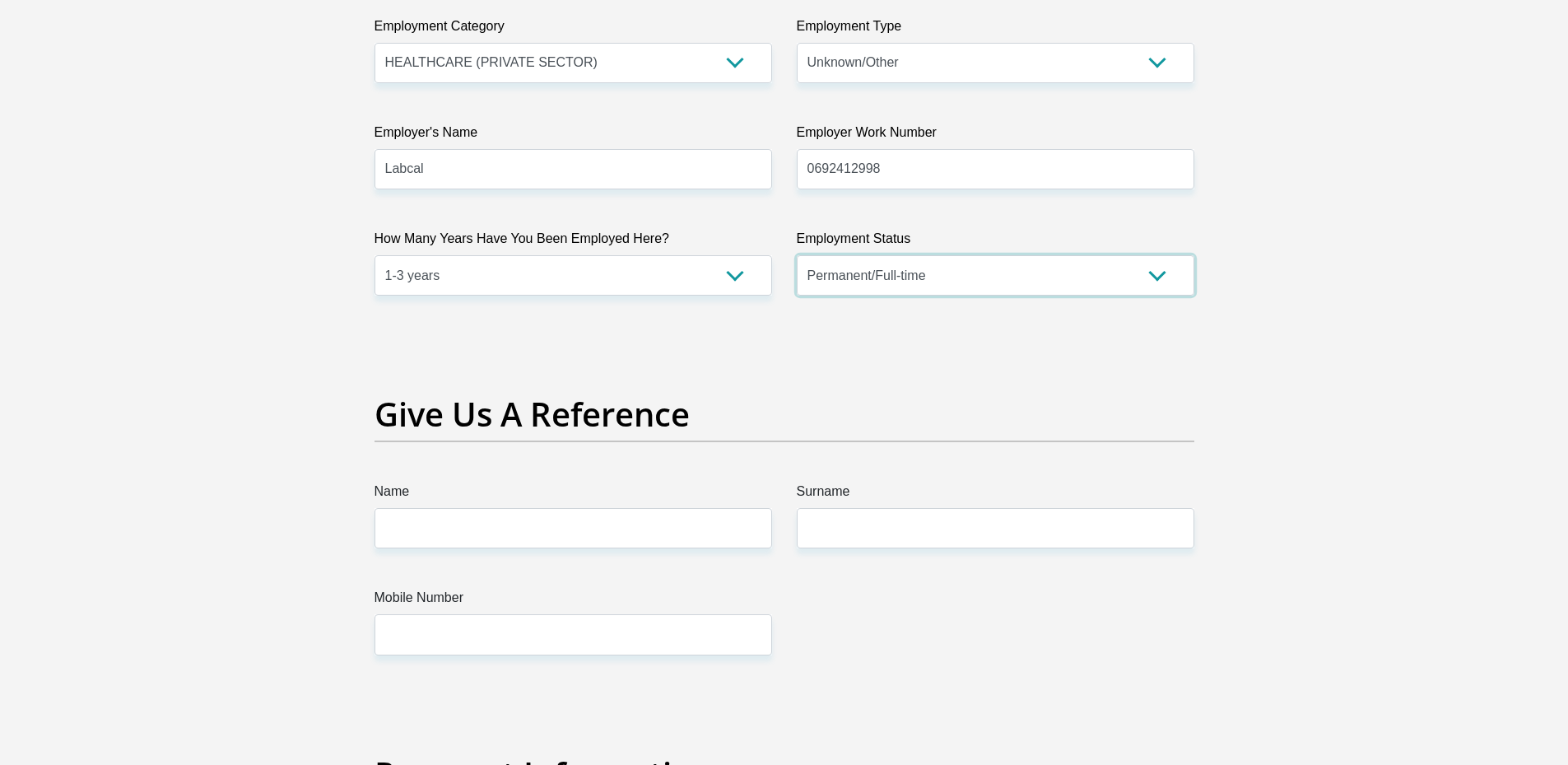
scroll to position [3293, 0]
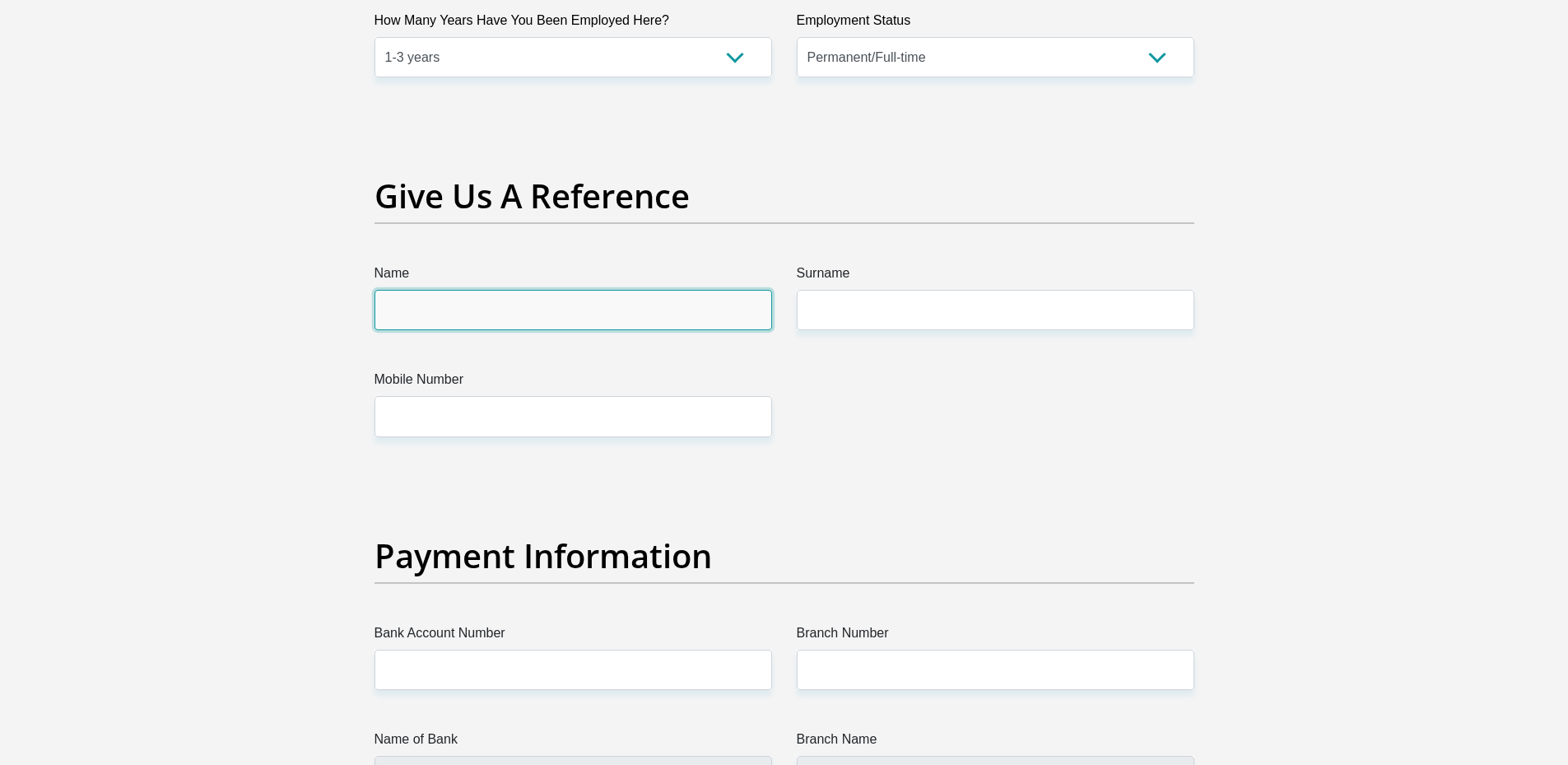
click at [617, 322] on input "Name" at bounding box center [573, 310] width 398 height 40
type input "Dylan"
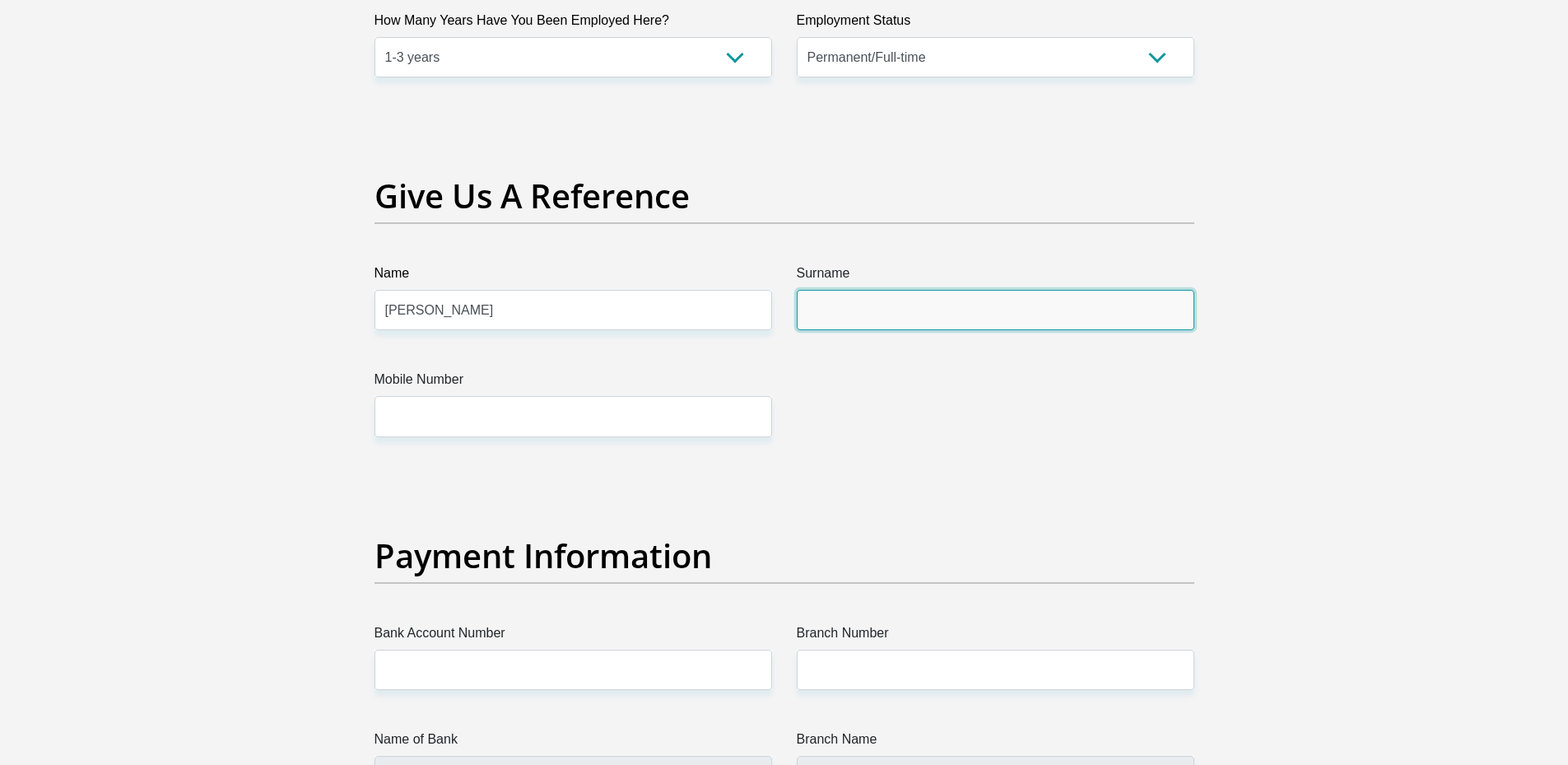
click at [859, 309] on input "Surname" at bounding box center [995, 310] width 398 height 40
type input "Moolman"
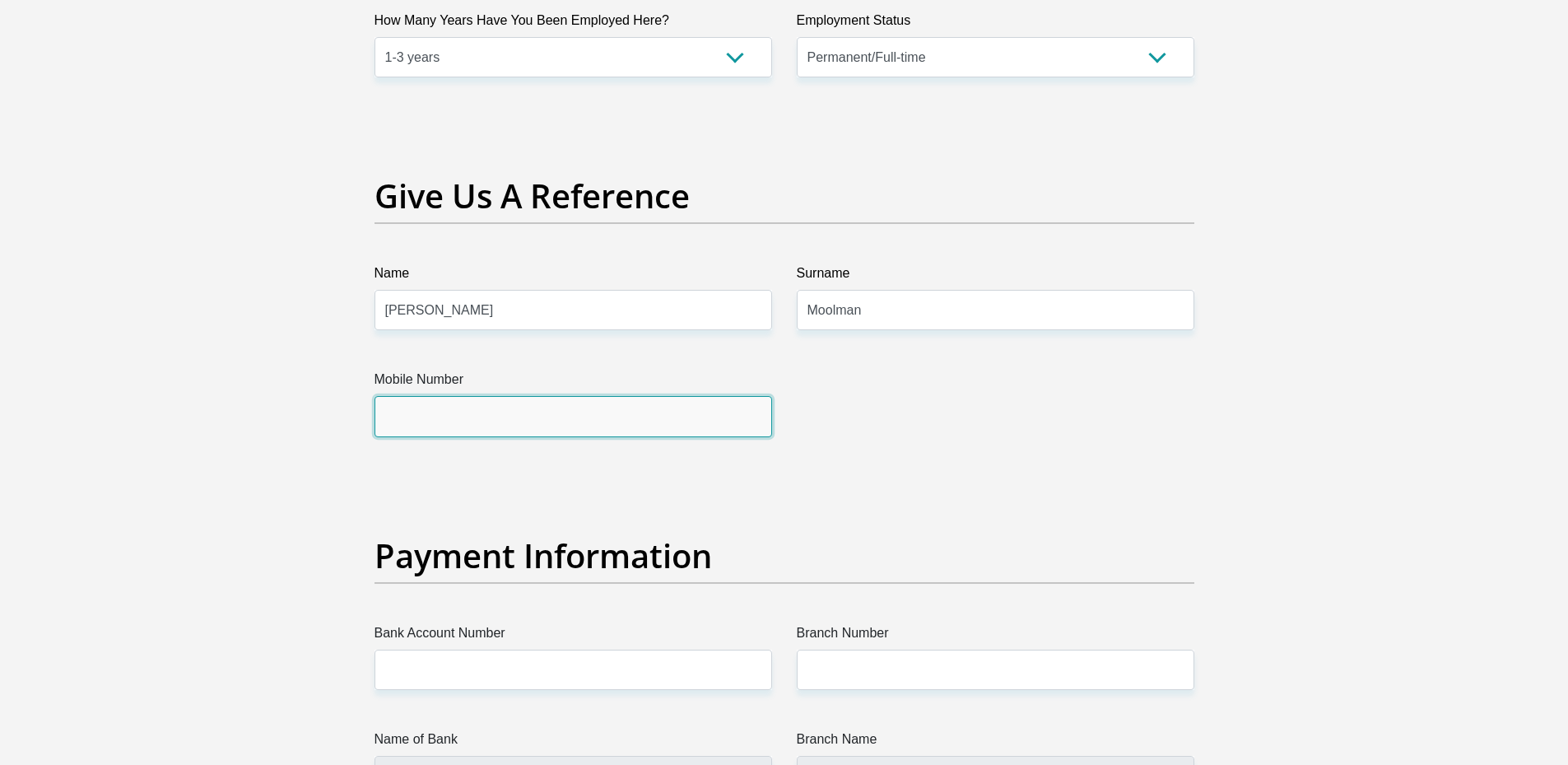
click at [616, 411] on input "Mobile Number" at bounding box center [573, 416] width 398 height 40
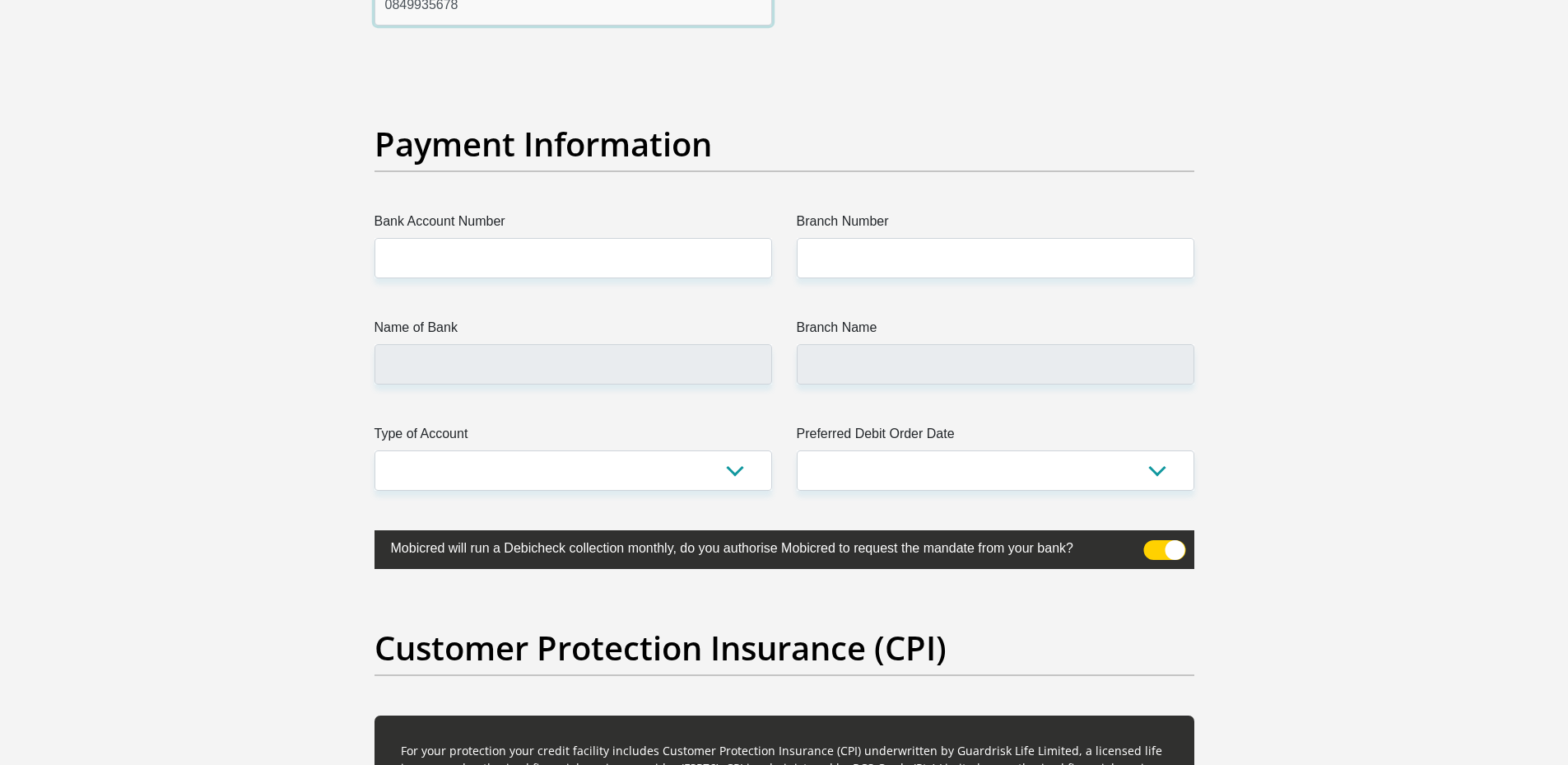
type input "0849935678"
click at [553, 231] on label "Bank Account Number" at bounding box center [573, 225] width 398 height 27
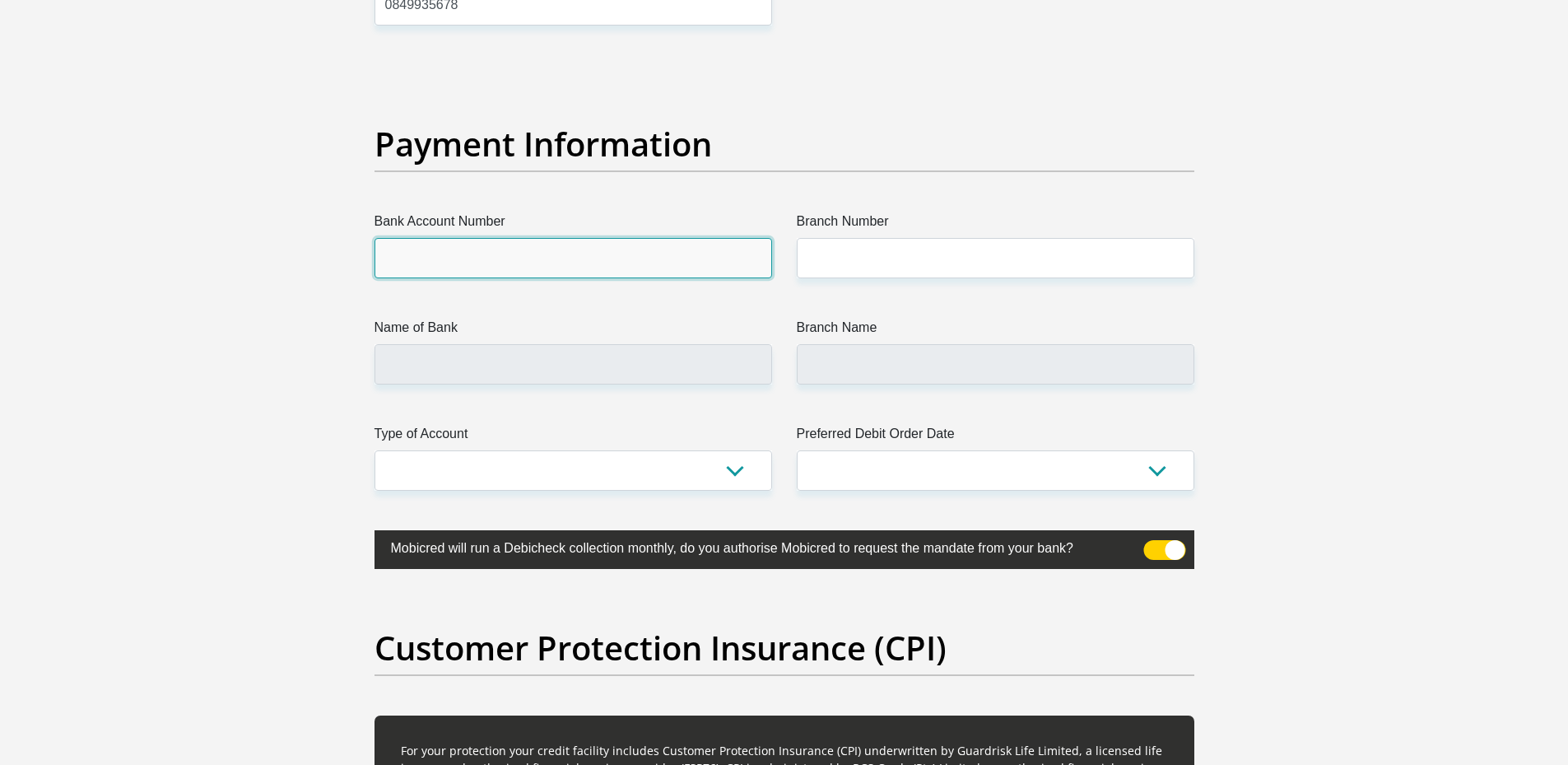
click at [553, 238] on input "Bank Account Number" at bounding box center [573, 258] width 398 height 40
click at [549, 246] on input "Bank Account Number" at bounding box center [573, 258] width 398 height 40
type input "4100314565"
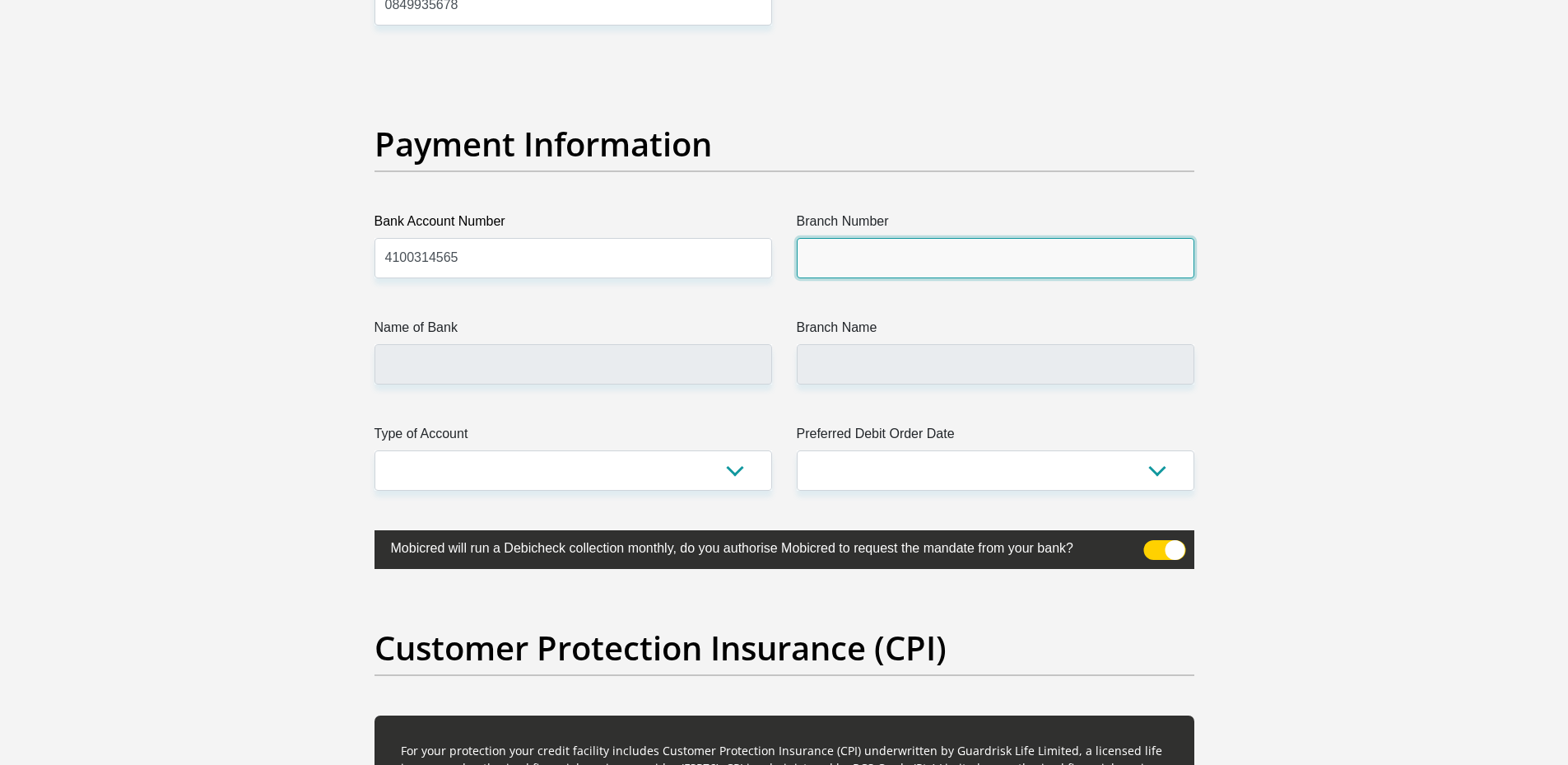
click at [857, 257] on input "Branch Number" at bounding box center [995, 258] width 398 height 40
type input "632005"
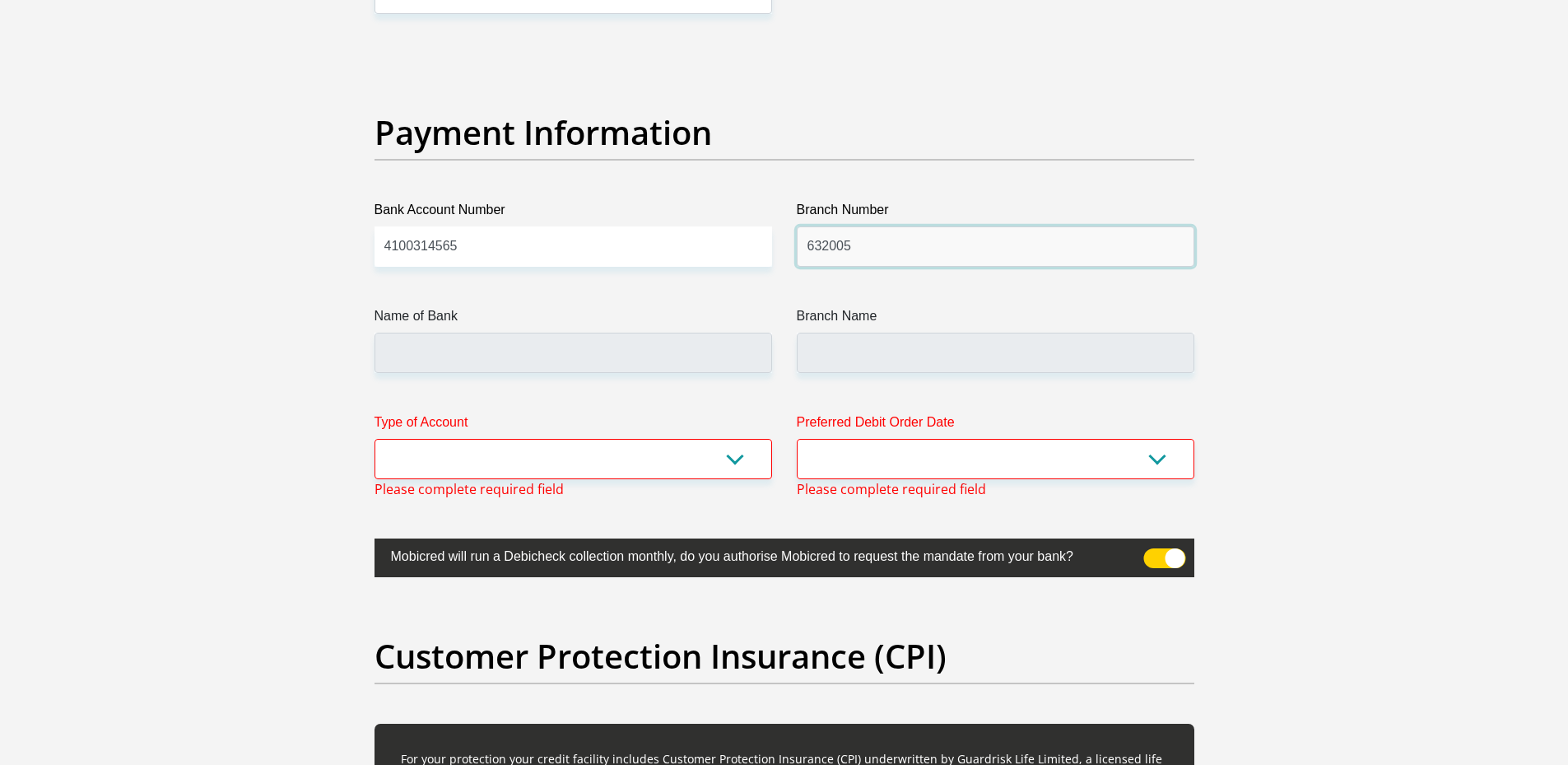
type input "ABSA BANK"
type input "ABSA ELECTRONIC SETTLEMENT CNT"
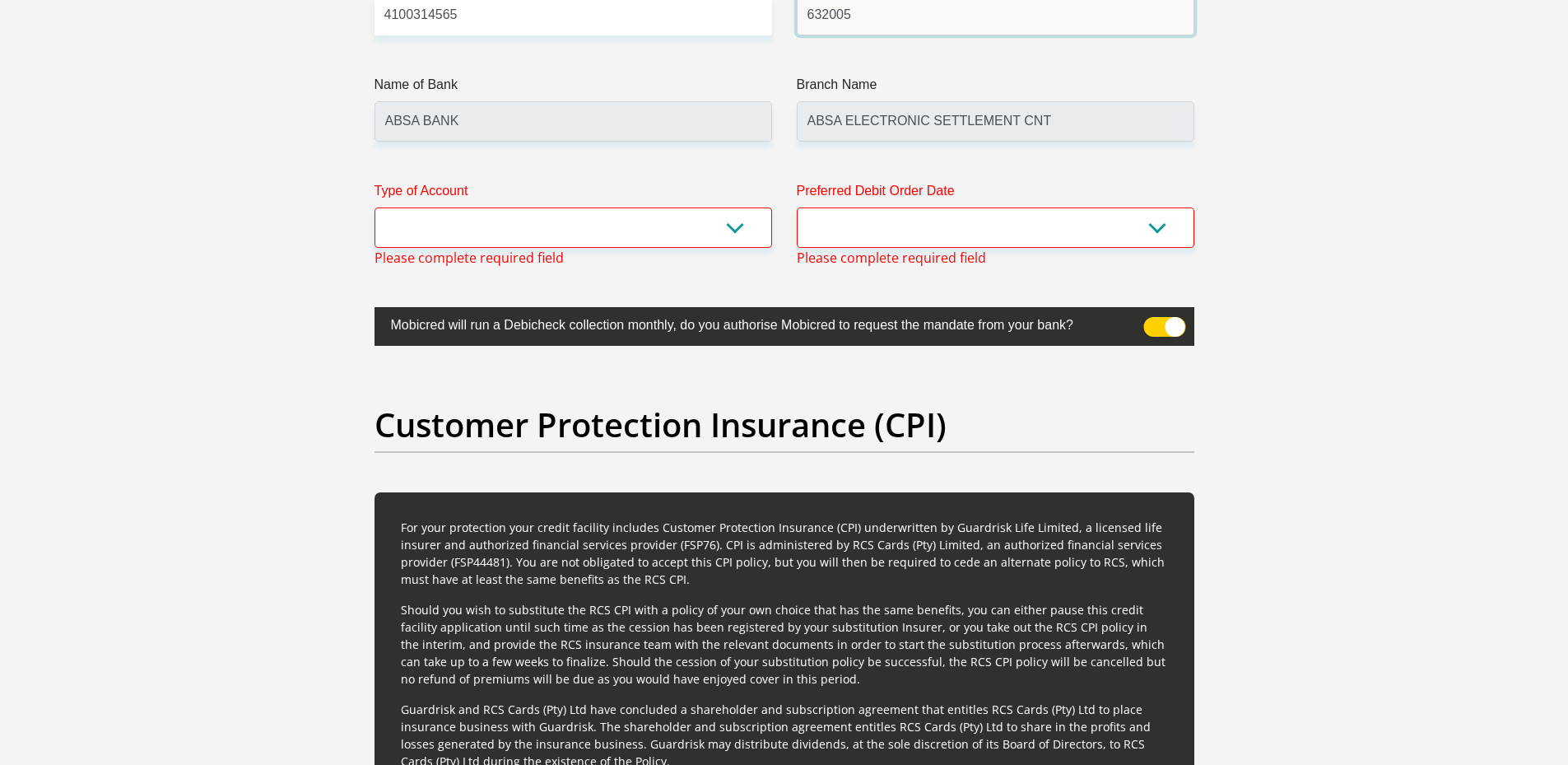
scroll to position [3946, 0]
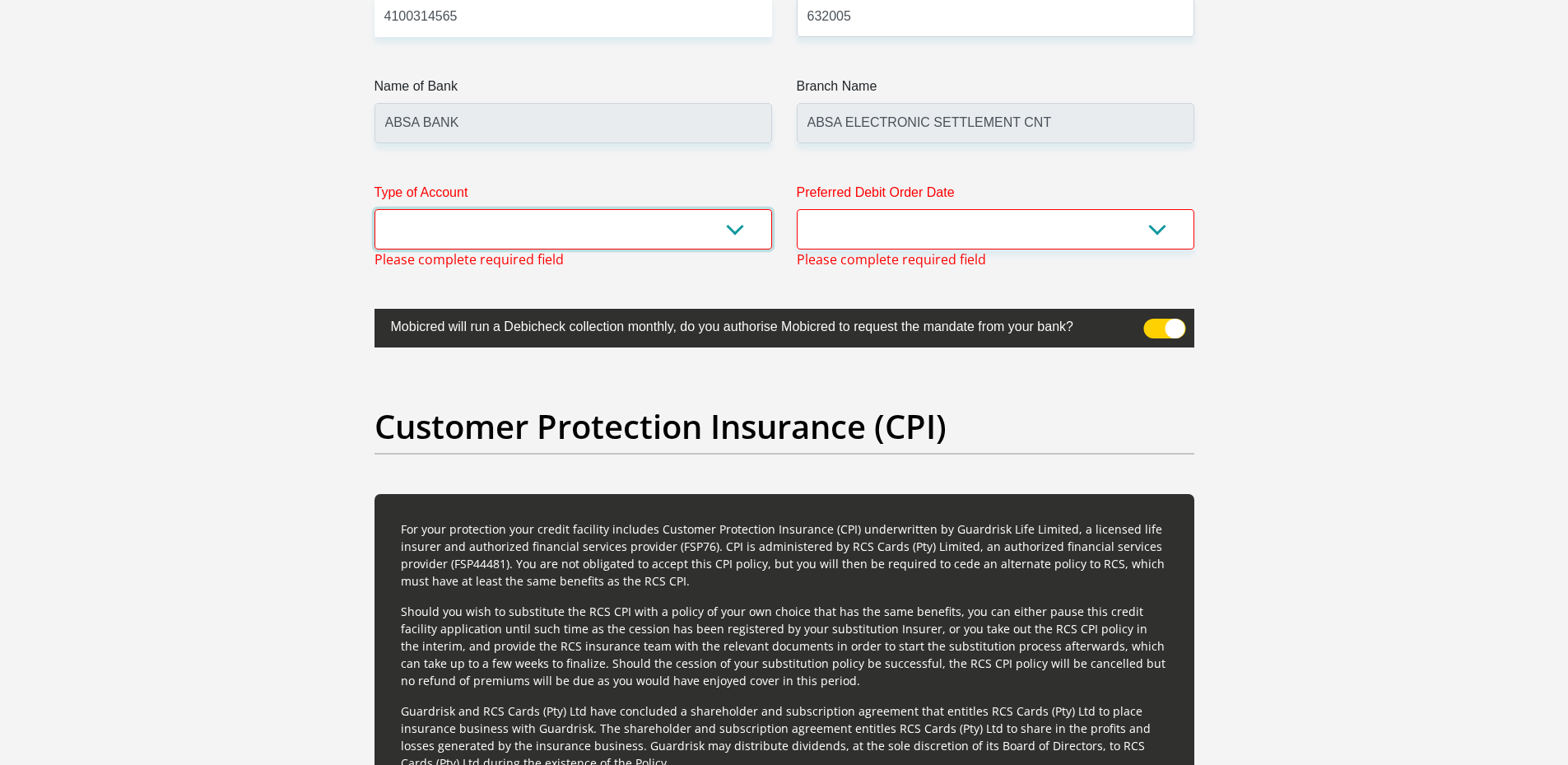
click at [707, 230] on select "Cheque Savings" at bounding box center [573, 229] width 398 height 40
select select "CUR"
click at [375, 209] on select "Cheque Savings" at bounding box center [573, 229] width 398 height 40
click at [865, 237] on select "1st 2nd 3rd 4th 5th 7th 18th 19th 20th 21st 22nd 23rd 24th 25th 26th 27th 28th …" at bounding box center [995, 229] width 398 height 40
select select "30"
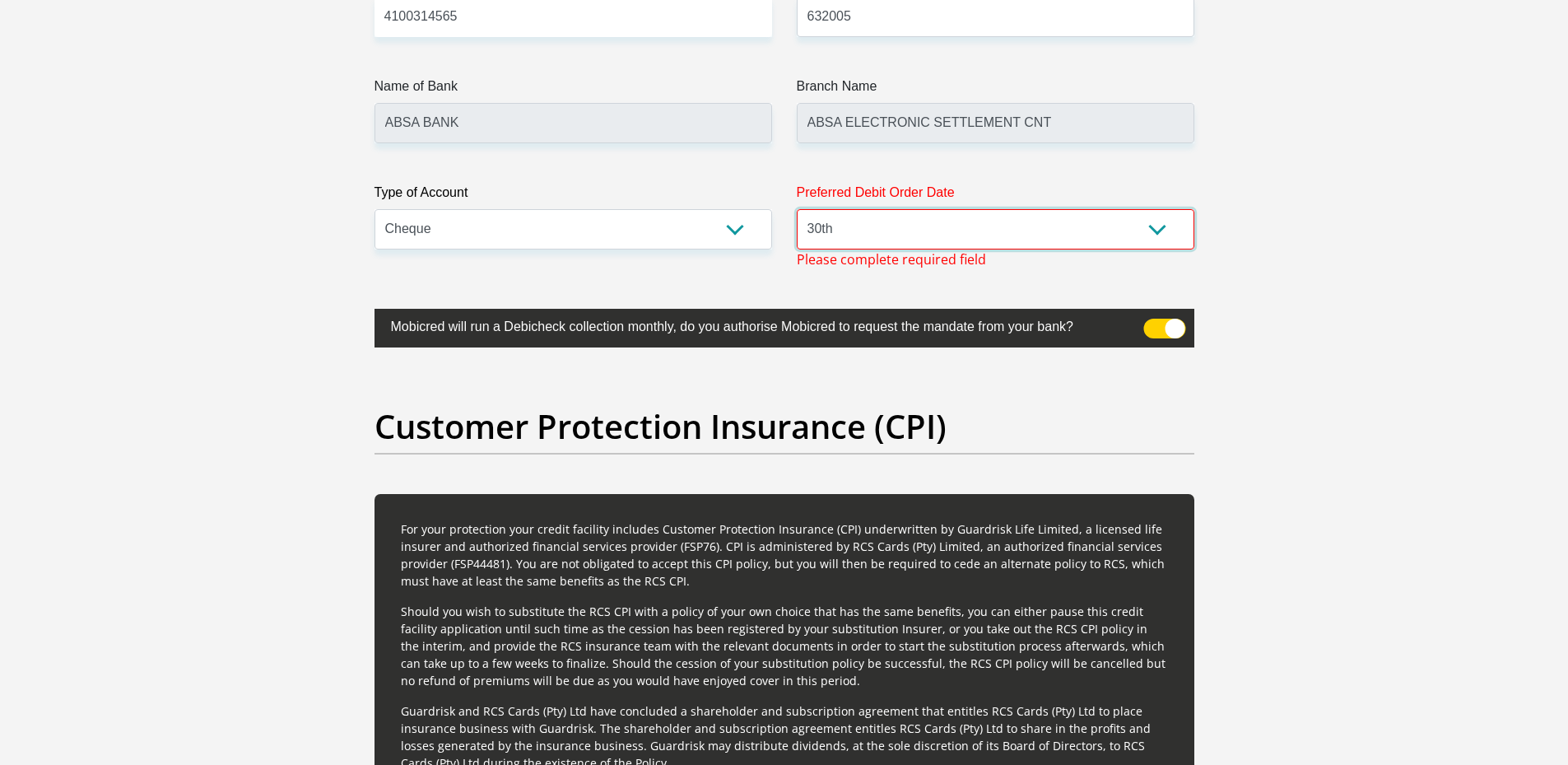
click at [796, 209] on select "1st 2nd 3rd 4th 5th 7th 18th 19th 20th 21st 22nd 23rd 24th 25th 26th 27th 28th …" at bounding box center [995, 229] width 398 height 40
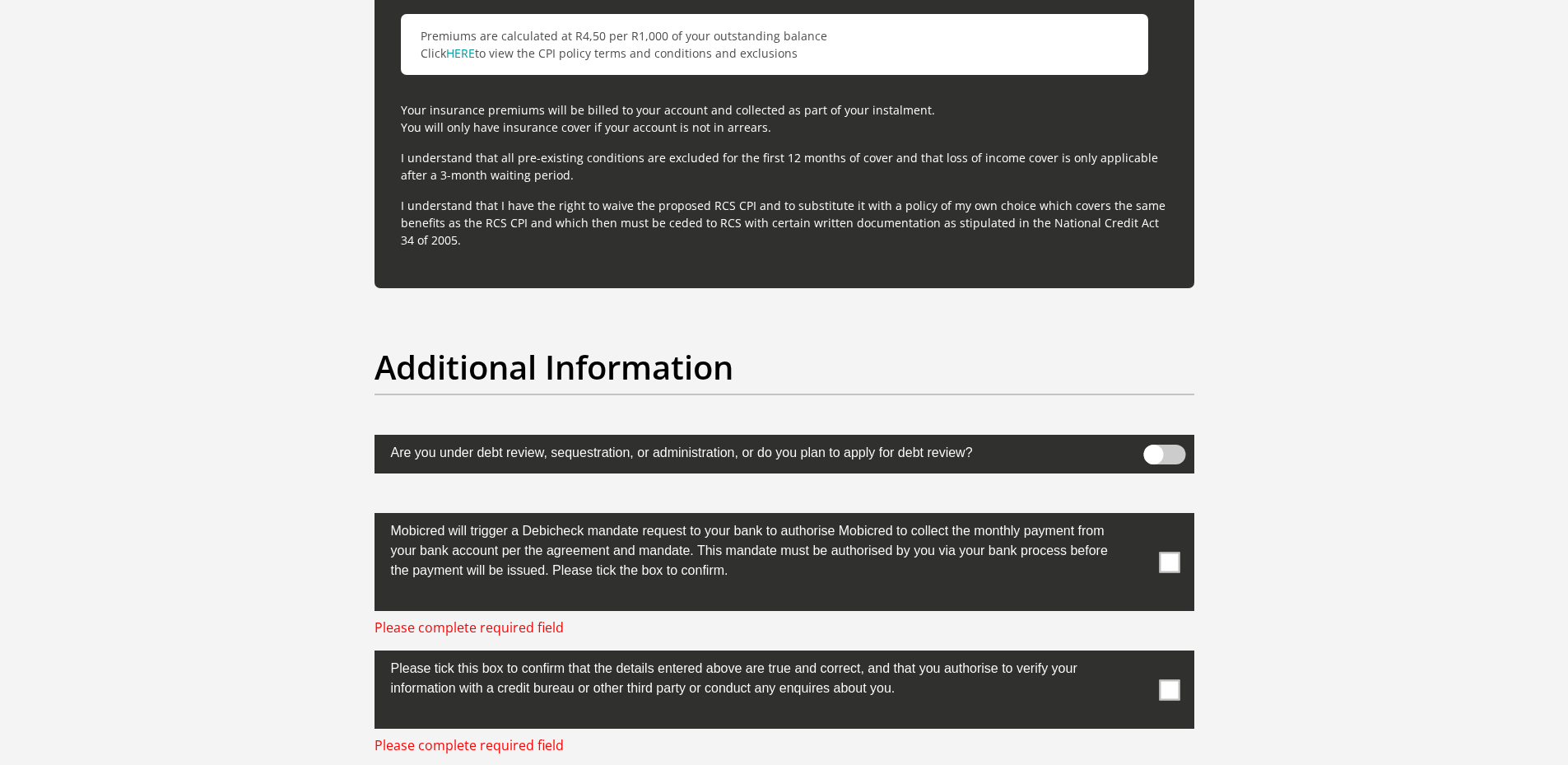
scroll to position [4906, 0]
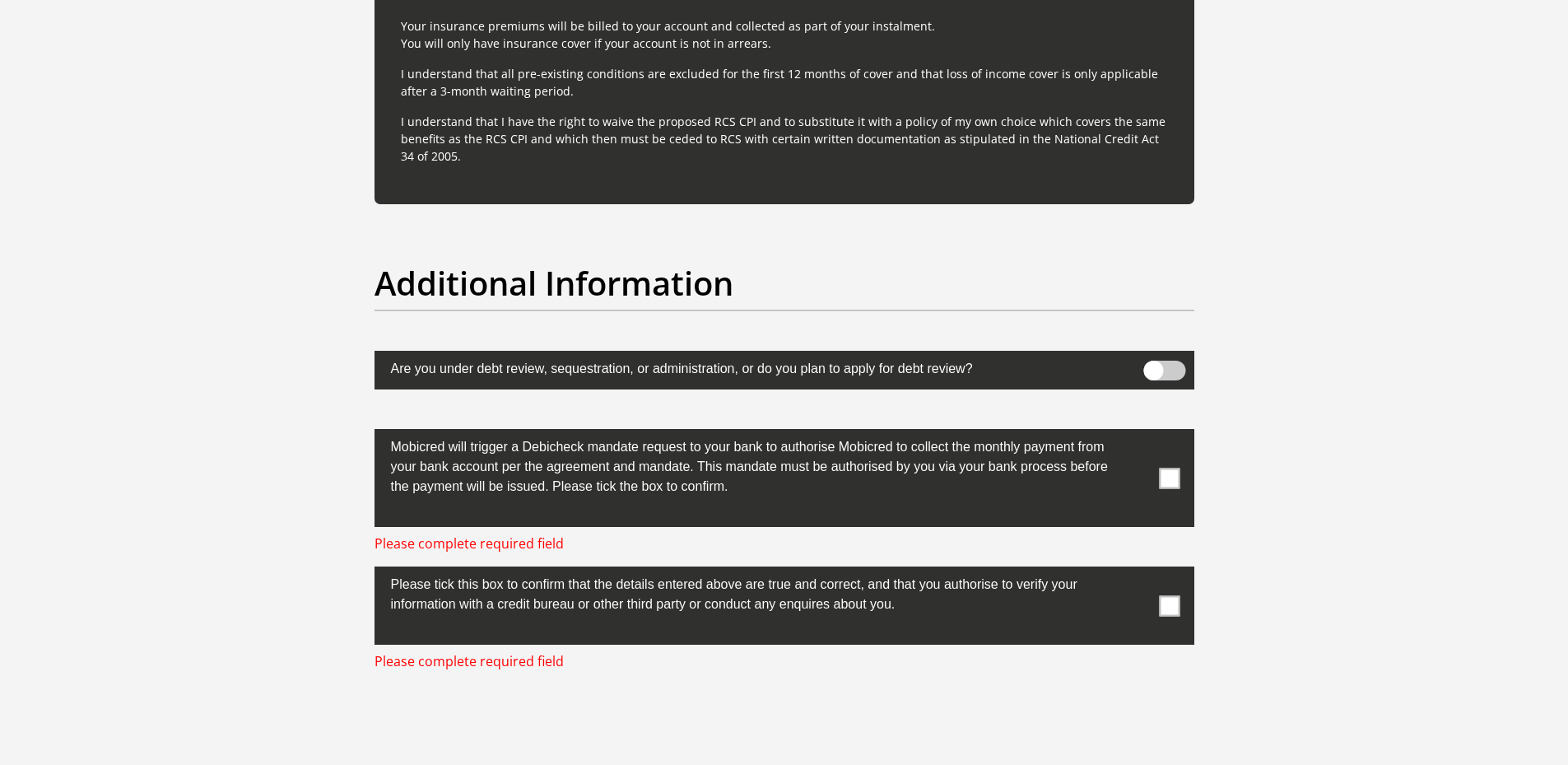
click at [1160, 475] on span at bounding box center [1169, 478] width 21 height 21
click at [1137, 433] on input "checkbox" at bounding box center [1137, 433] width 0 height 0
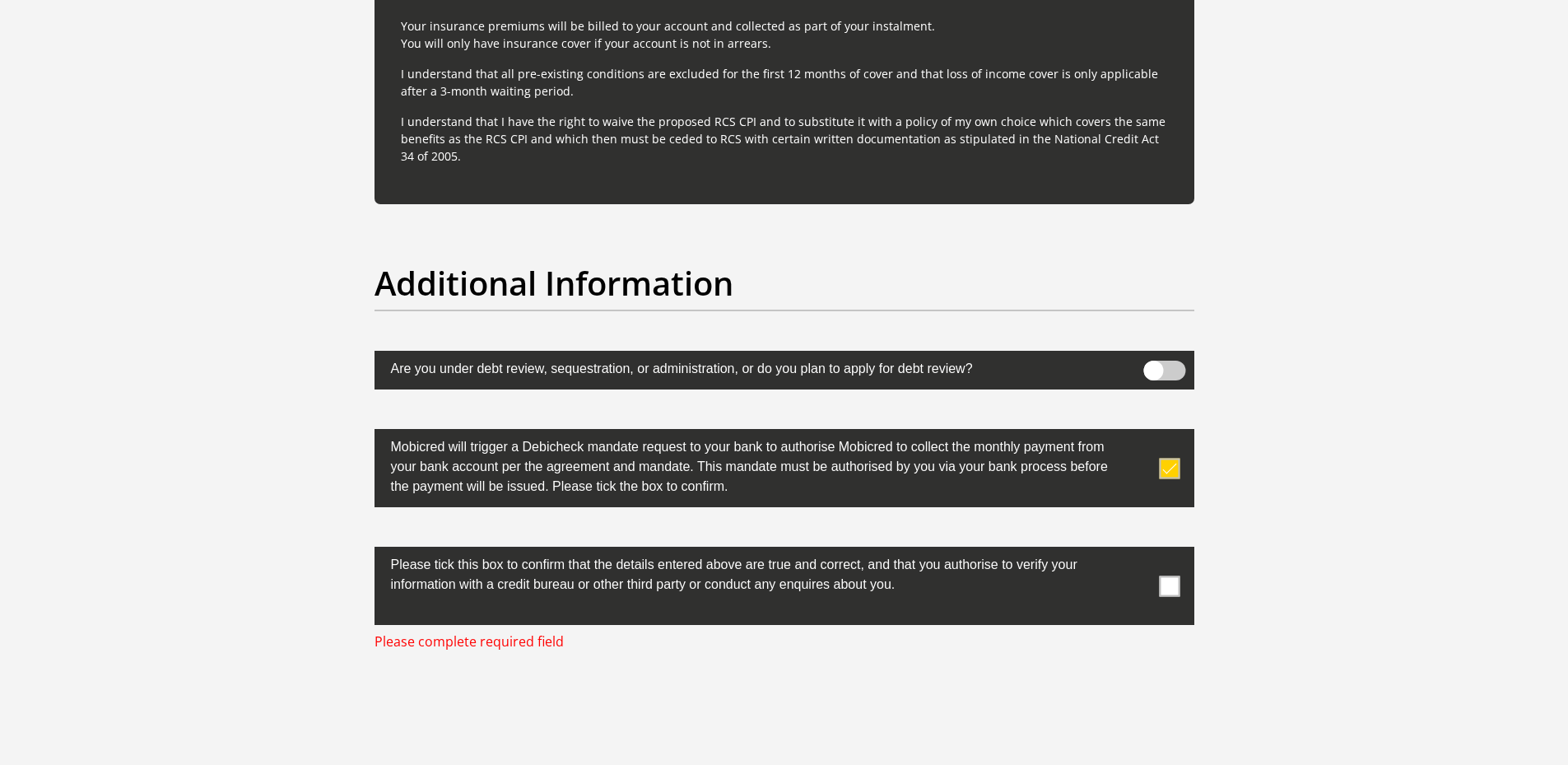
click at [1174, 582] on span at bounding box center [1169, 585] width 21 height 21
click at [1137, 551] on input "checkbox" at bounding box center [1137, 551] width 0 height 0
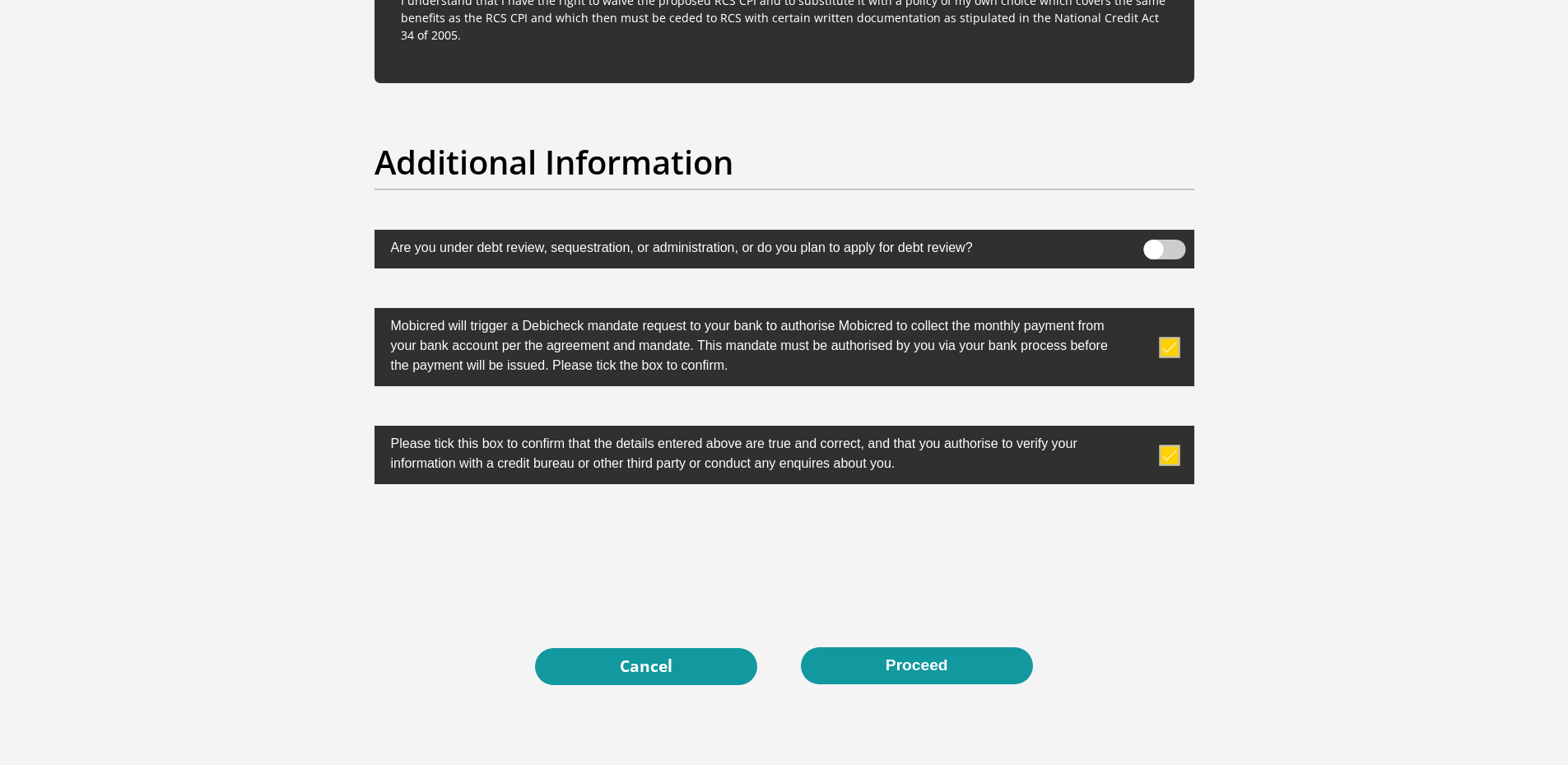
scroll to position [5142, 0]
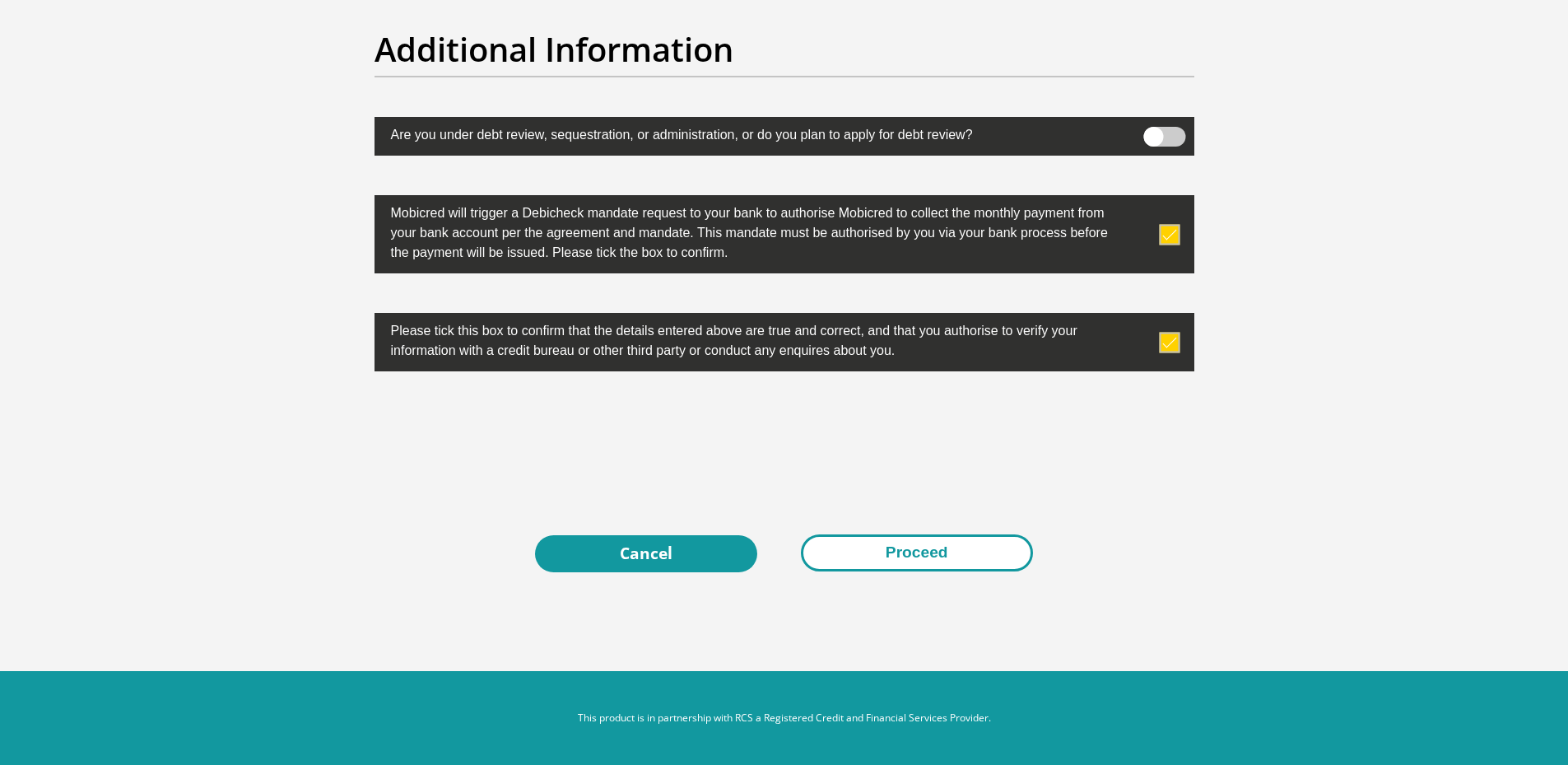
click at [911, 564] on button "Proceed" at bounding box center [916, 553] width 232 height 37
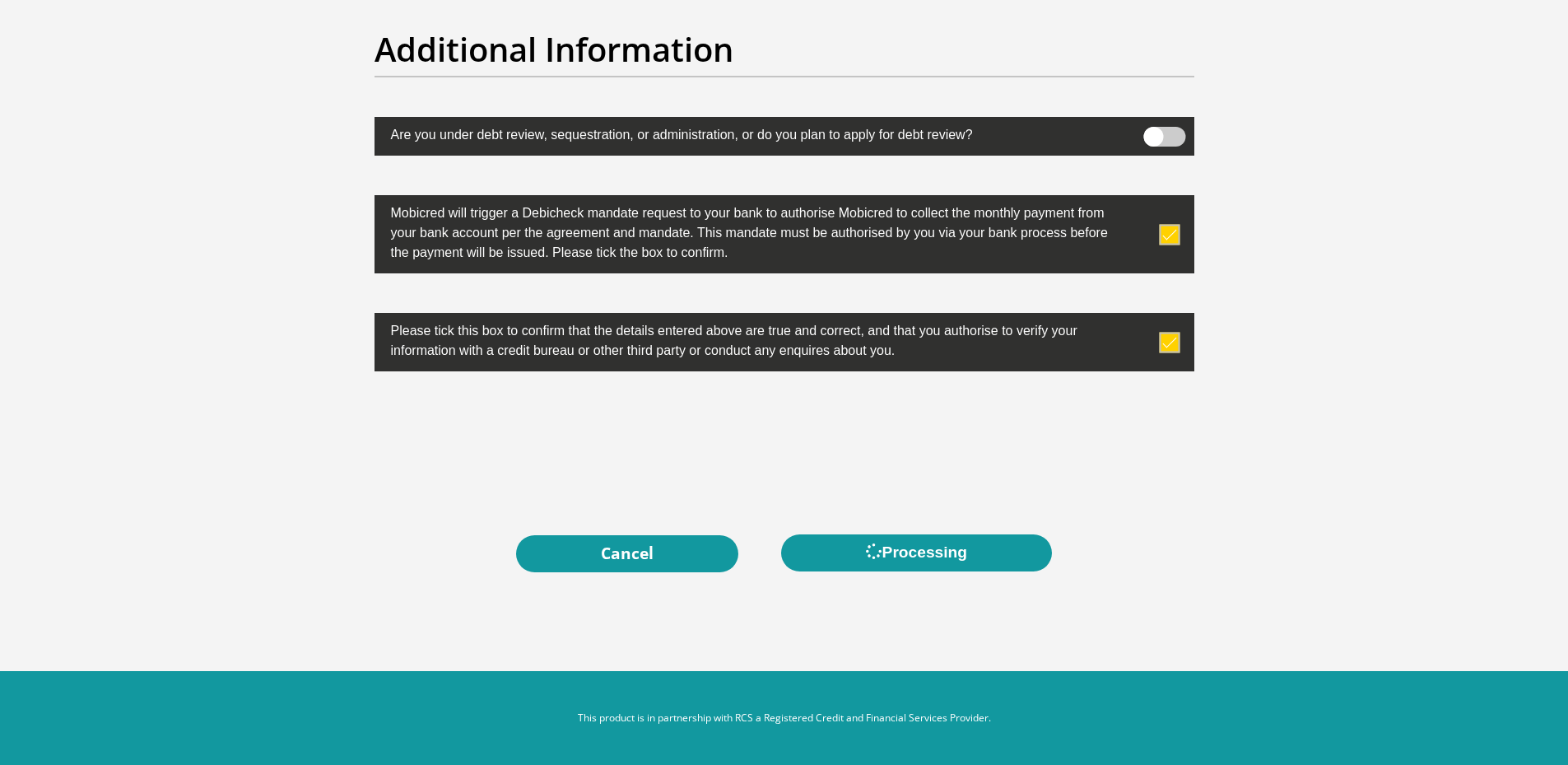
scroll to position [0, 0]
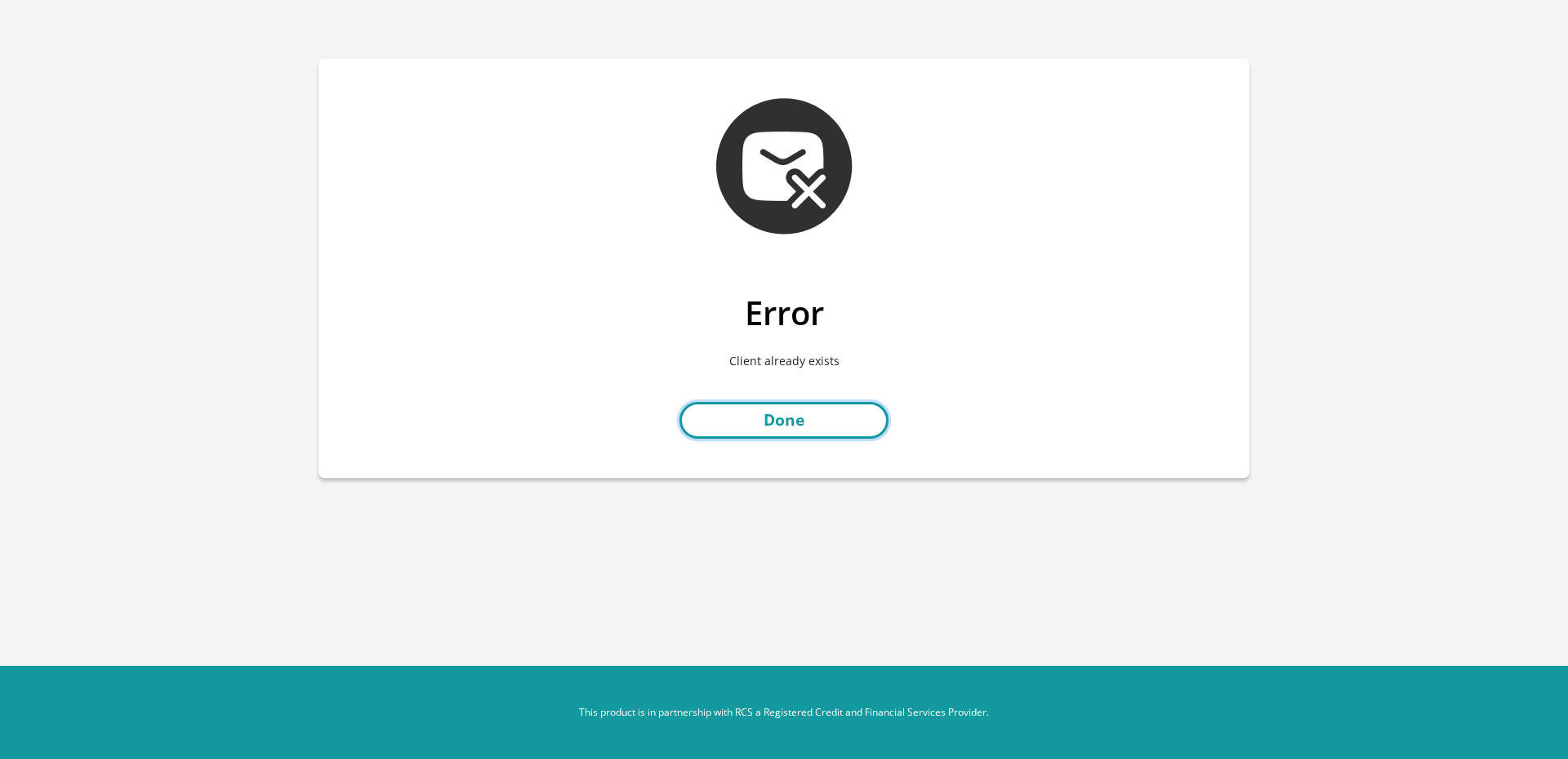
click at [812, 415] on link "Done" at bounding box center [784, 420] width 209 height 37
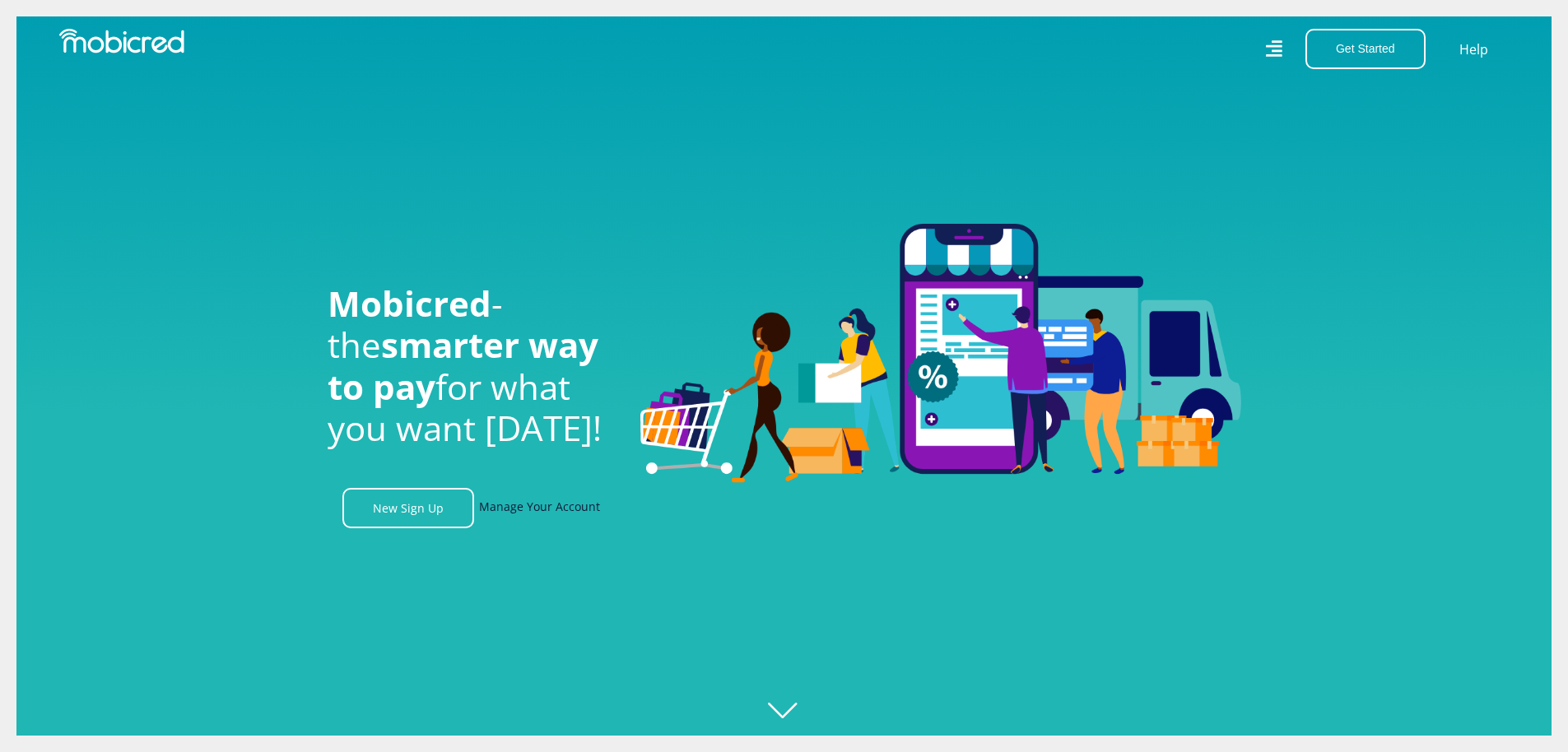
click at [531, 527] on link "Manage Your Account" at bounding box center [539, 507] width 121 height 40
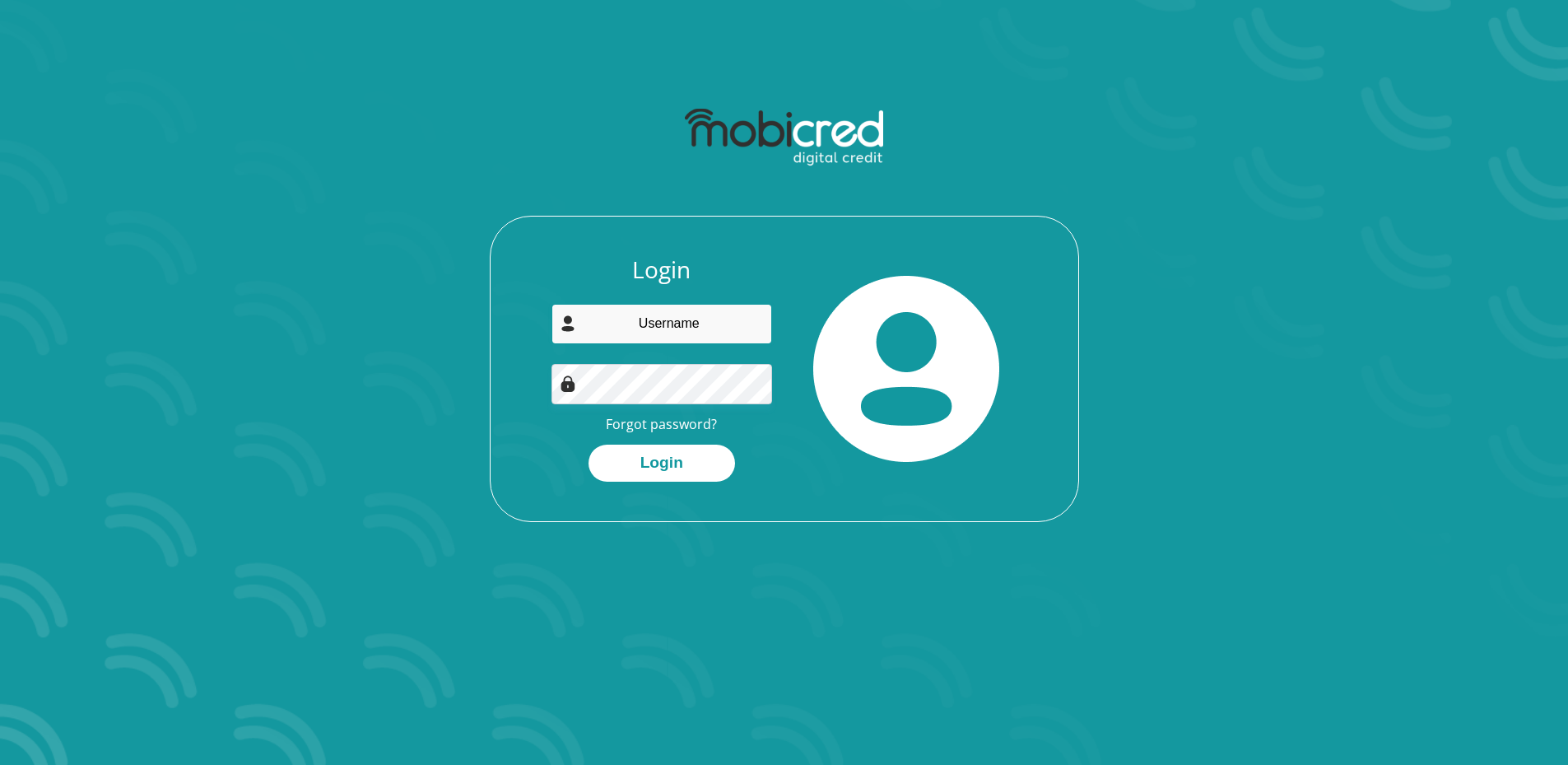
click at [628, 315] on input "email" at bounding box center [662, 324] width 221 height 40
type input "[EMAIL_ADDRESS][DOMAIN_NAME]"
click at [699, 472] on button "Login" at bounding box center [662, 463] width 146 height 37
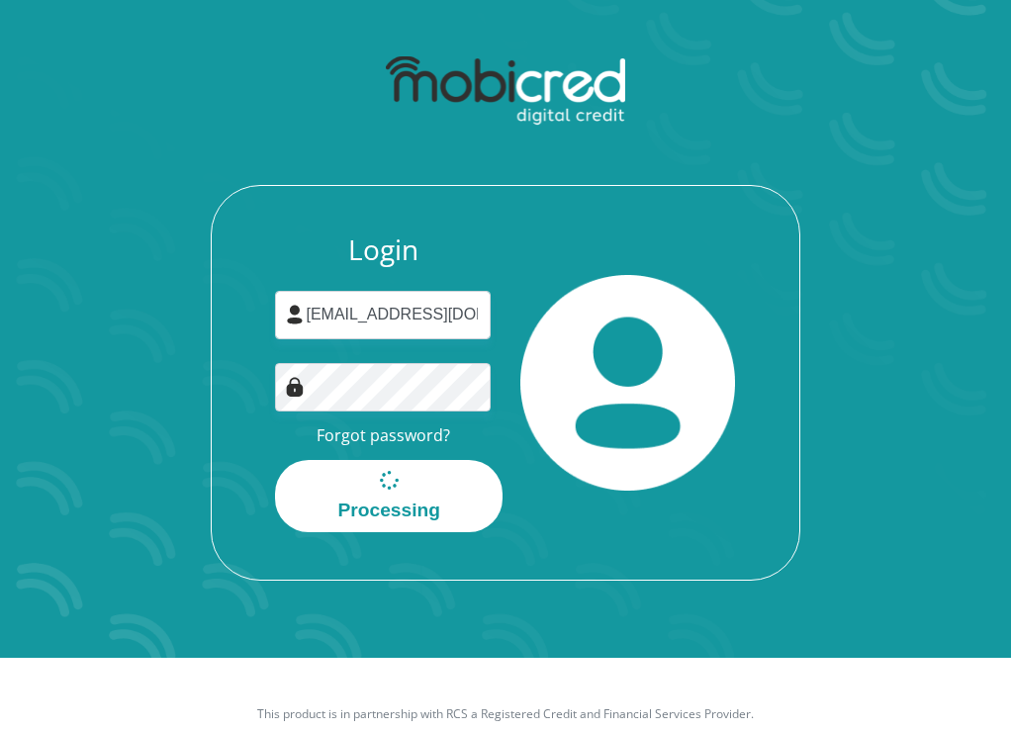
scroll to position [113, 0]
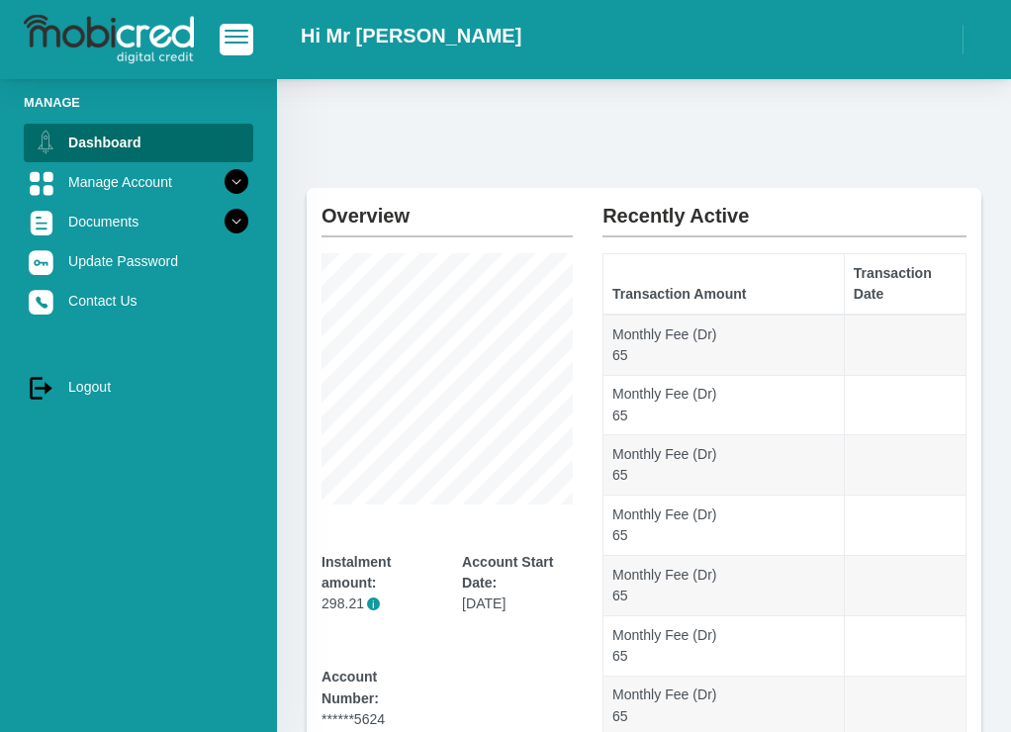
drag, startPoint x: 783, startPoint y: 204, endPoint x: 800, endPoint y: 198, distance: 17.8
drag, startPoint x: 800, startPoint y: 198, endPoint x: 752, endPoint y: 128, distance: 85.3
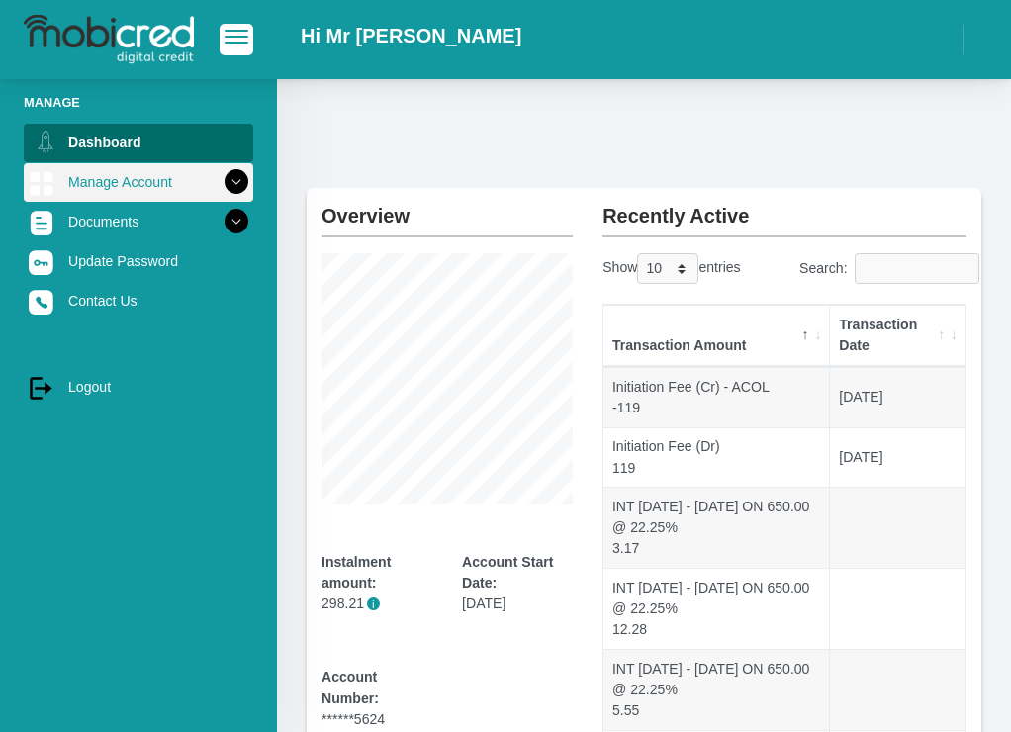
click at [220, 182] on icon at bounding box center [237, 182] width 34 height 34
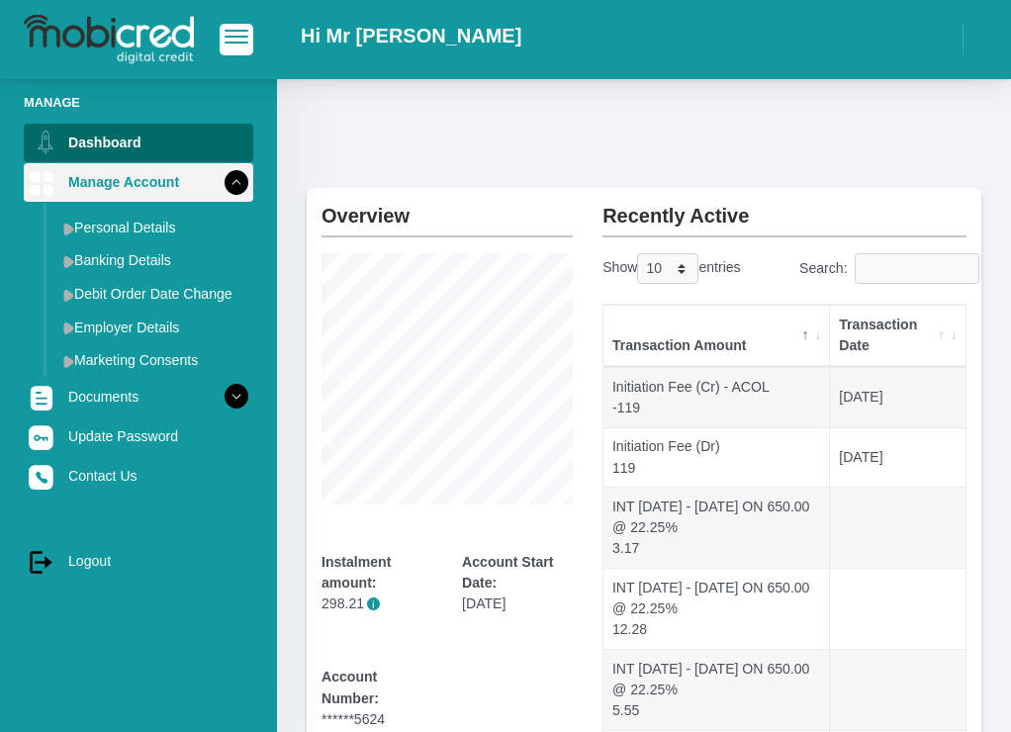
click at [220, 182] on icon at bounding box center [237, 182] width 34 height 34
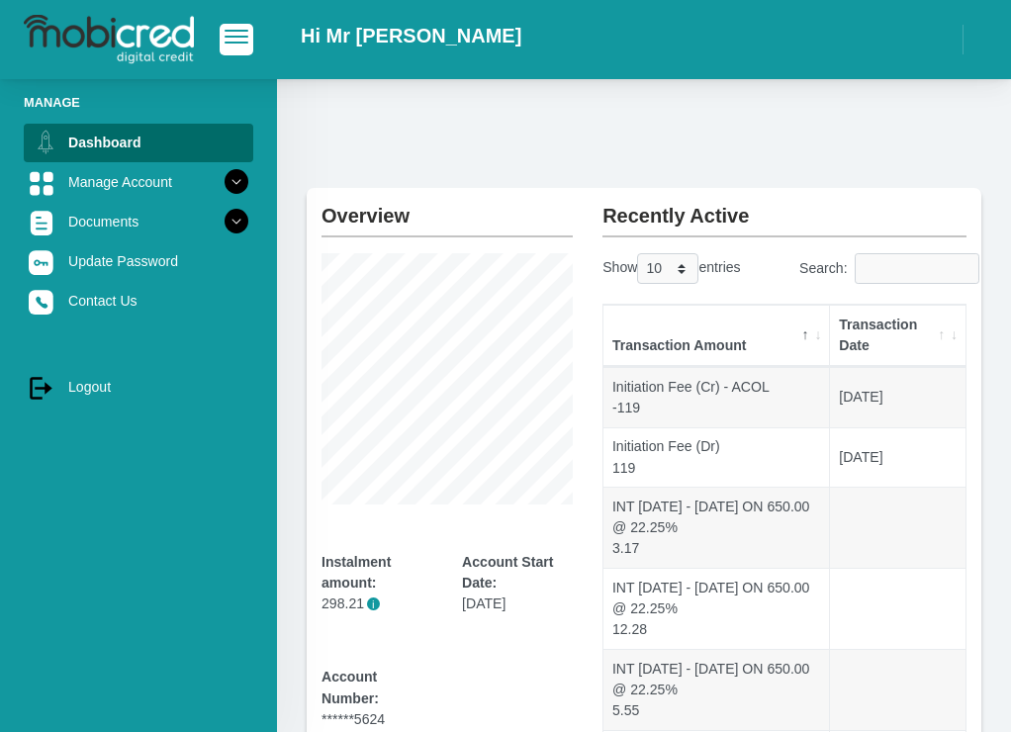
scroll to position [165, 0]
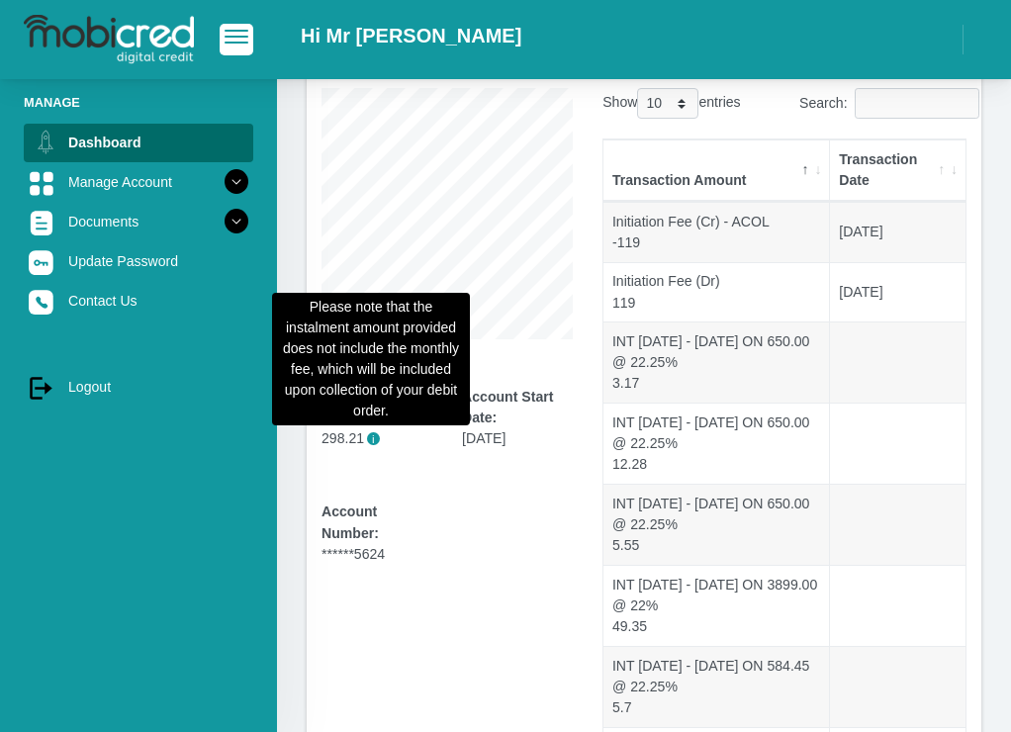
click at [369, 440] on span "i" at bounding box center [373, 438] width 13 height 13
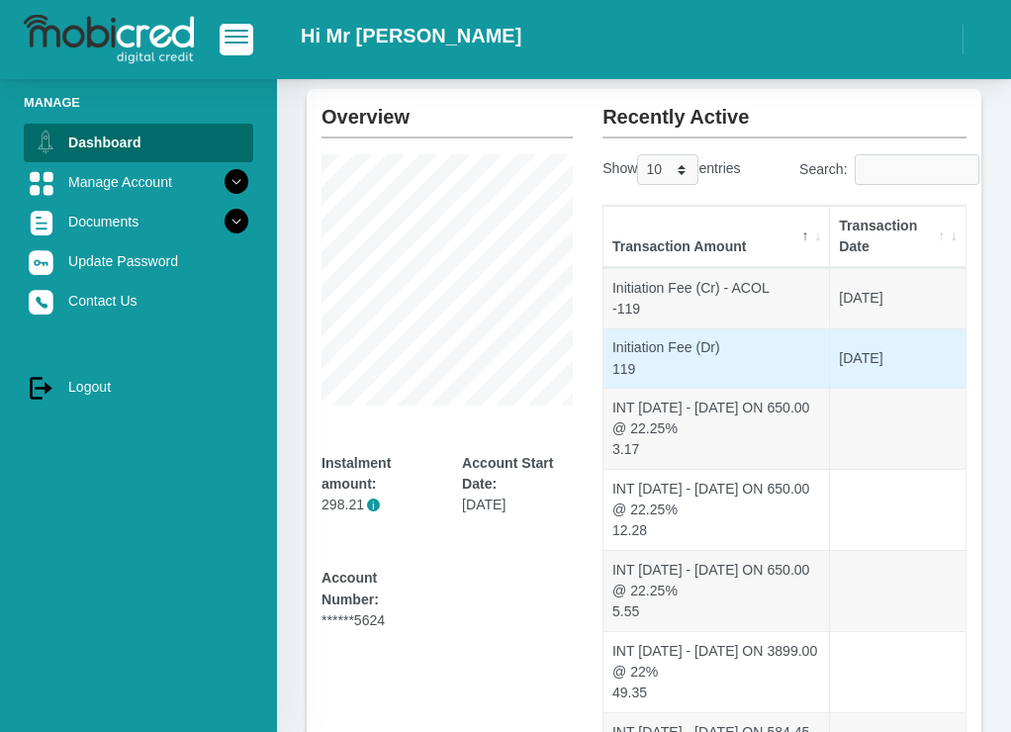
scroll to position [0, 0]
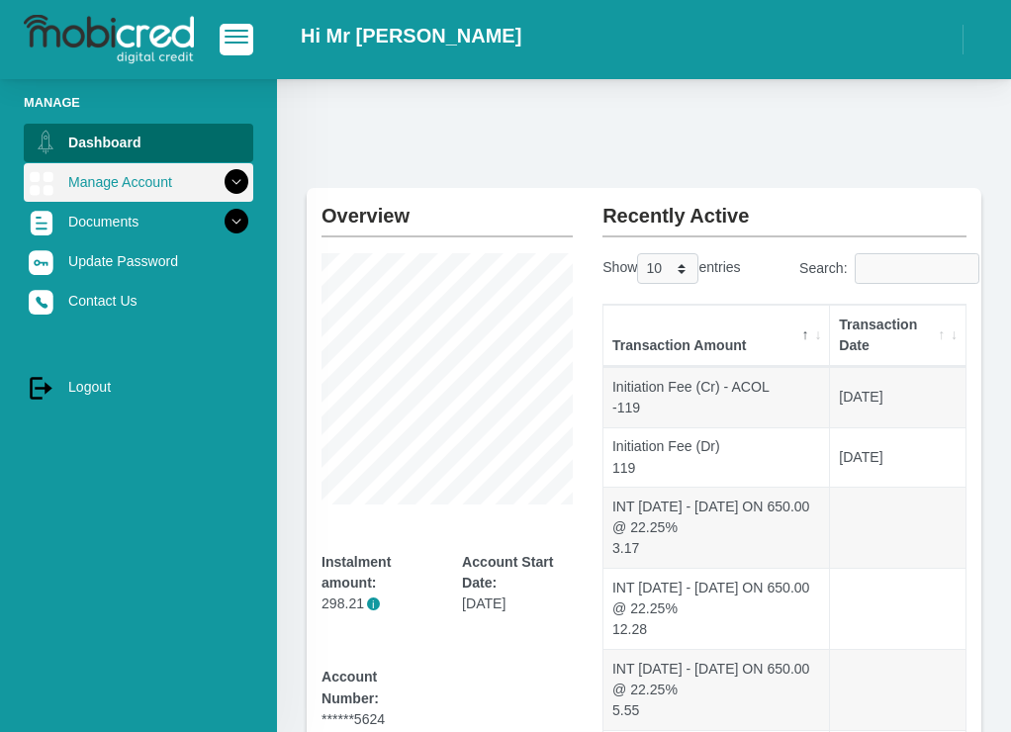
click at [228, 191] on icon at bounding box center [237, 182] width 34 height 34
